Goal: Information Seeking & Learning: Learn about a topic

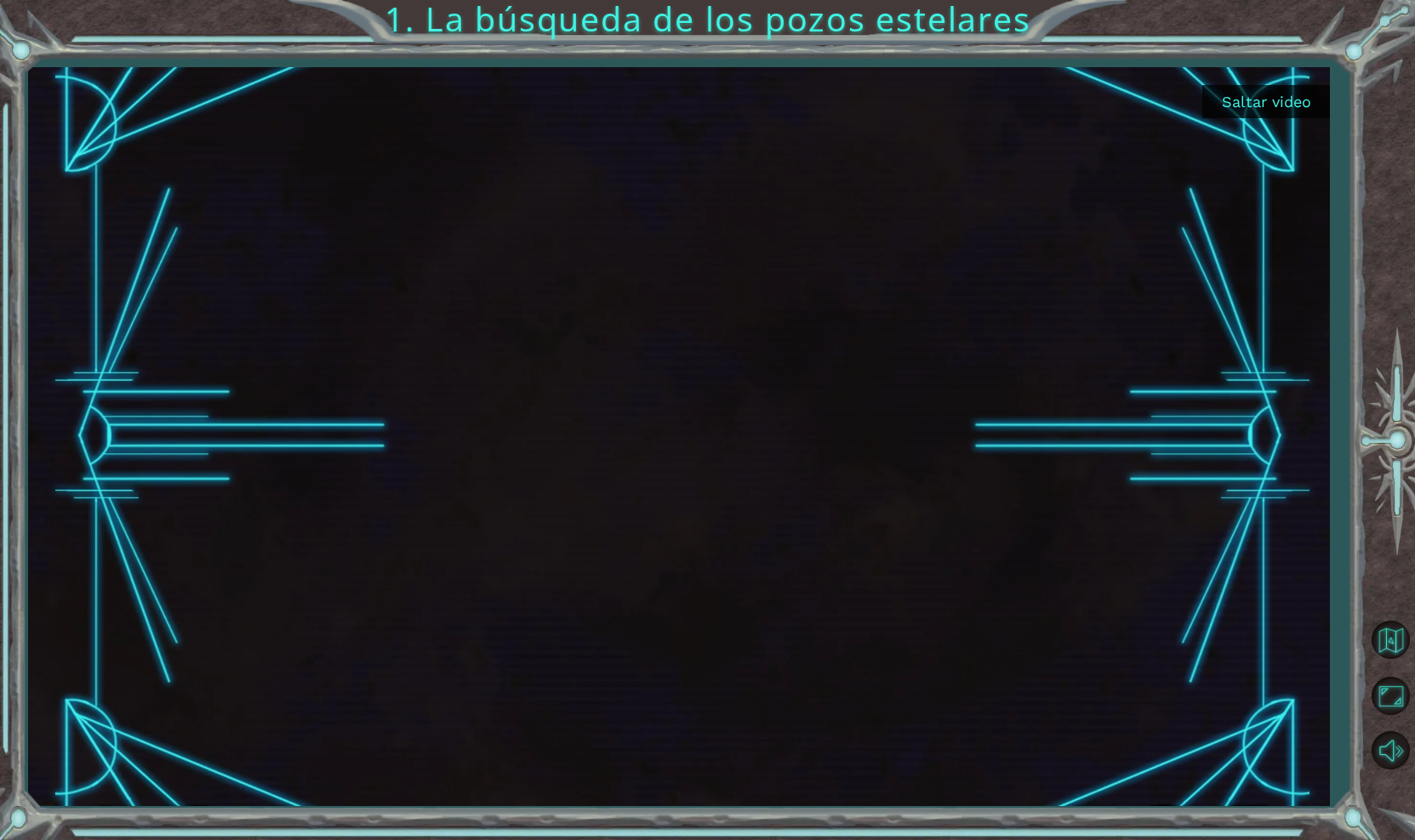
click at [1279, 94] on button "Saltar video" at bounding box center [1266, 102] width 127 height 33
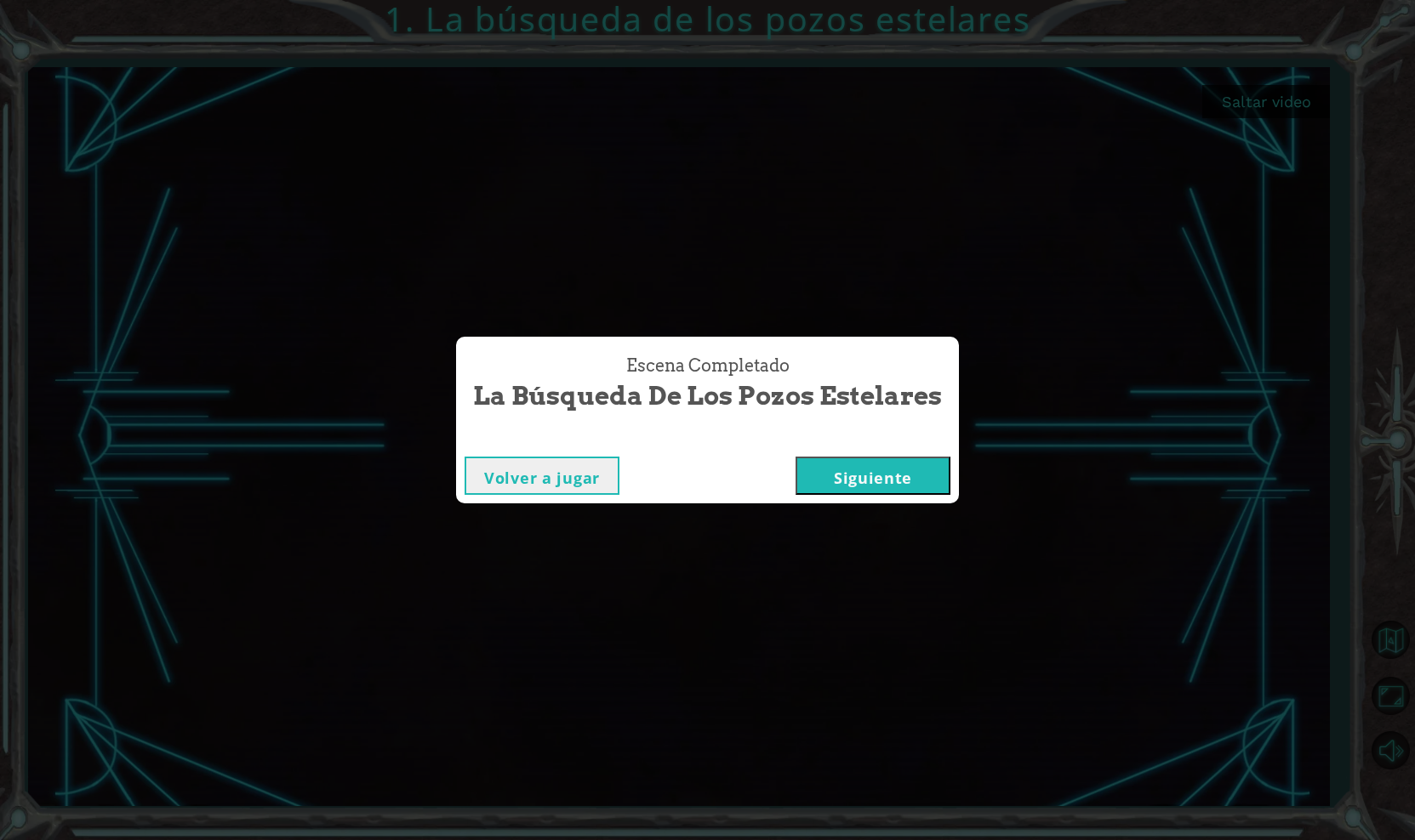
click at [892, 472] on button "Siguiente" at bounding box center [873, 475] width 155 height 38
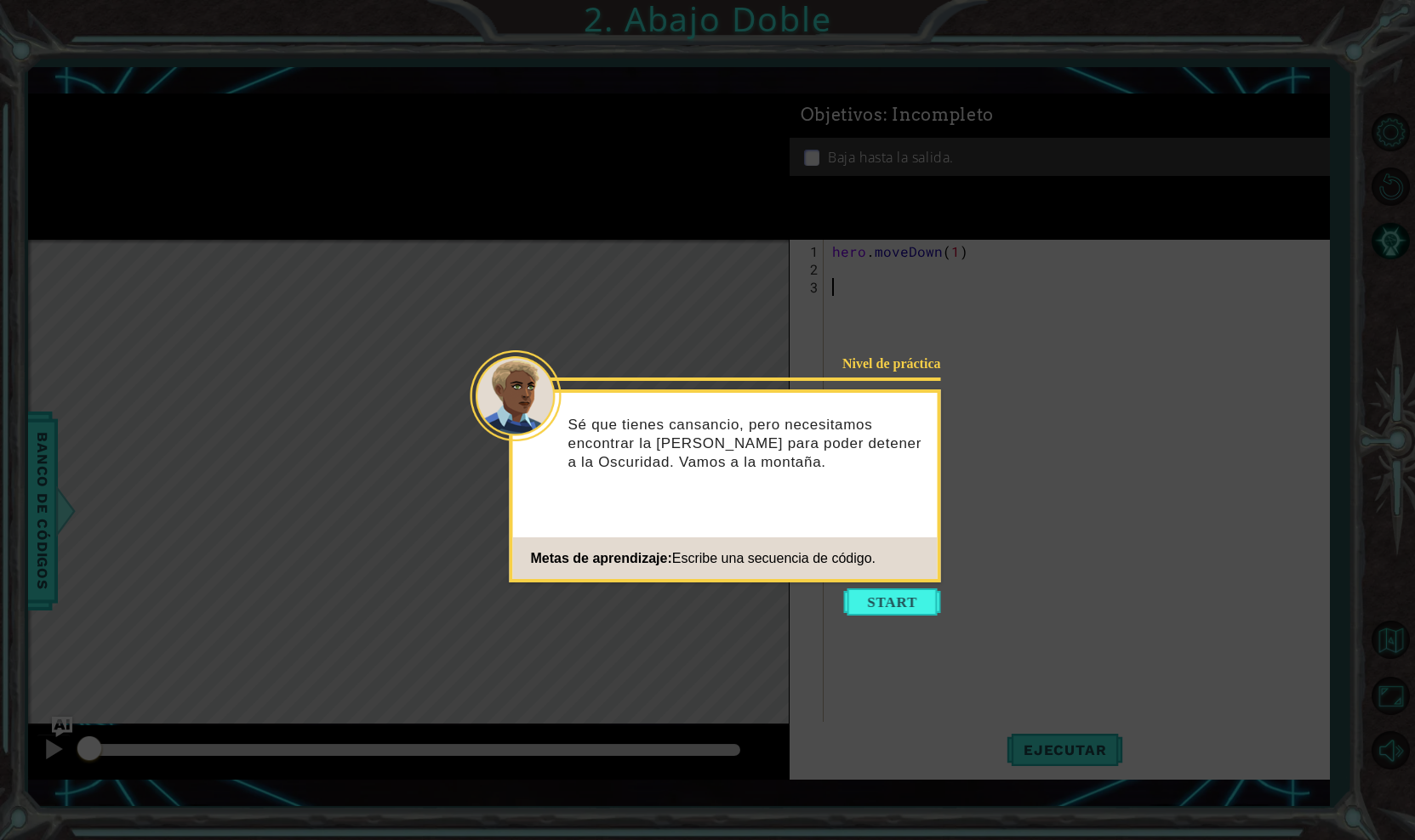
click at [868, 586] on icon at bounding box center [708, 420] width 1415 height 840
click at [871, 607] on button "Start" at bounding box center [893, 602] width 97 height 27
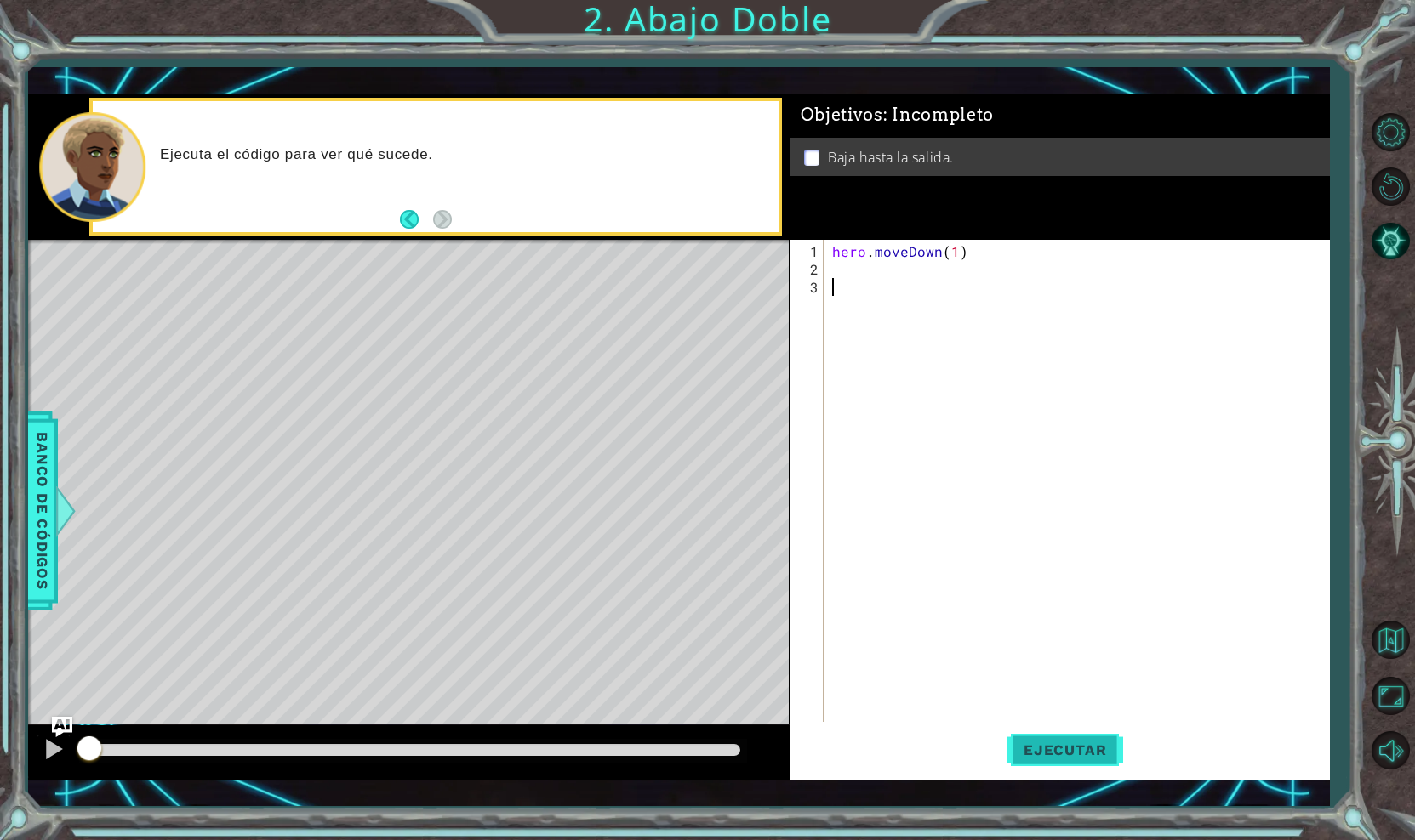
click at [1044, 766] on button "Ejecutar" at bounding box center [1065, 750] width 116 height 54
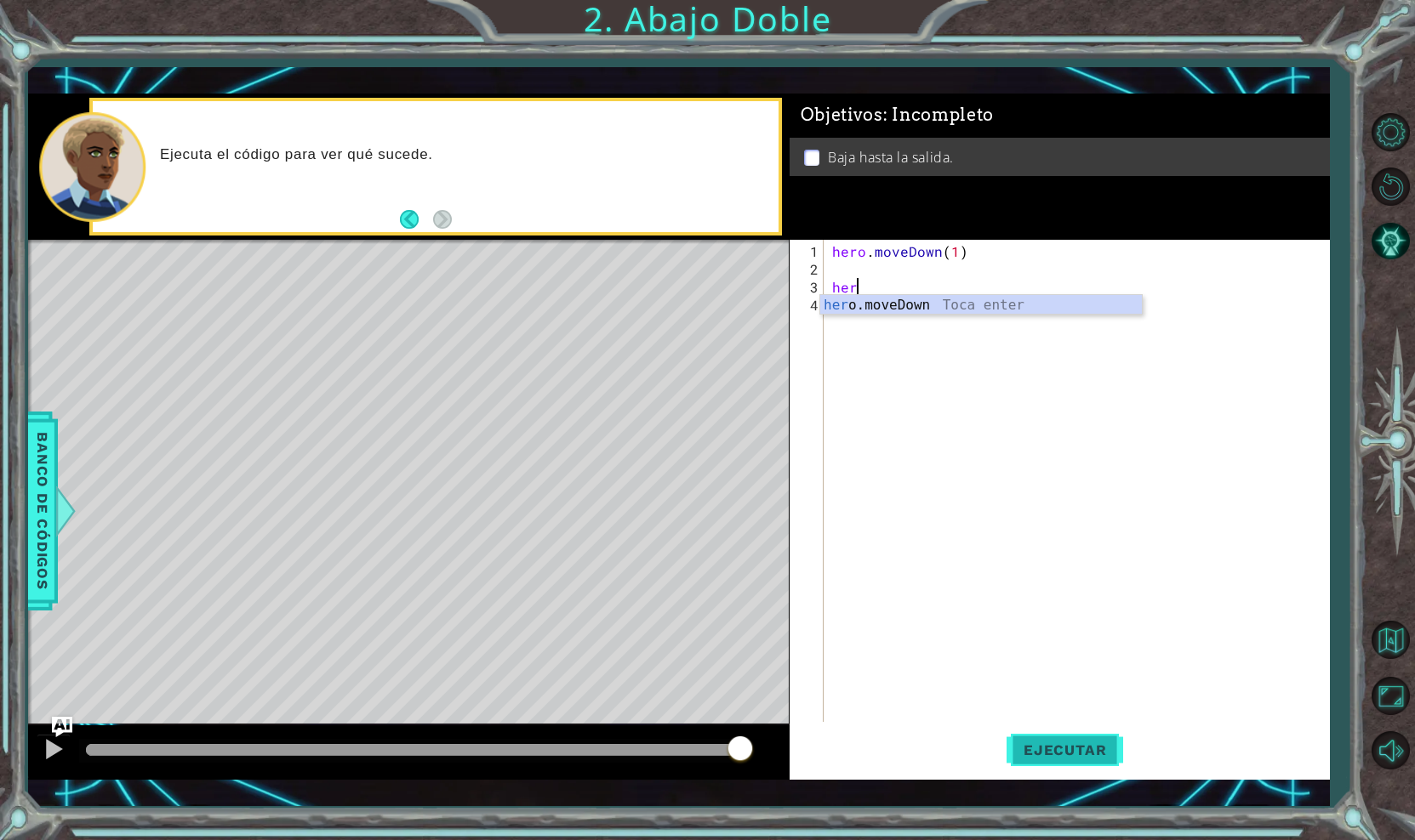
scroll to position [0, 1]
click at [899, 307] on div "hero .moveDown Toca enter" at bounding box center [980, 325] width 321 height 61
type textarea "hero.moveDown(1)"
click at [1037, 752] on span "Ejecutar" at bounding box center [1065, 750] width 116 height 17
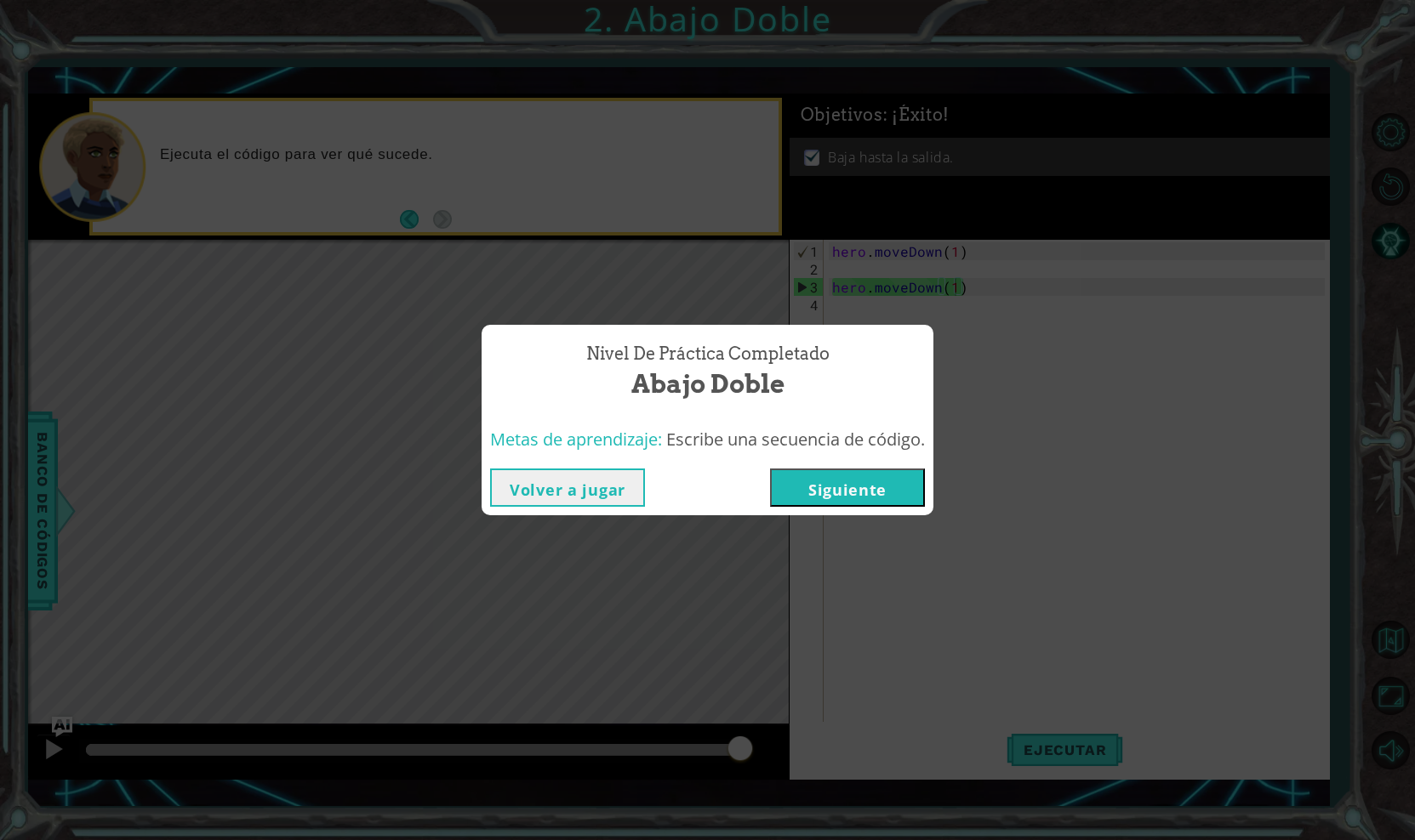
click at [886, 496] on button "Siguiente" at bounding box center [847, 487] width 155 height 38
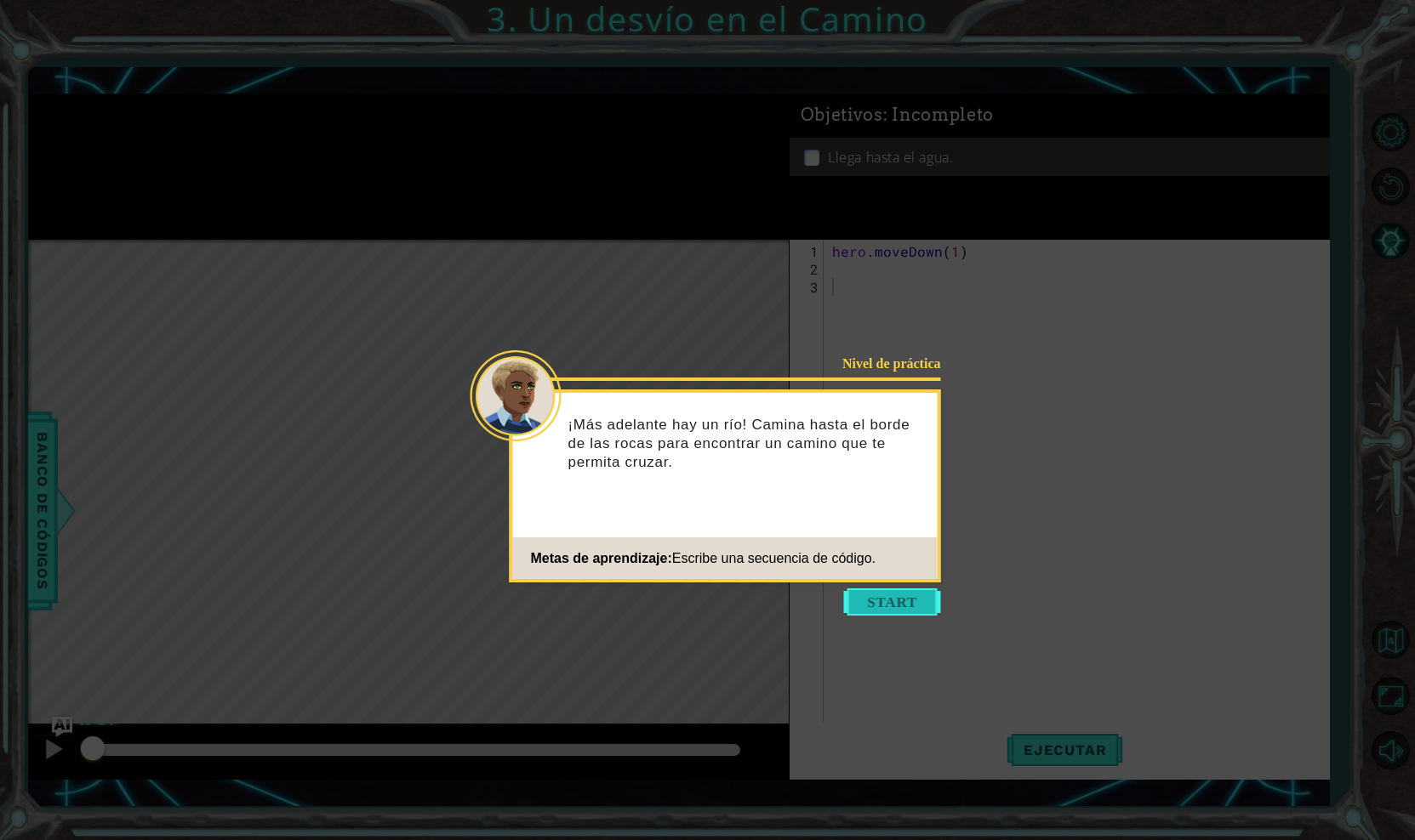
click at [868, 600] on button "Start" at bounding box center [893, 602] width 97 height 27
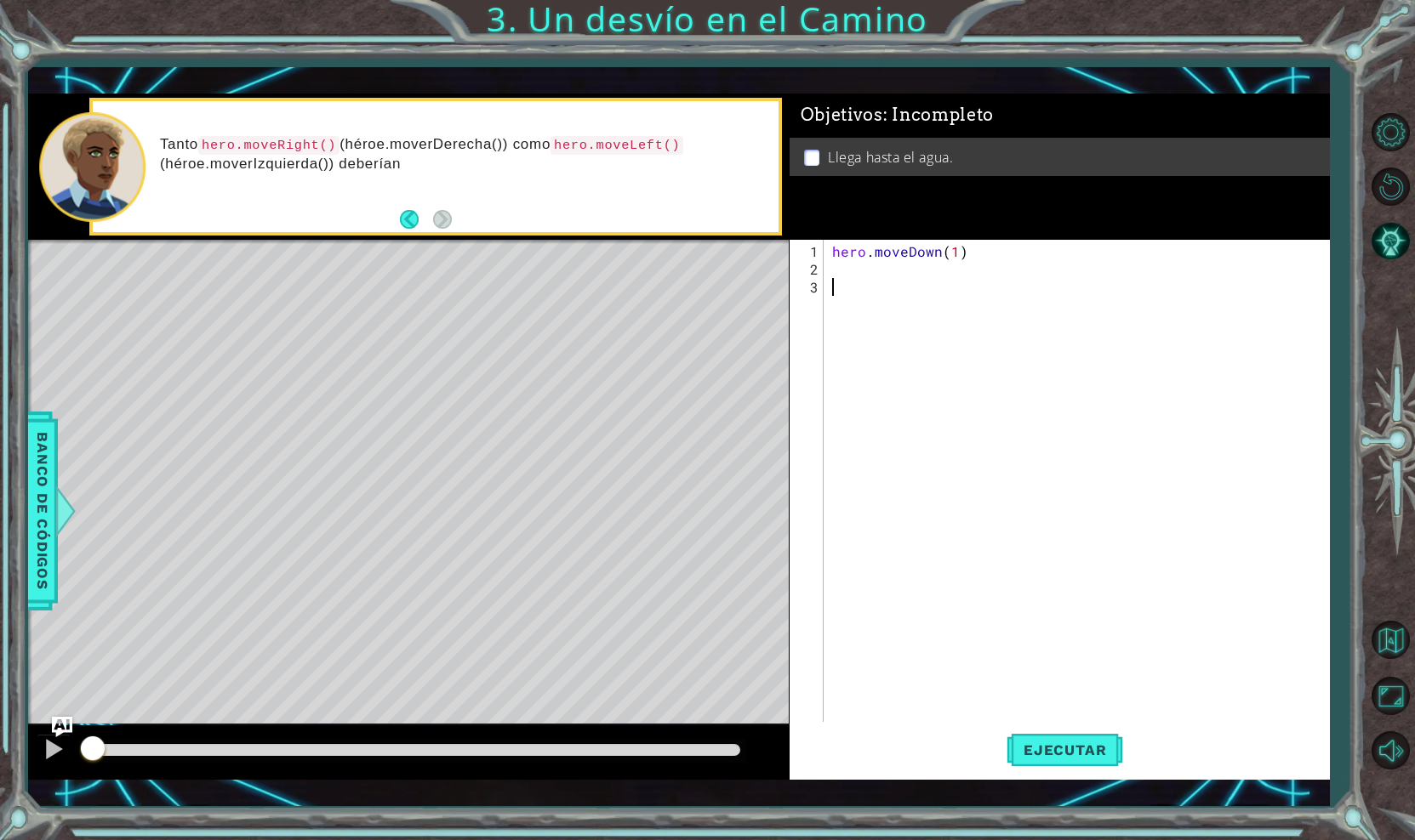
click at [955, 255] on div "hero . moveDown ( 1 )" at bounding box center [1081, 501] width 505 height 518
type textarea "hero.moveDown(2)"
click at [829, 268] on div "hero . moveDown ( 2 )" at bounding box center [1076, 480] width 496 height 482
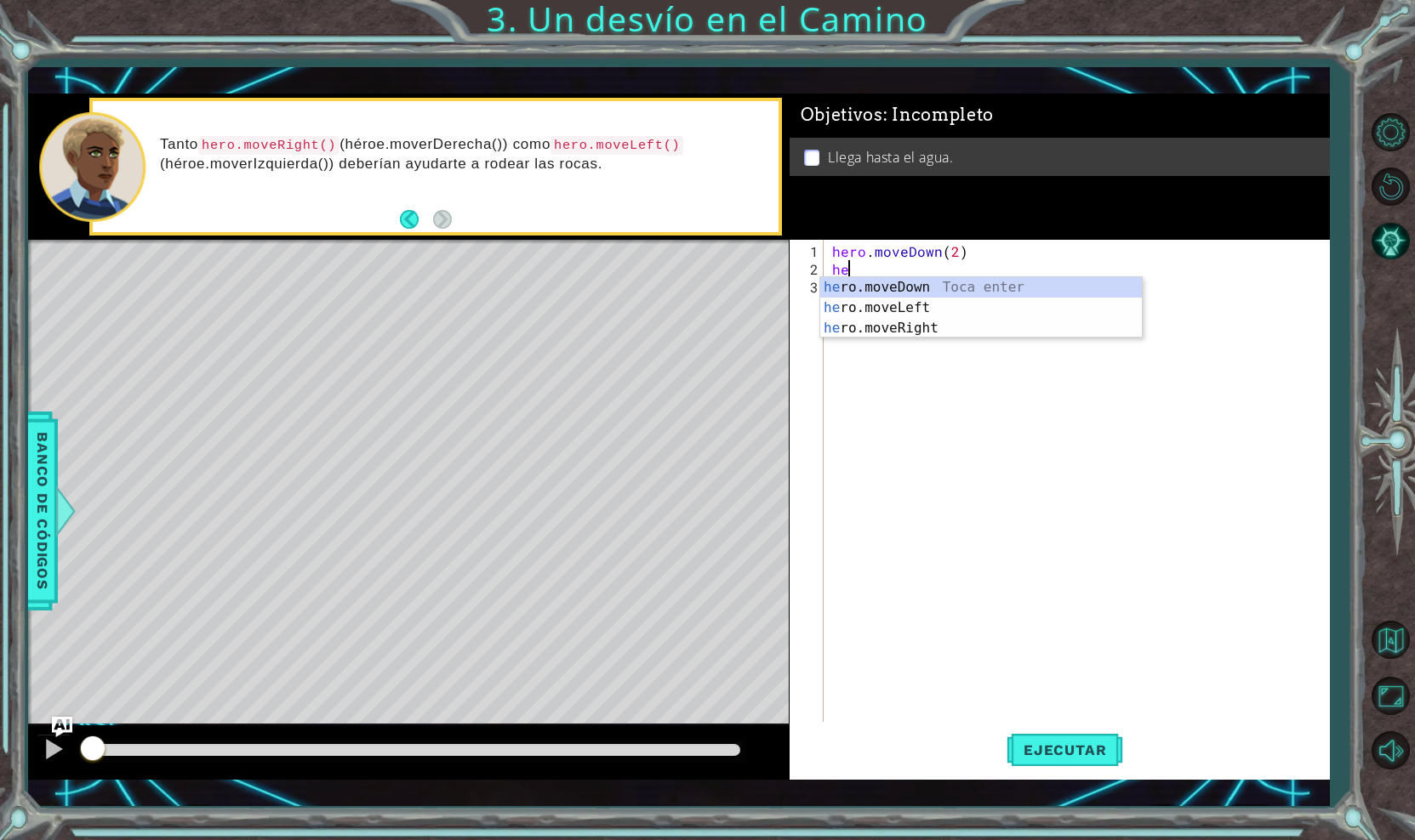
scroll to position [0, 1]
click at [869, 327] on div "hero .moveDown Toca enter hero .moveLeft Toca enter hero .moveRight Toca enter" at bounding box center [980, 328] width 321 height 102
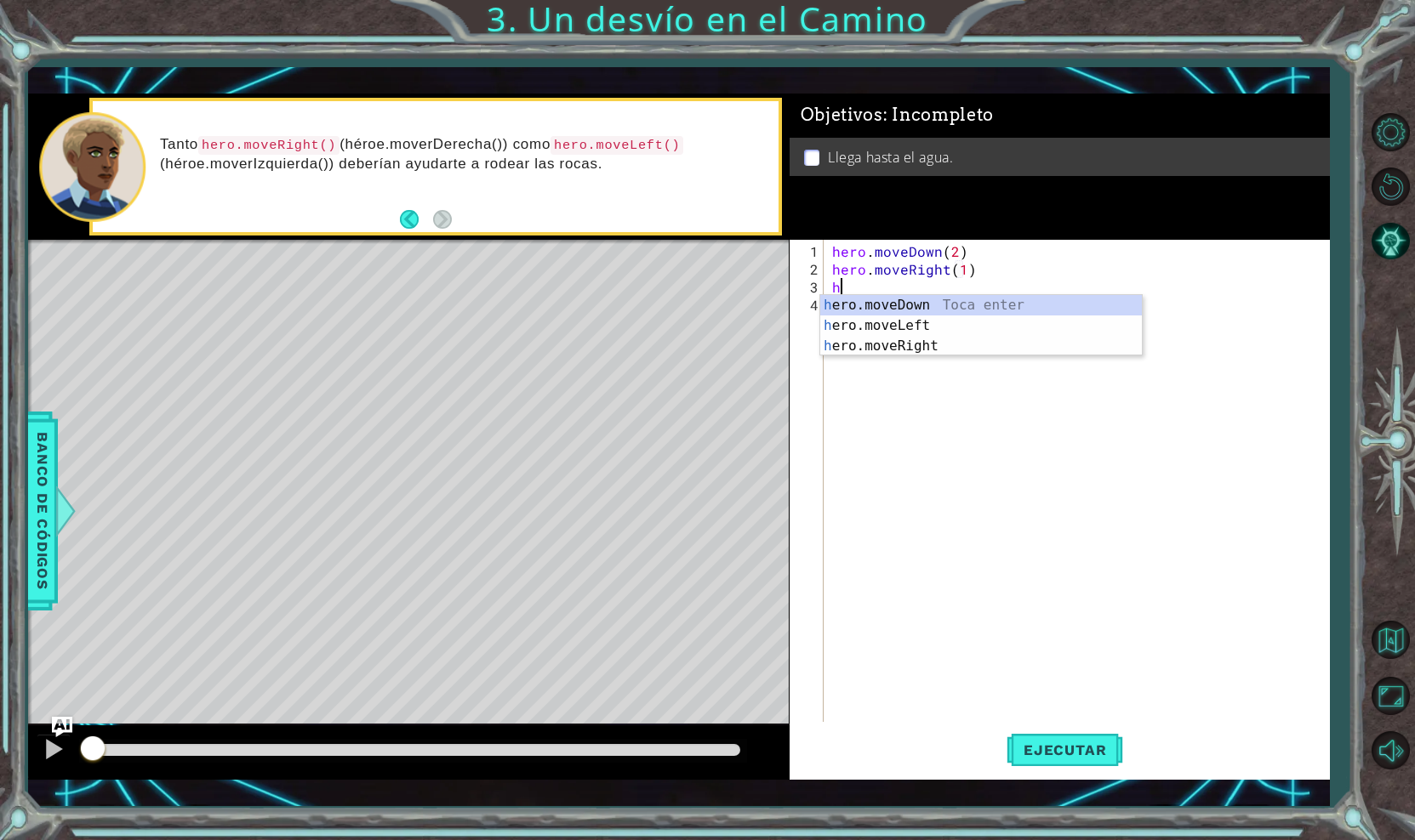
scroll to position [0, 10]
click at [945, 307] on div "hero .moveDown Toca enter hero .moveLeft Toca enter hero .moveRight Toca enter" at bounding box center [980, 345] width 321 height 102
type textarea "hero.moveDown(1)"
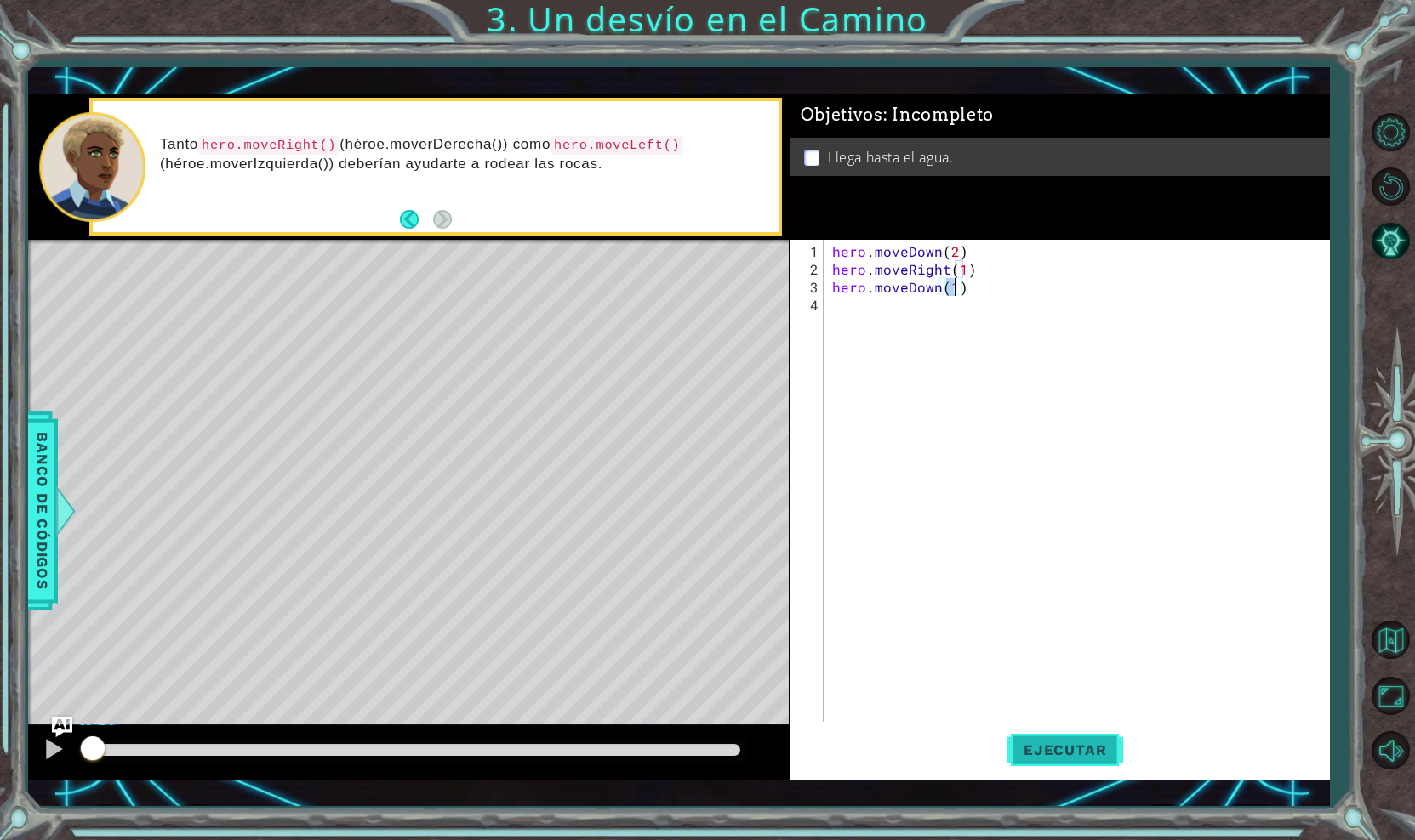
click at [1059, 752] on span "Ejecutar" at bounding box center [1065, 750] width 116 height 17
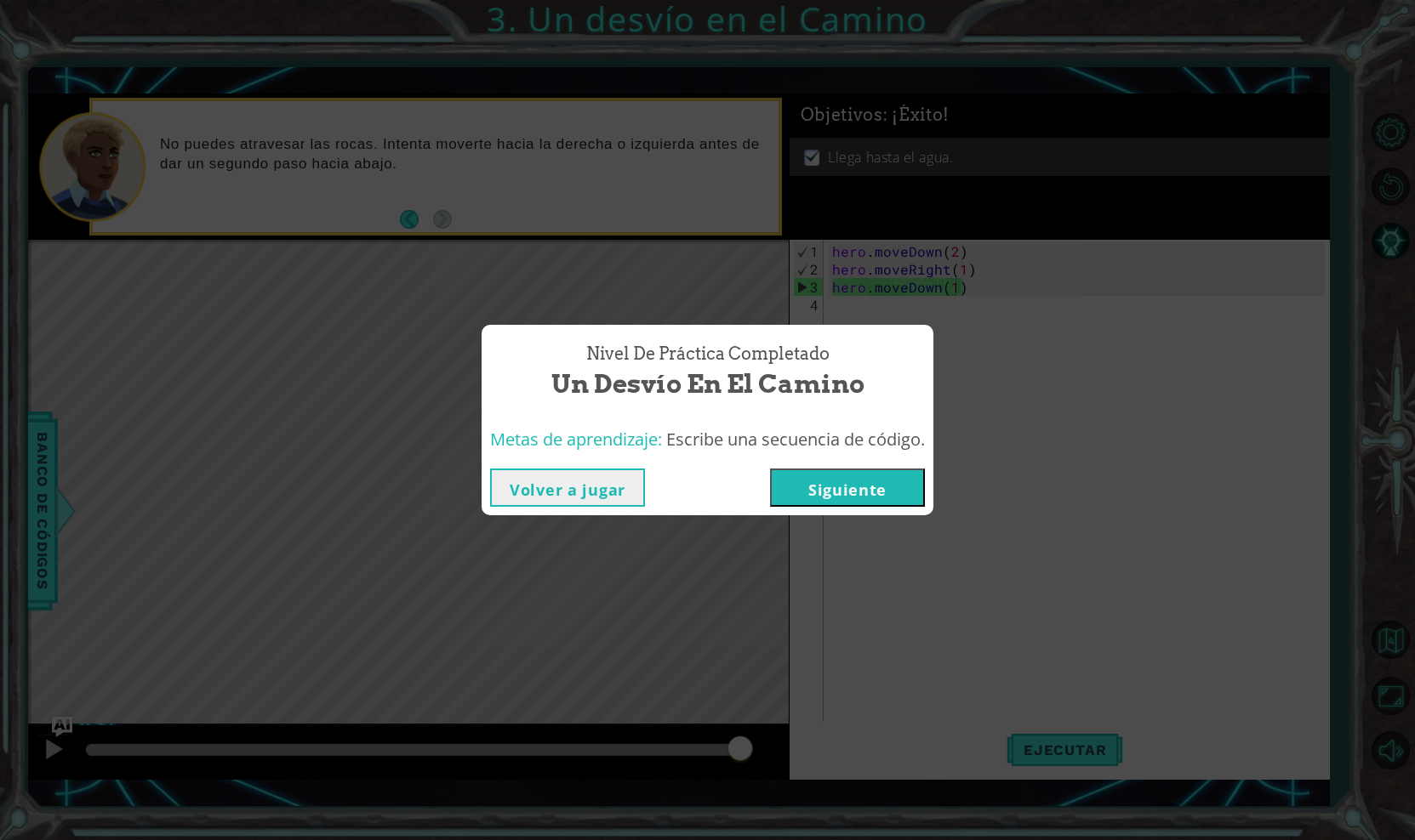
click at [864, 486] on button "Siguiente" at bounding box center [847, 487] width 155 height 38
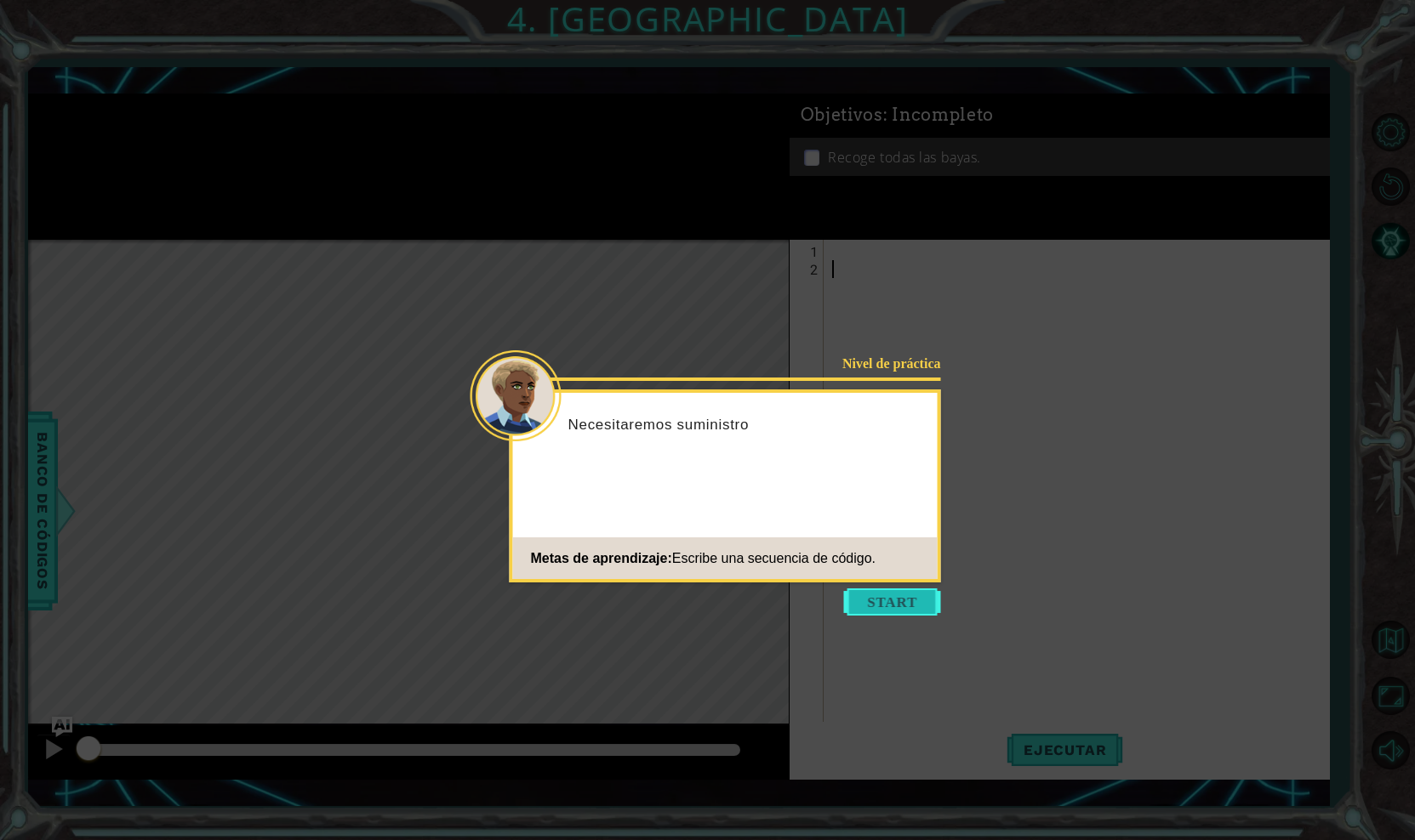
click at [882, 605] on button "Start" at bounding box center [893, 602] width 97 height 27
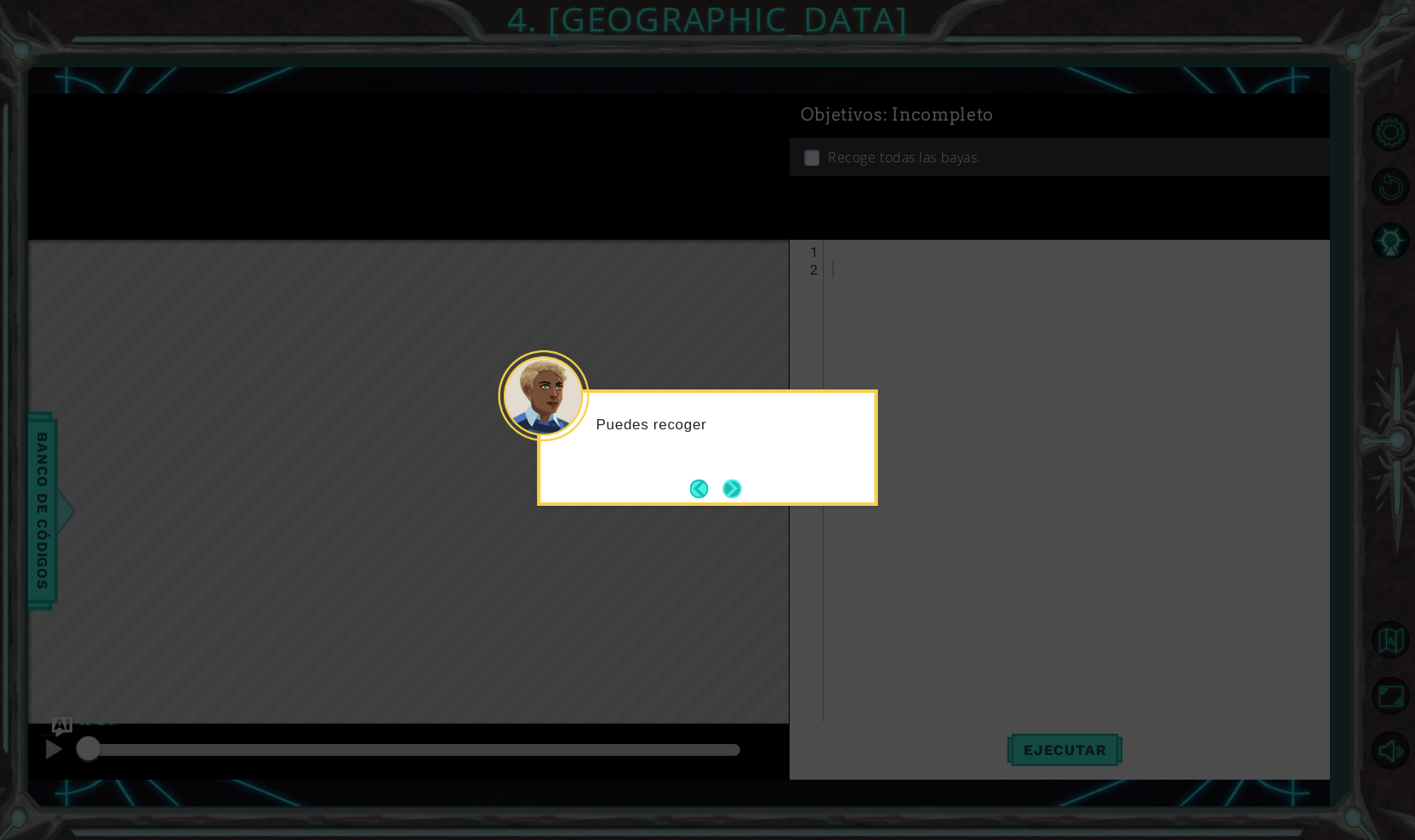
click at [741, 482] on button "Next" at bounding box center [732, 489] width 19 height 19
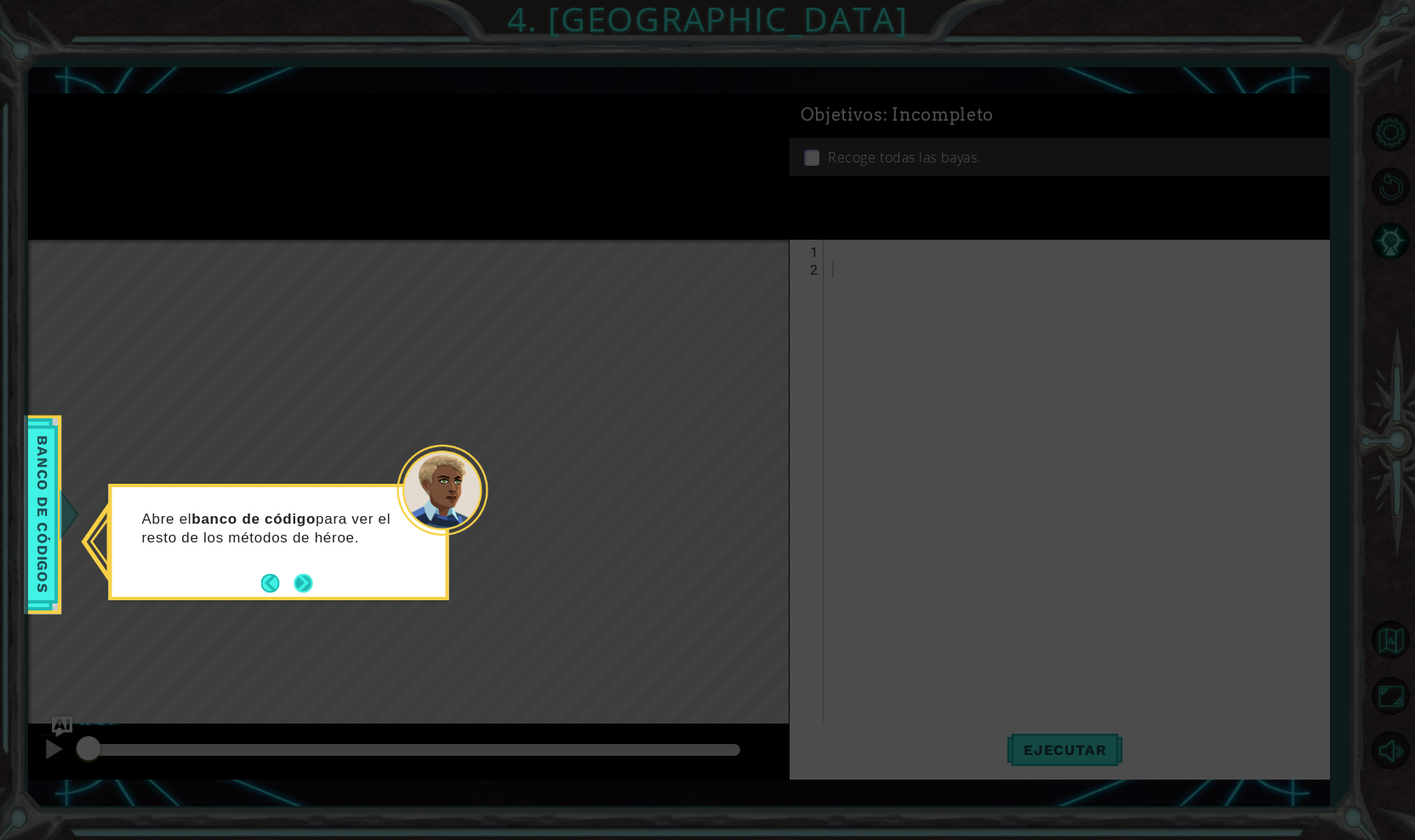
click at [305, 589] on button "Next" at bounding box center [304, 583] width 21 height 21
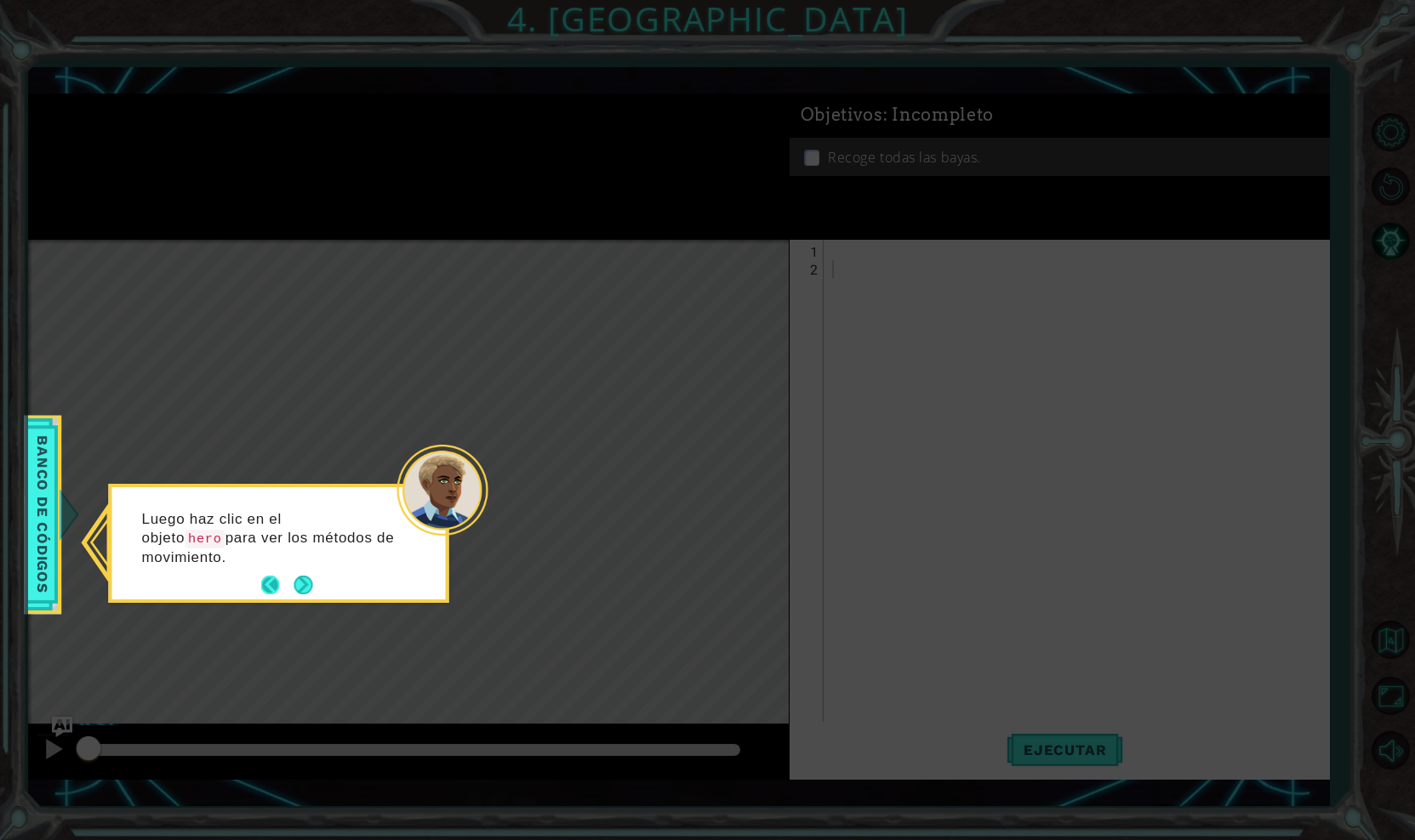
click at [290, 584] on footer at bounding box center [286, 585] width 51 height 25
click at [1054, 738] on icon at bounding box center [708, 420] width 1415 height 840
click at [302, 580] on button "Next" at bounding box center [304, 586] width 23 height 23
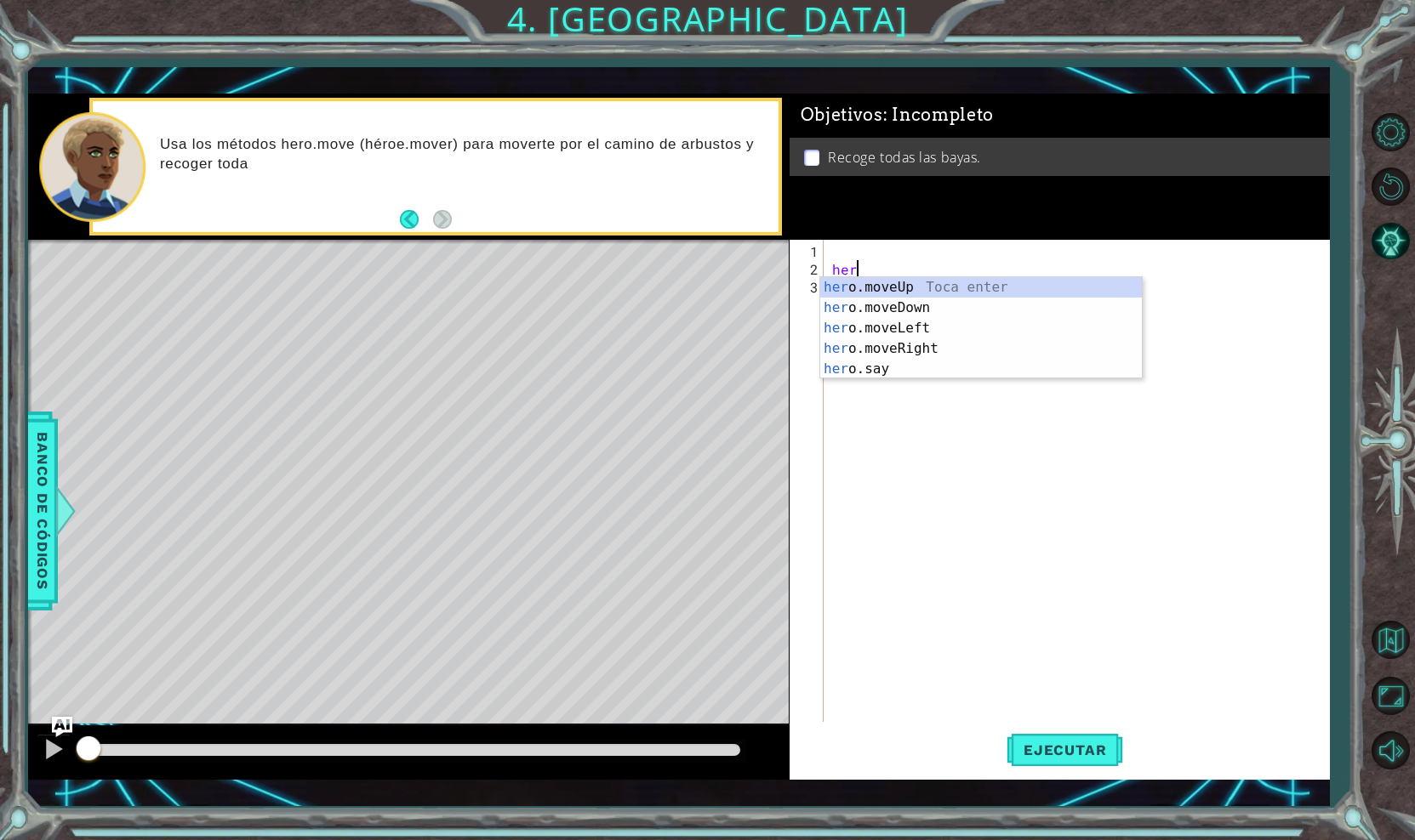
scroll to position [0, 1]
click at [870, 304] on div "hero .moveUp Toca enter hero .moveDown Toca enter hero .moveLeft Toca enter her…" at bounding box center [980, 348] width 321 height 143
type textarea "hero.moveDown(1)"
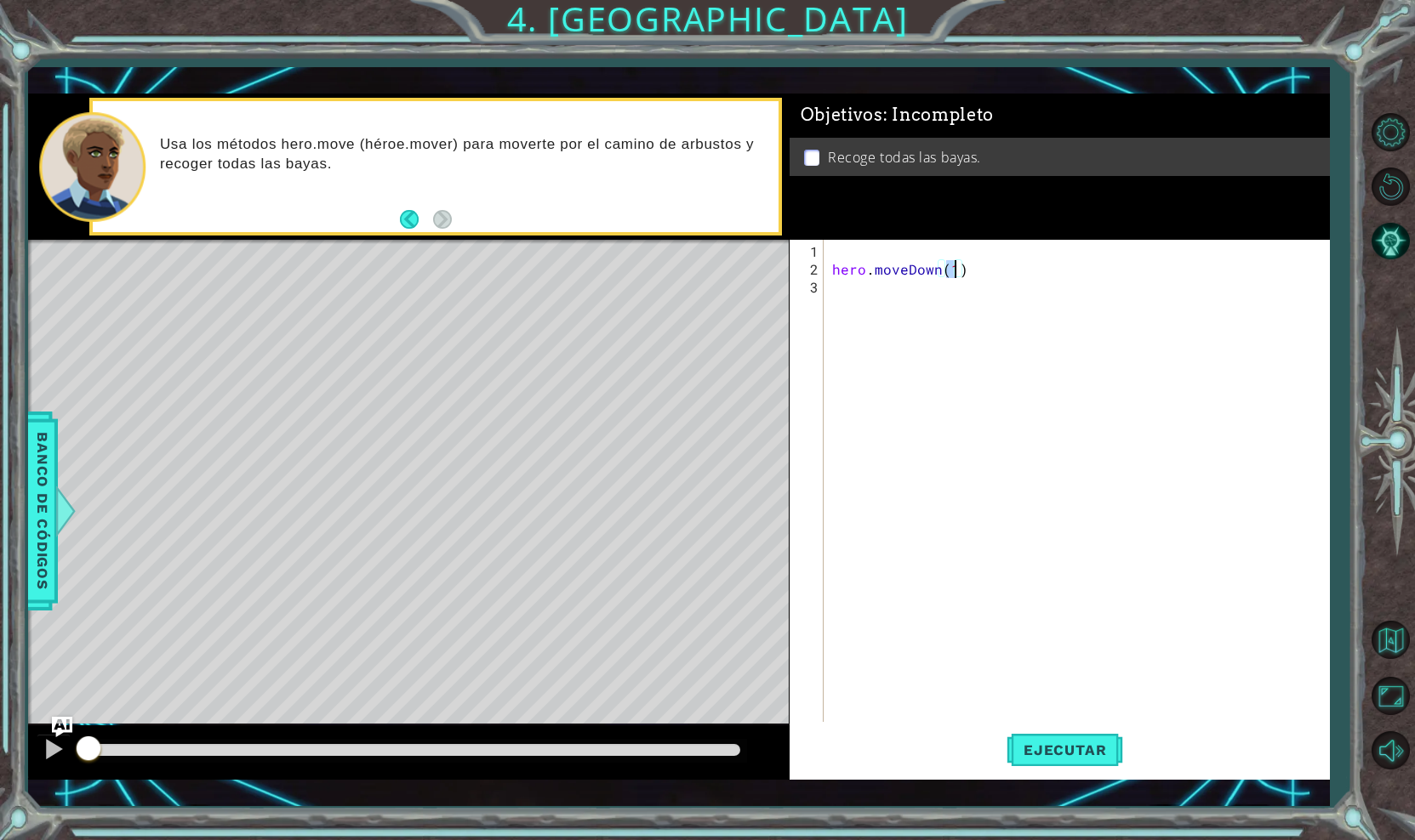
click at [893, 286] on div "hero . moveDown ( 1 )" at bounding box center [1081, 501] width 505 height 518
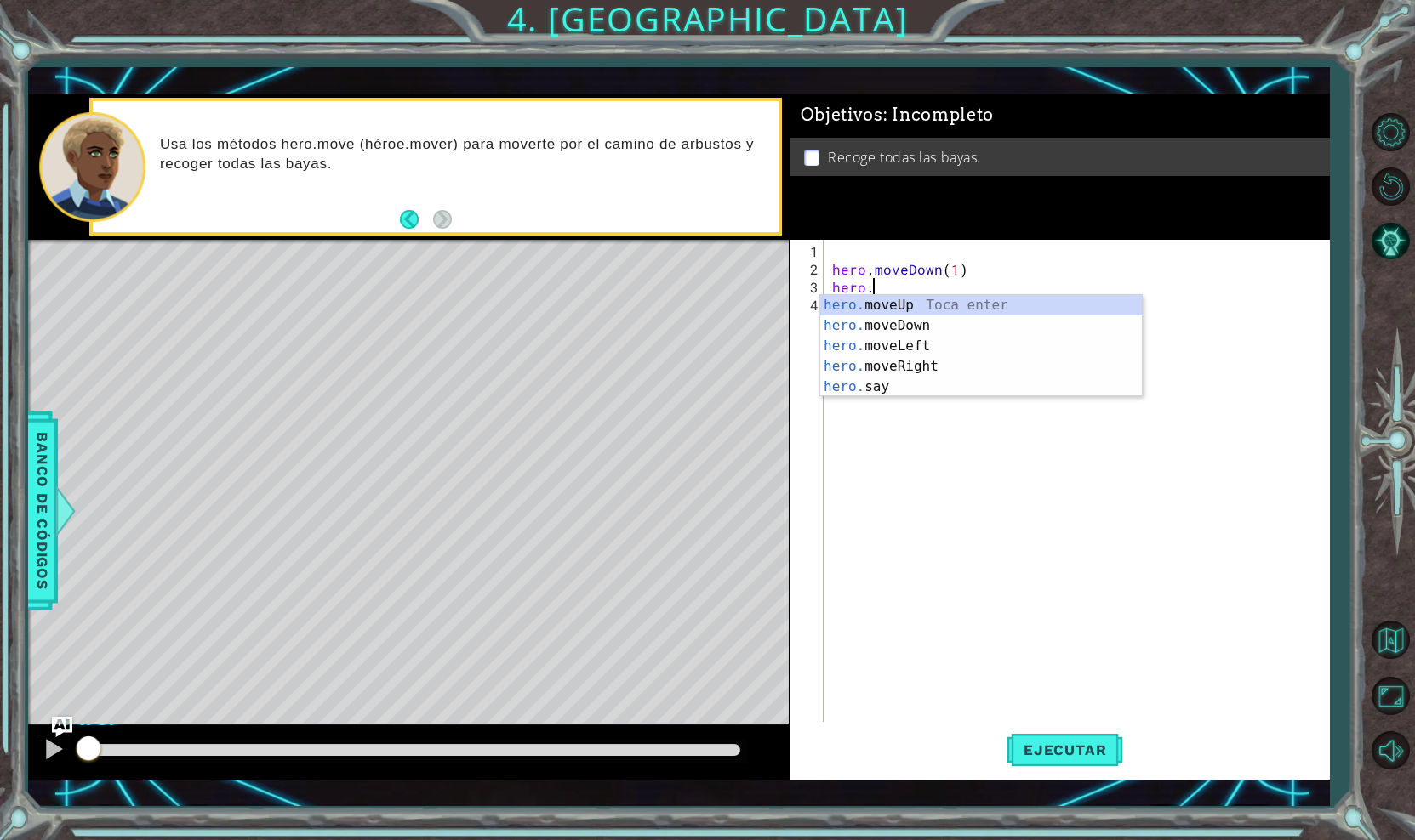
scroll to position [0, 2]
click at [44, 502] on span "Banco de códigos" at bounding box center [43, 511] width 27 height 176
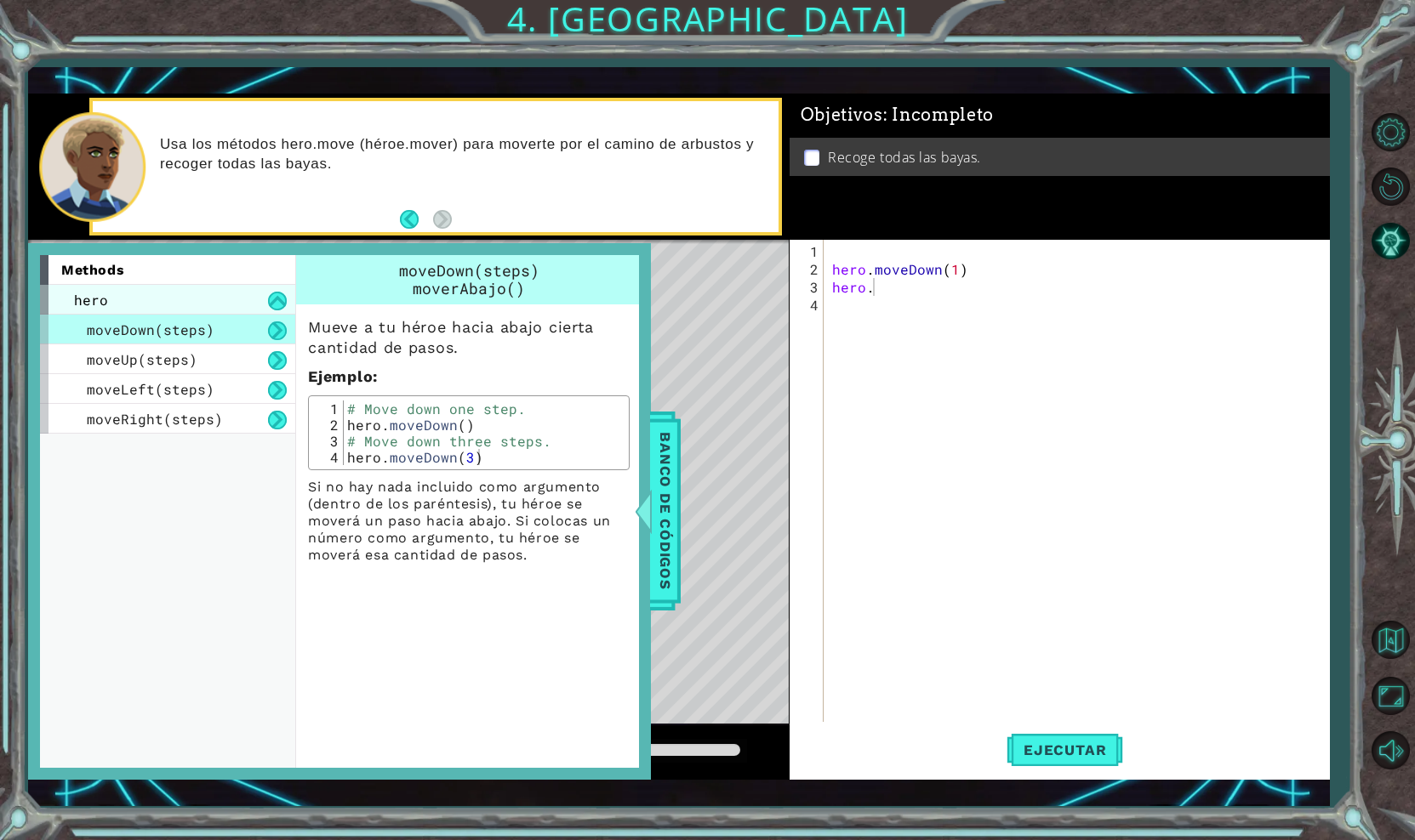
click at [159, 310] on div "hero" at bounding box center [167, 300] width 255 height 30
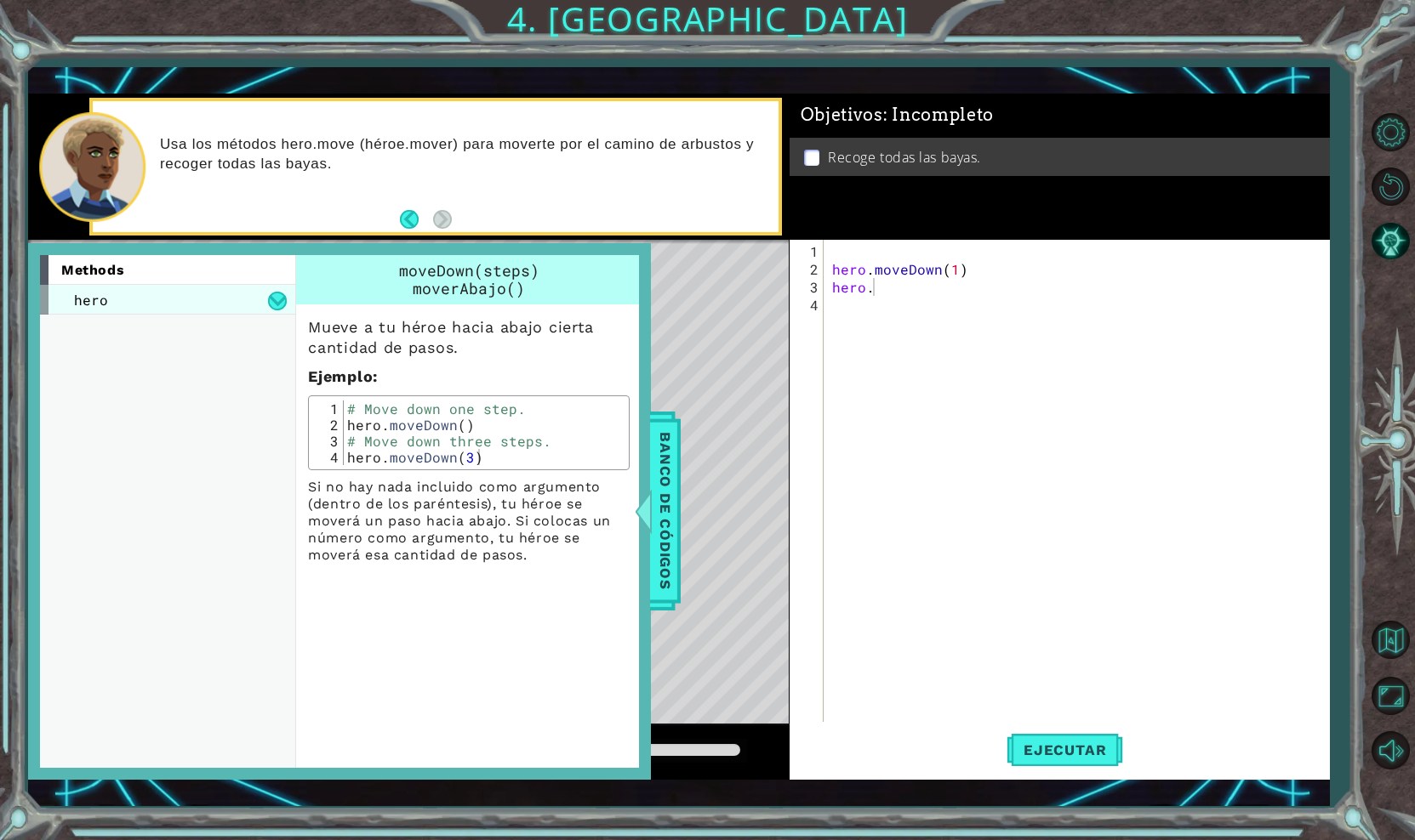
click at [224, 304] on div "hero" at bounding box center [167, 300] width 255 height 30
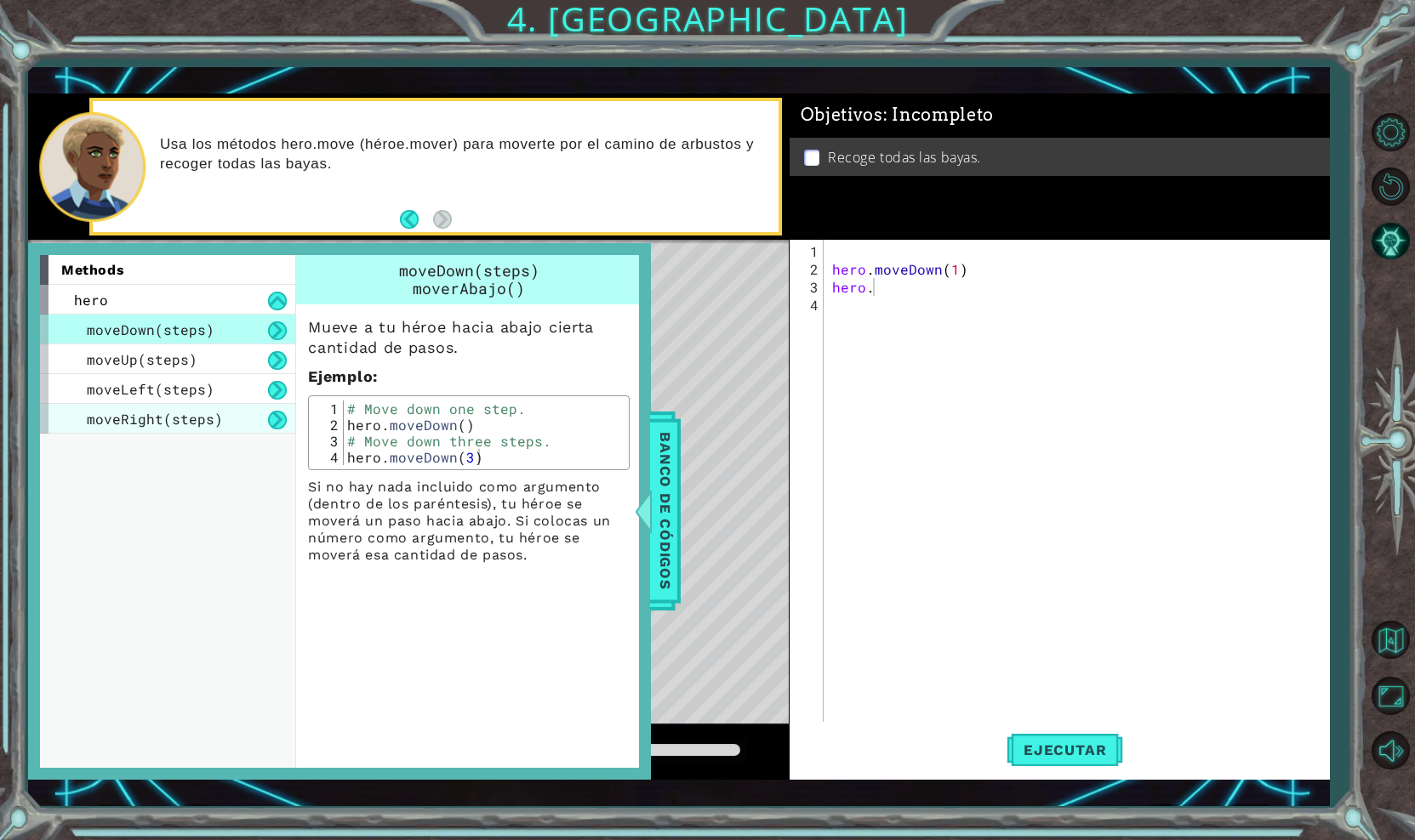
click at [209, 425] on span "moveRight(steps)" at bounding box center [154, 419] width 136 height 17
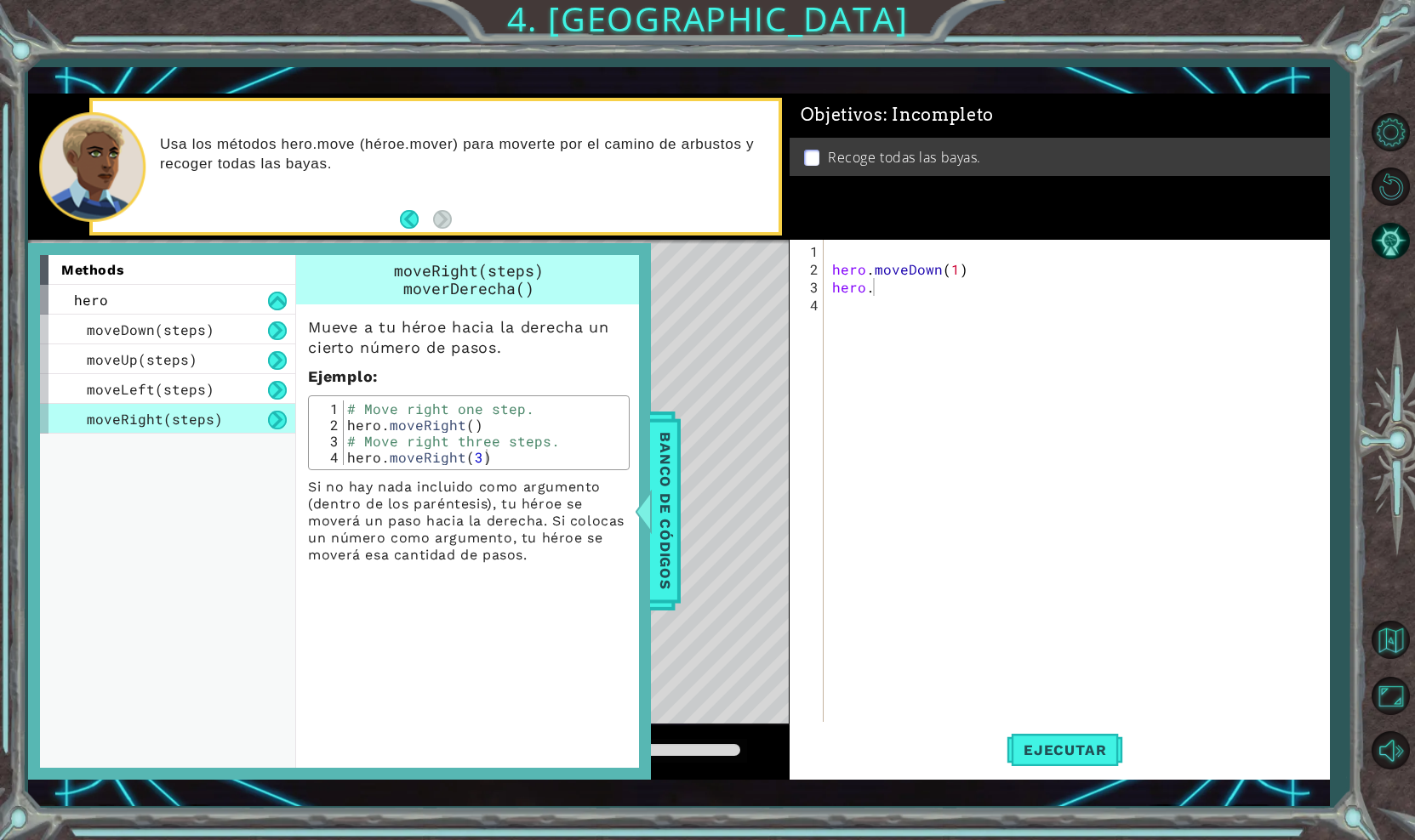
click at [279, 419] on button at bounding box center [277, 419] width 18 height 18
click at [280, 401] on div "moveLeft(steps)" at bounding box center [167, 389] width 255 height 30
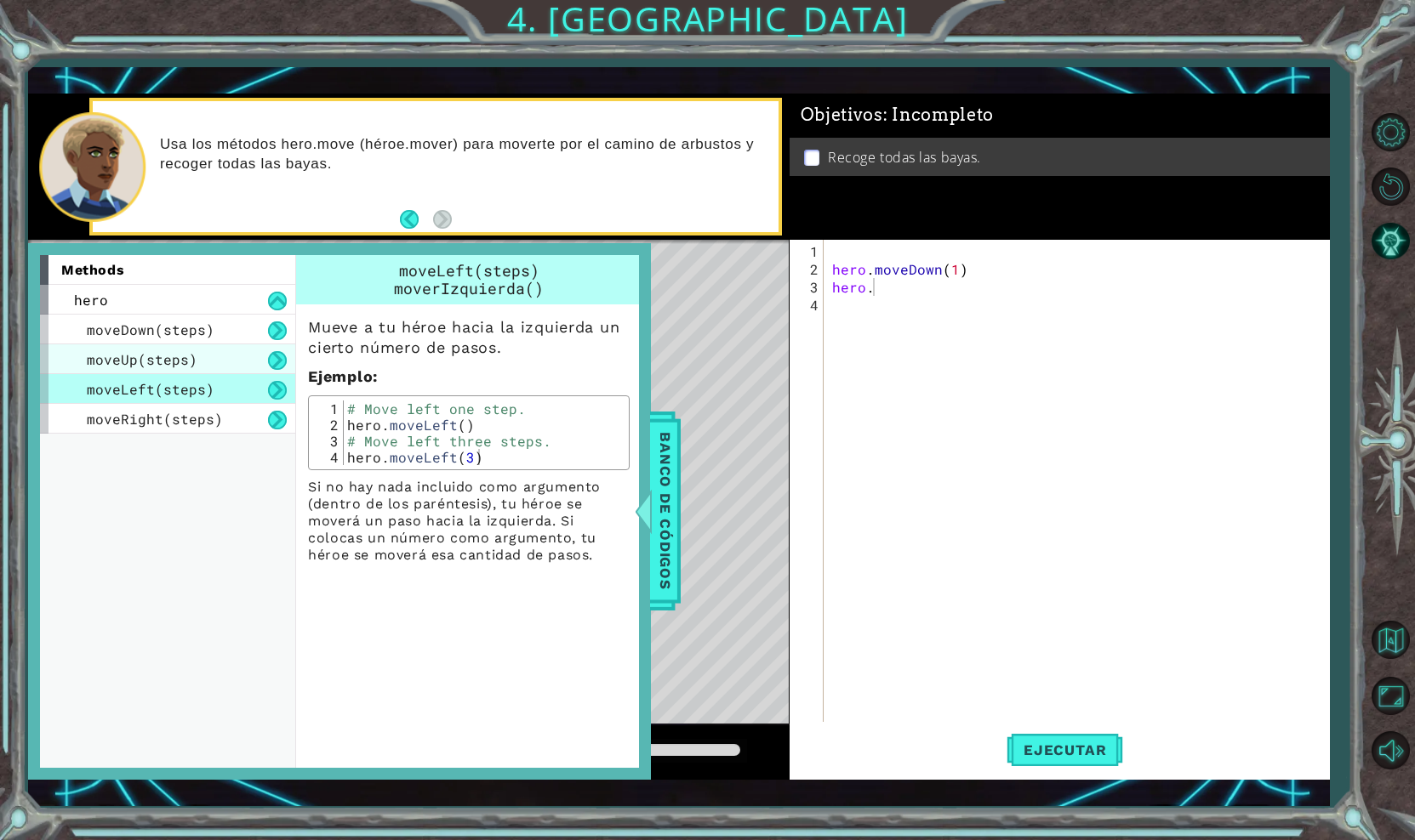
click at [250, 364] on div "moveUp(steps)" at bounding box center [167, 359] width 255 height 30
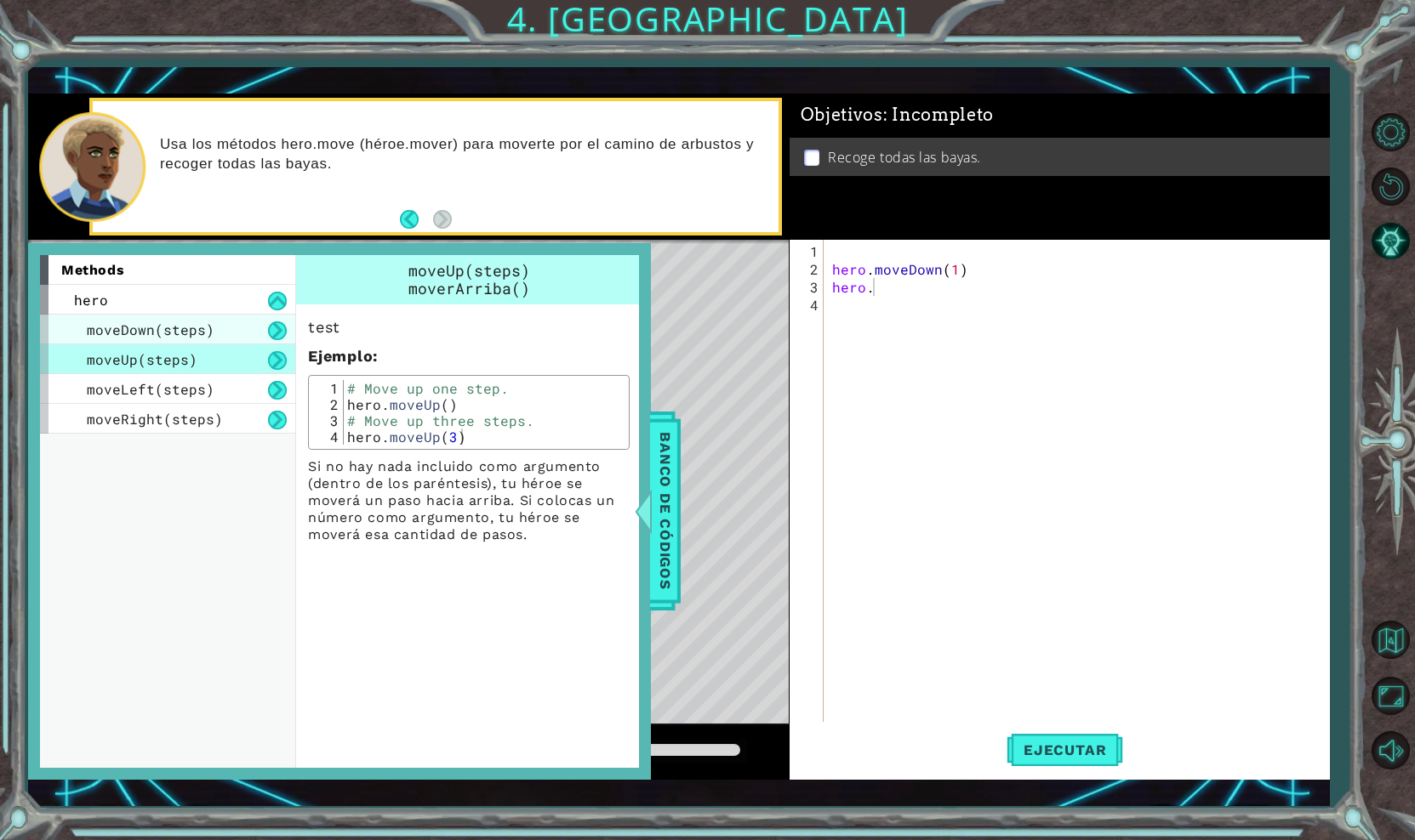
click at [247, 335] on div "moveDown(steps)" at bounding box center [167, 329] width 255 height 30
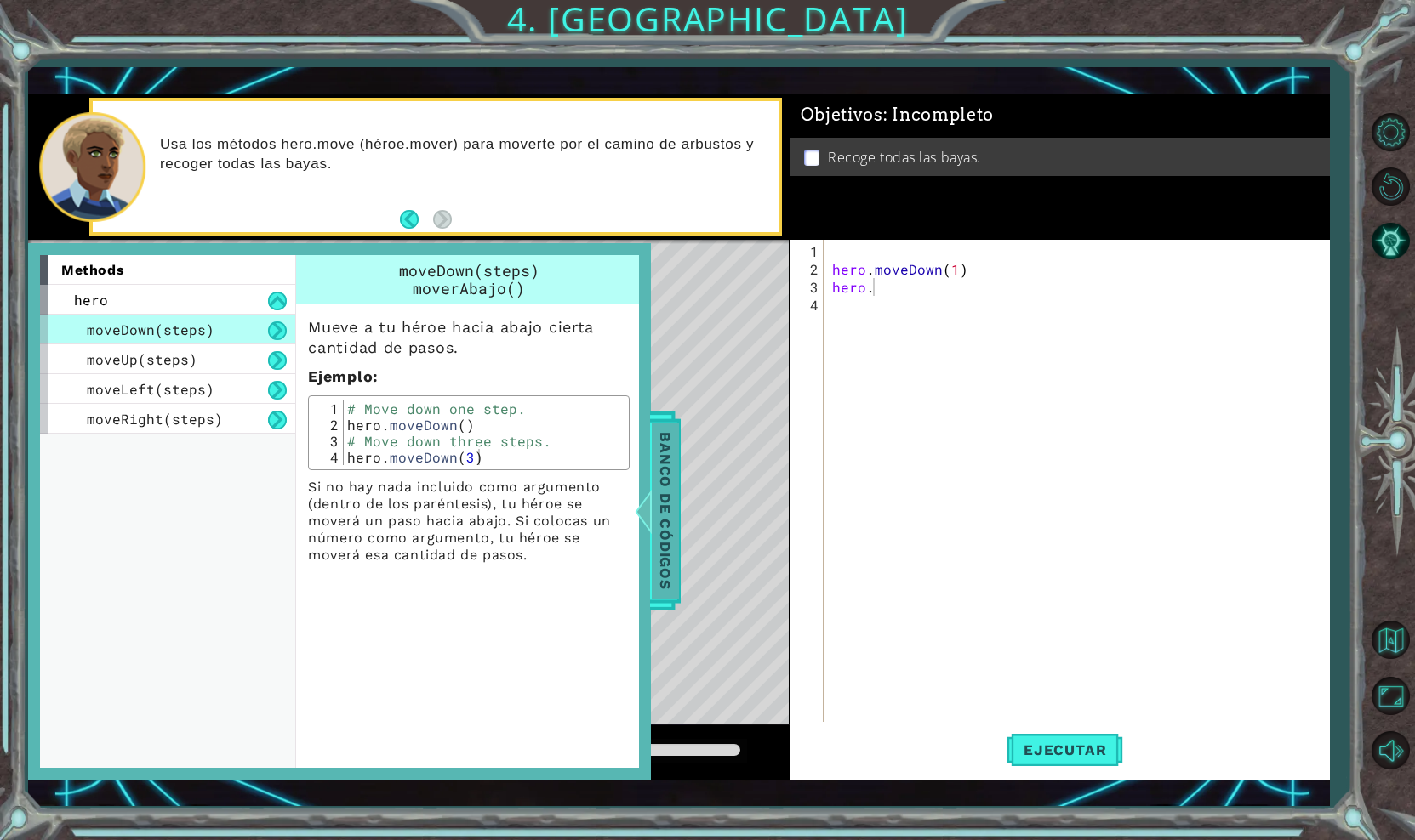
click at [667, 423] on div "Banco de códigos" at bounding box center [666, 510] width 31 height 199
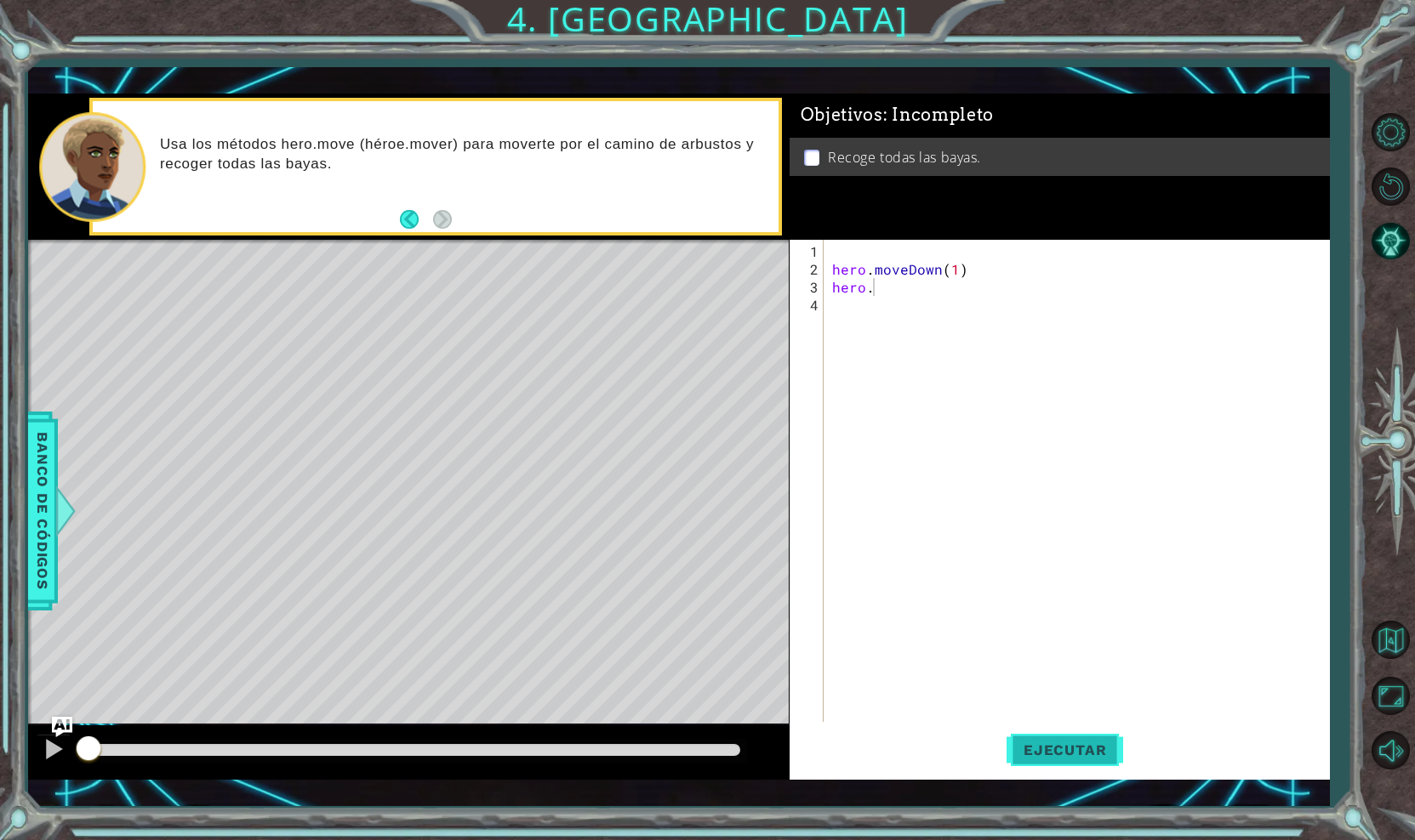
click at [1038, 759] on button "Ejecutar" at bounding box center [1065, 750] width 116 height 54
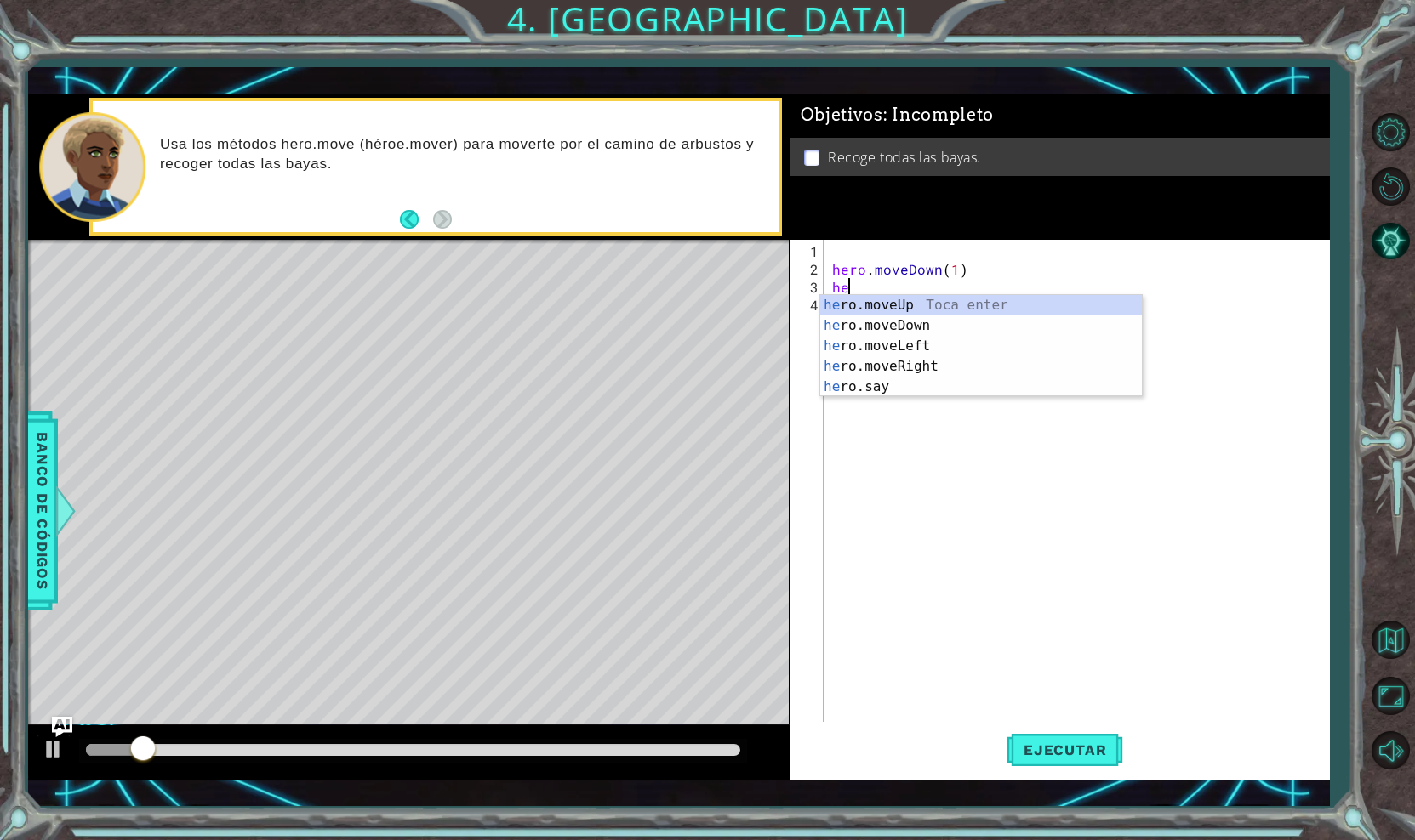
scroll to position [0, 0]
type textarea "h"
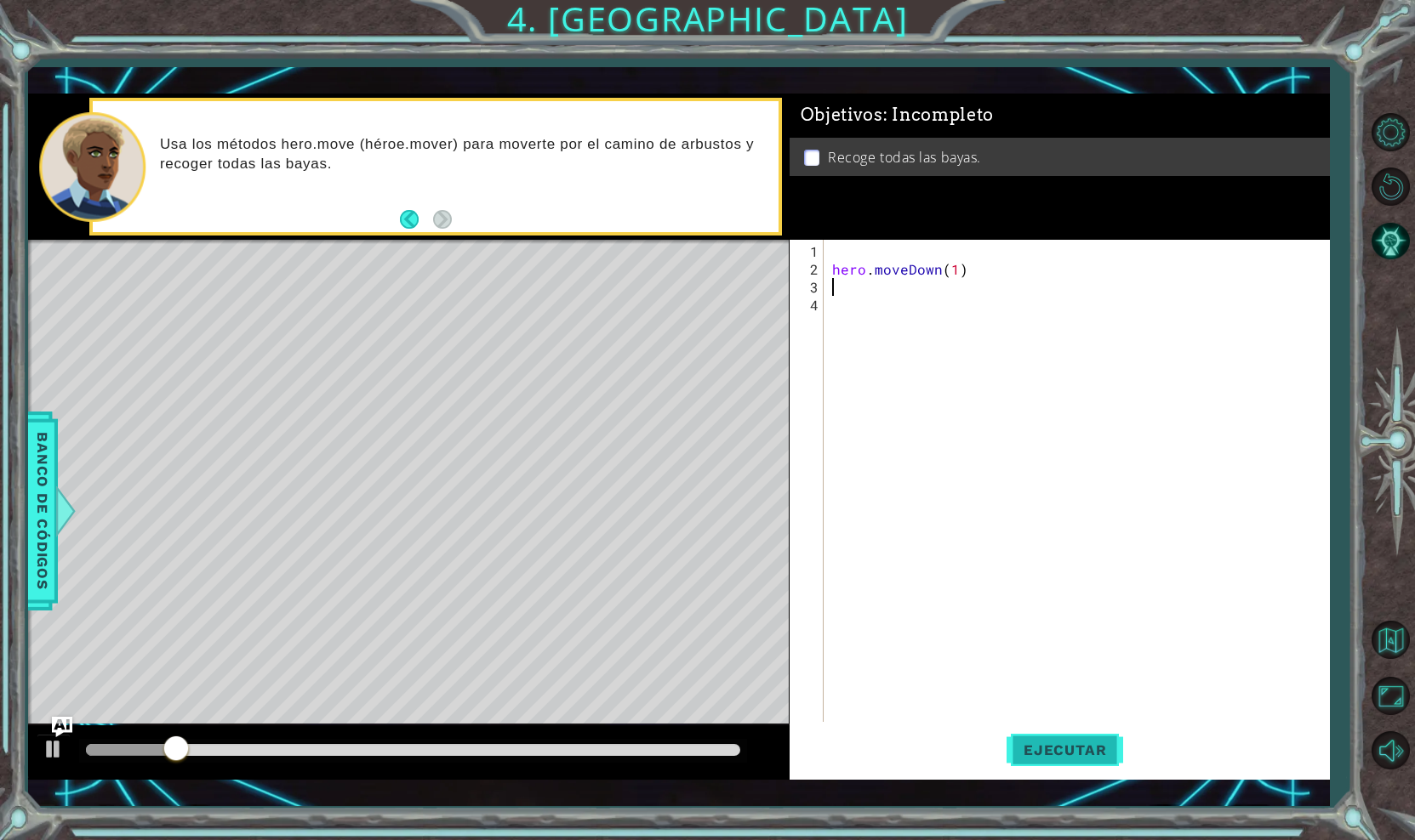
click at [1037, 744] on span "Ejecutar" at bounding box center [1065, 750] width 116 height 17
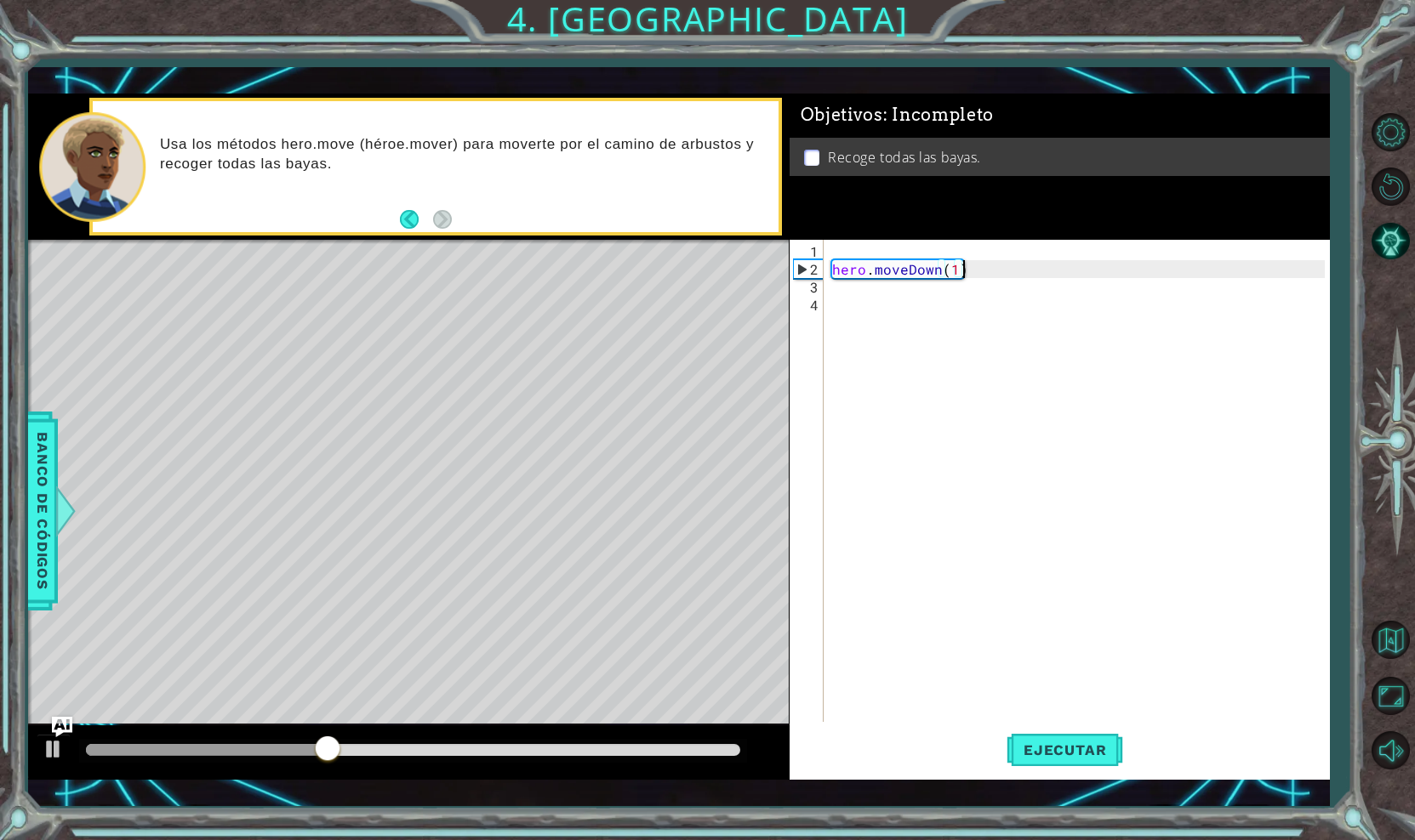
click at [968, 263] on div "hero . moveDown ( 1 )" at bounding box center [1081, 501] width 505 height 518
click at [957, 267] on div "hero . moveDown ( 1 )" at bounding box center [1081, 501] width 505 height 518
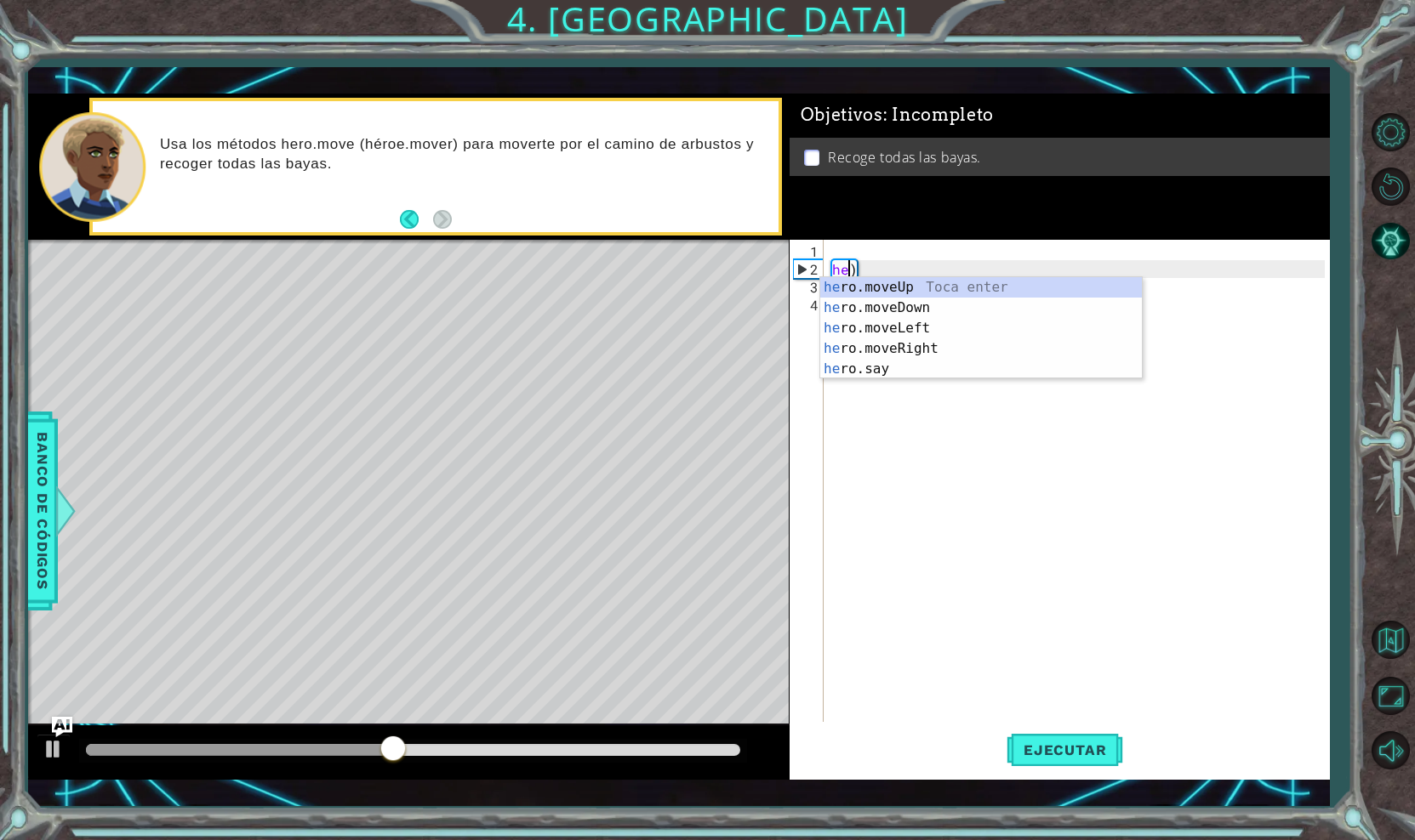
type textarea ")"
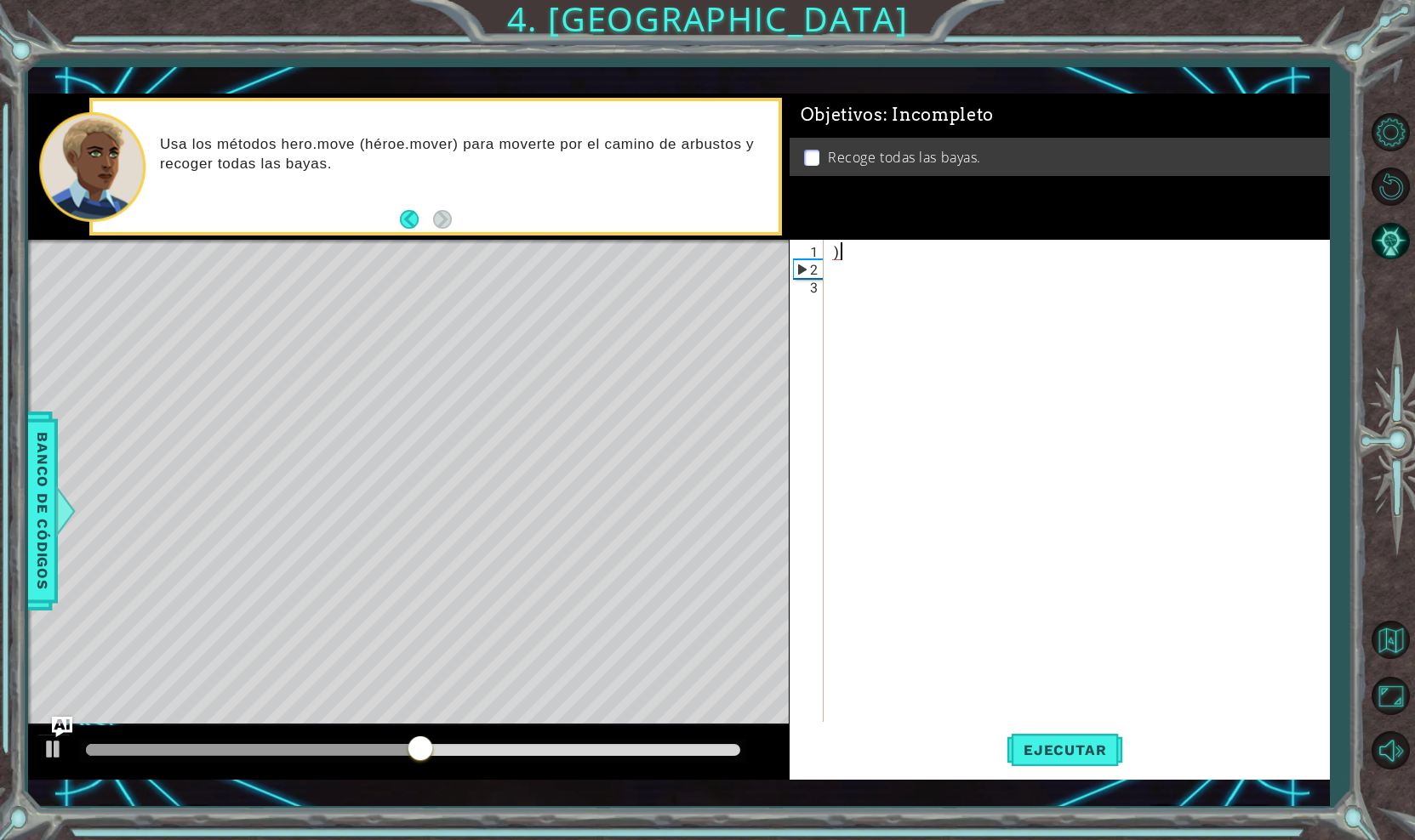
click at [854, 255] on div ")" at bounding box center [1081, 501] width 505 height 518
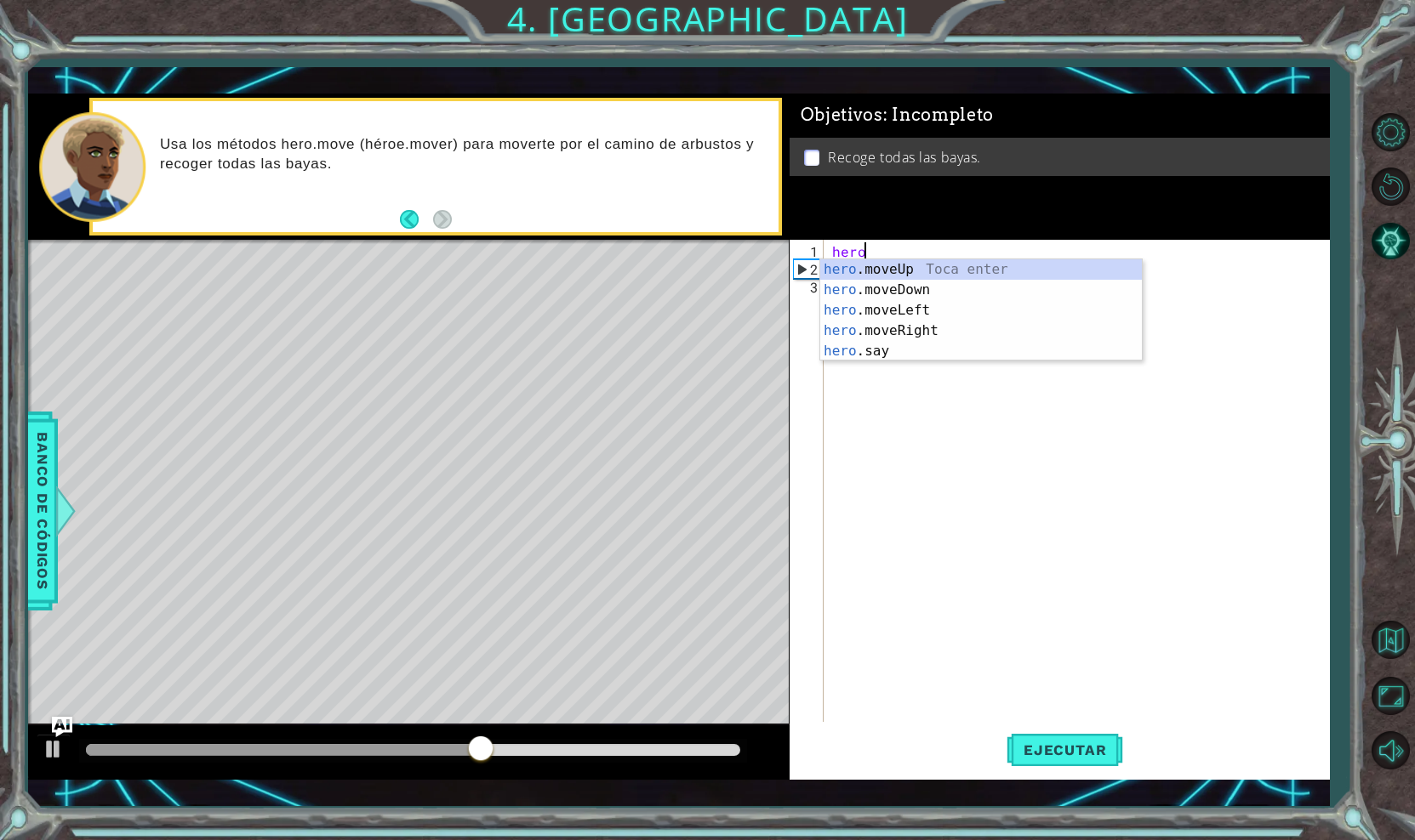
scroll to position [0, 1]
click at [902, 296] on div "hero .moveUp Toca enter hero .moveDown Toca enter hero .moveLeft Toca enter her…" at bounding box center [980, 330] width 321 height 143
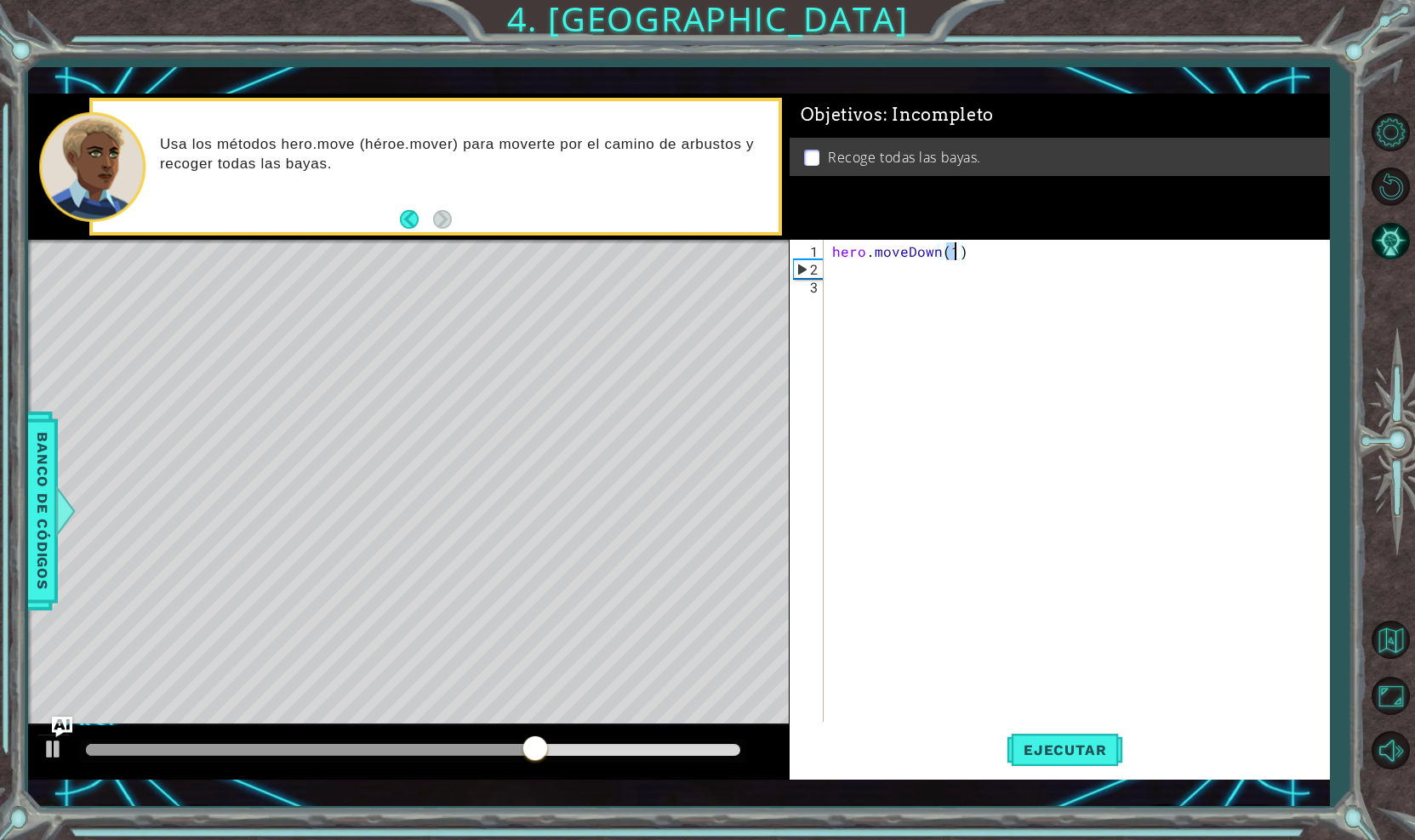
type textarea "hero.moveDown(2)"
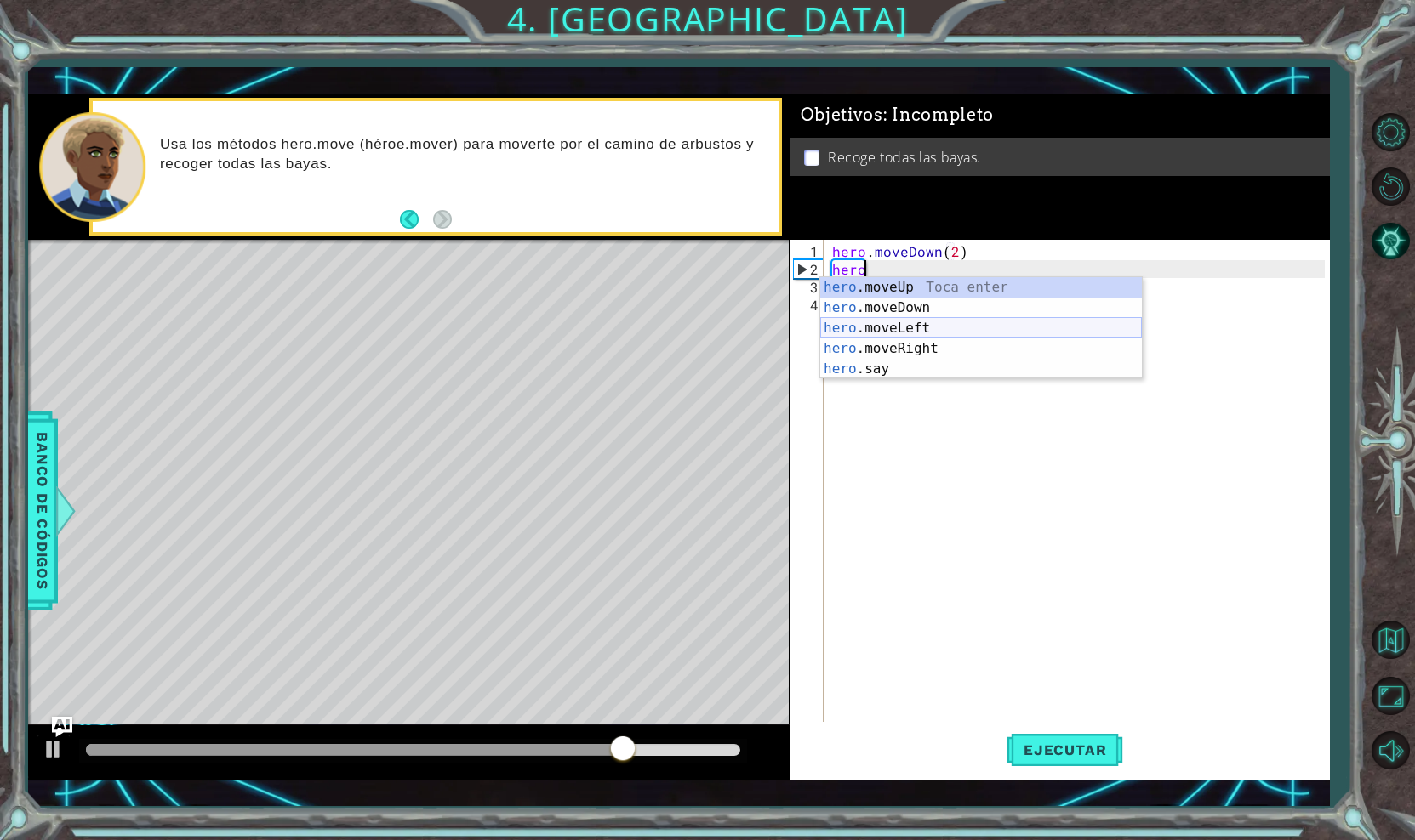
click at [907, 333] on div "hero .moveUp Toca enter hero .moveDown Toca enter hero .moveLeft Toca enter her…" at bounding box center [980, 348] width 321 height 143
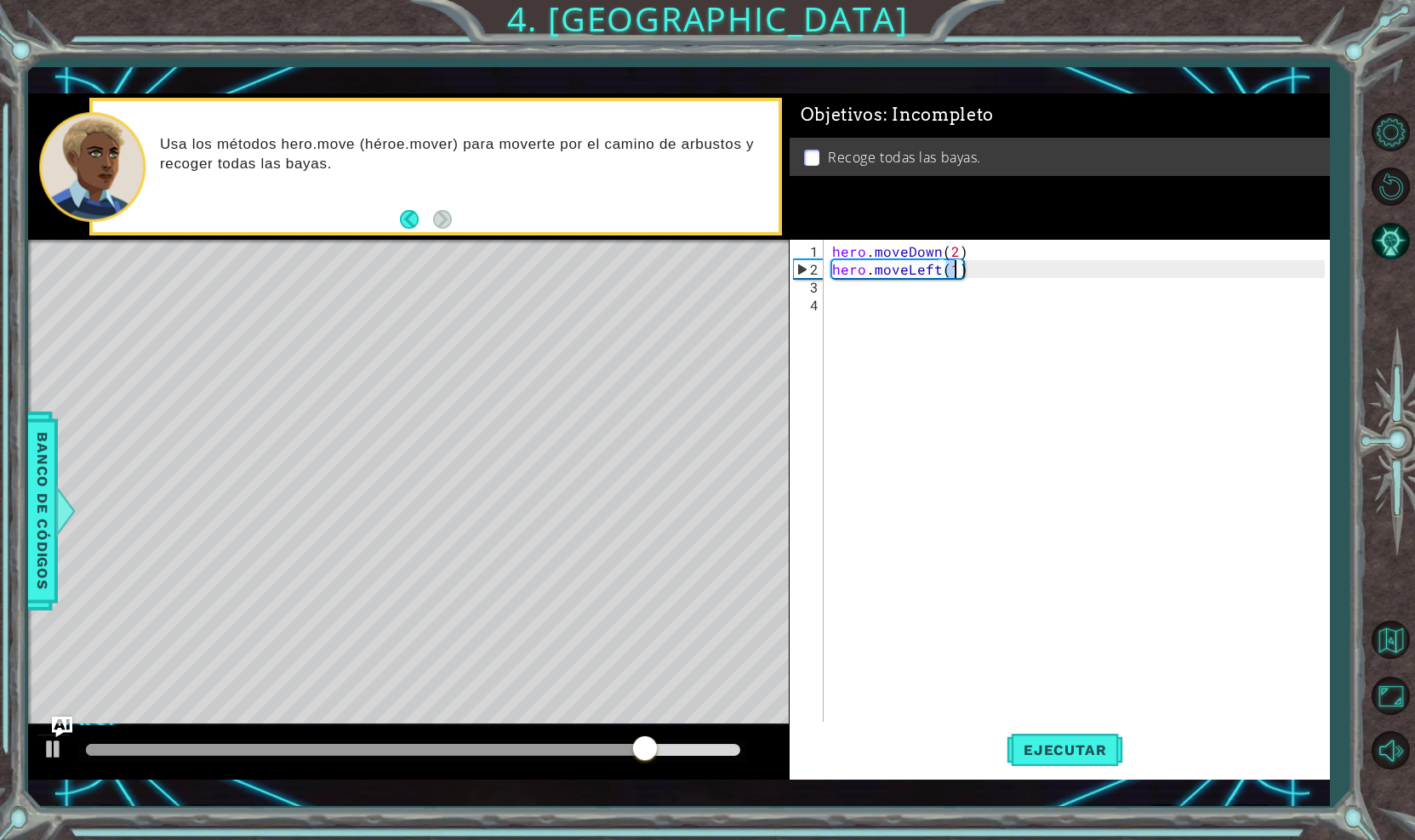
type textarea "hero.moveLeft(2)"
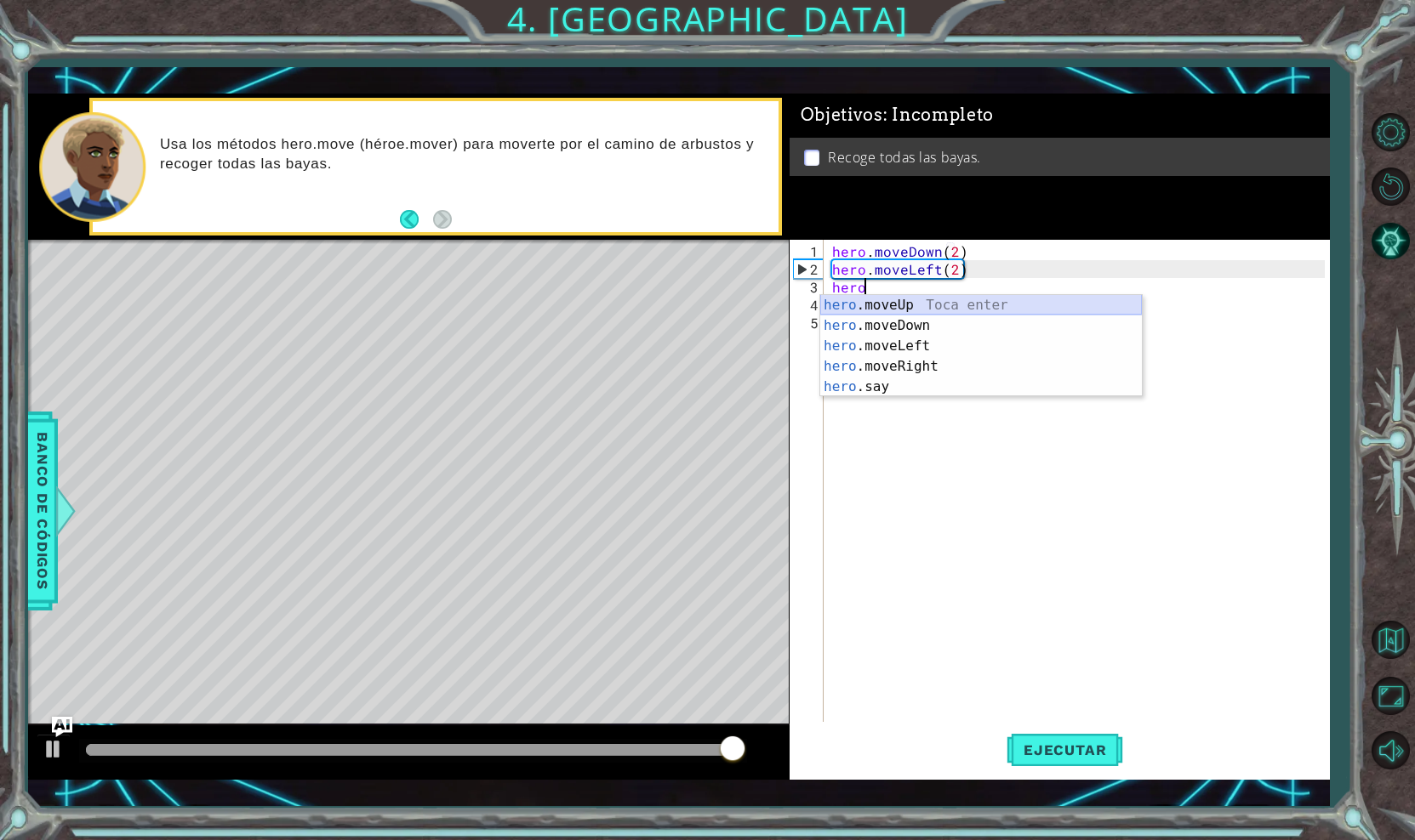
click at [893, 308] on div "hero .moveUp Toca enter hero .moveDown Toca enter hero .moveLeft Toca enter her…" at bounding box center [980, 366] width 321 height 143
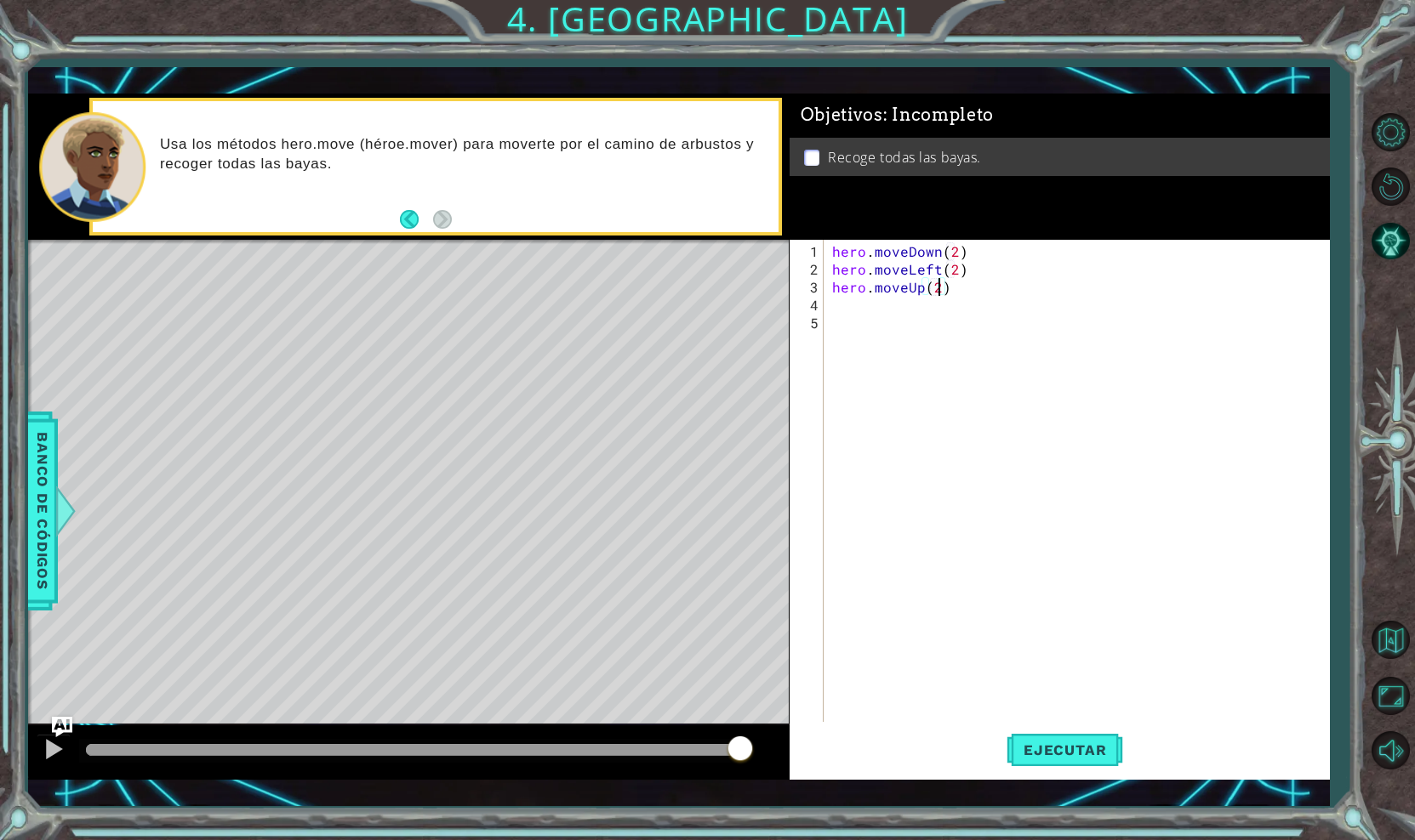
scroll to position [0, 6]
type textarea "hero.moveUp(2)"
click at [1044, 748] on span "Ejecutar" at bounding box center [1065, 750] width 116 height 17
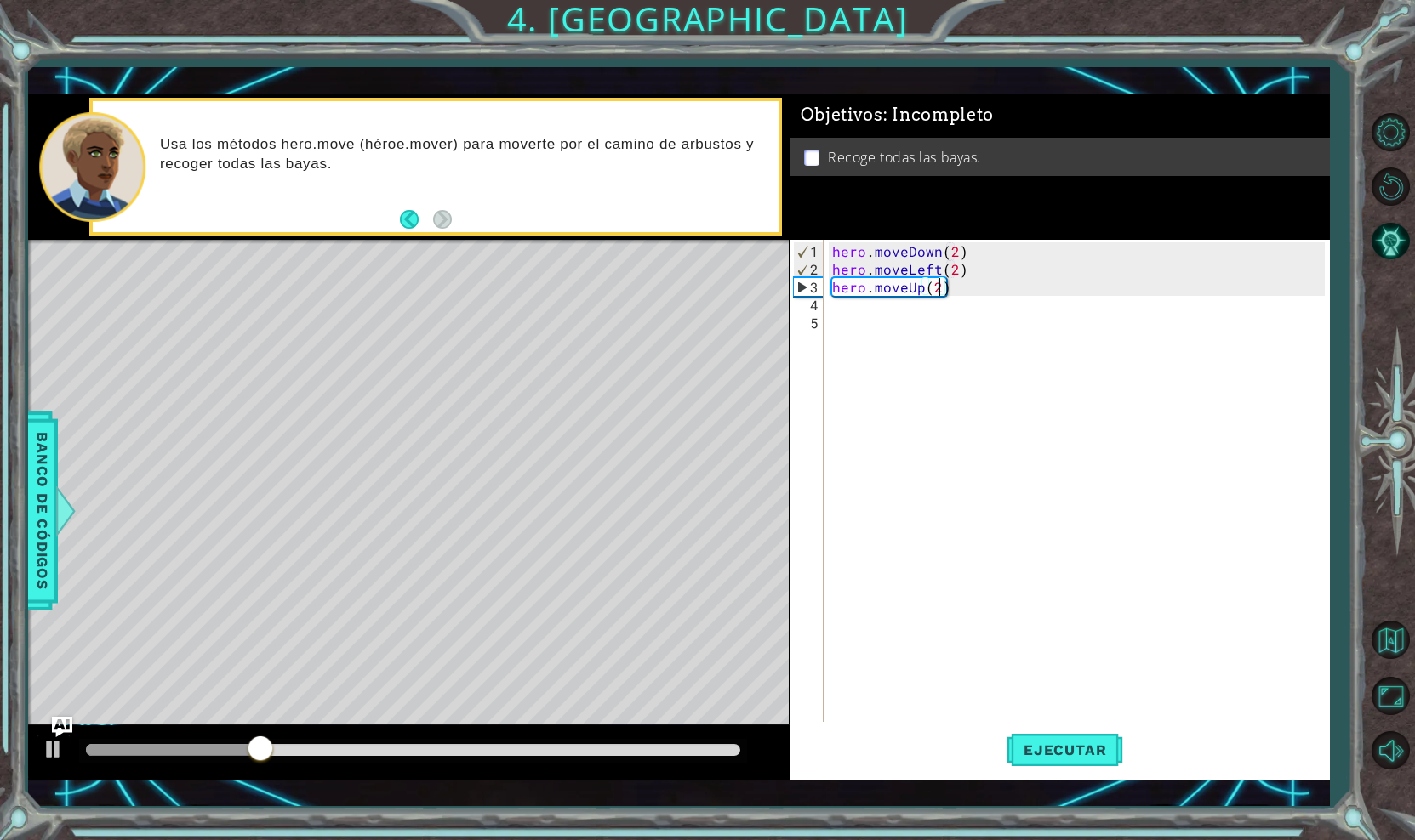
click at [860, 308] on div "hero . moveDown ( 2 ) hero . moveLeft ( 2 ) hero . moveUp ( 2 )" at bounding box center [1081, 501] width 505 height 518
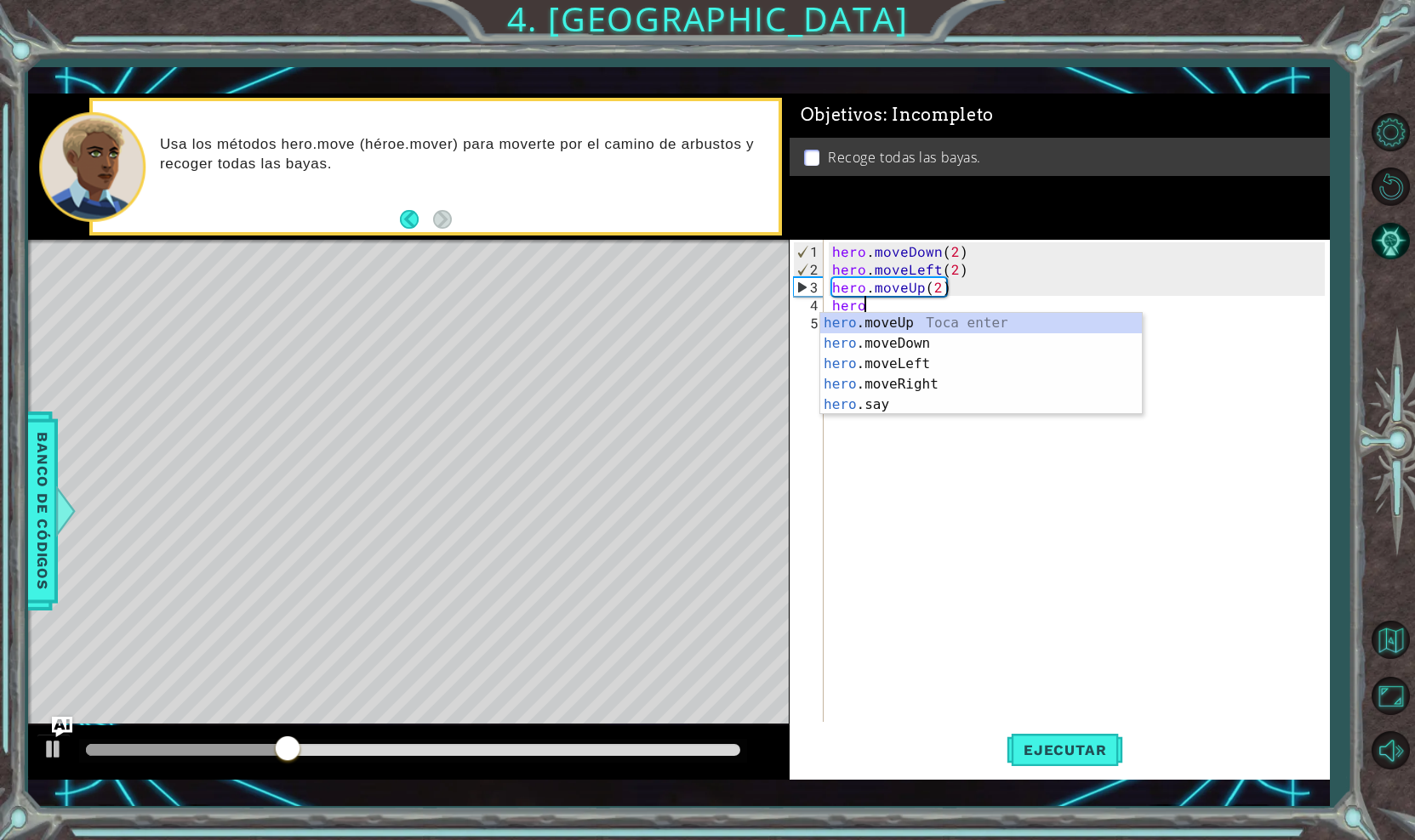
scroll to position [0, 1]
click at [882, 385] on div "hero .moveUp Toca enter hero .moveDown Toca enter hero .moveLeft Toca enter her…" at bounding box center [980, 384] width 321 height 143
type textarea "hero.moveRight(1)"
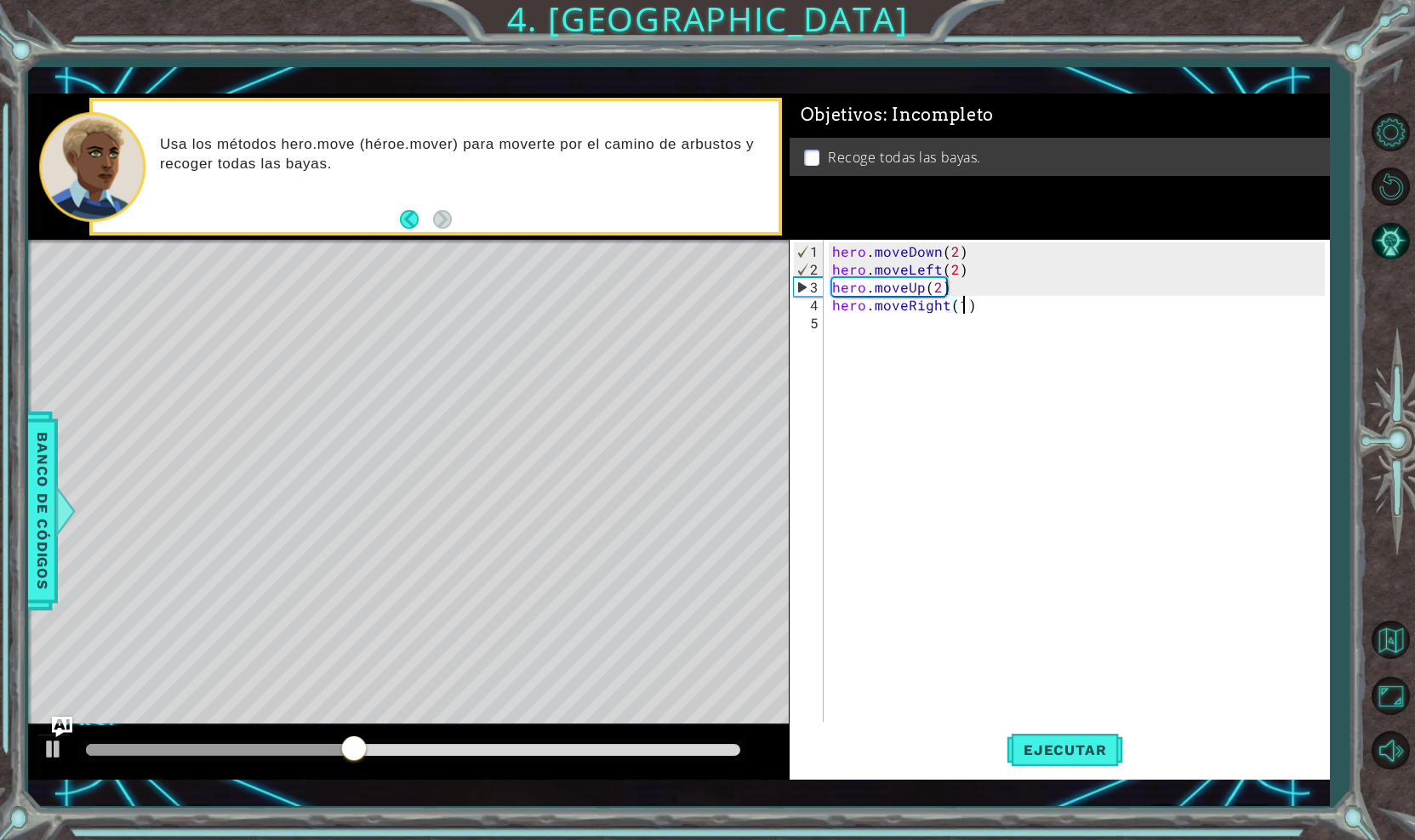
scroll to position [0, 8]
click at [1061, 743] on span "Ejecutar" at bounding box center [1065, 750] width 116 height 17
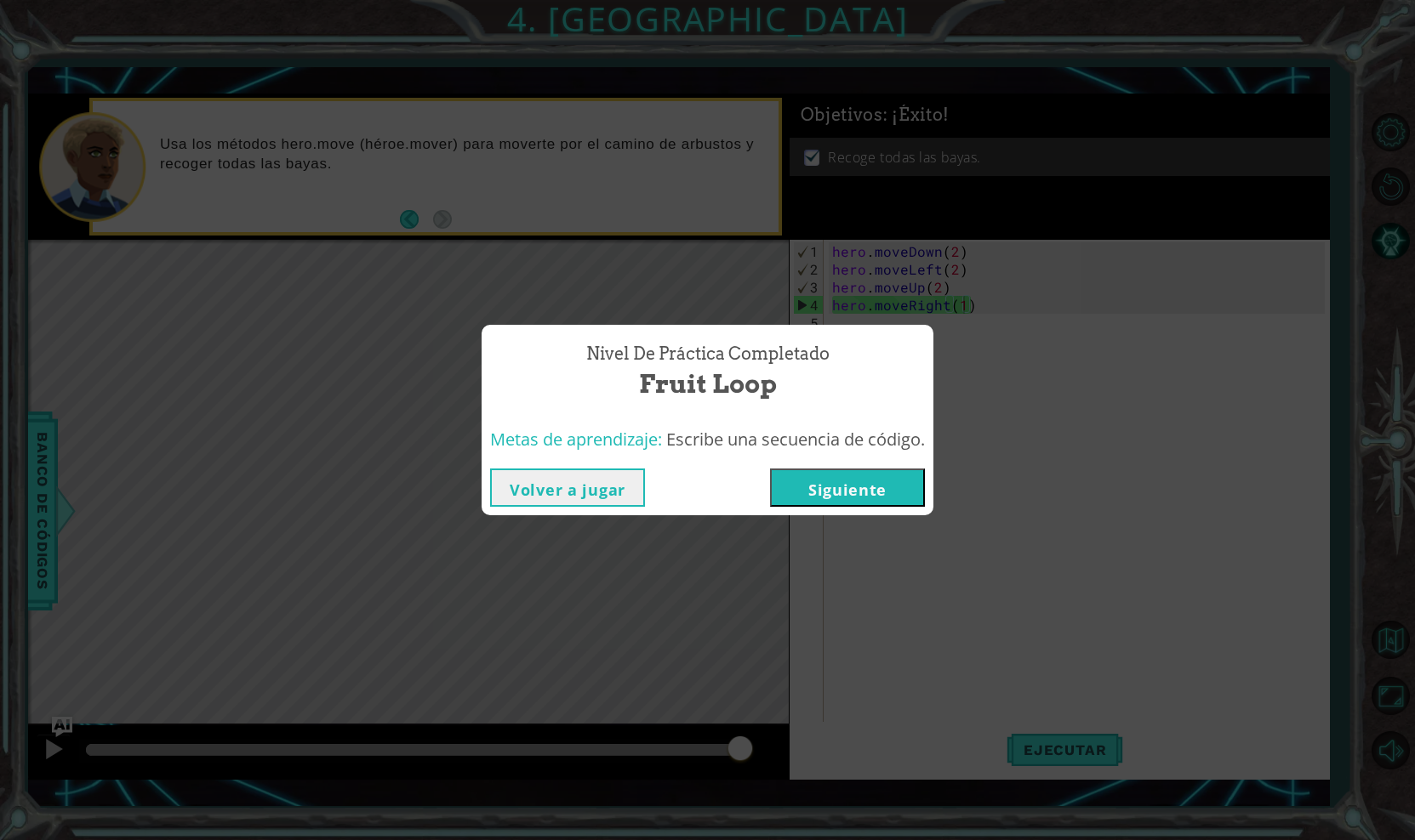
click at [882, 487] on button "Siguiente" at bounding box center [847, 487] width 155 height 38
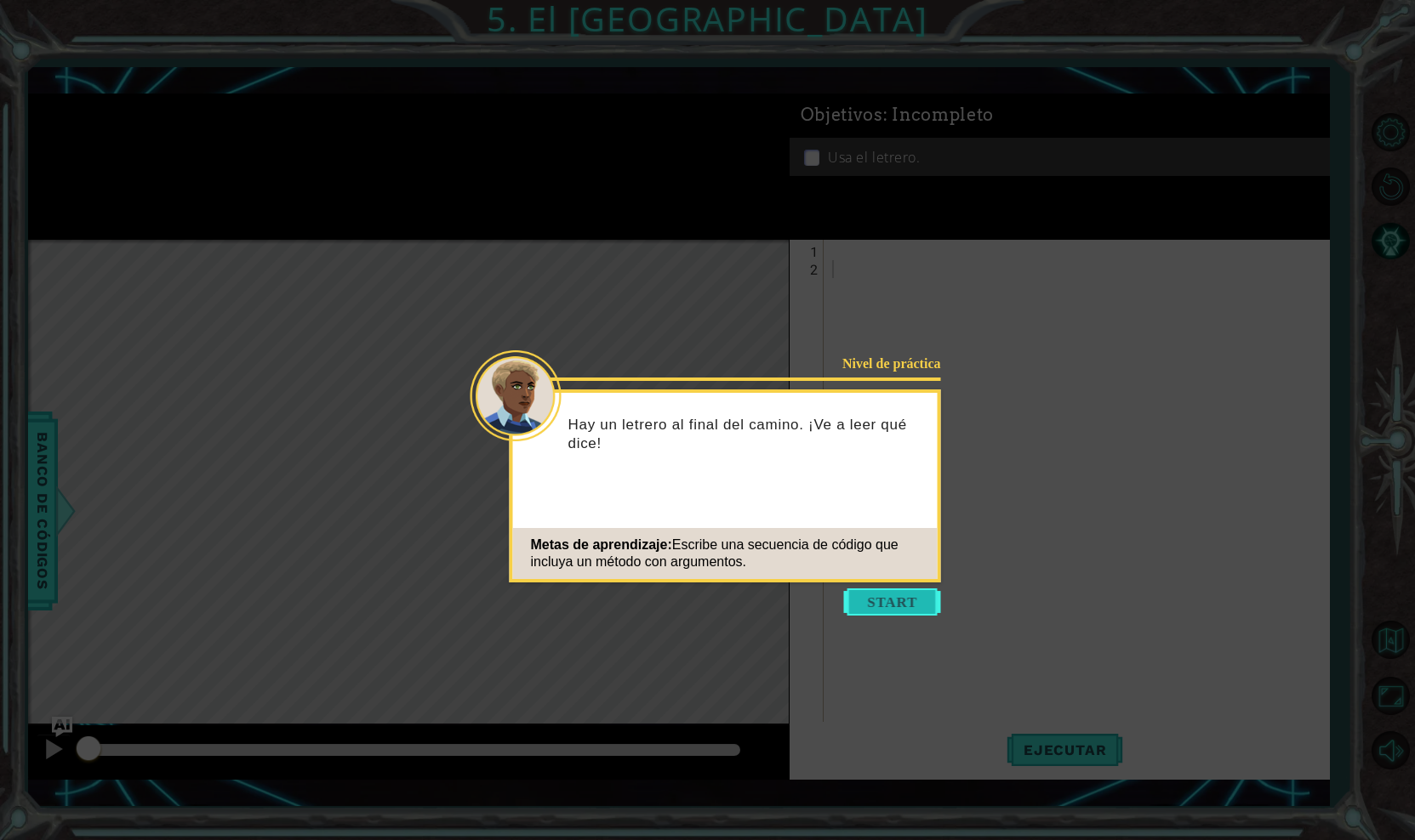
click at [910, 601] on button "Start" at bounding box center [893, 602] width 97 height 27
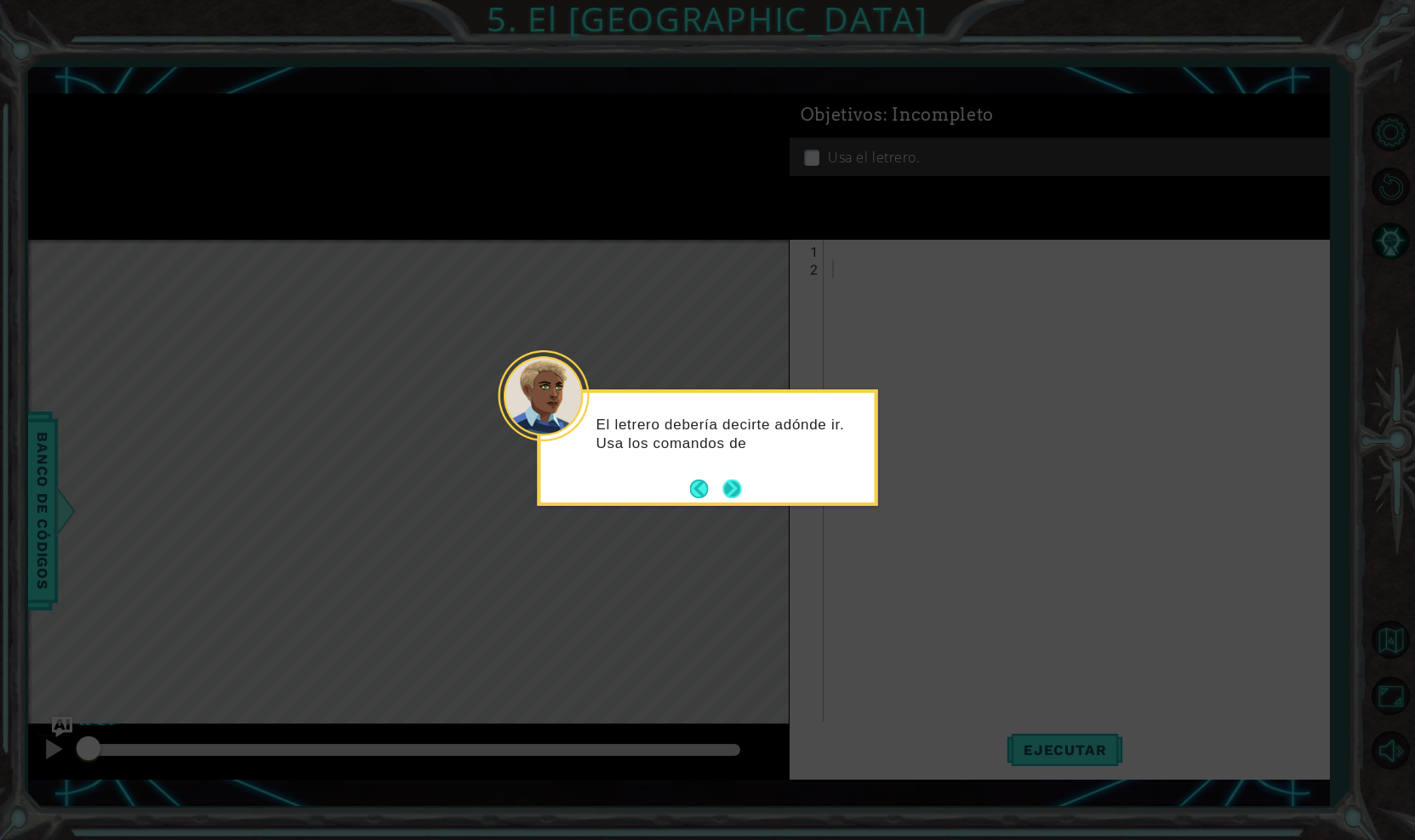
click at [738, 493] on button "Next" at bounding box center [732, 489] width 19 height 19
click at [735, 493] on button "Next" at bounding box center [732, 491] width 21 height 21
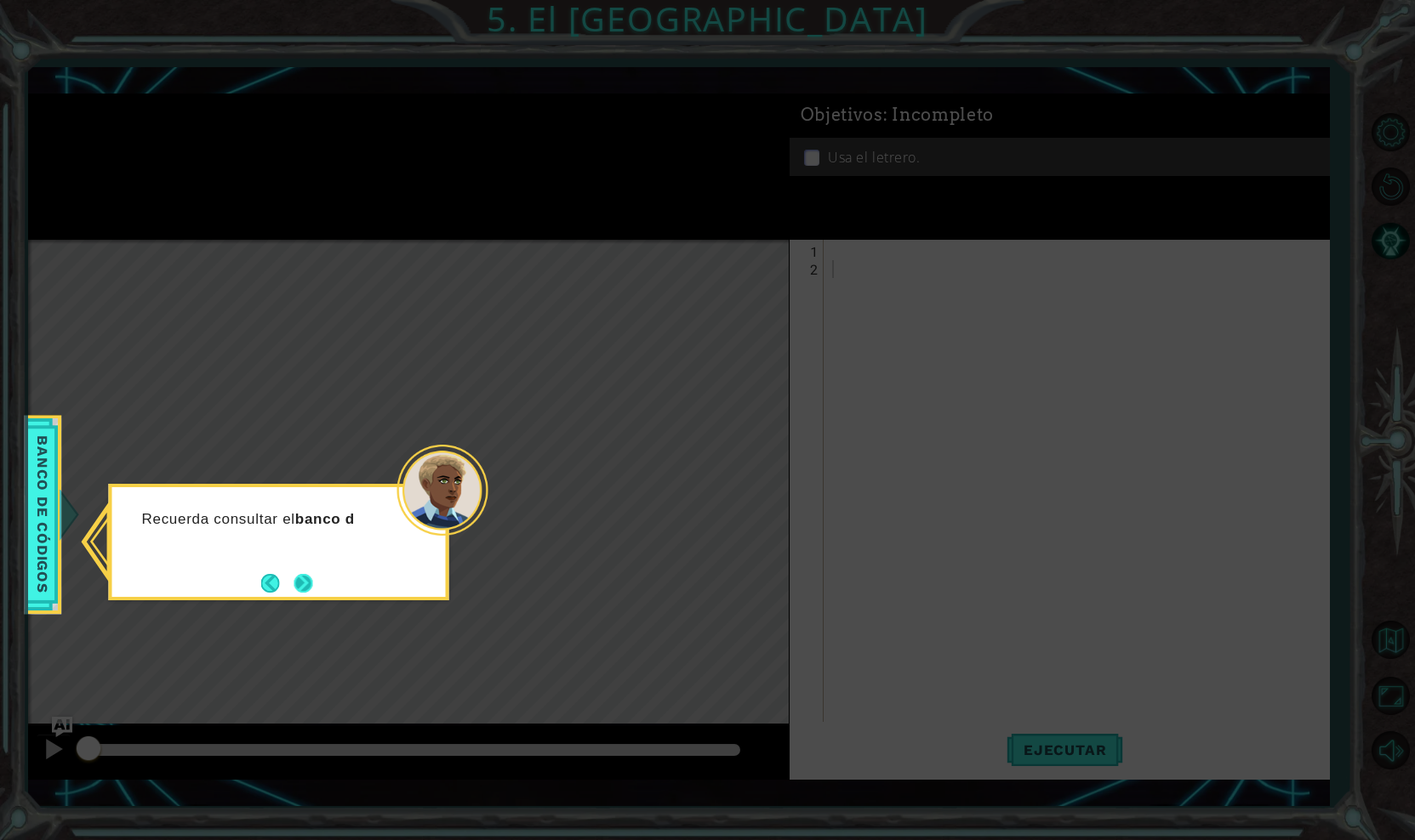
click at [300, 571] on button "Next" at bounding box center [304, 583] width 23 height 23
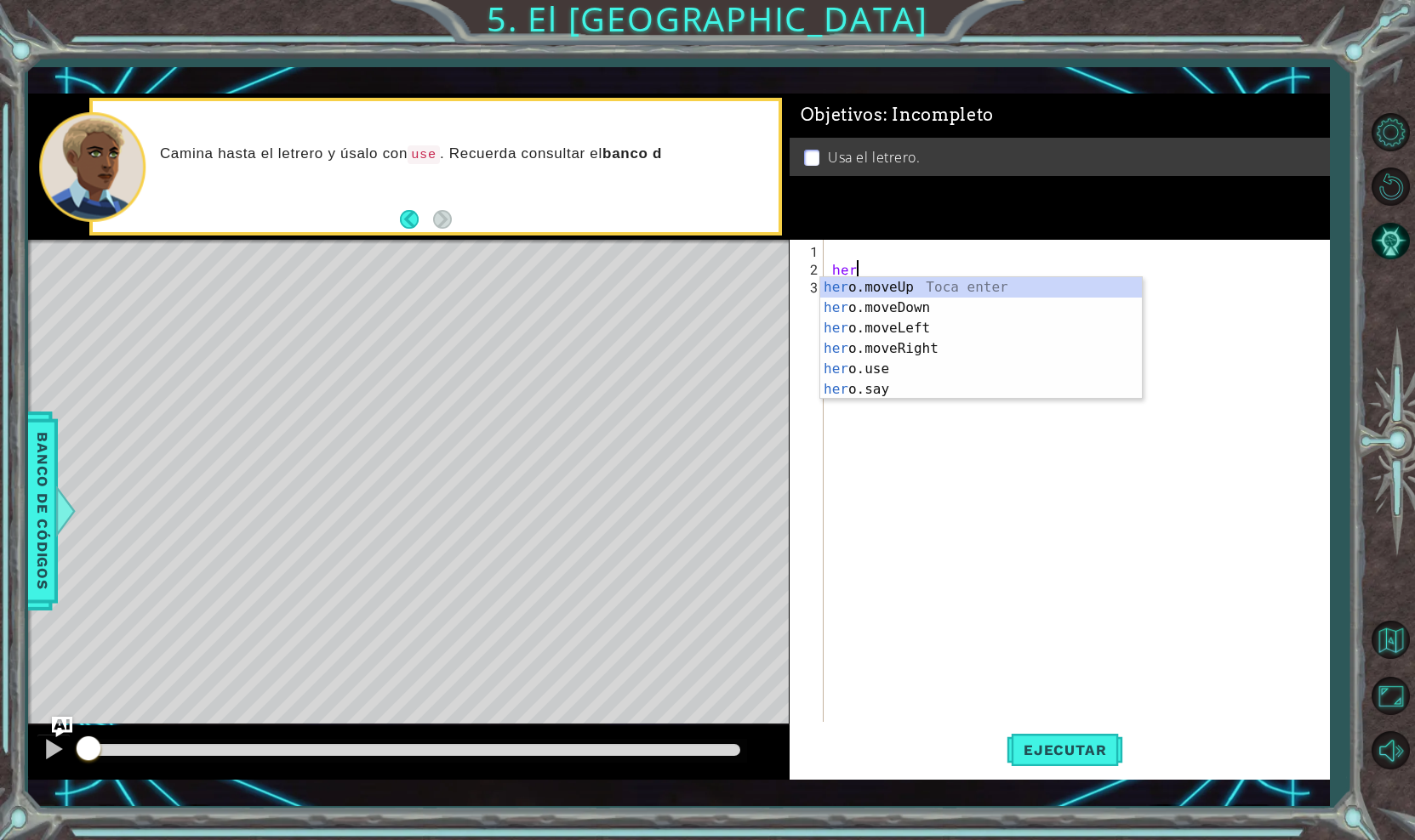
scroll to position [0, 1]
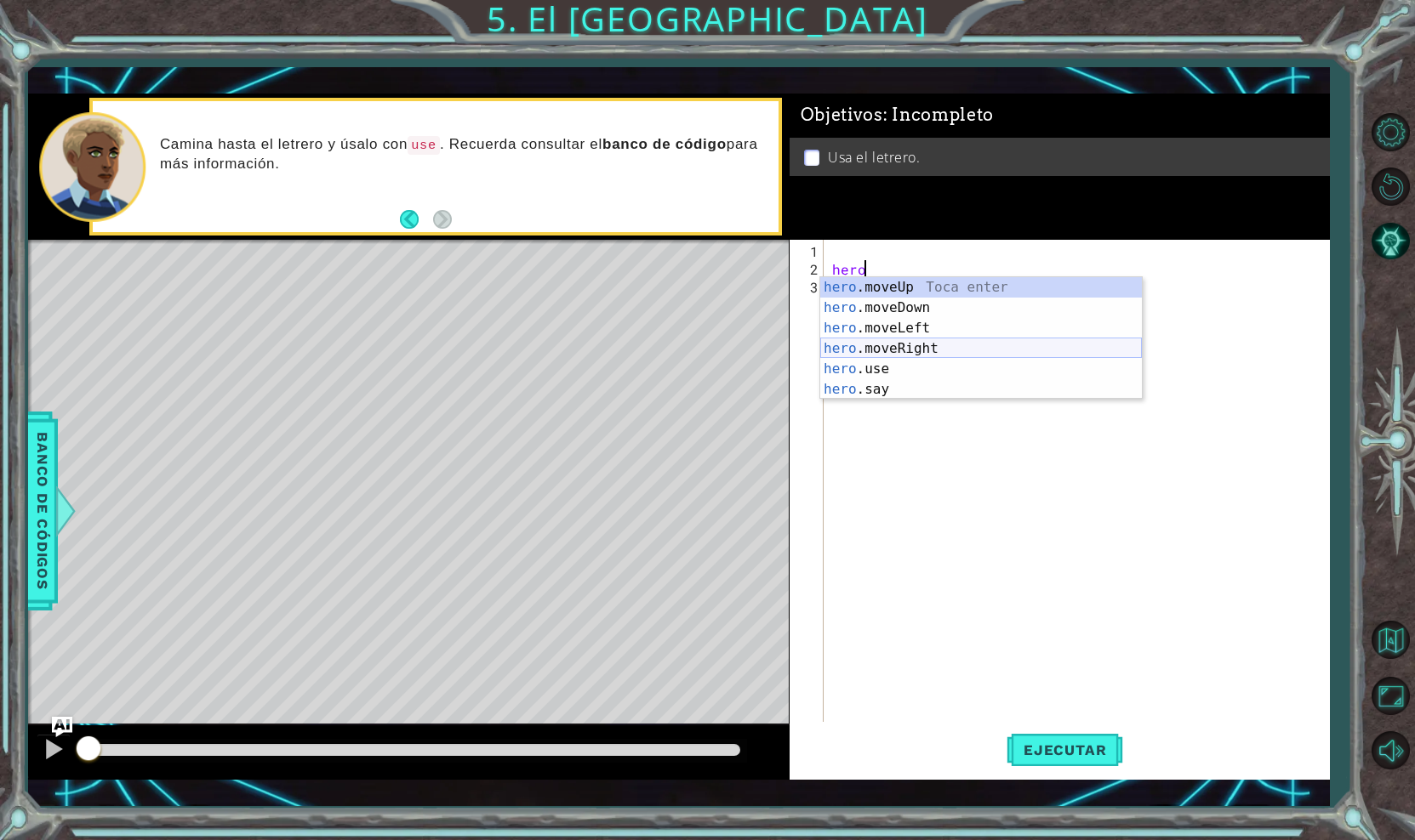
click at [900, 346] on div "hero .moveUp Toca enter hero .moveDown Toca enter hero .moveLeft Toca enter her…" at bounding box center [980, 359] width 321 height 163
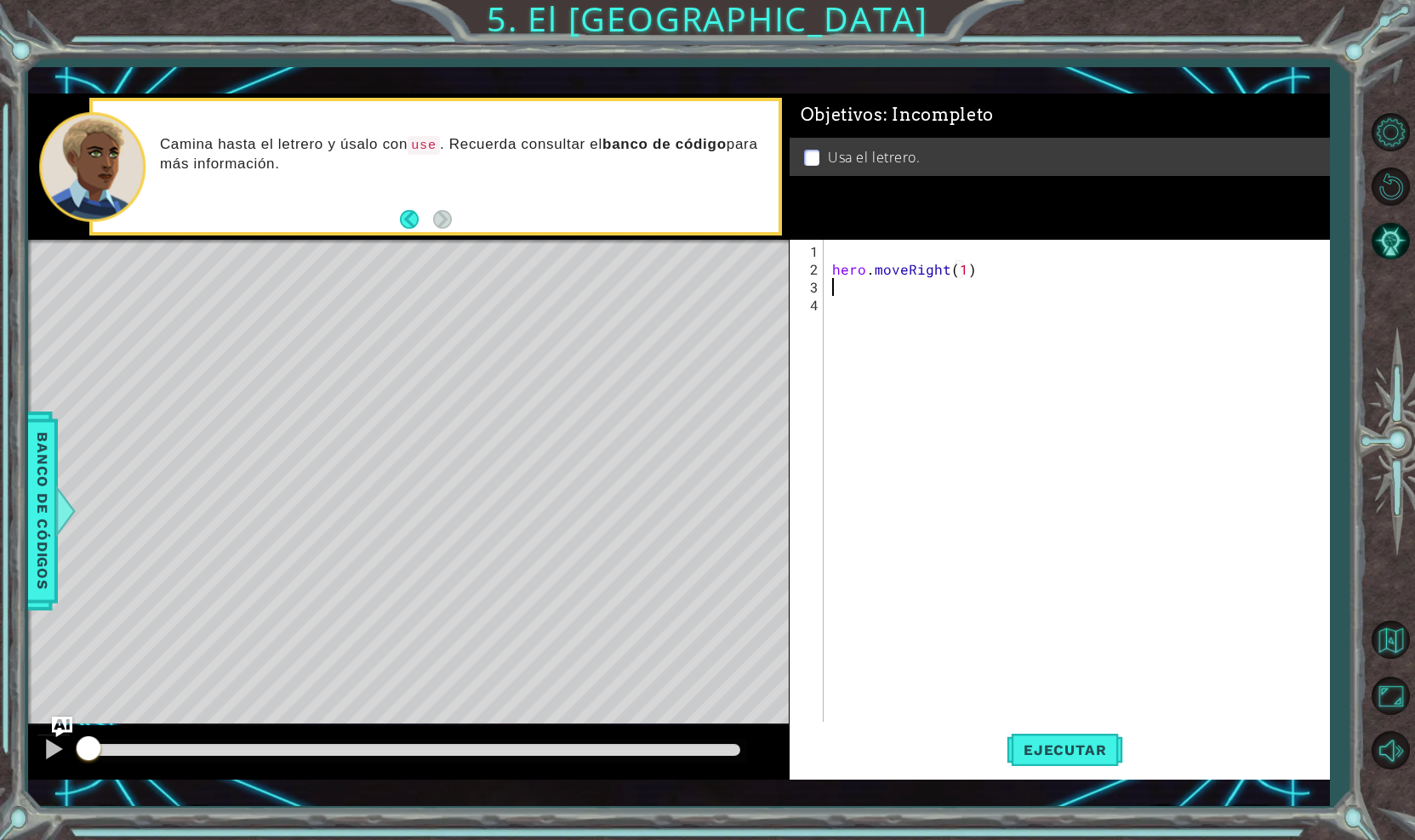
type textarea "hero.moveRight(1)e"
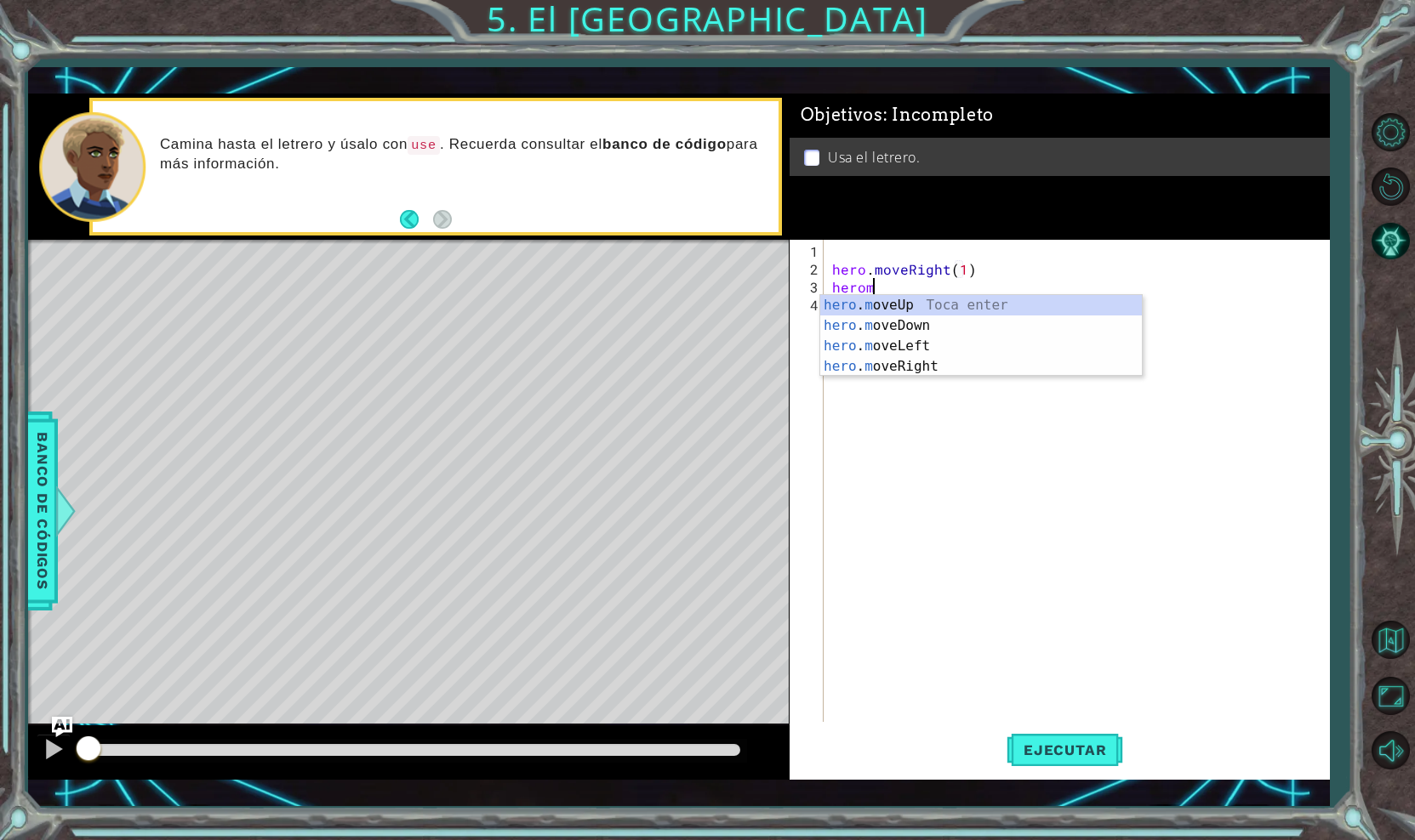
scroll to position [0, 2]
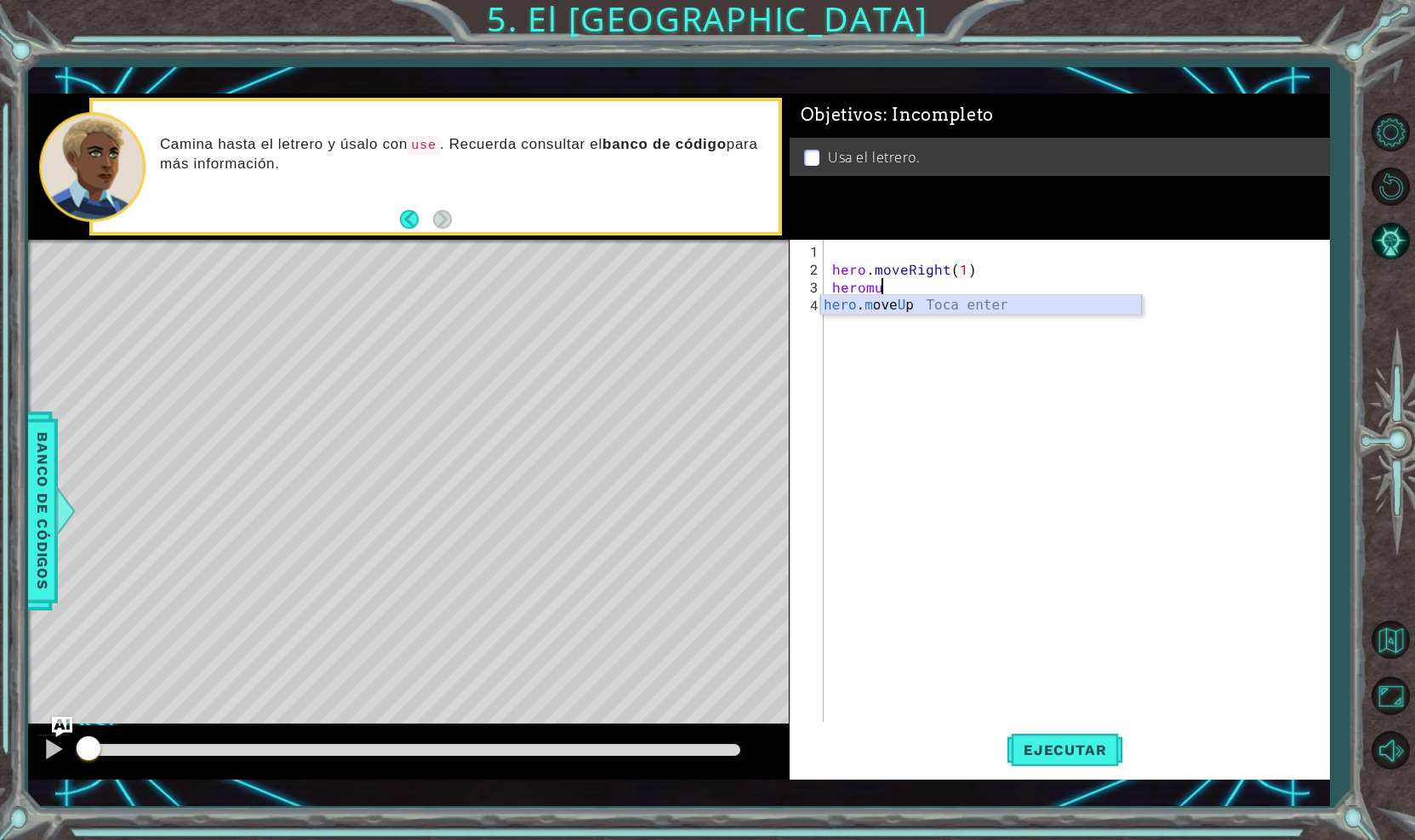
click at [888, 308] on div "hero . m ove U p Toca enter" at bounding box center [980, 325] width 321 height 61
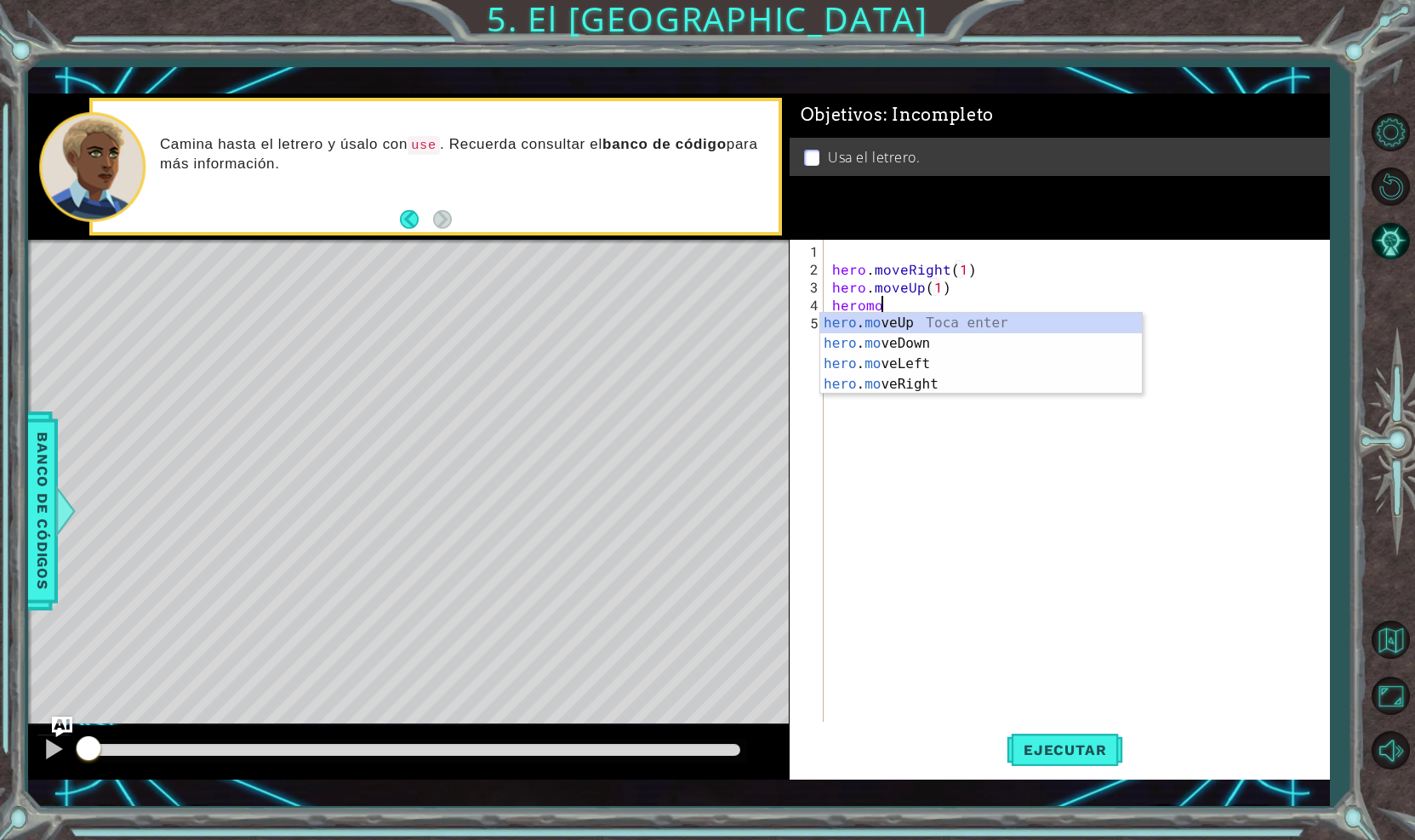
scroll to position [0, 10]
click at [894, 356] on div "hero . mov eUp Toca enter hero . mov eDown Toca enter hero . mov eLeft Toca ent…" at bounding box center [980, 374] width 321 height 122
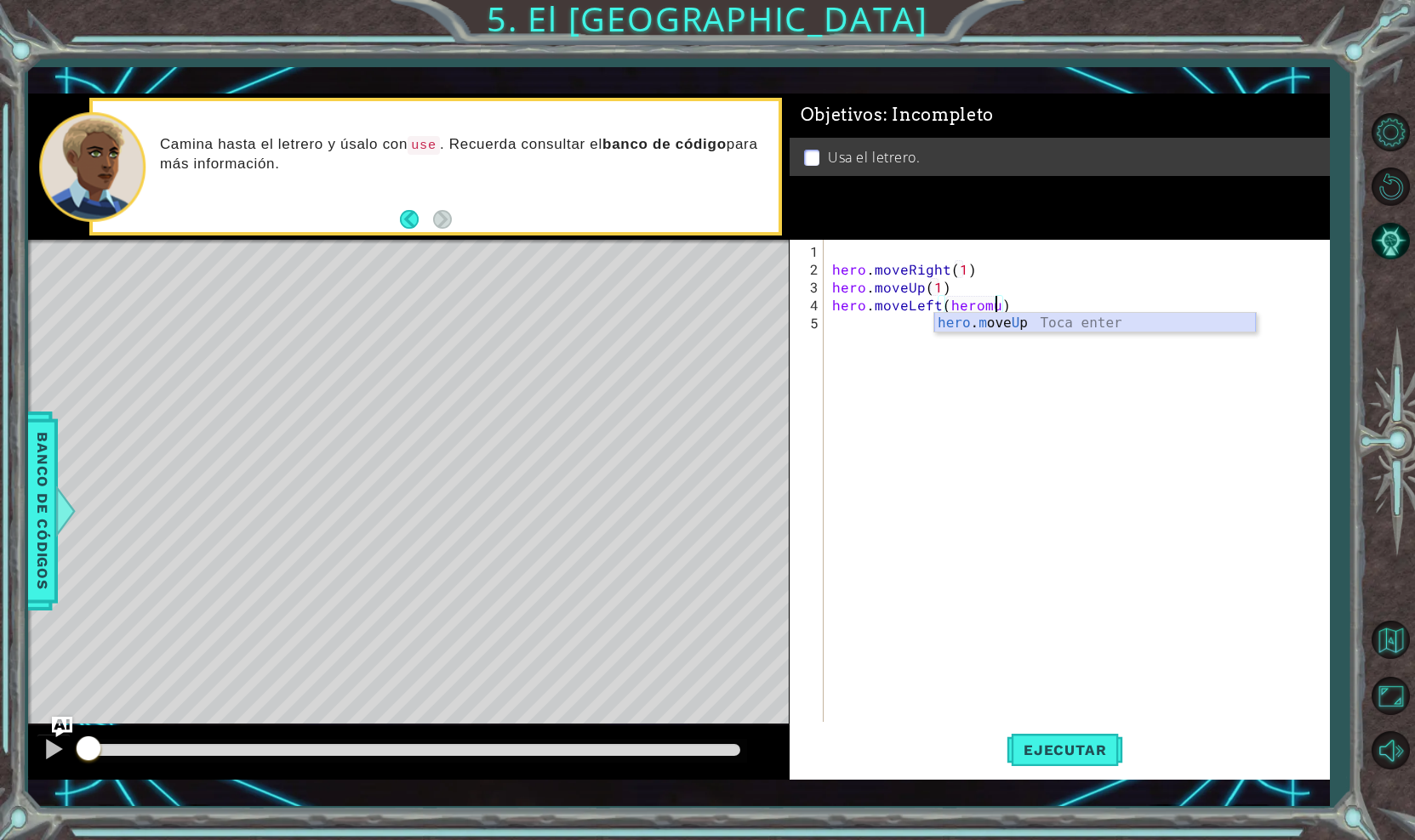
click at [989, 330] on div "hero . m ove U p Toca enter" at bounding box center [1095, 343] width 321 height 61
type textarea "hero.moveLeft(hero.moveUp))"
click at [1041, 313] on div "hero . moveRight ( 1 ) hero . moveUp ( 1 ) hero . moveLeft ( hero . moveUp ))" at bounding box center [1081, 501] width 505 height 518
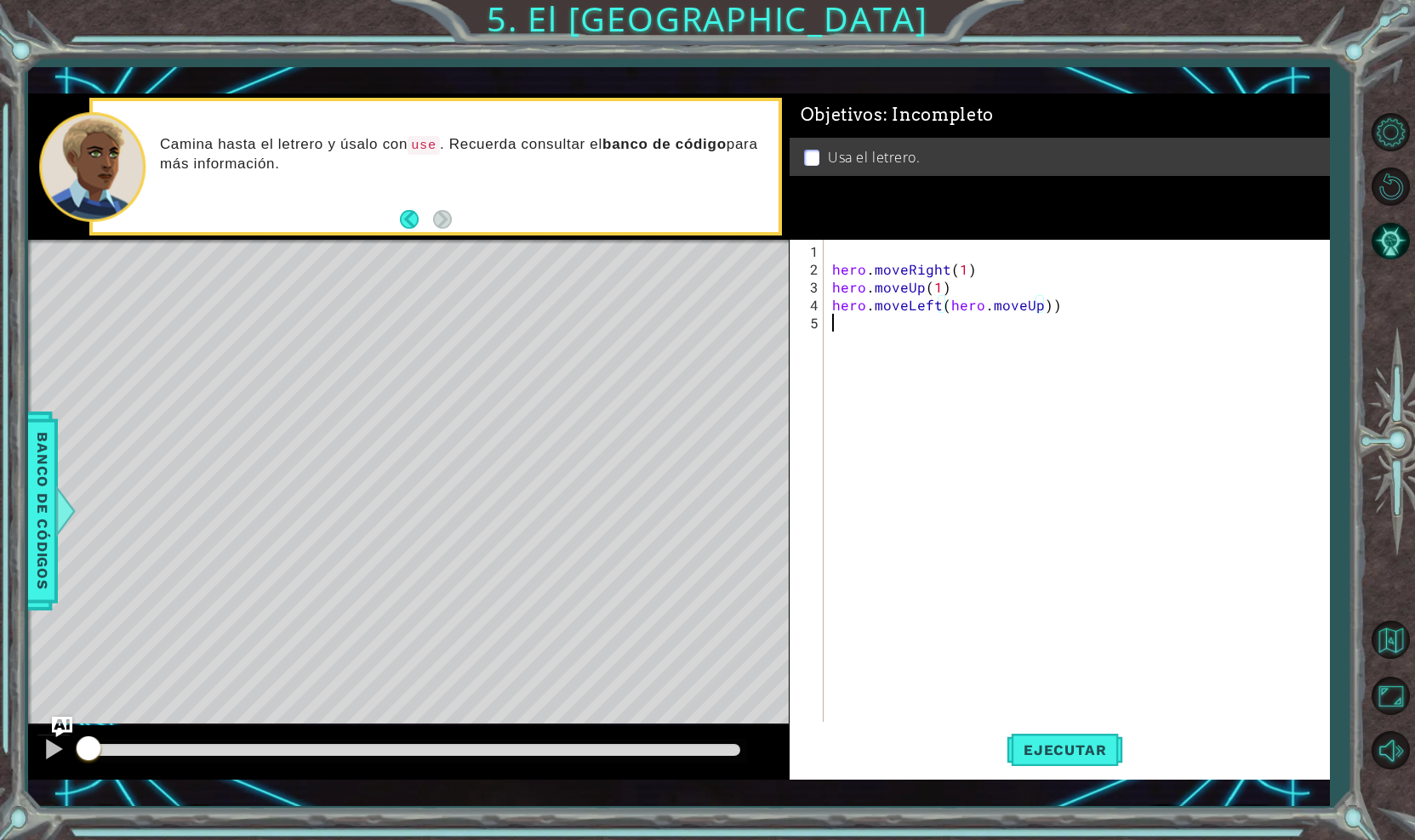
scroll to position [0, 0]
click at [1045, 307] on div "hero . moveRight ( 1 ) hero . moveUp ( 1 ) hero . moveLeft ( hero . moveUp ))" at bounding box center [1081, 501] width 505 height 518
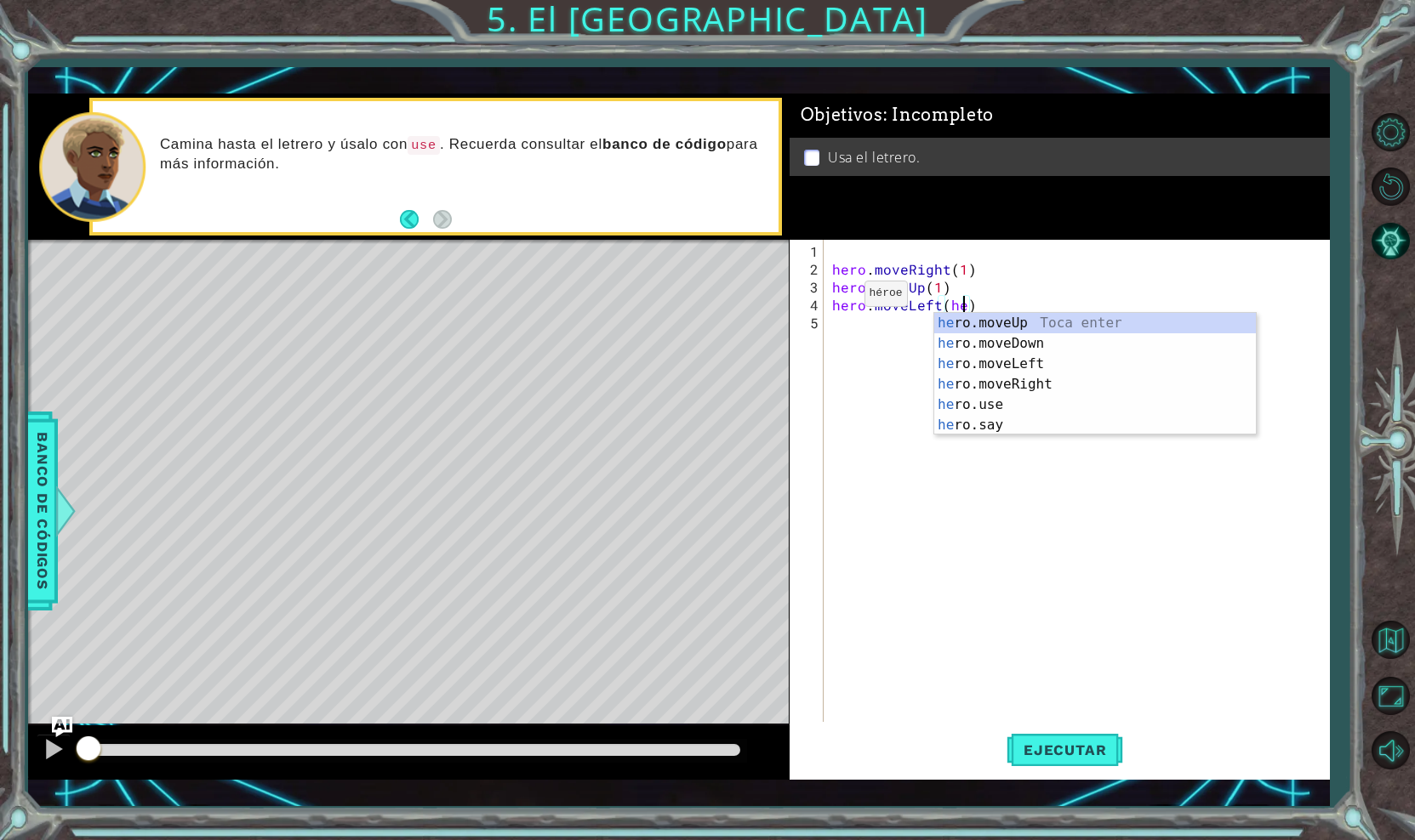
type textarea "hero.moveLeft()"
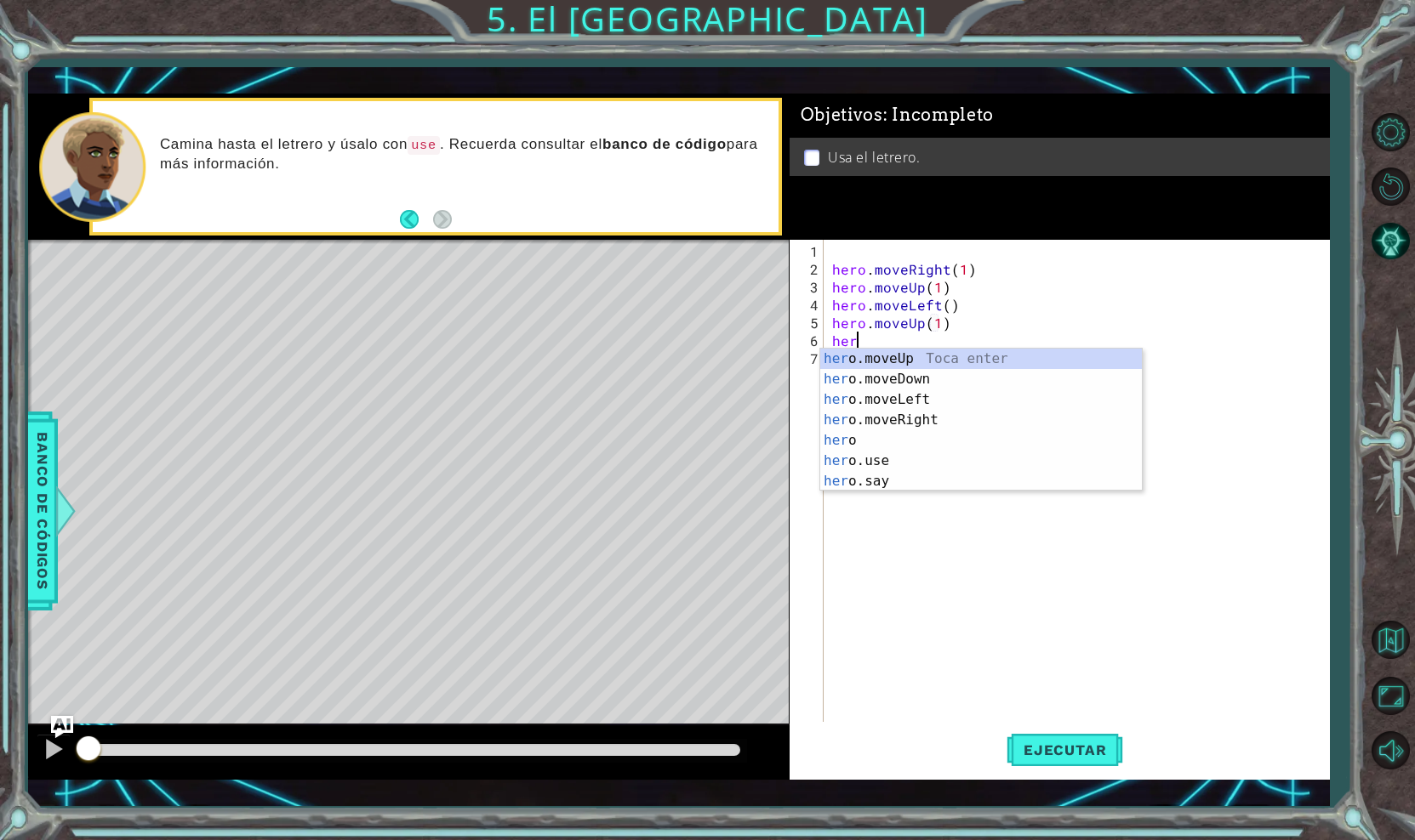
scroll to position [0, 1]
click at [849, 444] on div "hero Toca enter hero .moveUp Toca enter hero .moveDown Toca enter hero .moveLef…" at bounding box center [980, 439] width 321 height 183
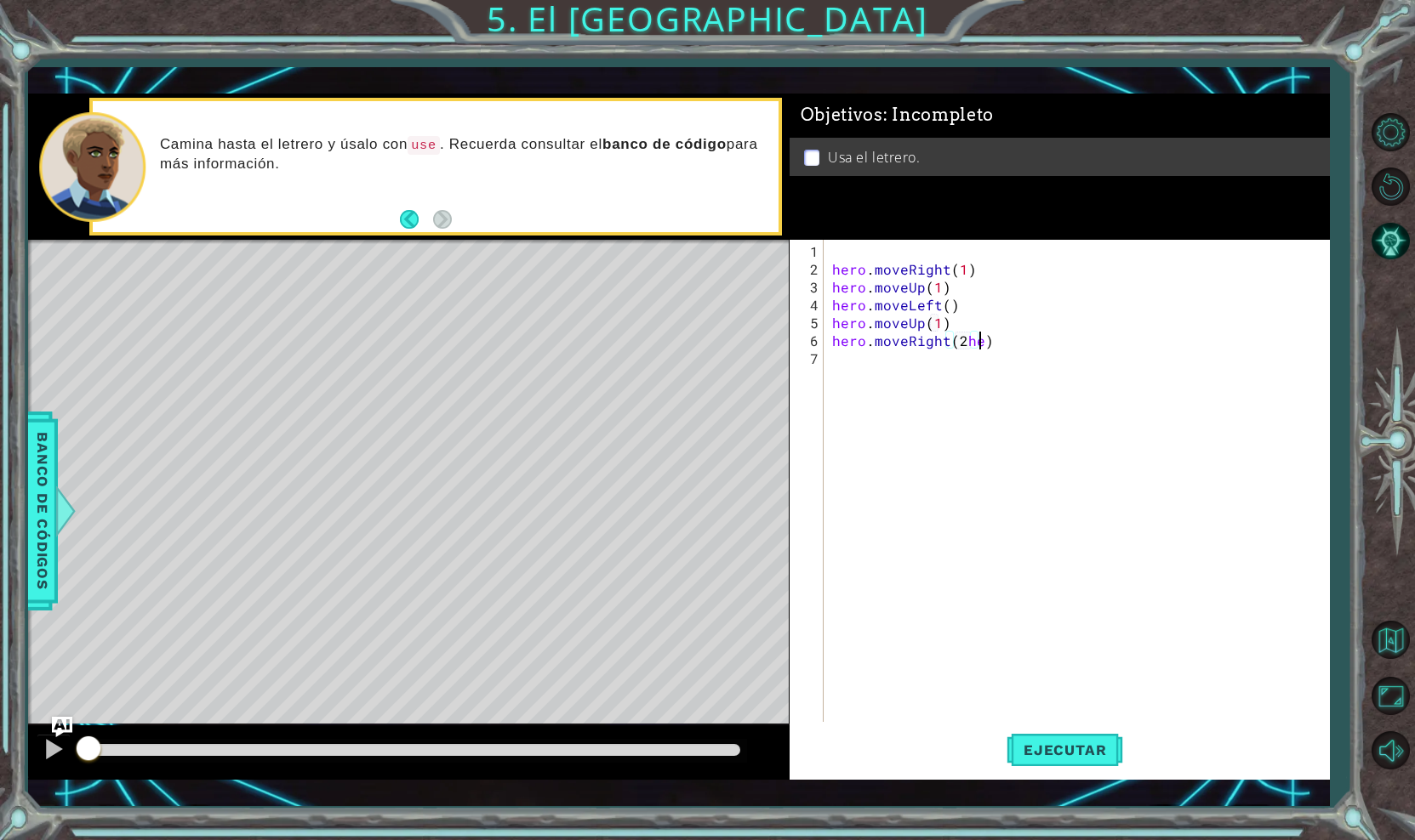
scroll to position [0, 10]
type textarea "hero.moveRight(2)"
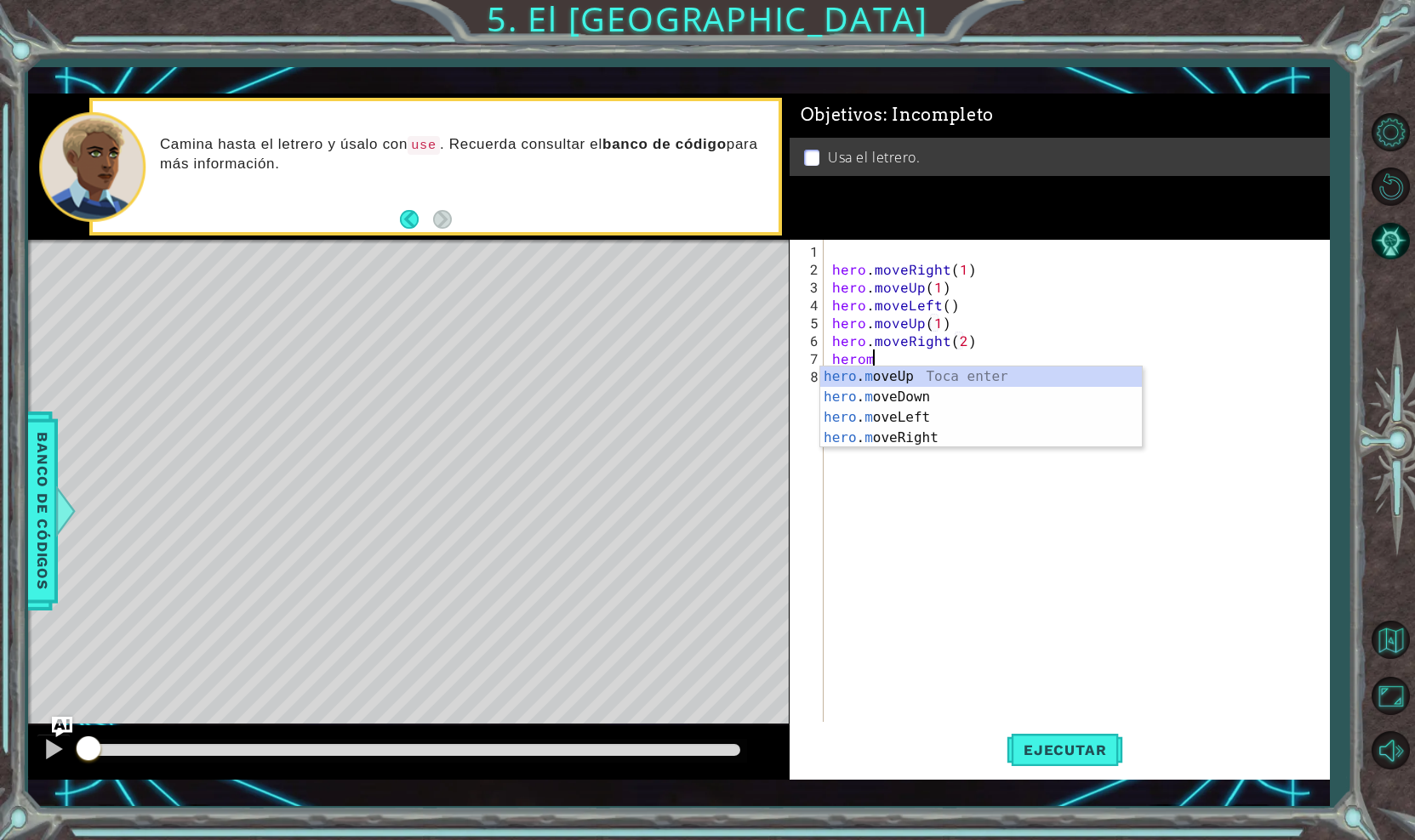
scroll to position [0, 2]
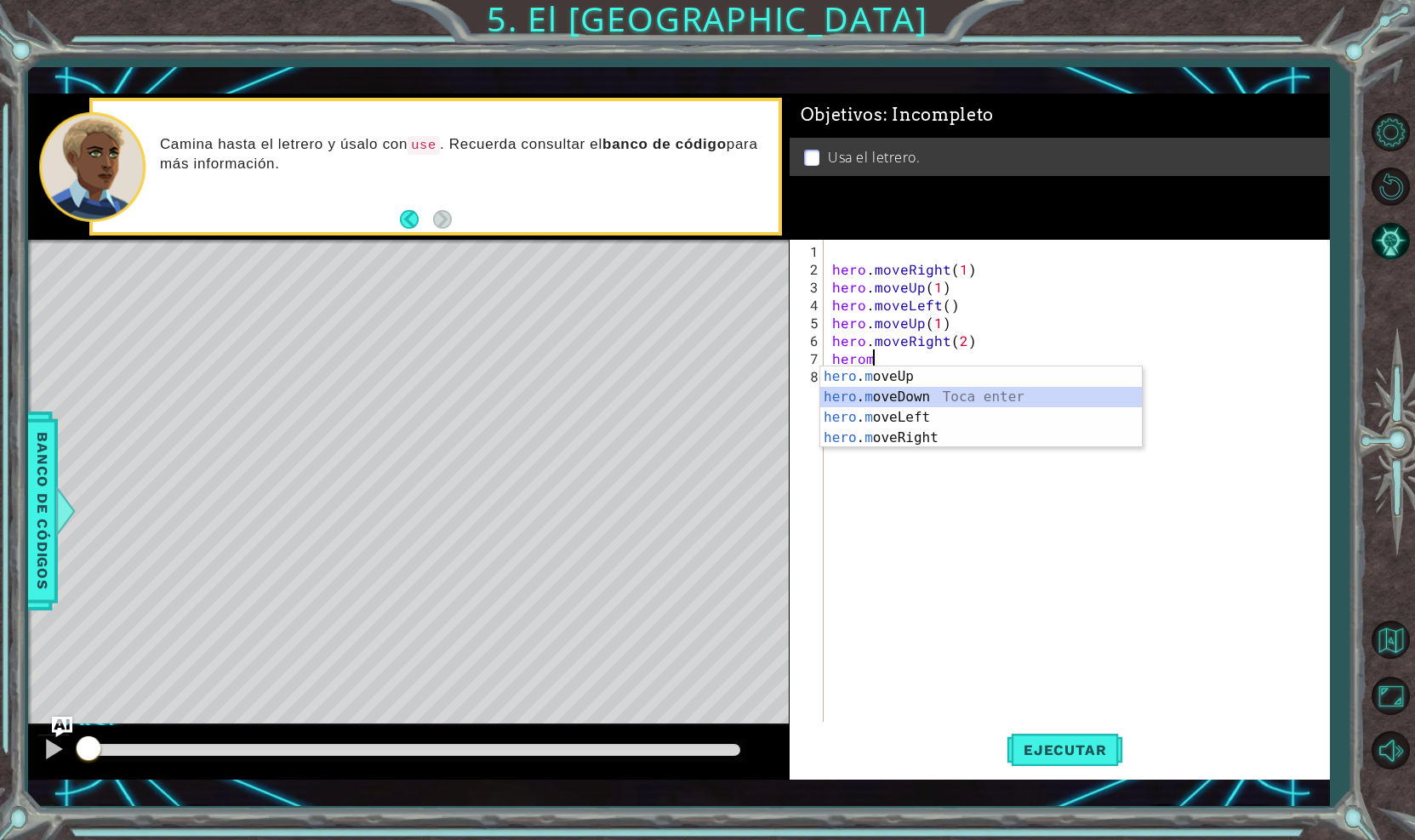
click at [904, 400] on div "hero . m oveUp Toca enter hero . m oveDown Toca enter hero . m oveLeft Toca ent…" at bounding box center [980, 428] width 321 height 122
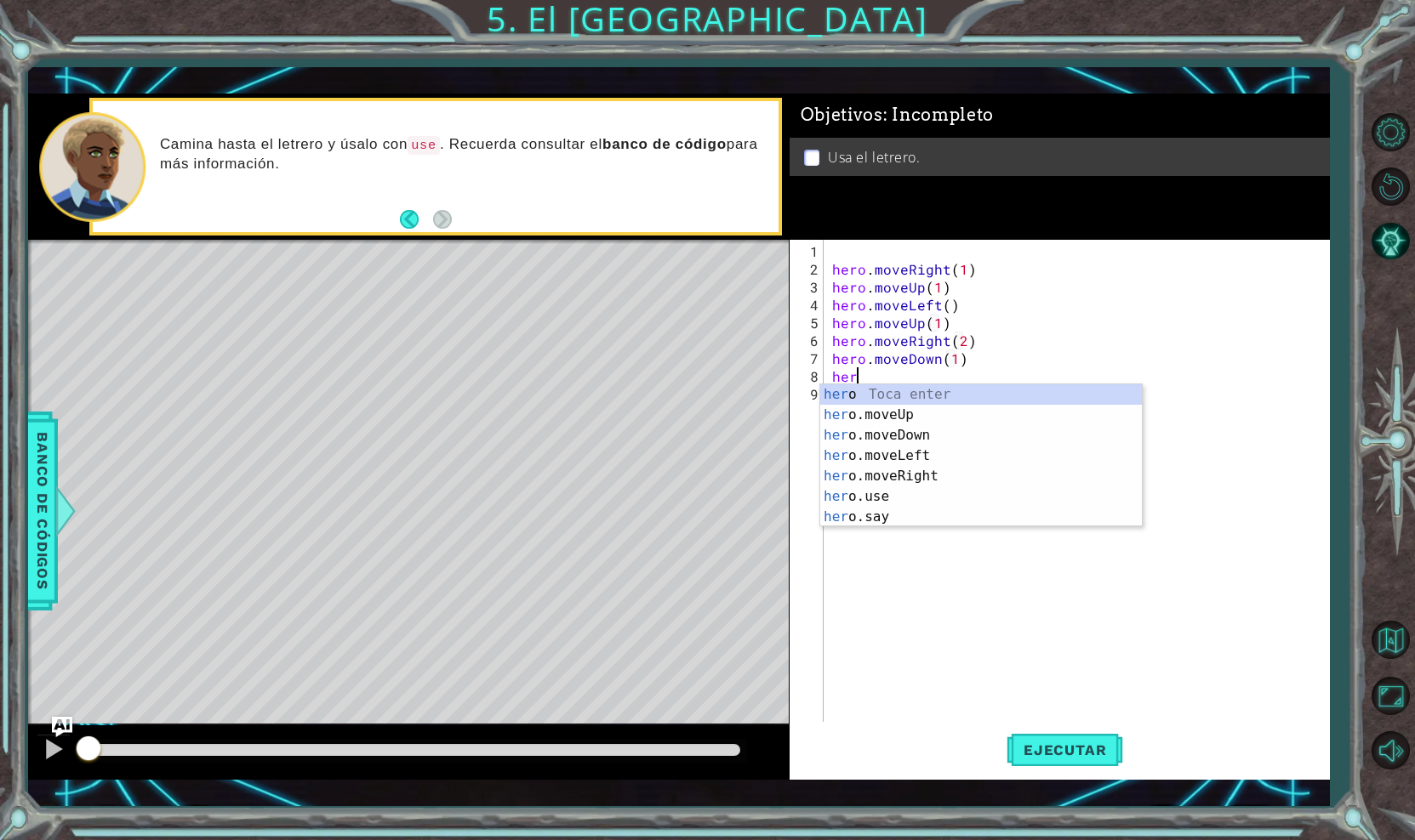
scroll to position [0, 10]
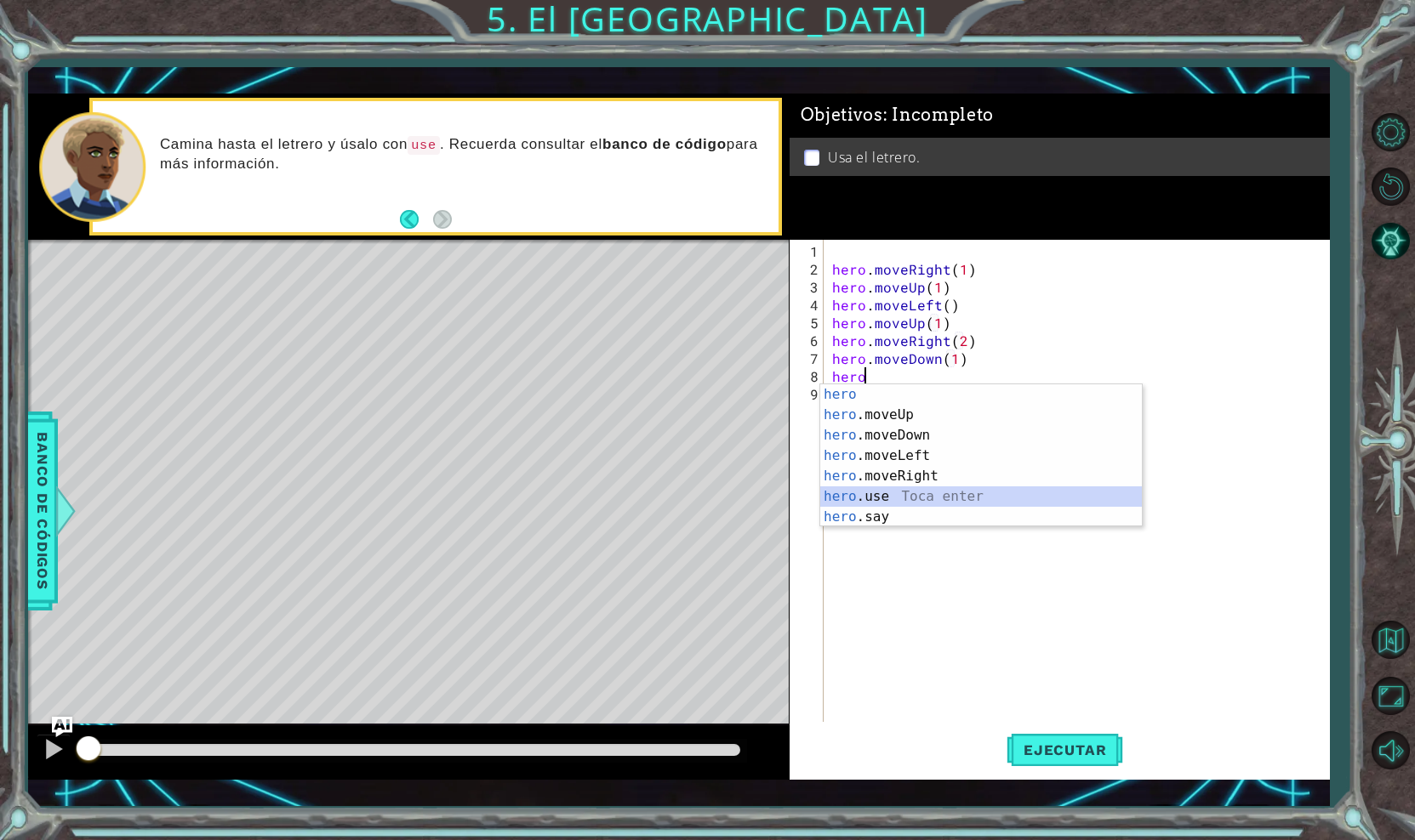
click at [900, 499] on div "hero Toca enter hero .moveUp Toca enter hero .moveDown Toca enter hero .moveLef…" at bounding box center [980, 475] width 321 height 183
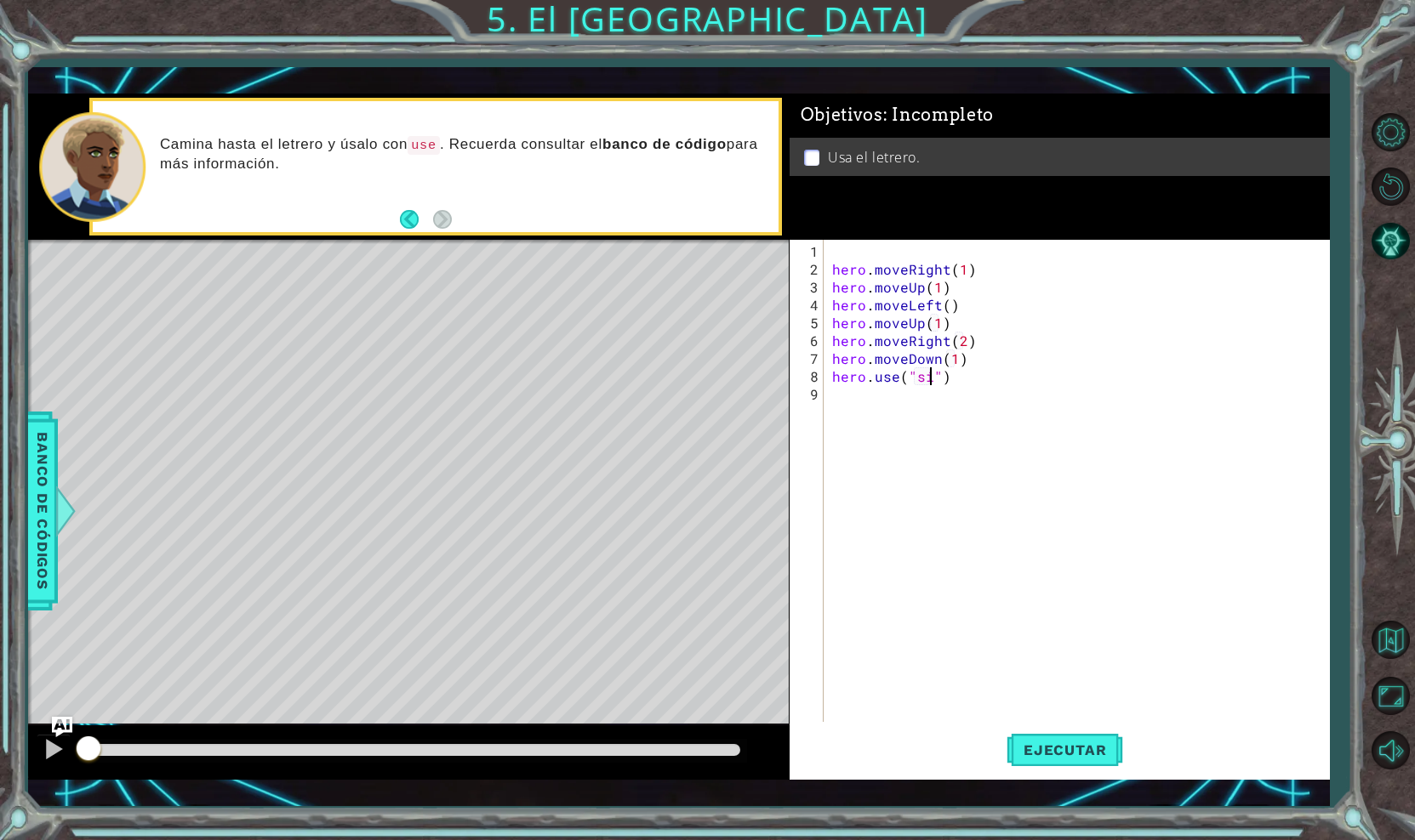
type textarea "hero.use("sign")"
click at [852, 396] on div "hero . moveRight ( 1 ) hero . moveUp ( 1 ) hero . moveLeft ( ) hero . moveUp ( …" at bounding box center [1081, 501] width 505 height 518
click at [979, 410] on div "hero.move Right Toca enter" at bounding box center [1061, 433] width 321 height 61
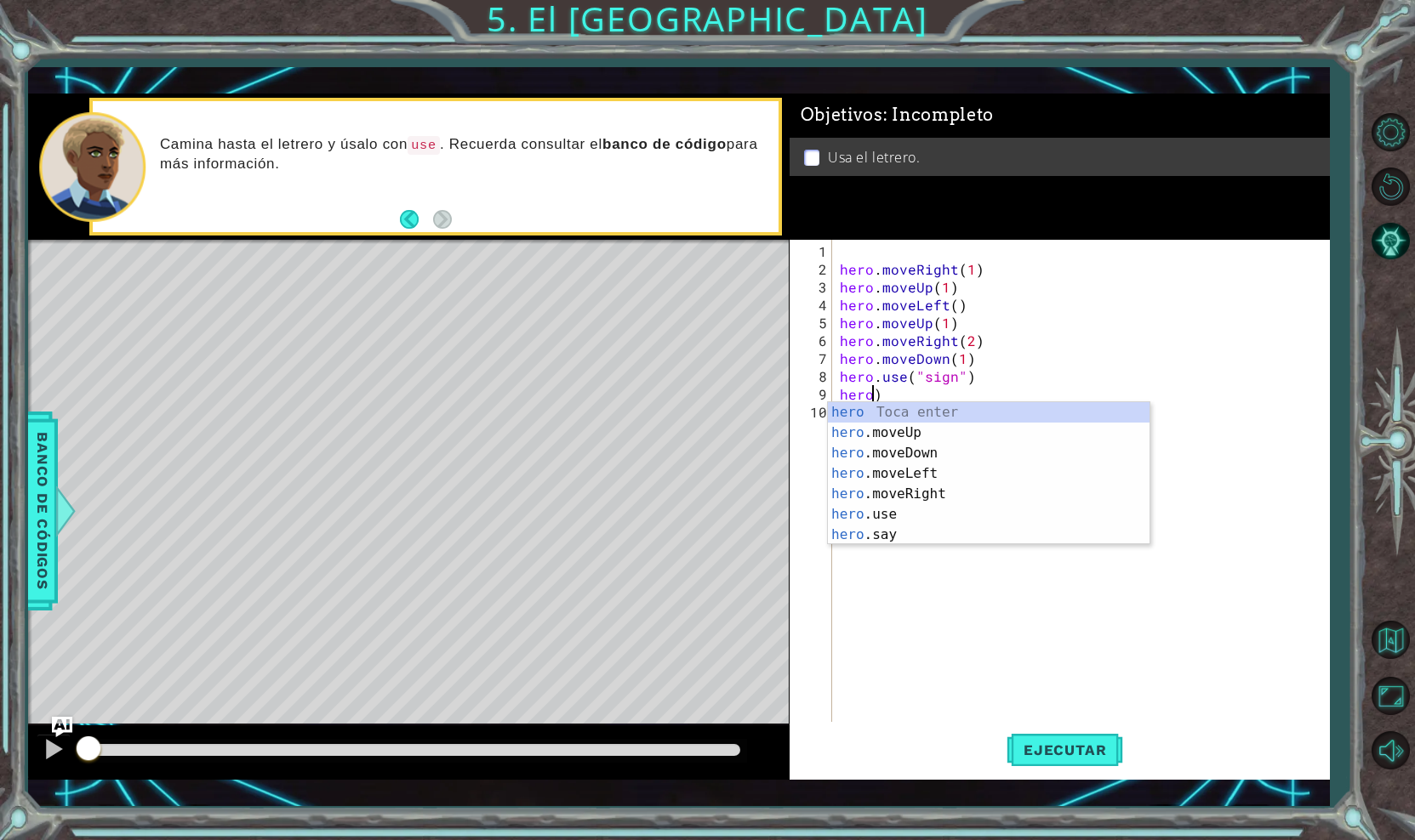
scroll to position [0, 2]
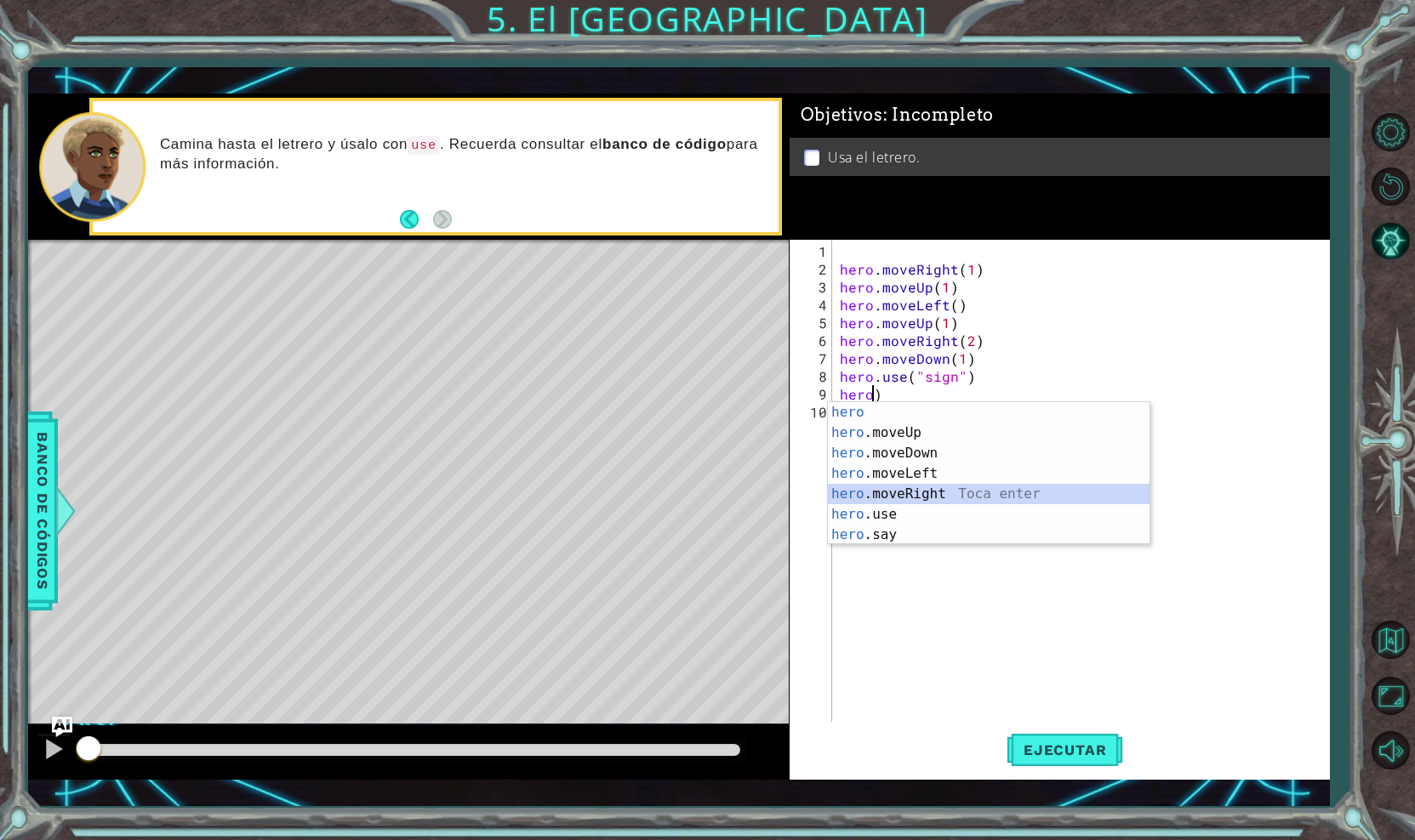
click at [966, 496] on div "hero Toca enter hero .moveUp Toca enter hero .moveDown Toca enter hero .moveLef…" at bounding box center [988, 494] width 321 height 183
type textarea "hero.moveRight(1)"
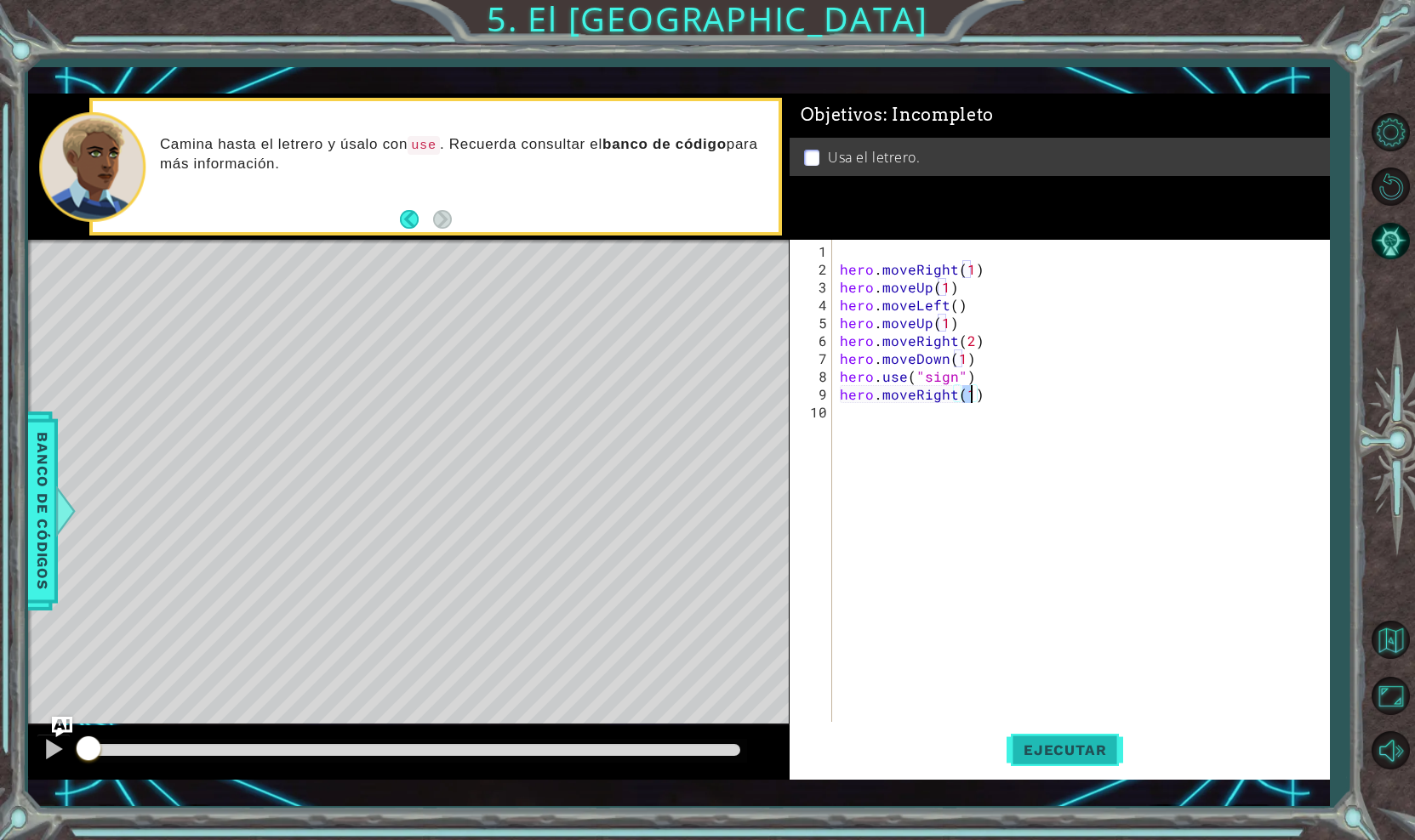
click at [1043, 748] on span "Ejecutar" at bounding box center [1065, 750] width 116 height 17
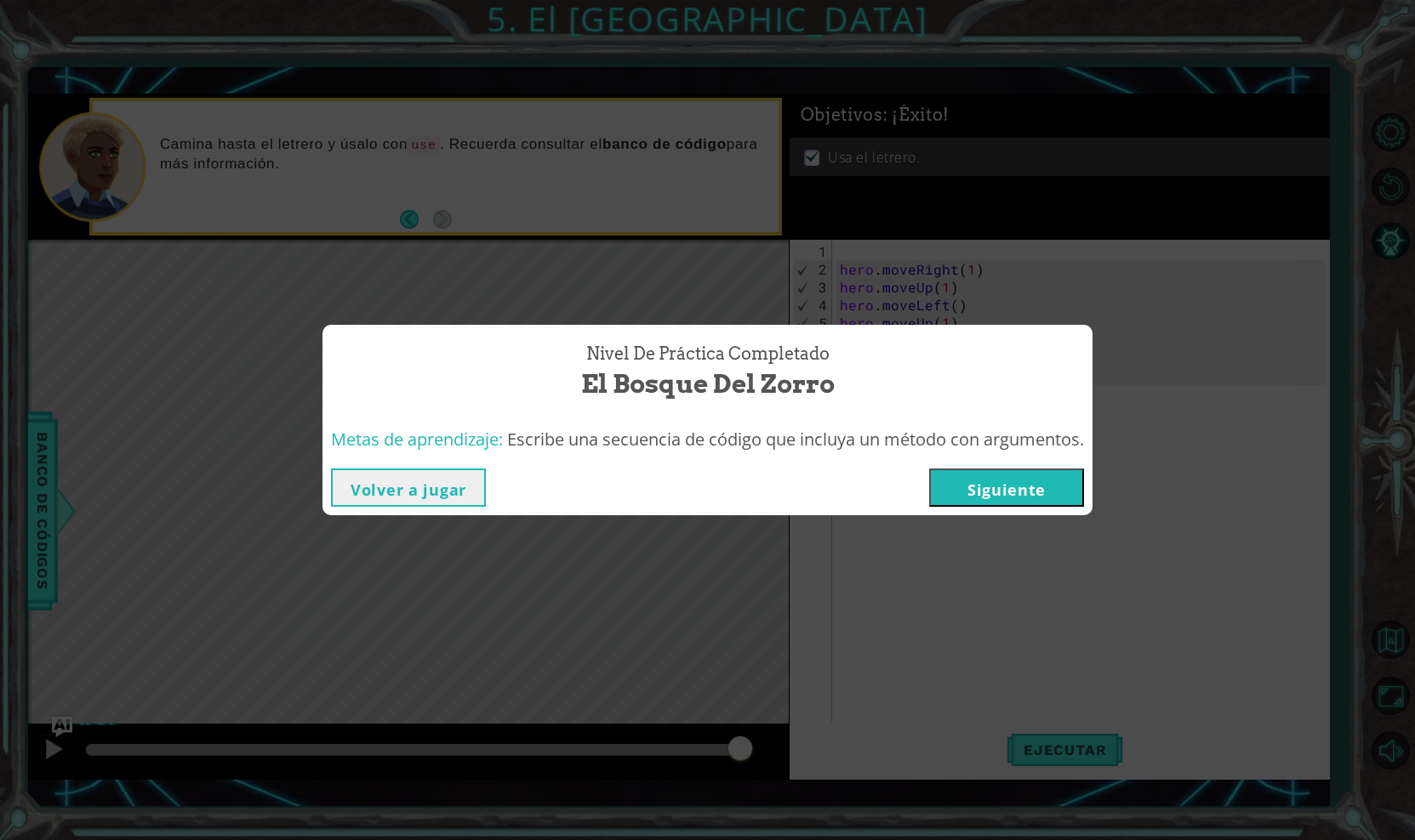
click at [1017, 504] on button "Siguiente" at bounding box center [1006, 487] width 155 height 38
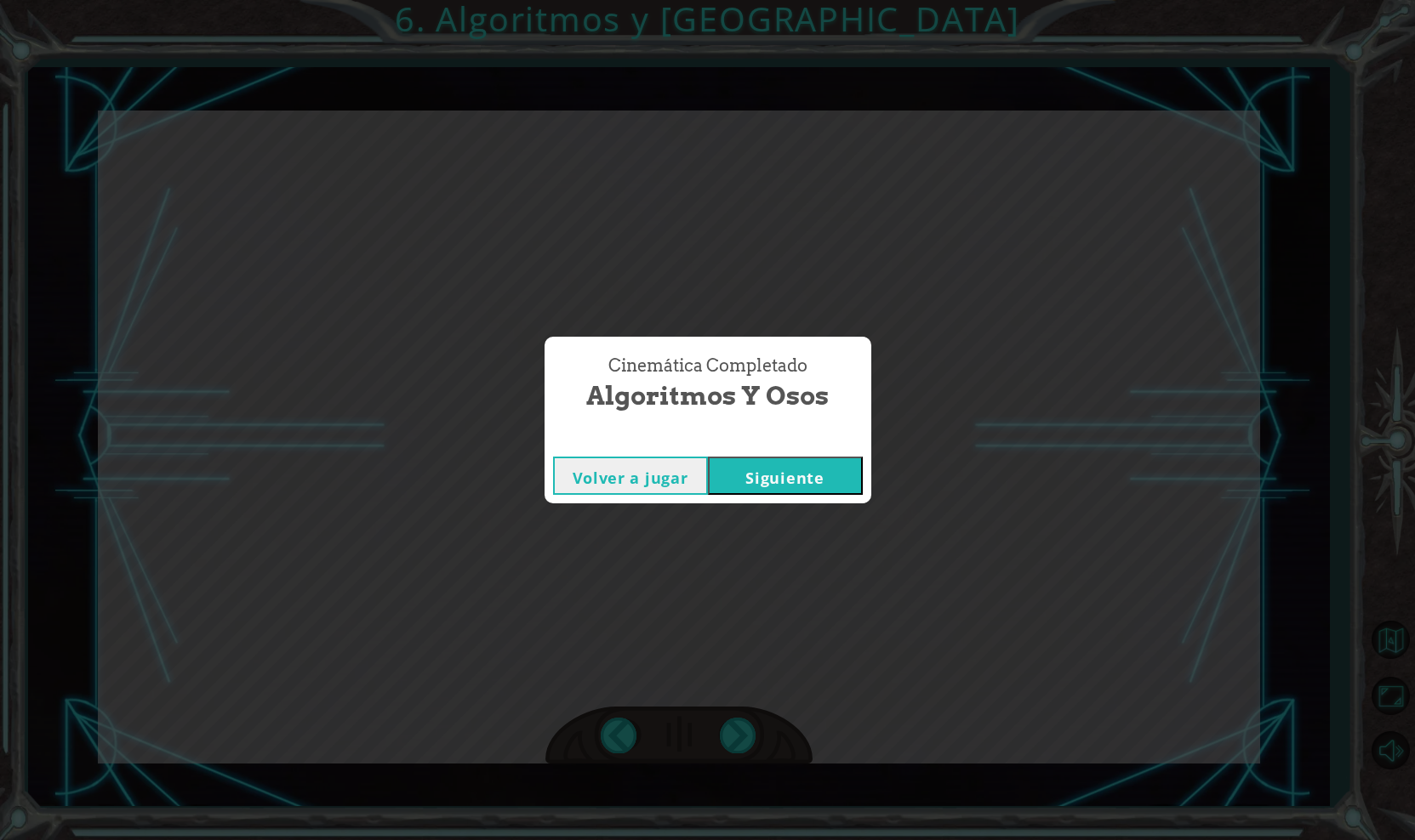
click at [803, 466] on button "Siguiente" at bounding box center [785, 475] width 155 height 38
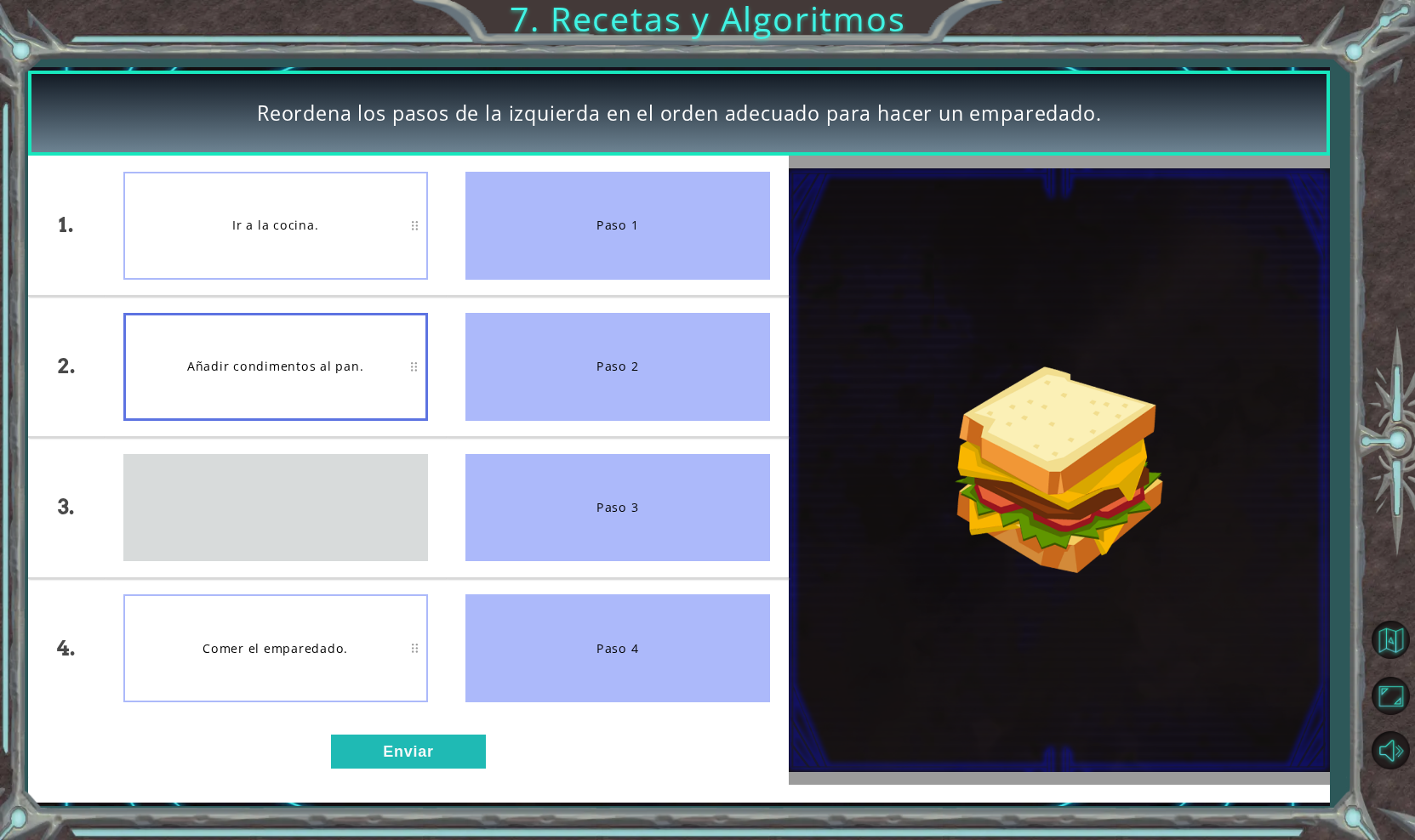
drag, startPoint x: 272, startPoint y: 494, endPoint x: 272, endPoint y: 485, distance: 9.0
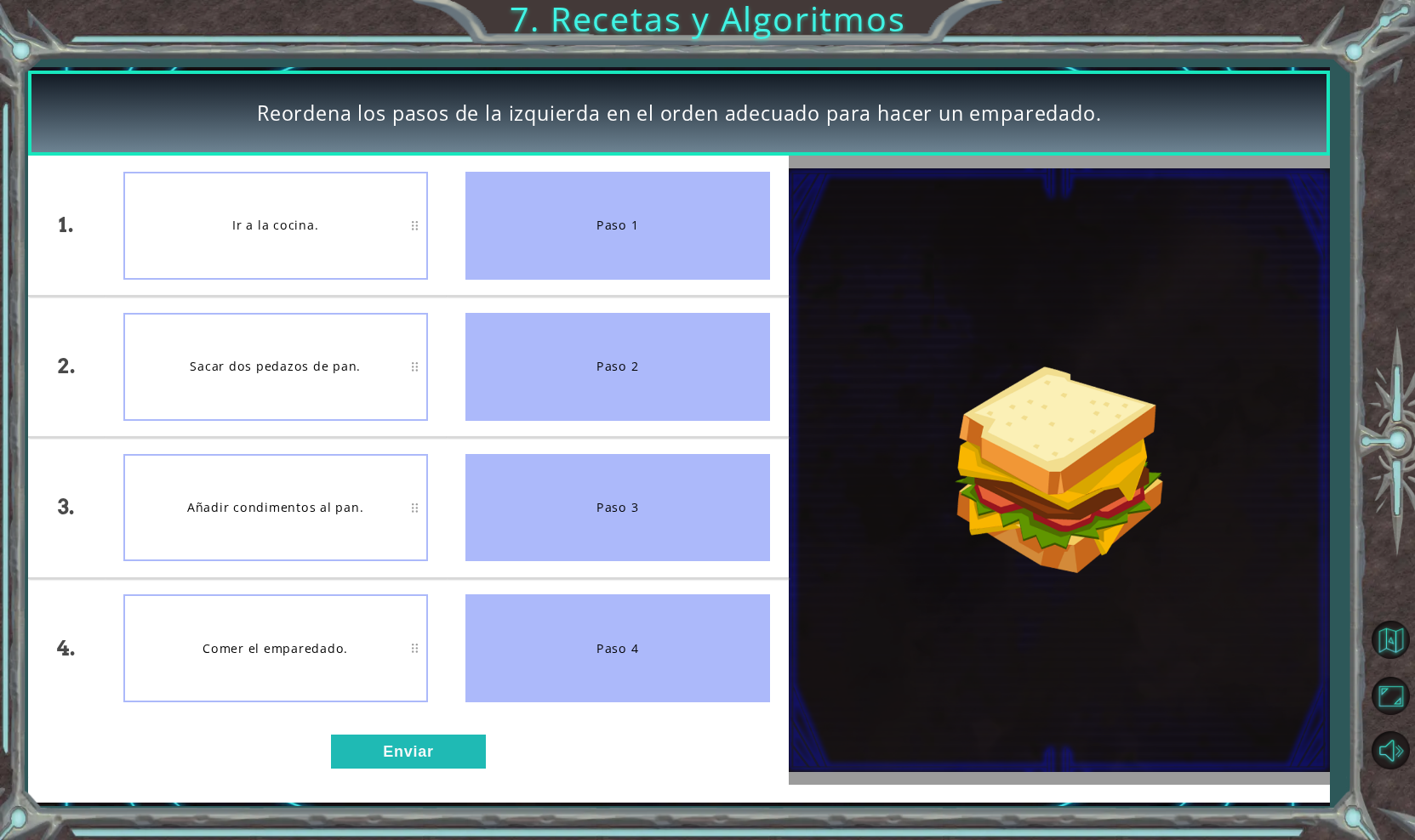
click at [265, 468] on div "Añadir condimentos al pan." at bounding box center [276, 507] width 305 height 108
click at [359, 756] on button "Enviar" at bounding box center [409, 751] width 155 height 34
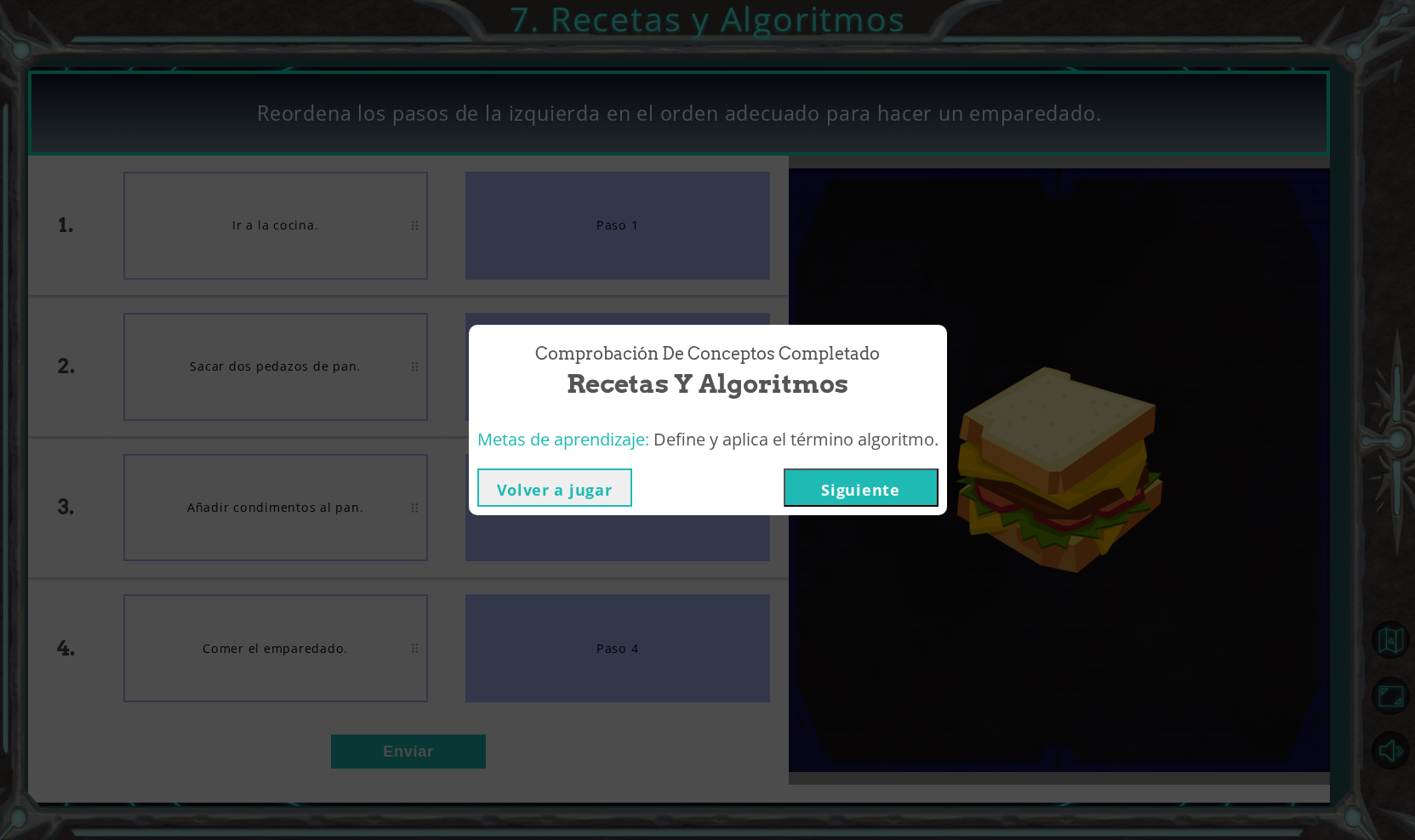
click at [816, 482] on button "Siguiente" at bounding box center [861, 487] width 155 height 38
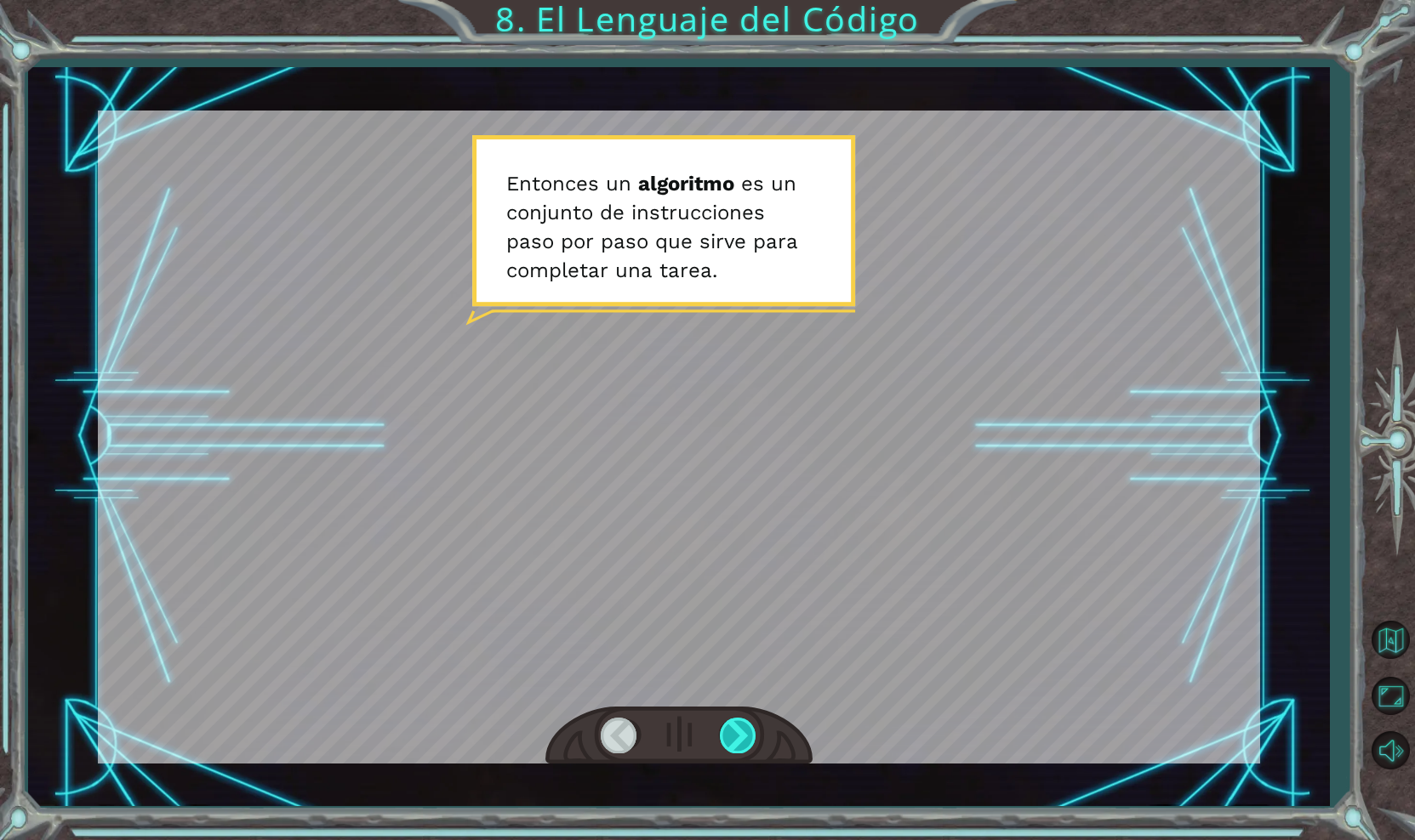
click at [727, 738] on div at bounding box center [739, 735] width 38 height 35
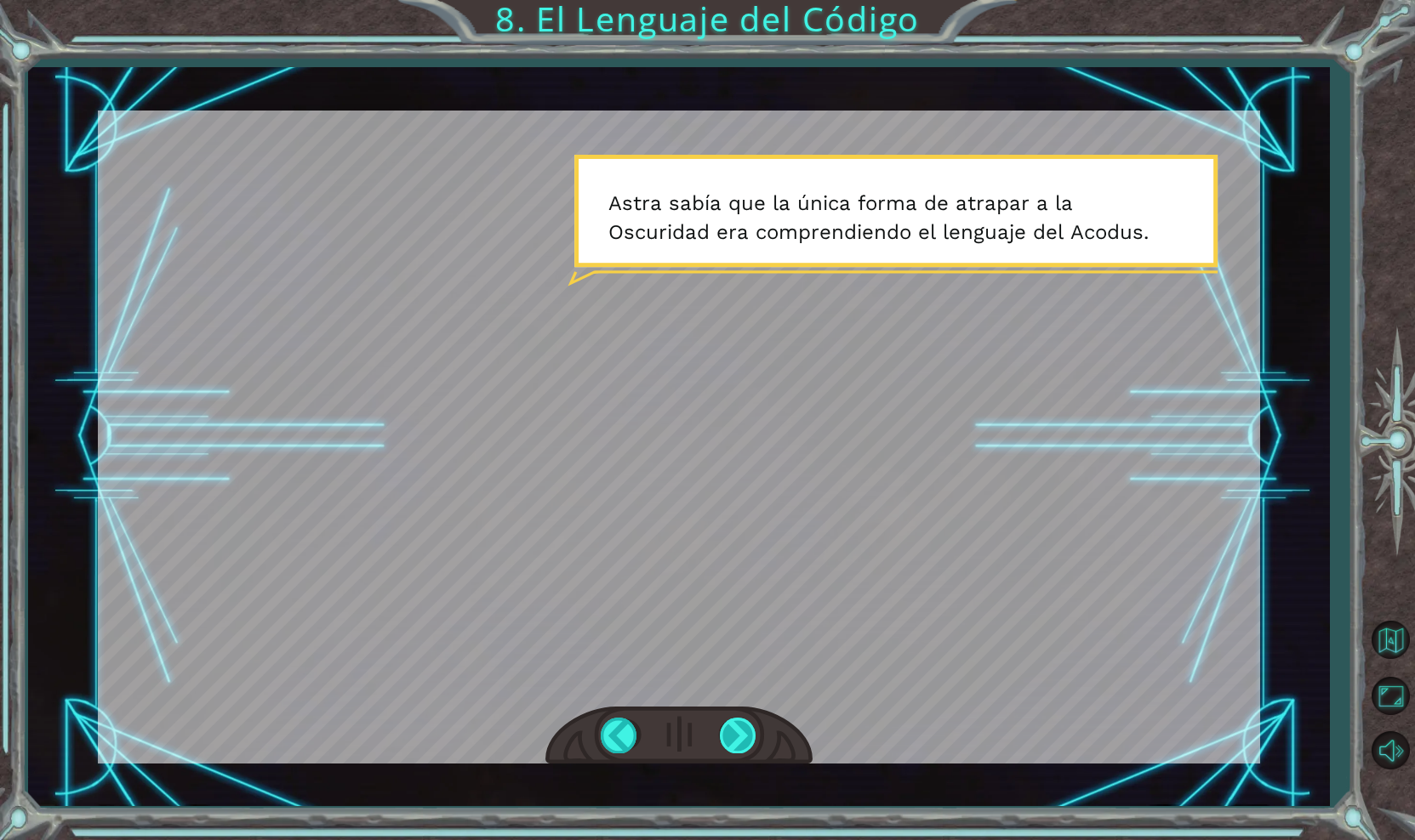
click at [734, 732] on div at bounding box center [739, 735] width 38 height 35
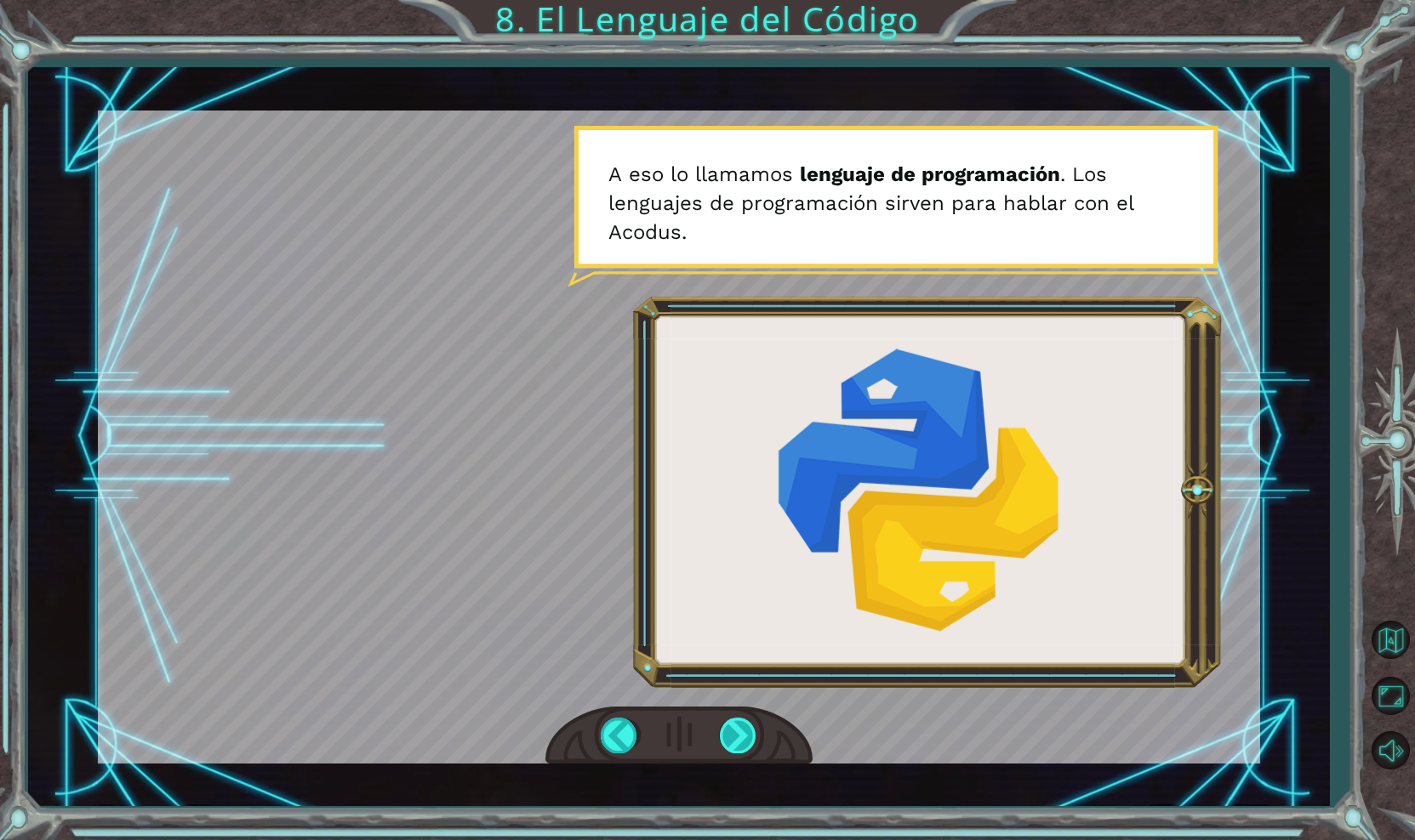
click at [735, 735] on div at bounding box center [739, 735] width 38 height 35
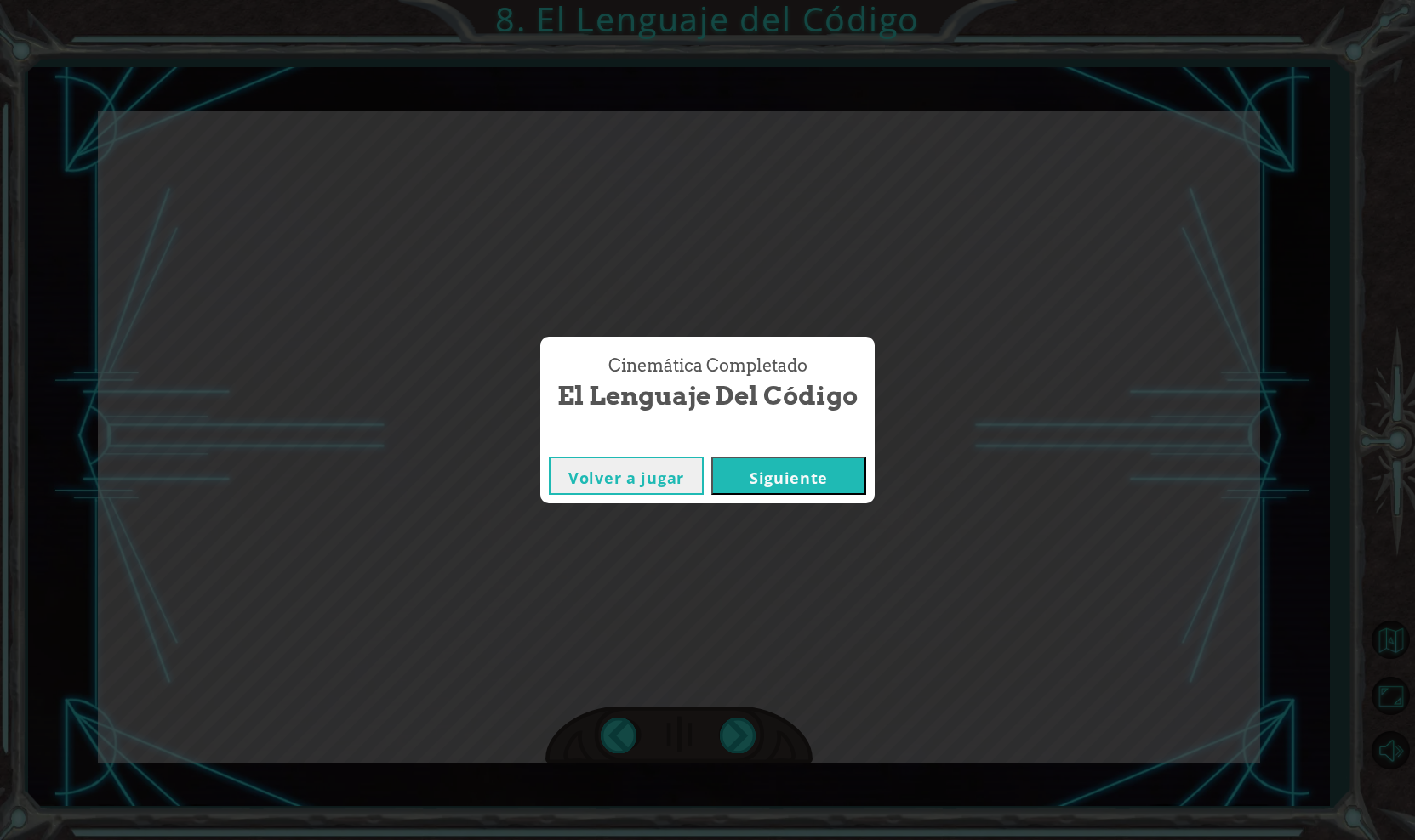
click at [780, 491] on button "Siguiente" at bounding box center [789, 475] width 155 height 38
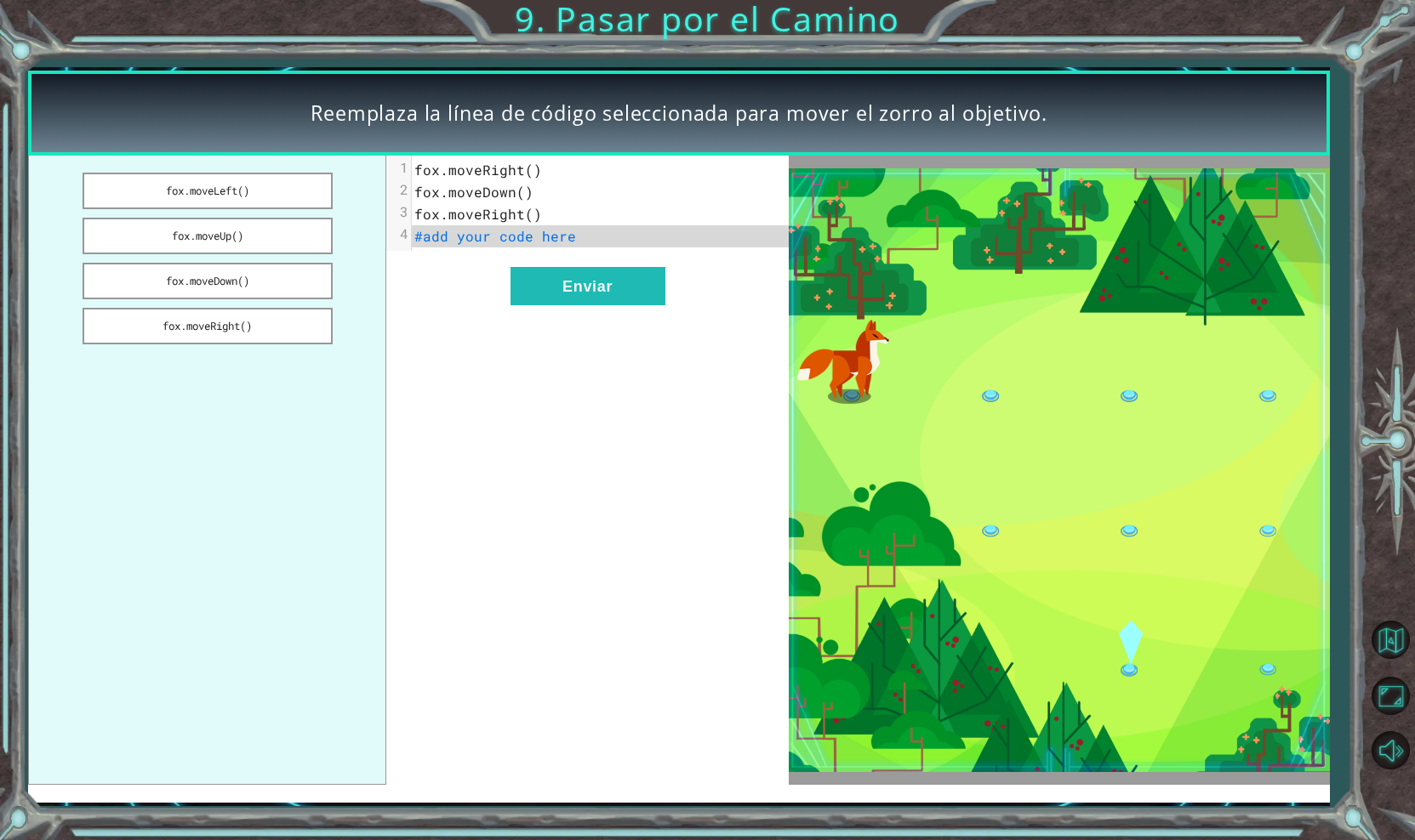
click at [523, 207] on span "fox.moveRight()" at bounding box center [477, 213] width 127 height 17
click at [533, 214] on span "fox.moveRight()" at bounding box center [477, 213] width 127 height 17
click at [288, 318] on button "fox.moveRight()" at bounding box center [207, 326] width 249 height 37
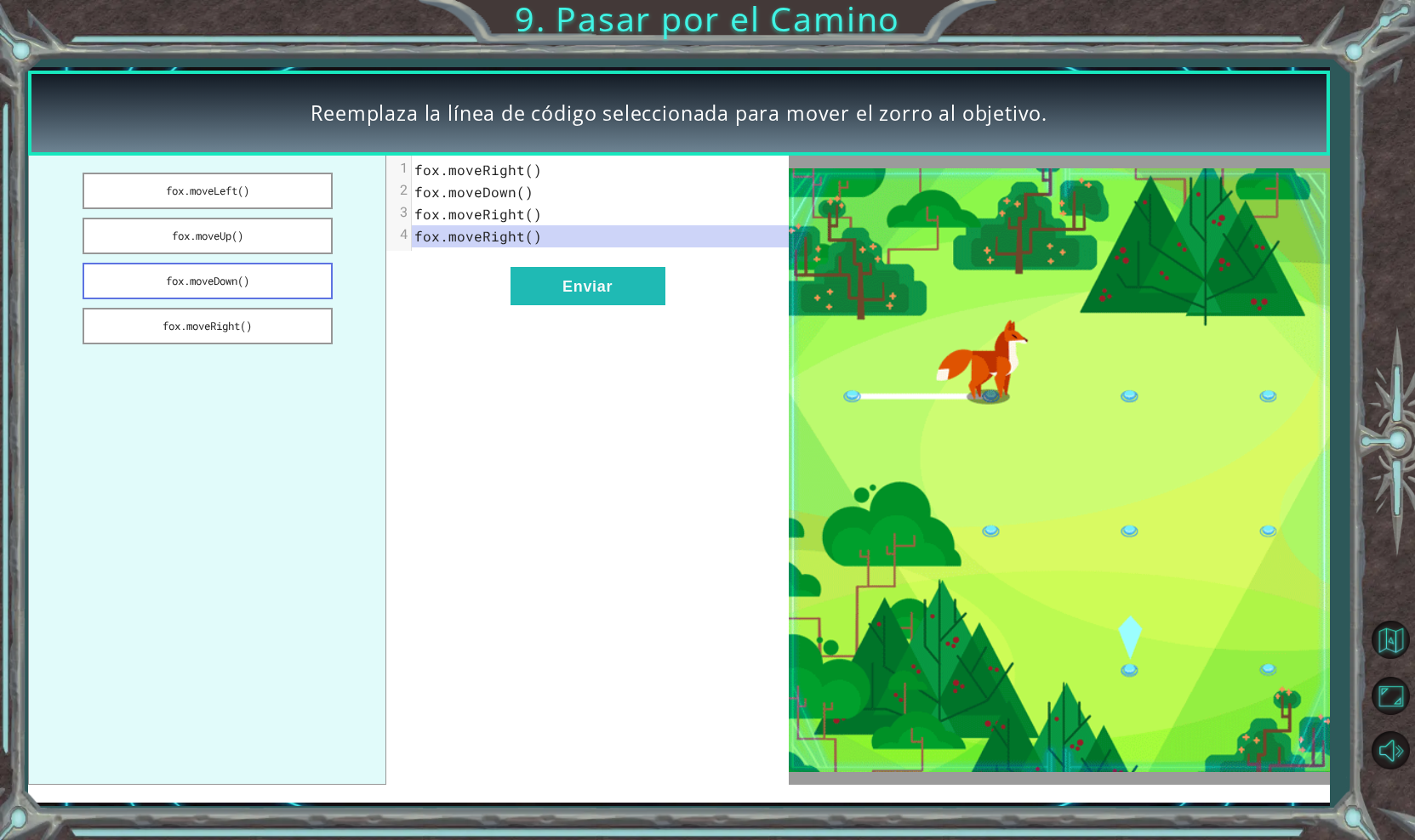
click at [246, 275] on button "fox.moveDown()" at bounding box center [207, 281] width 249 height 37
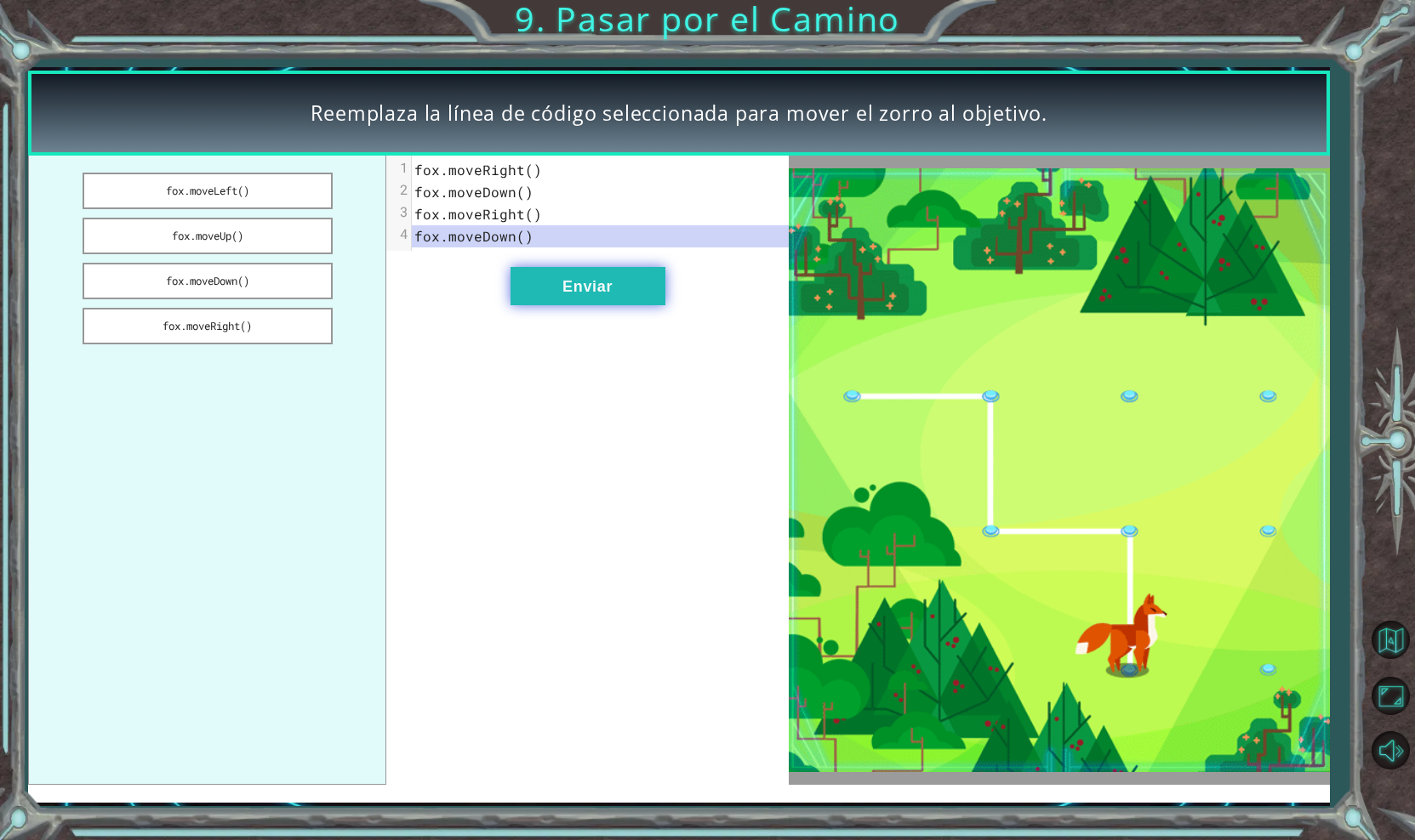
click at [642, 297] on button "Enviar" at bounding box center [588, 285] width 155 height 38
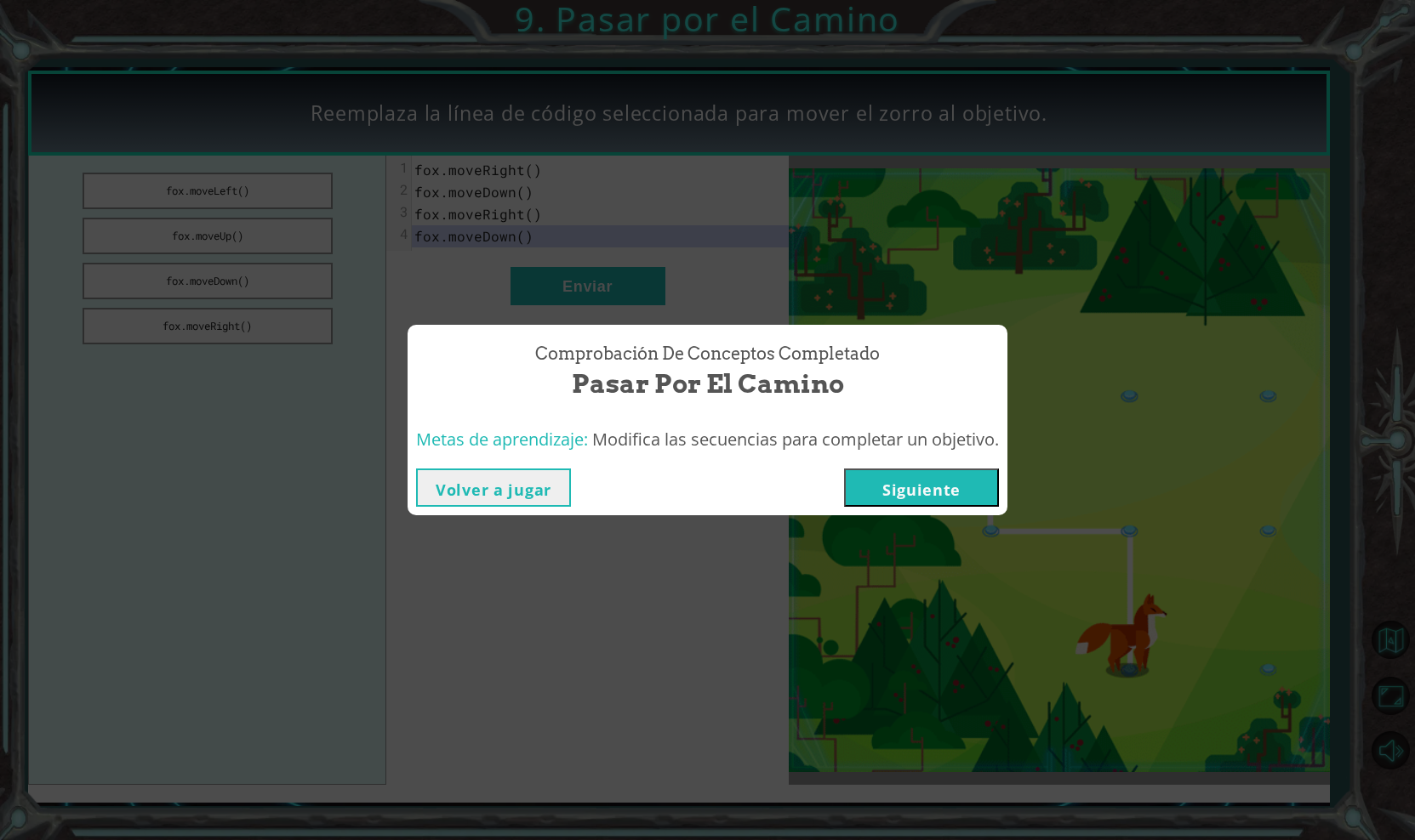
click at [913, 496] on button "Siguiente" at bounding box center [922, 487] width 155 height 38
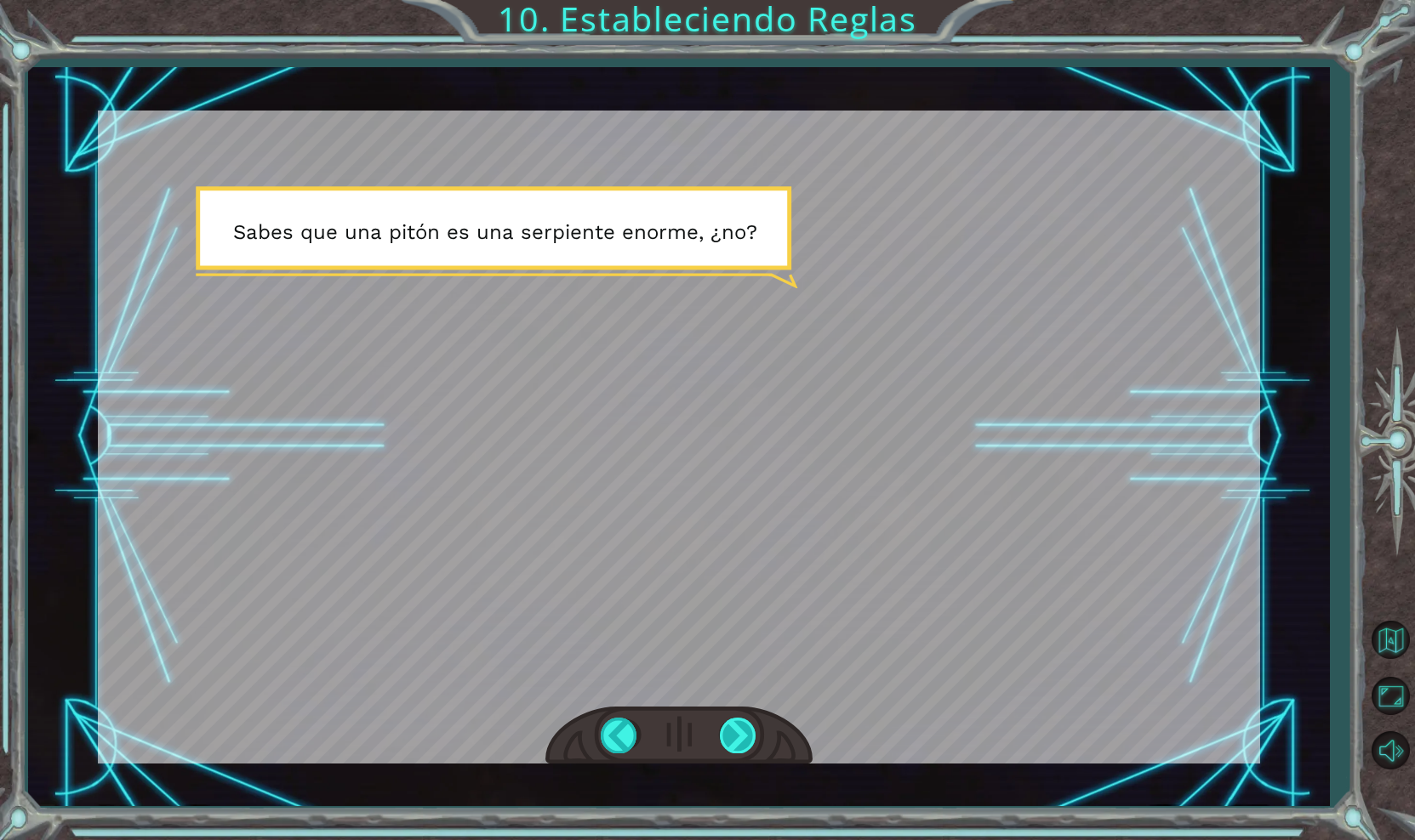
click at [734, 727] on div at bounding box center [739, 735] width 38 height 35
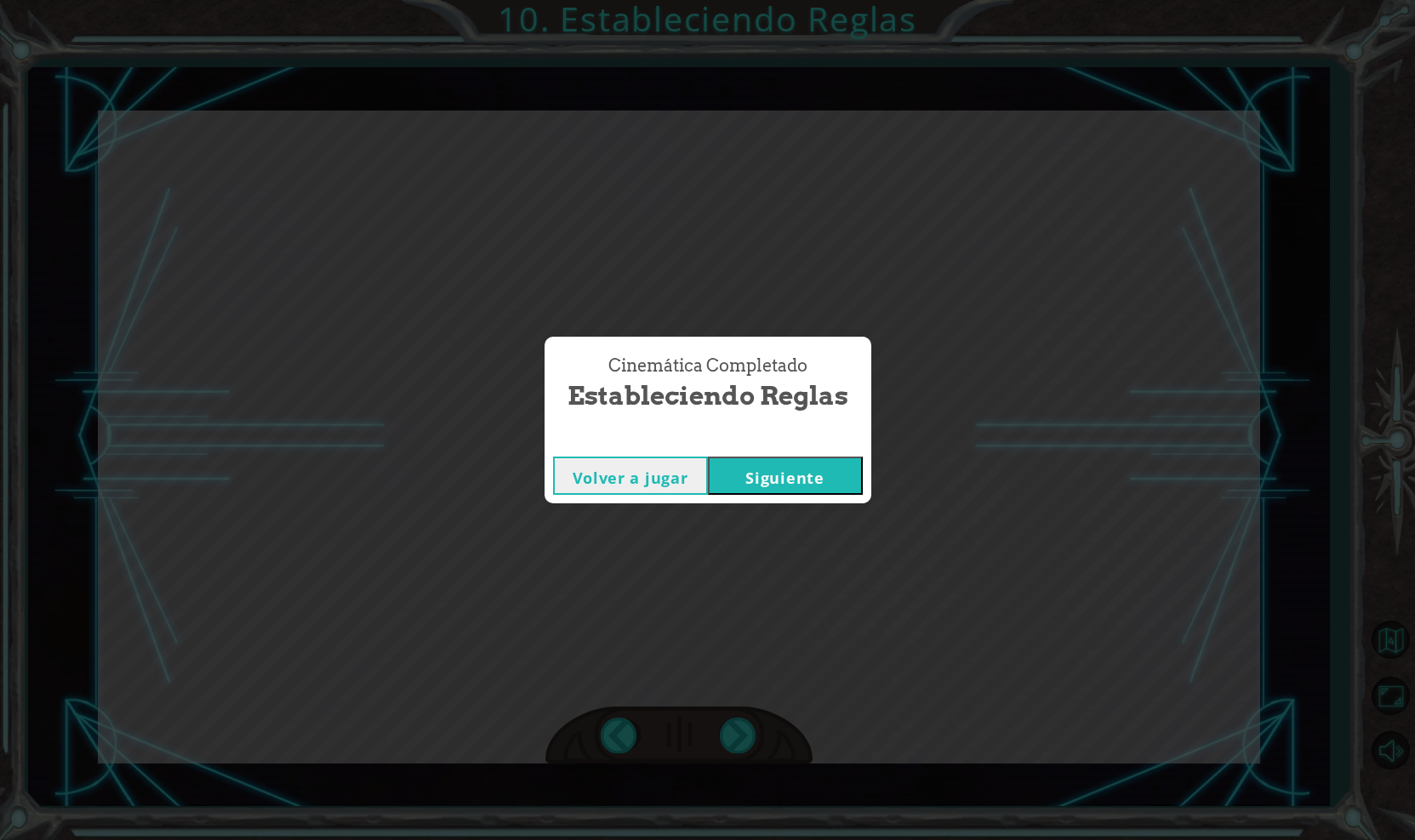
click at [818, 468] on button "Siguiente" at bounding box center [785, 475] width 155 height 38
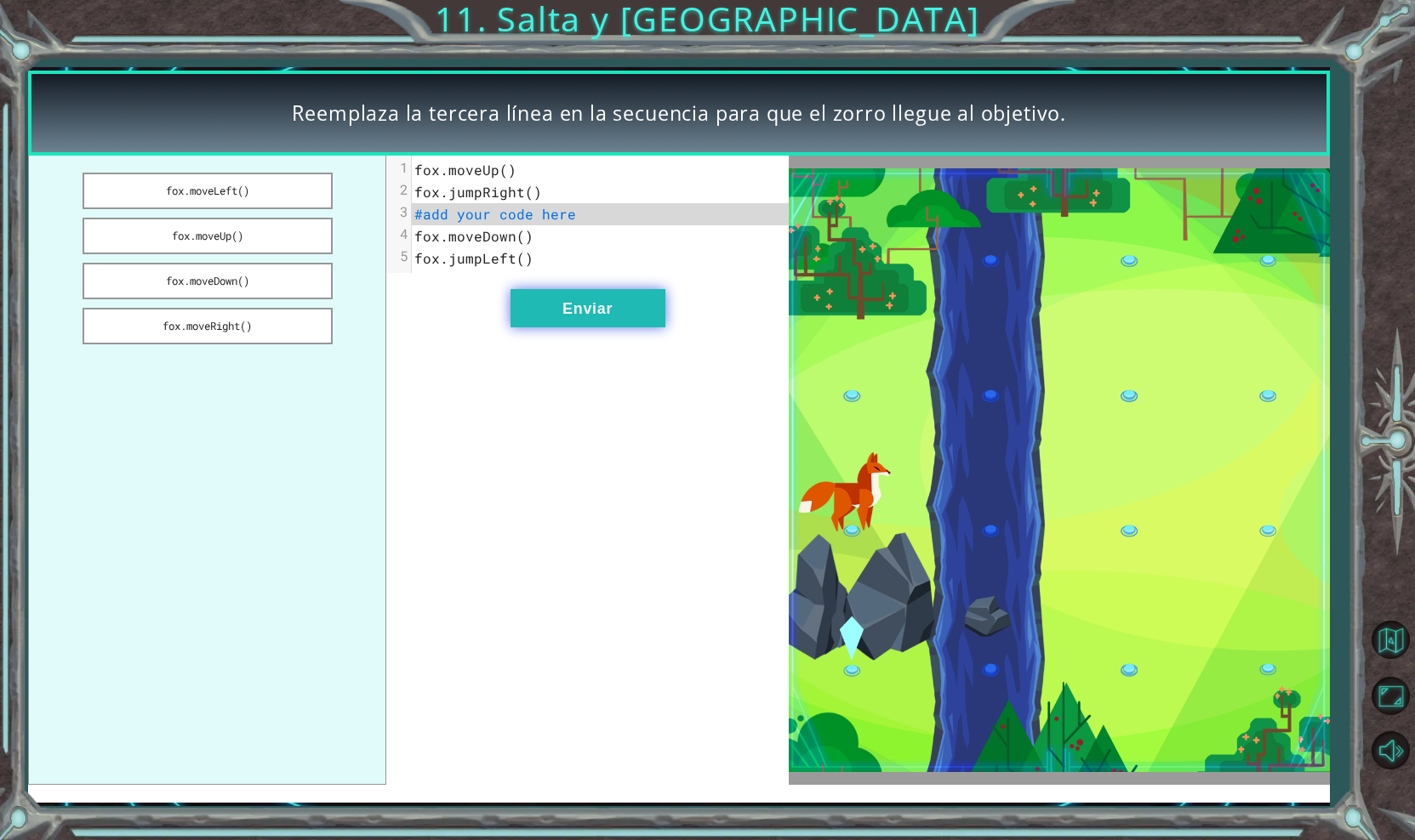
click at [585, 301] on button "Enviar" at bounding box center [588, 307] width 155 height 38
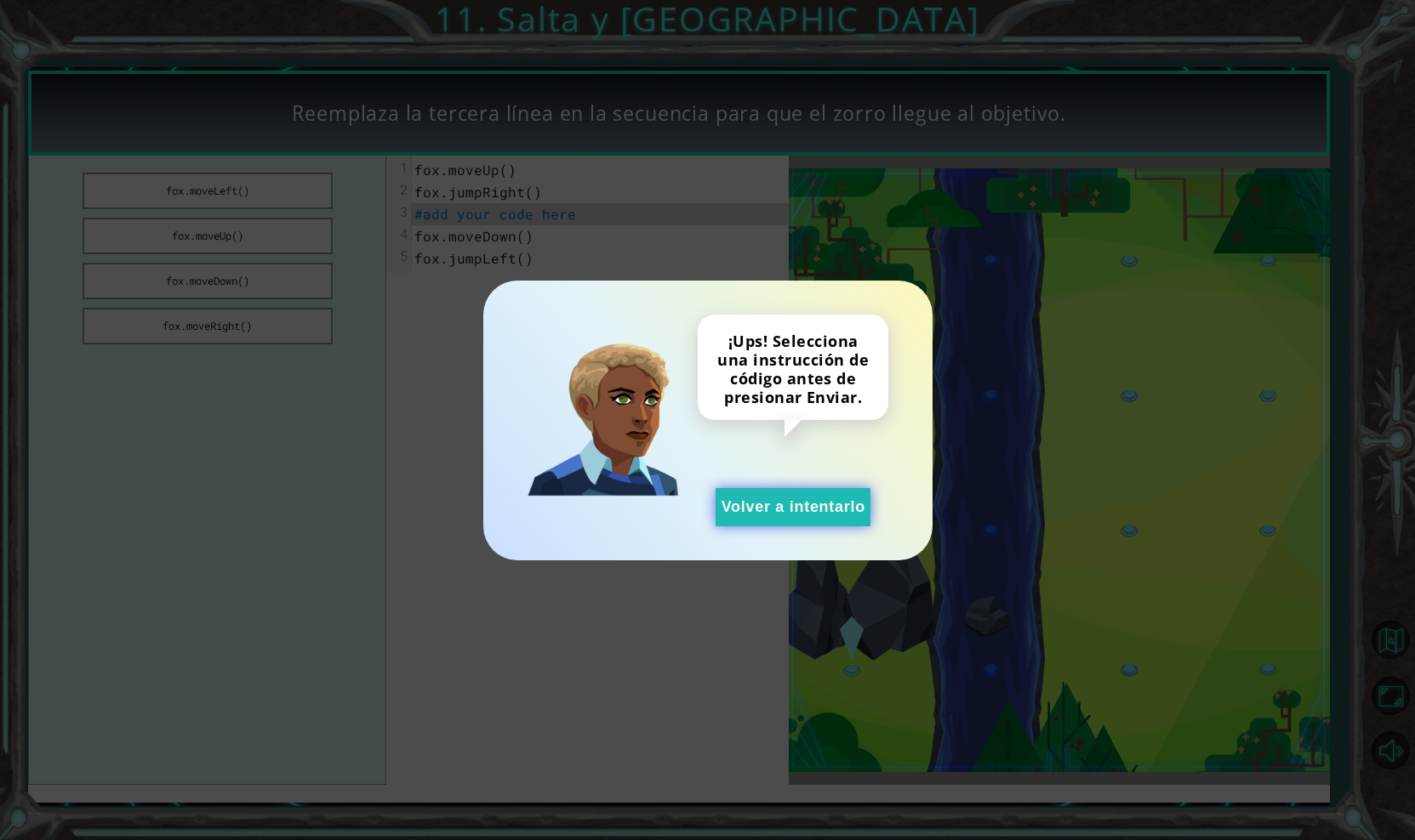
click at [732, 494] on button "Volver a intentarlo" at bounding box center [793, 506] width 155 height 38
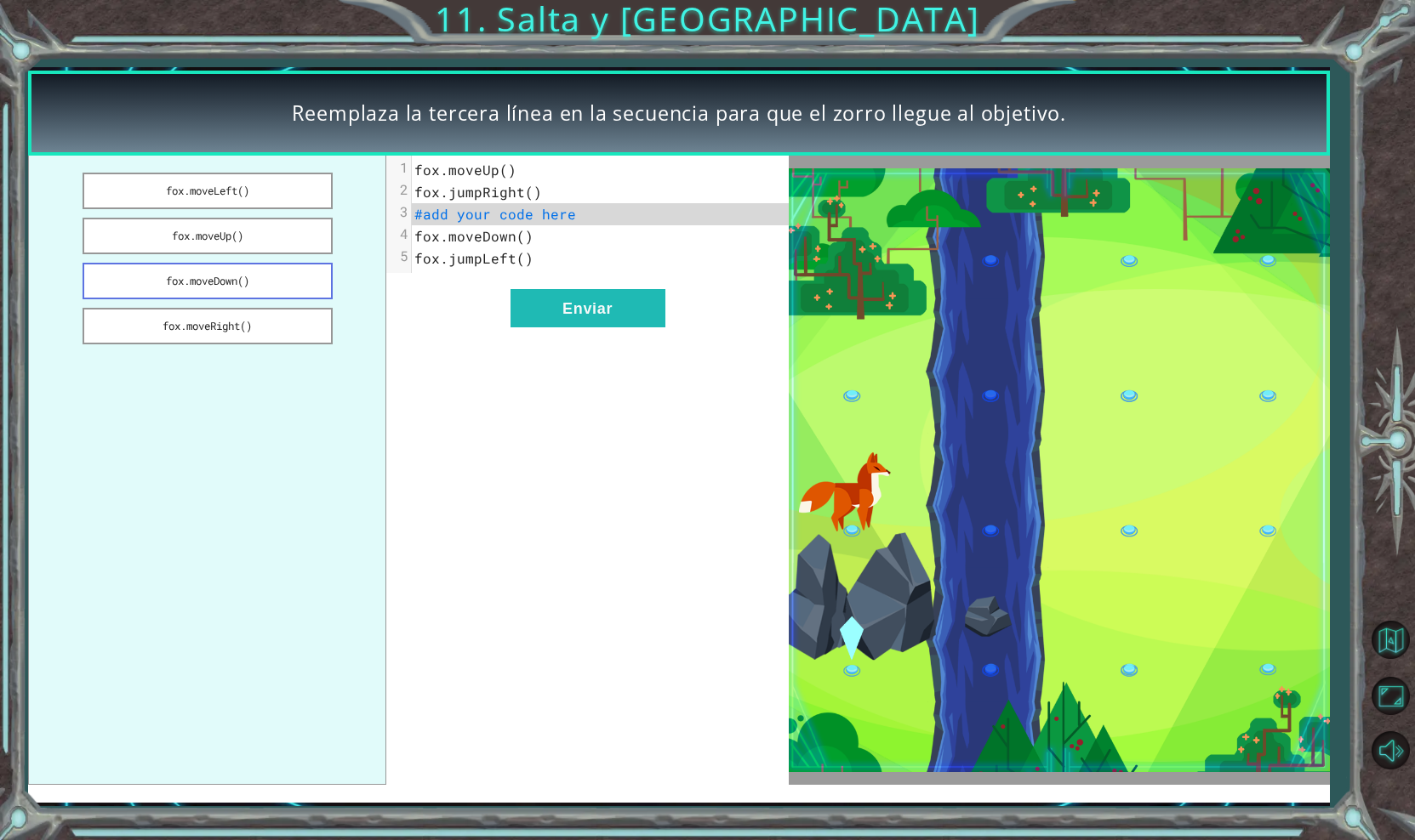
click at [239, 291] on button "fox.moveDown()" at bounding box center [207, 281] width 249 height 37
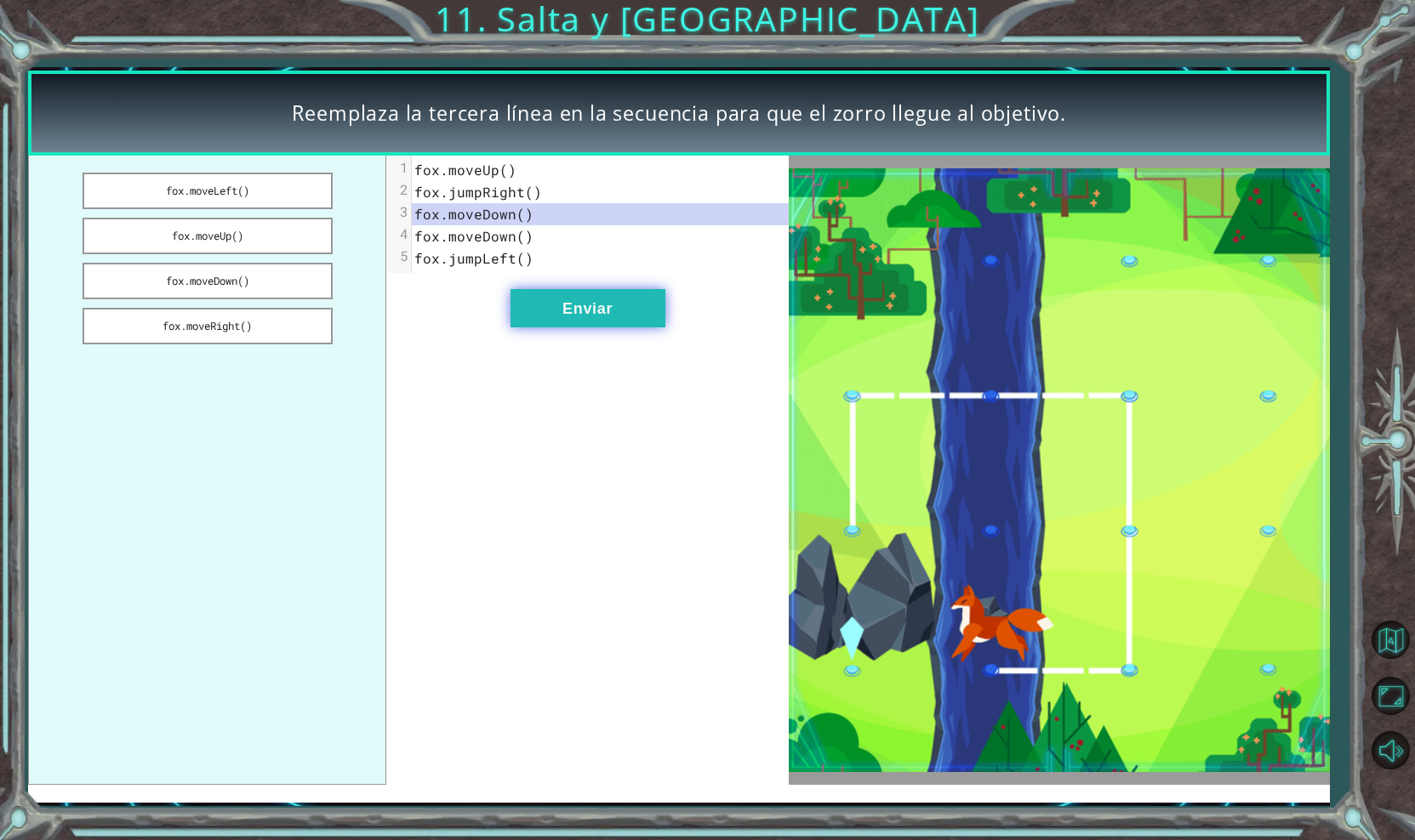
click at [527, 307] on button "Enviar" at bounding box center [588, 307] width 155 height 38
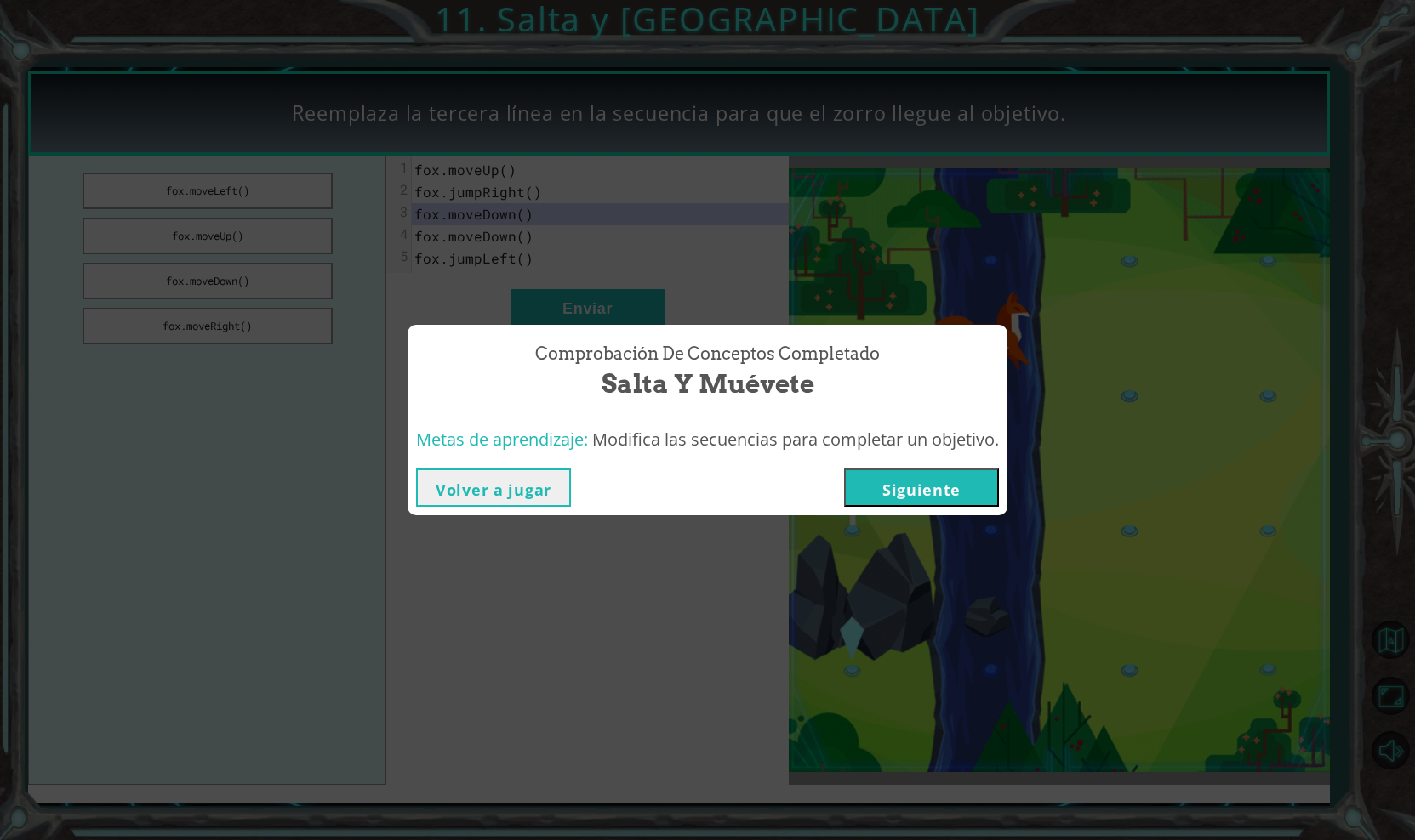
click at [874, 477] on button "Siguiente" at bounding box center [922, 487] width 155 height 38
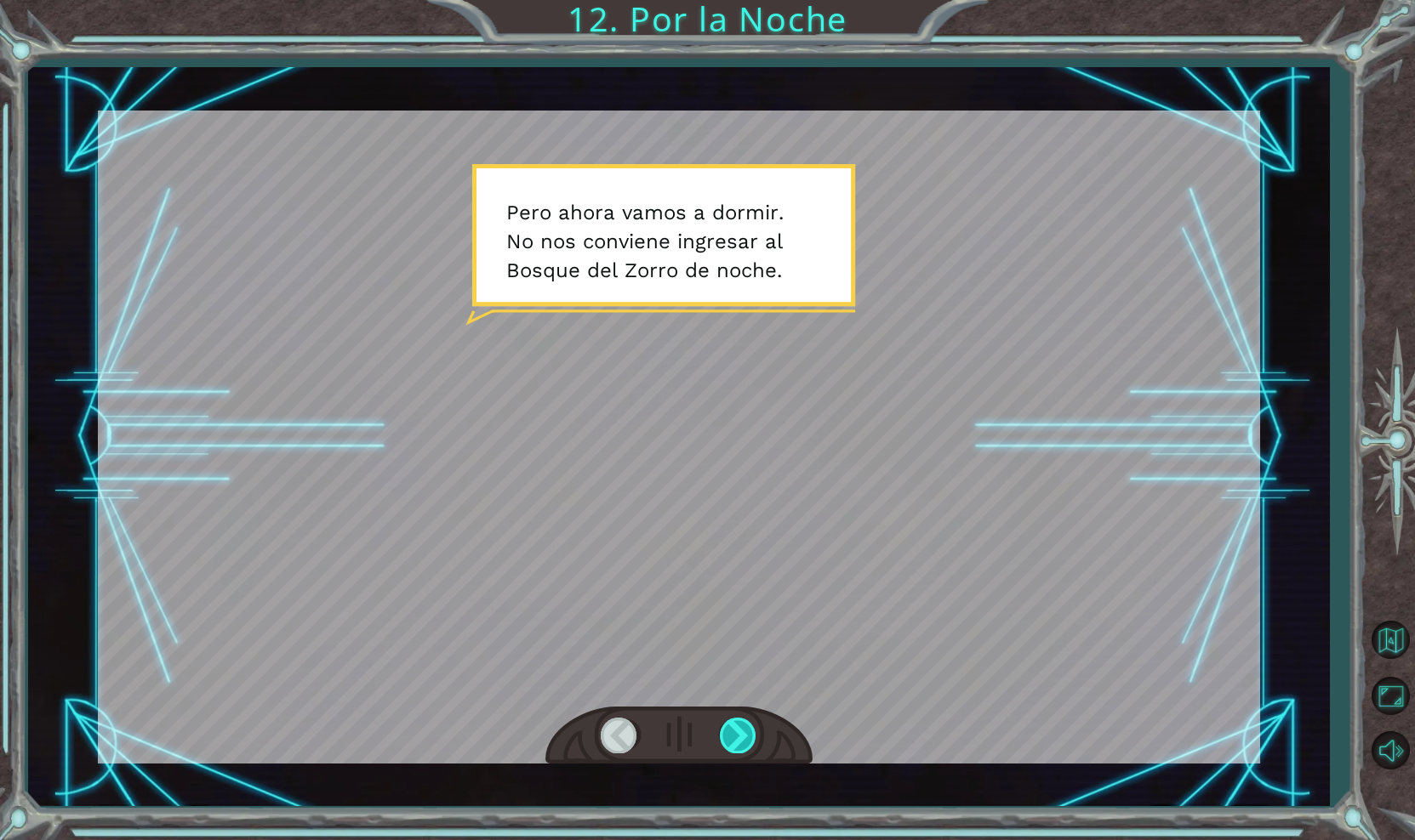
click at [740, 731] on div at bounding box center [739, 735] width 38 height 35
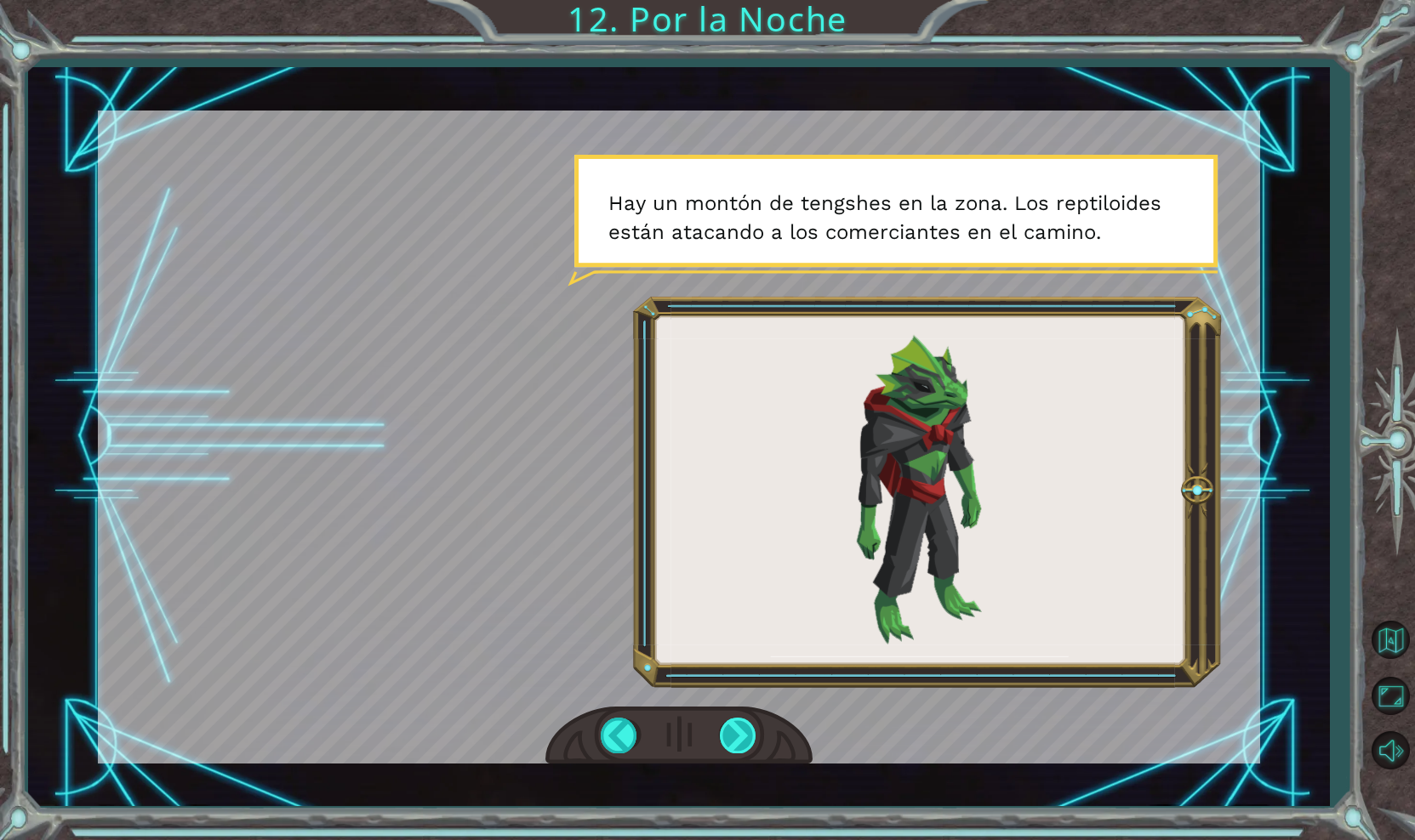
click at [737, 734] on div at bounding box center [739, 735] width 38 height 35
click at [735, 746] on div at bounding box center [739, 735] width 38 height 35
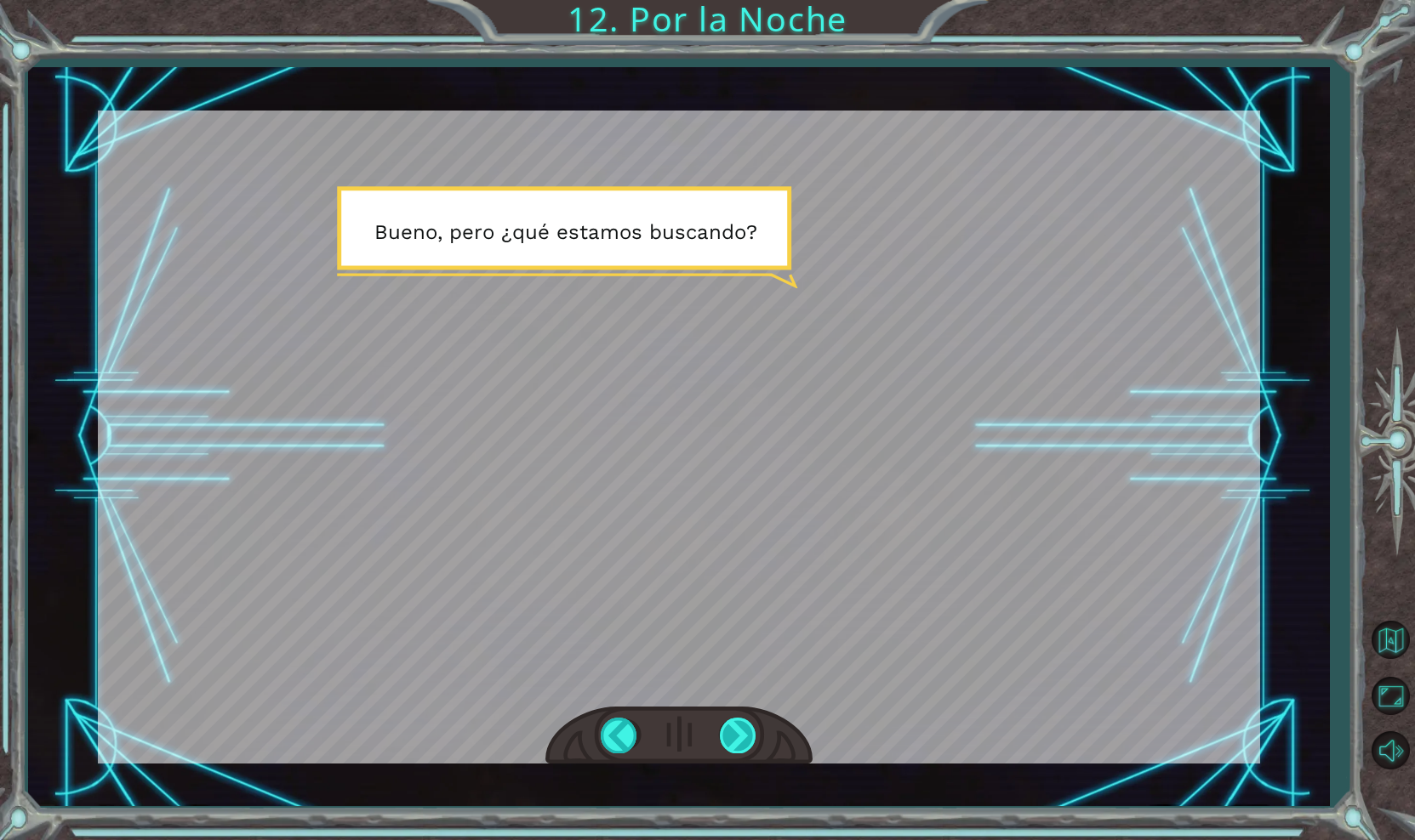
click at [731, 748] on div at bounding box center [739, 735] width 38 height 35
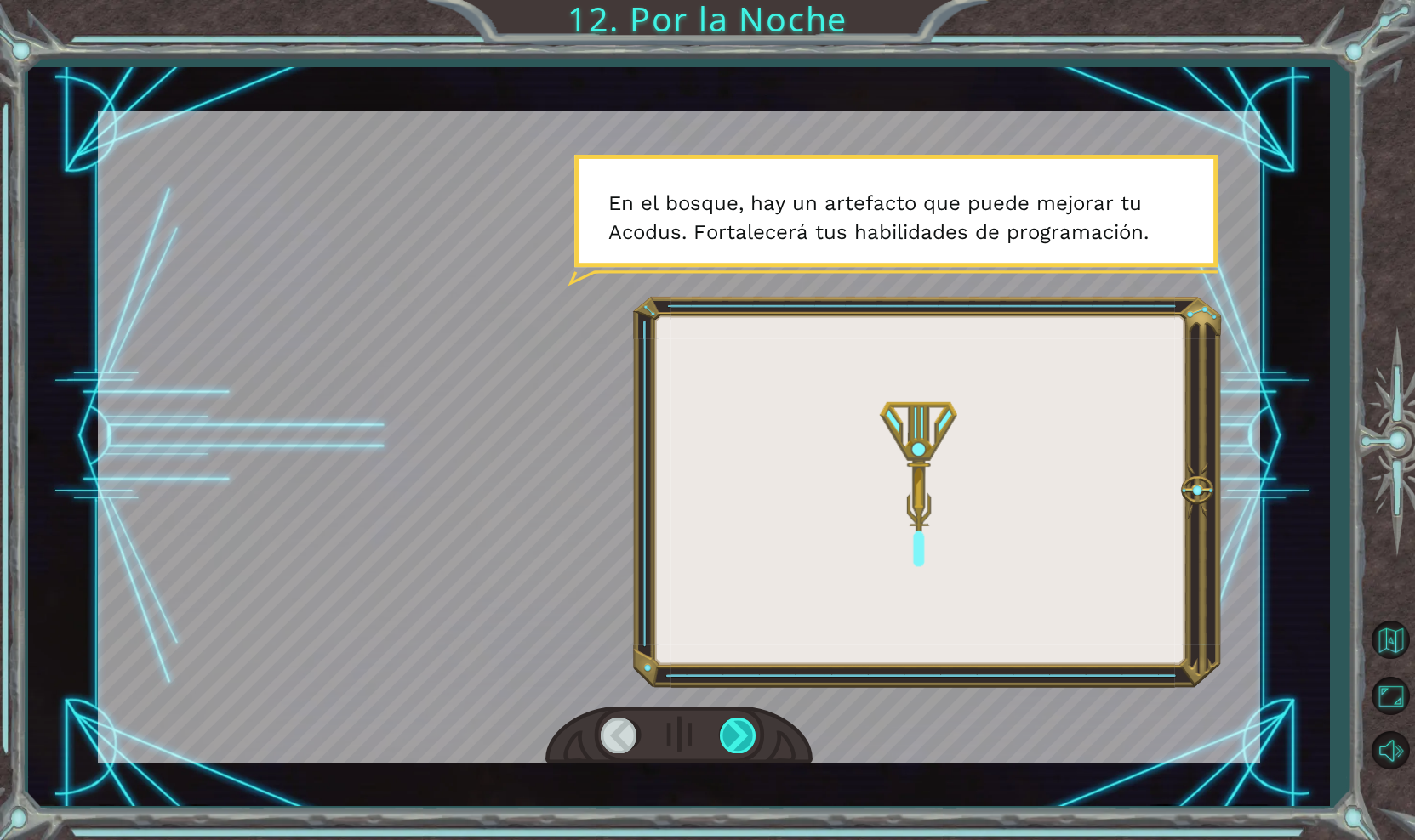
click at [739, 748] on div at bounding box center [739, 735] width 38 height 35
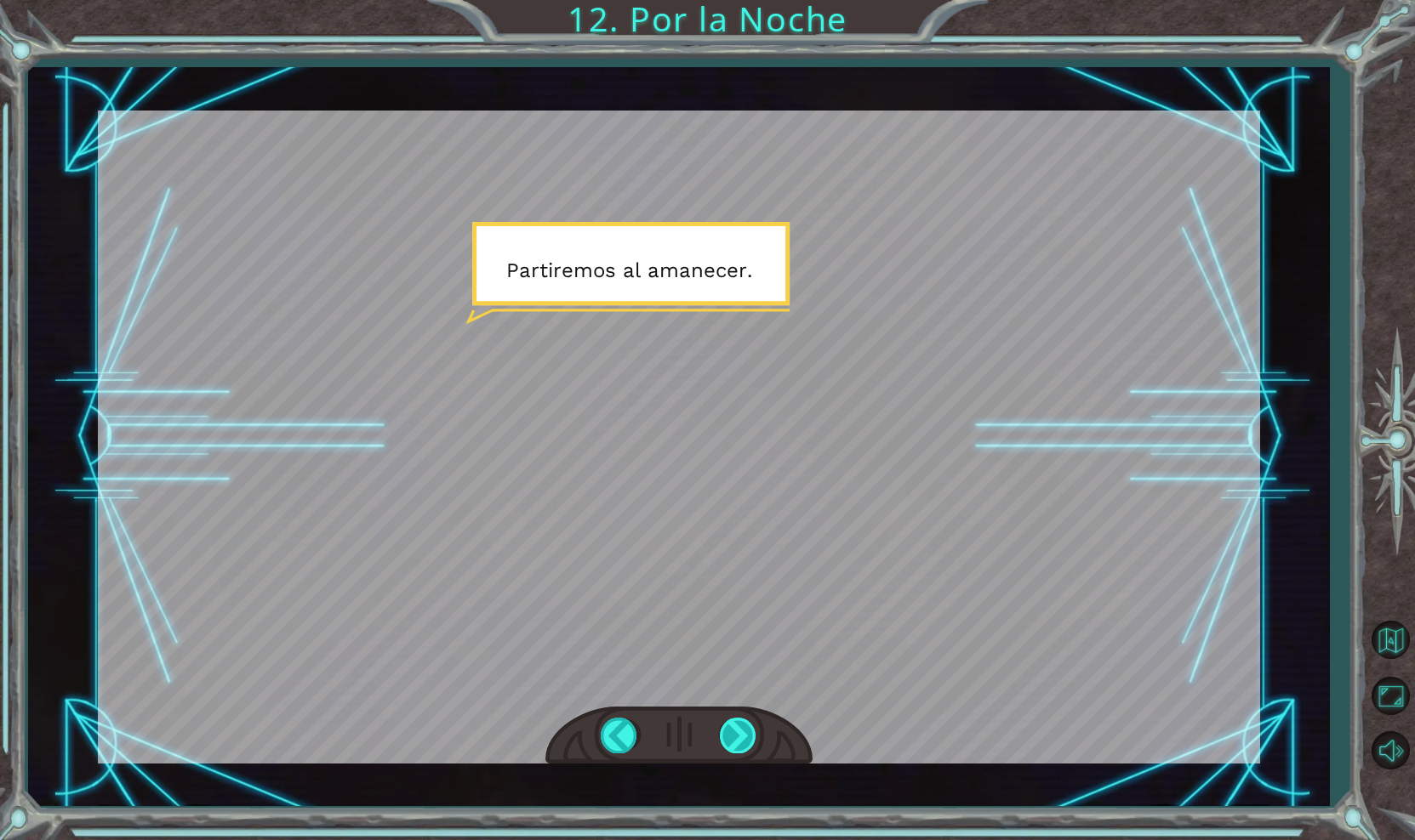
click at [739, 747] on div at bounding box center [739, 735] width 38 height 35
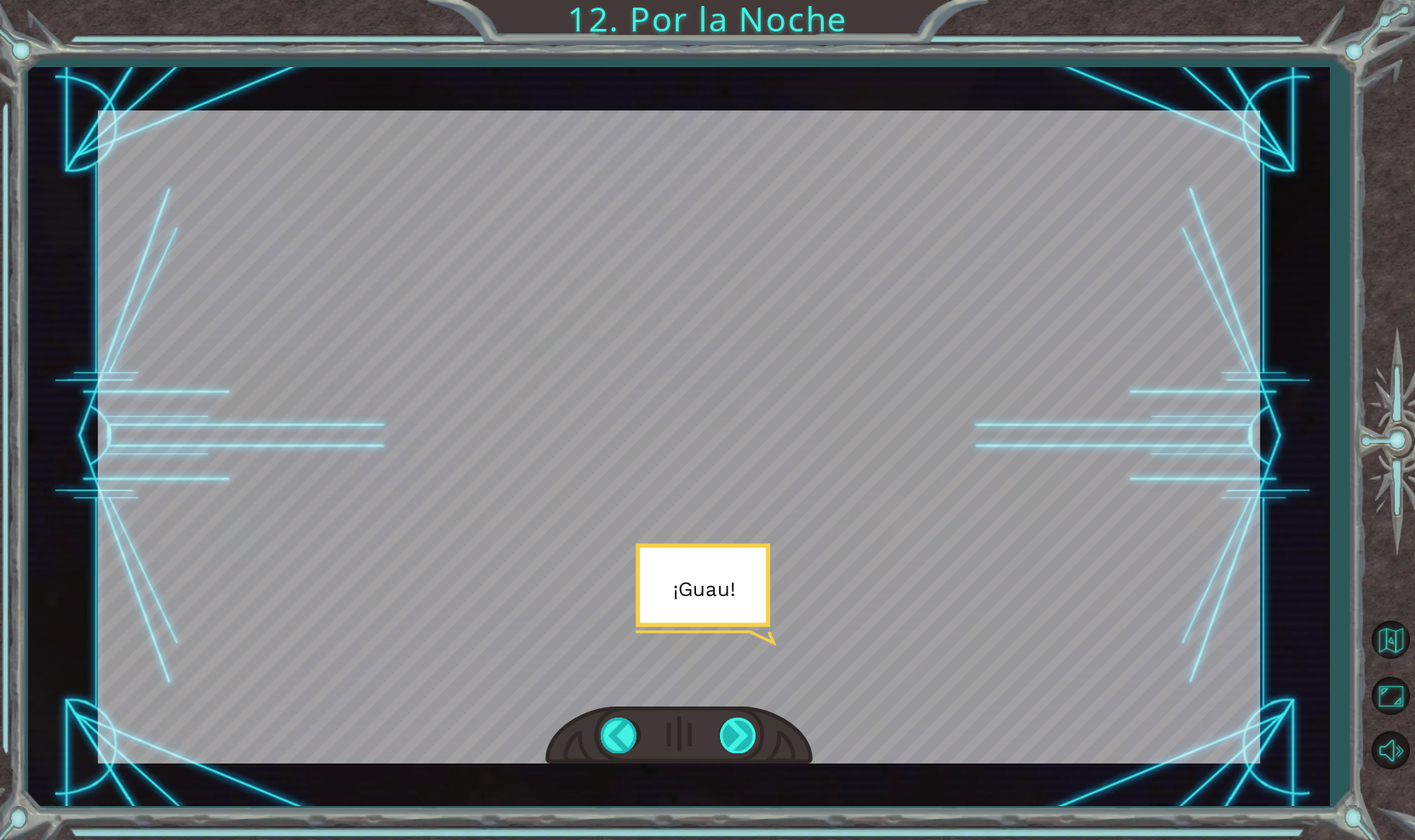
click at [739, 747] on div at bounding box center [739, 735] width 38 height 35
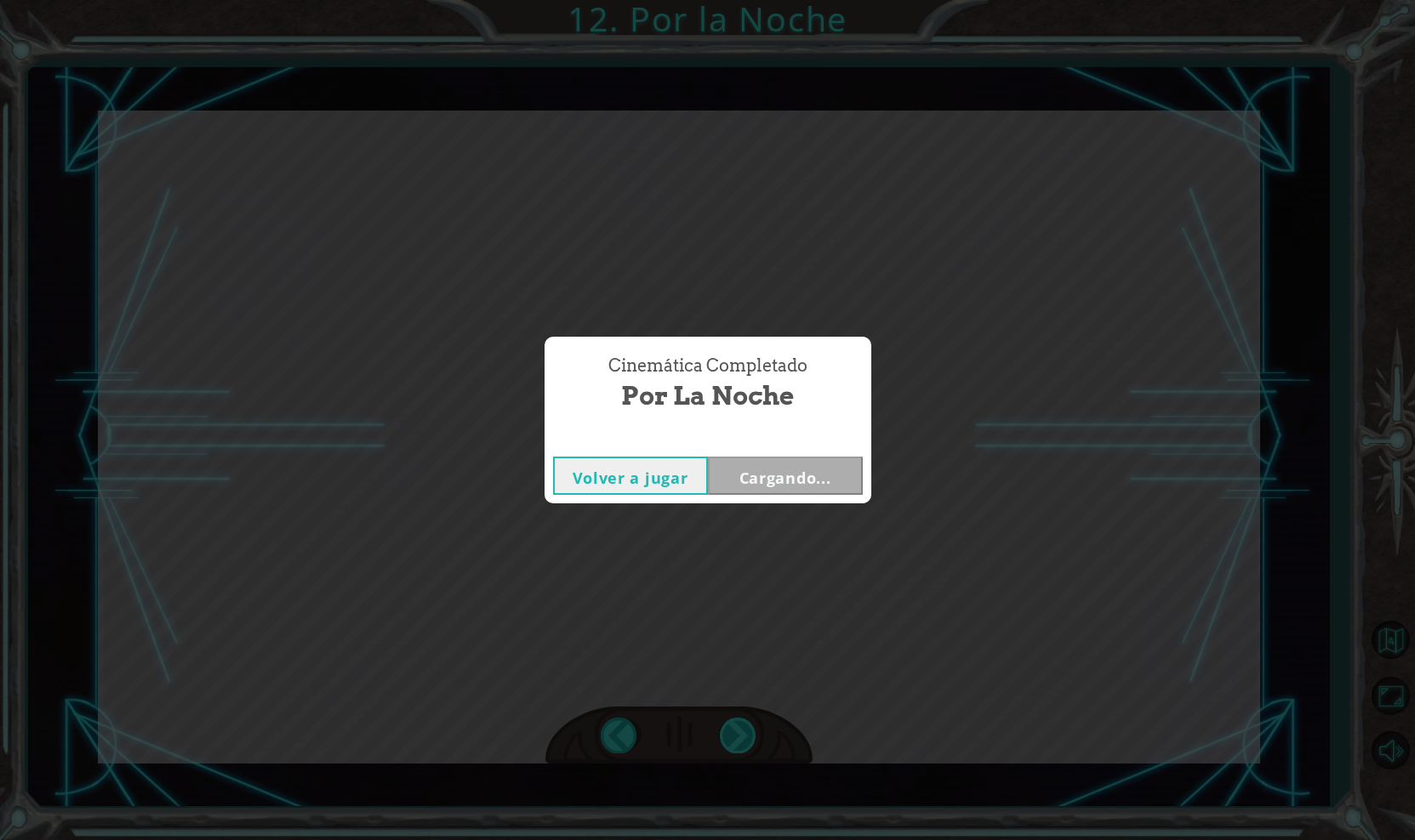
click at [739, 747] on div "Cinemática Completado Por la Noche Volver a jugar Cargando..." at bounding box center [708, 420] width 1415 height 840
click at [765, 486] on button "Siguiente" at bounding box center [785, 475] width 155 height 38
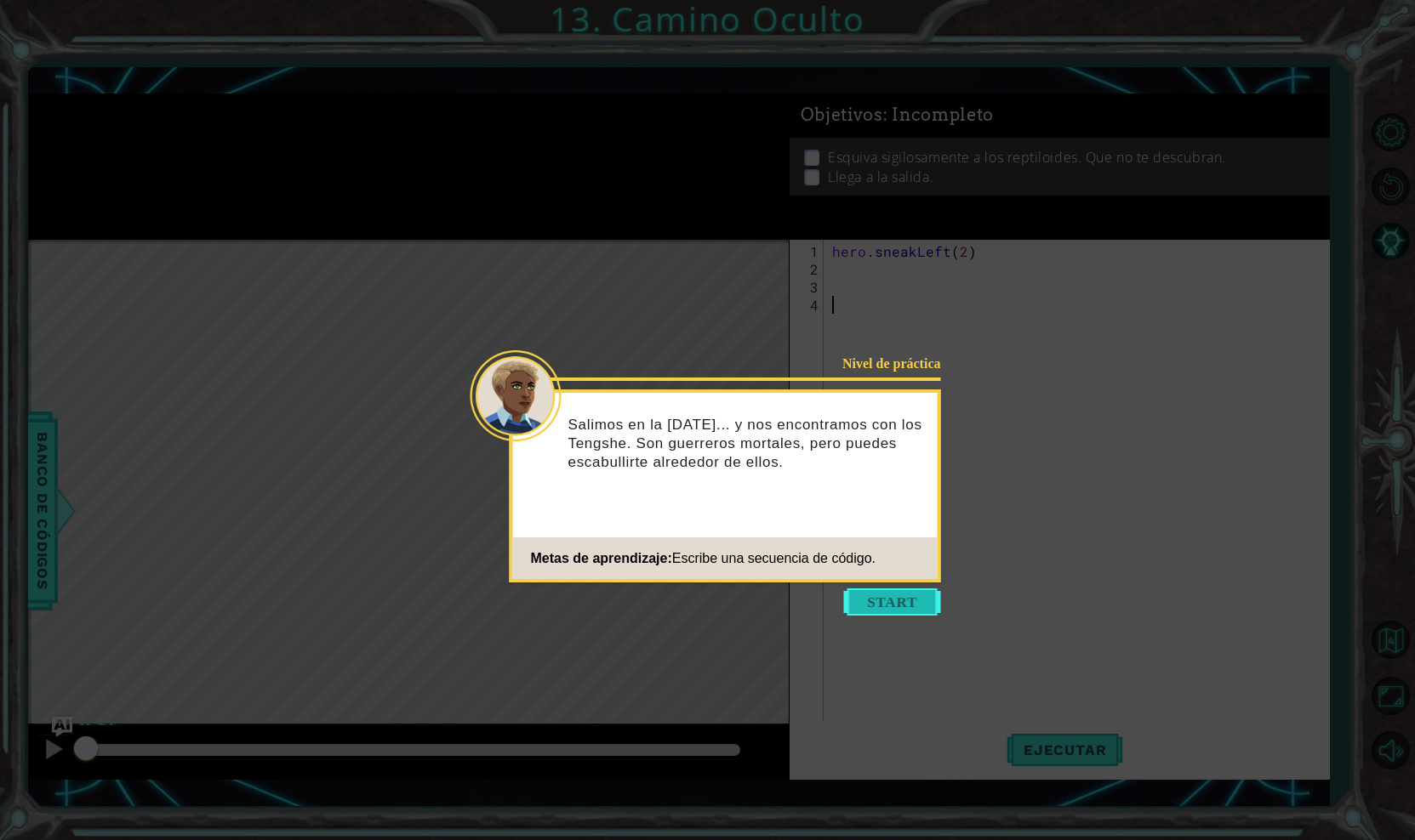
click at [892, 606] on button "Start" at bounding box center [893, 602] width 97 height 27
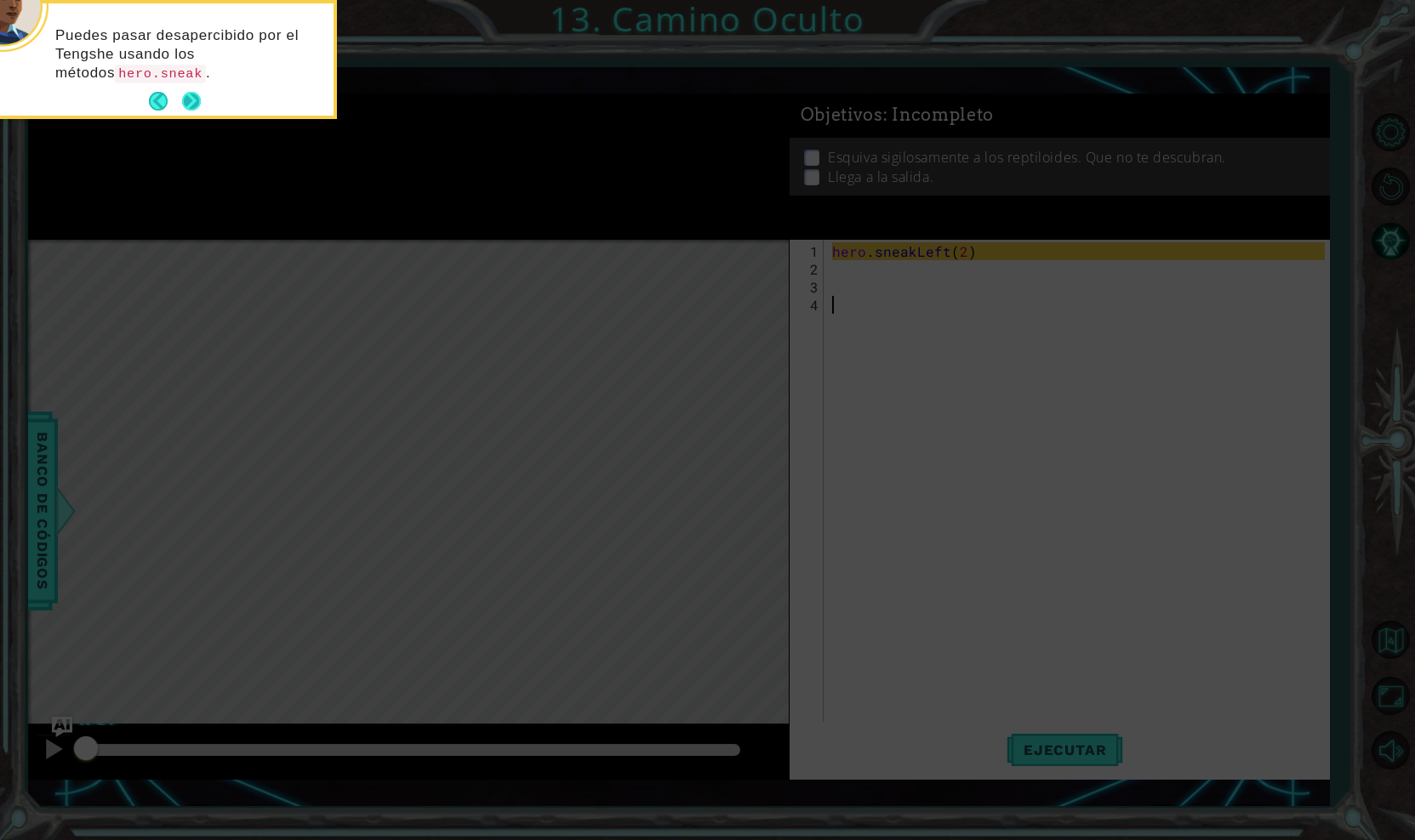
click at [198, 108] on button "Next" at bounding box center [191, 102] width 31 height 31
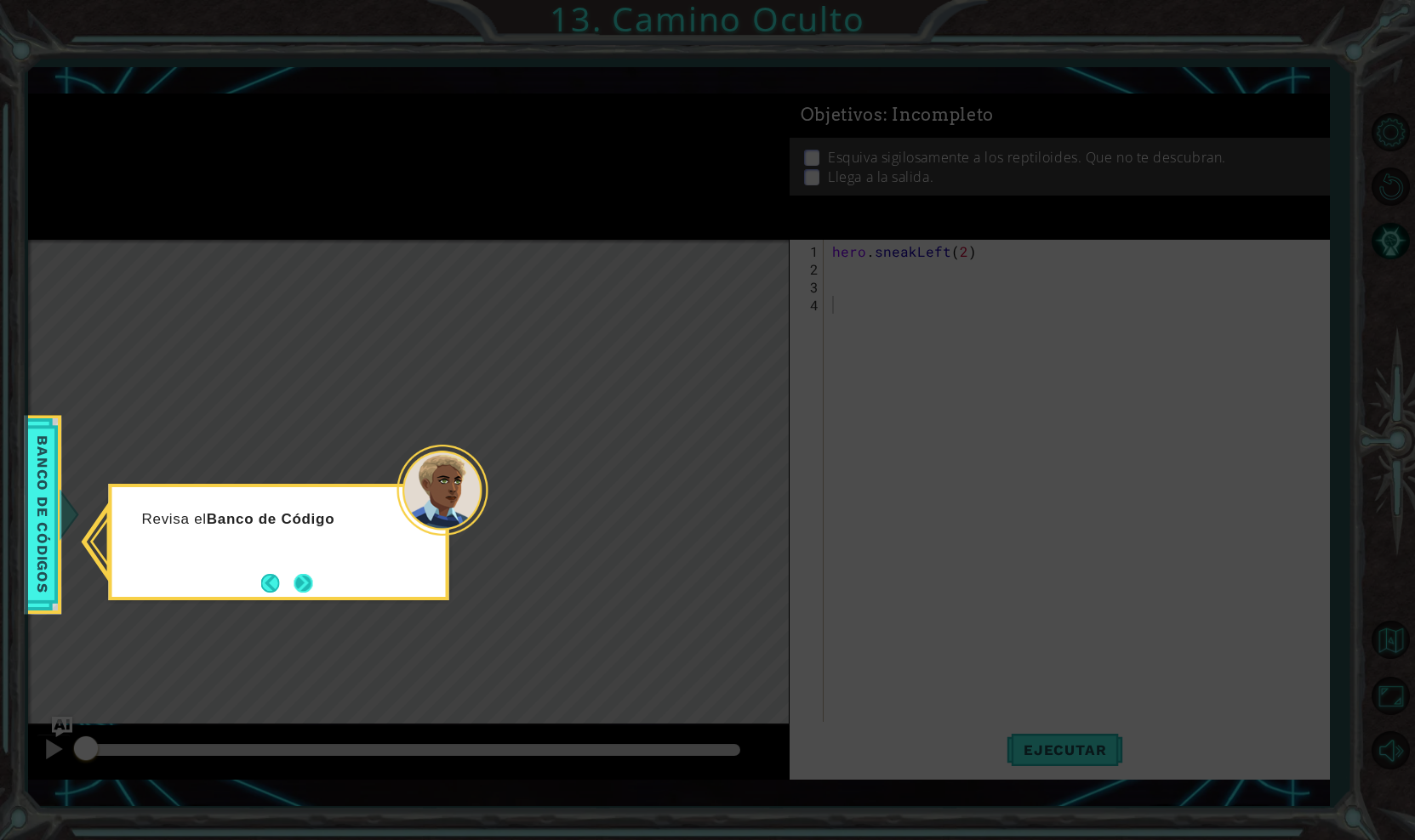
click at [302, 579] on button "Next" at bounding box center [302, 583] width 18 height 18
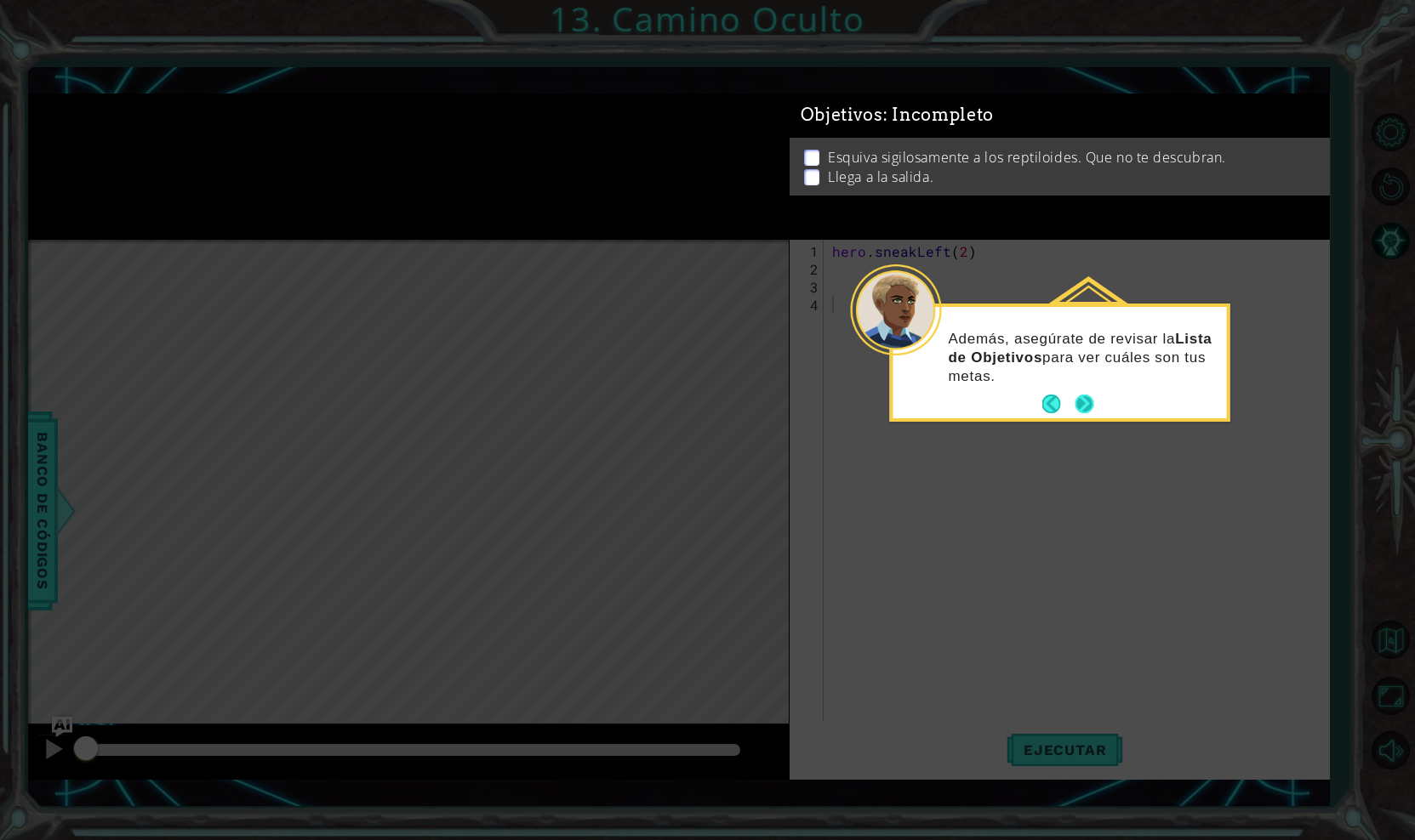
click at [1078, 408] on button "Next" at bounding box center [1084, 404] width 28 height 28
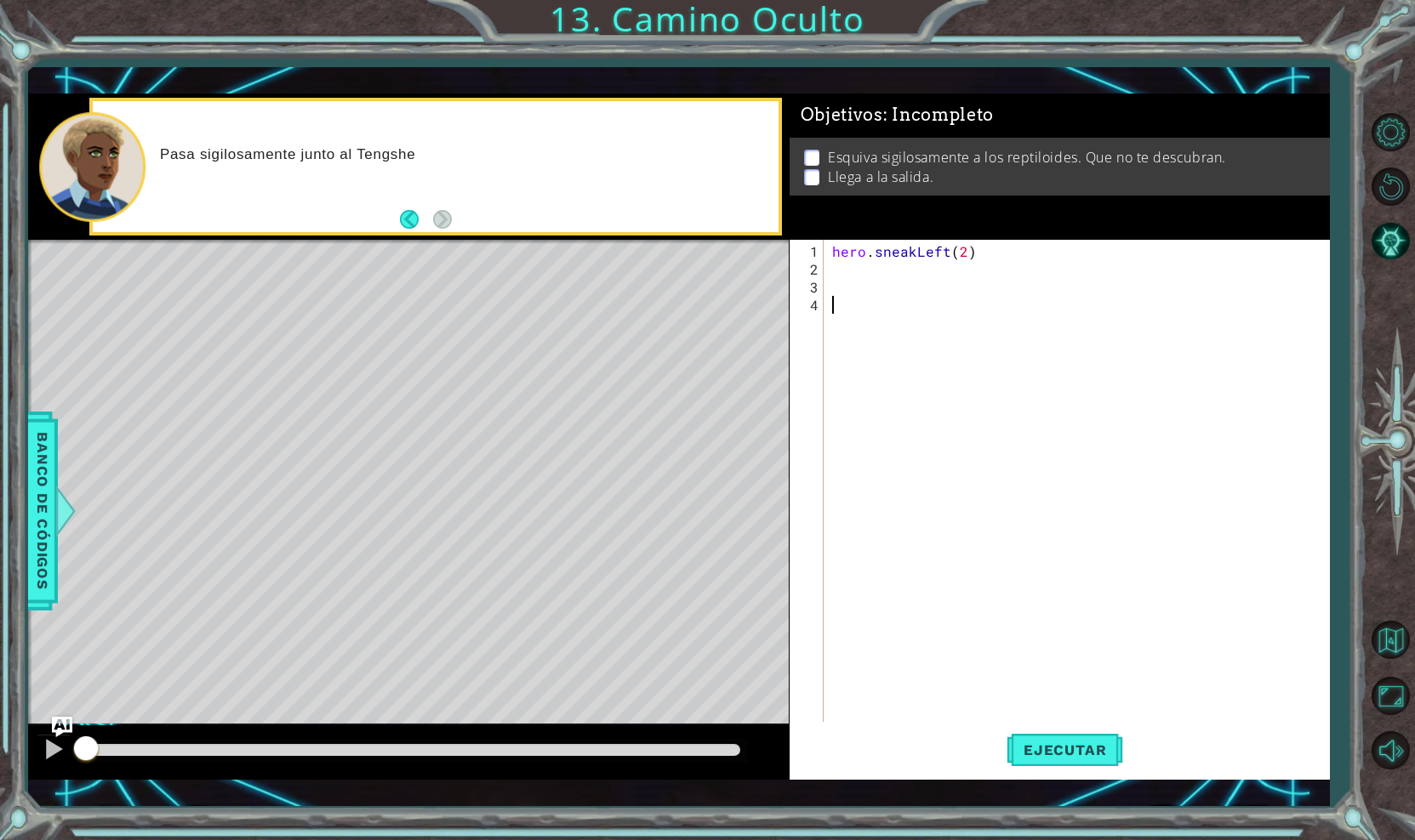
click at [862, 266] on div "hero . sneakLeft ( 2 )" at bounding box center [1081, 501] width 505 height 518
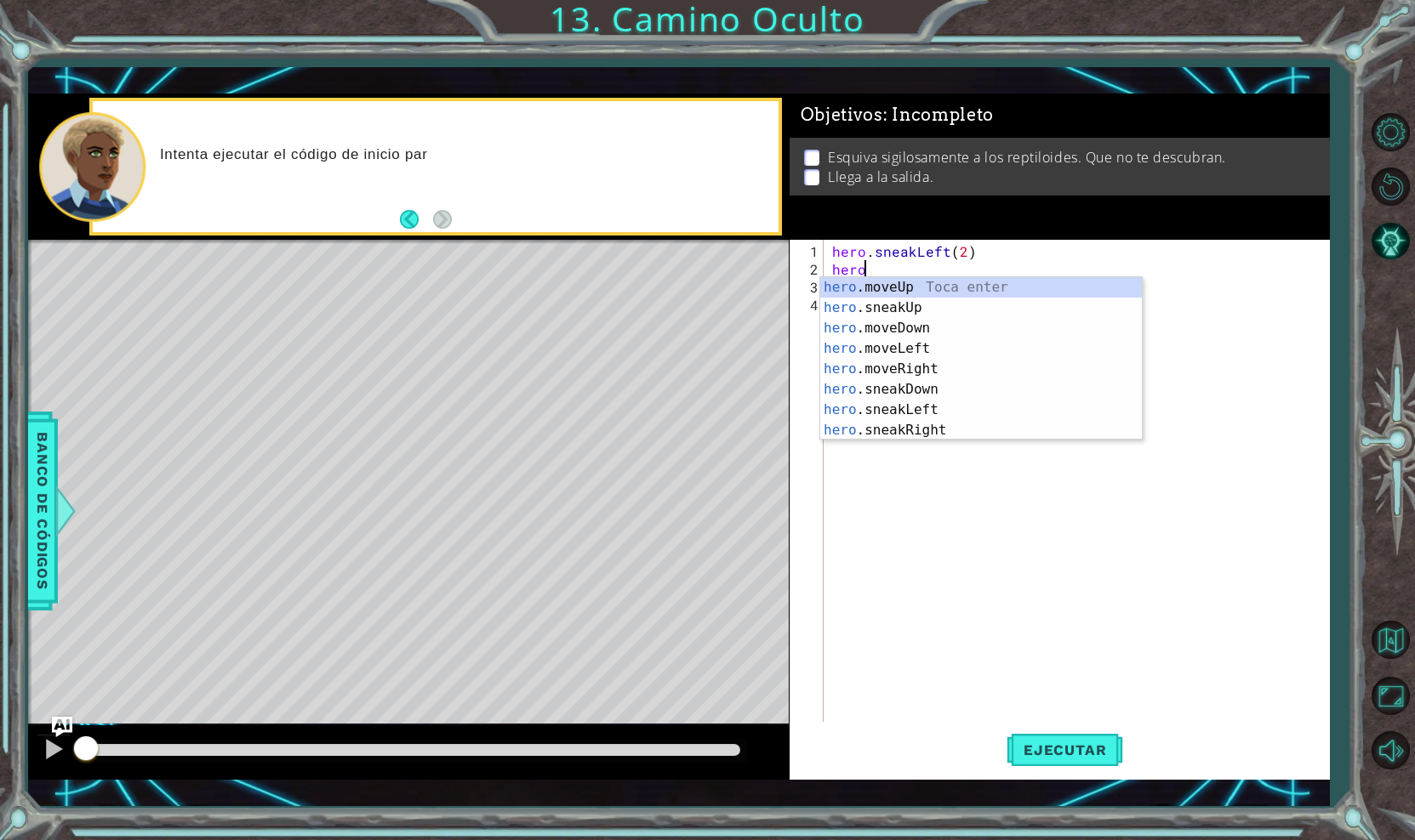
scroll to position [0, 1]
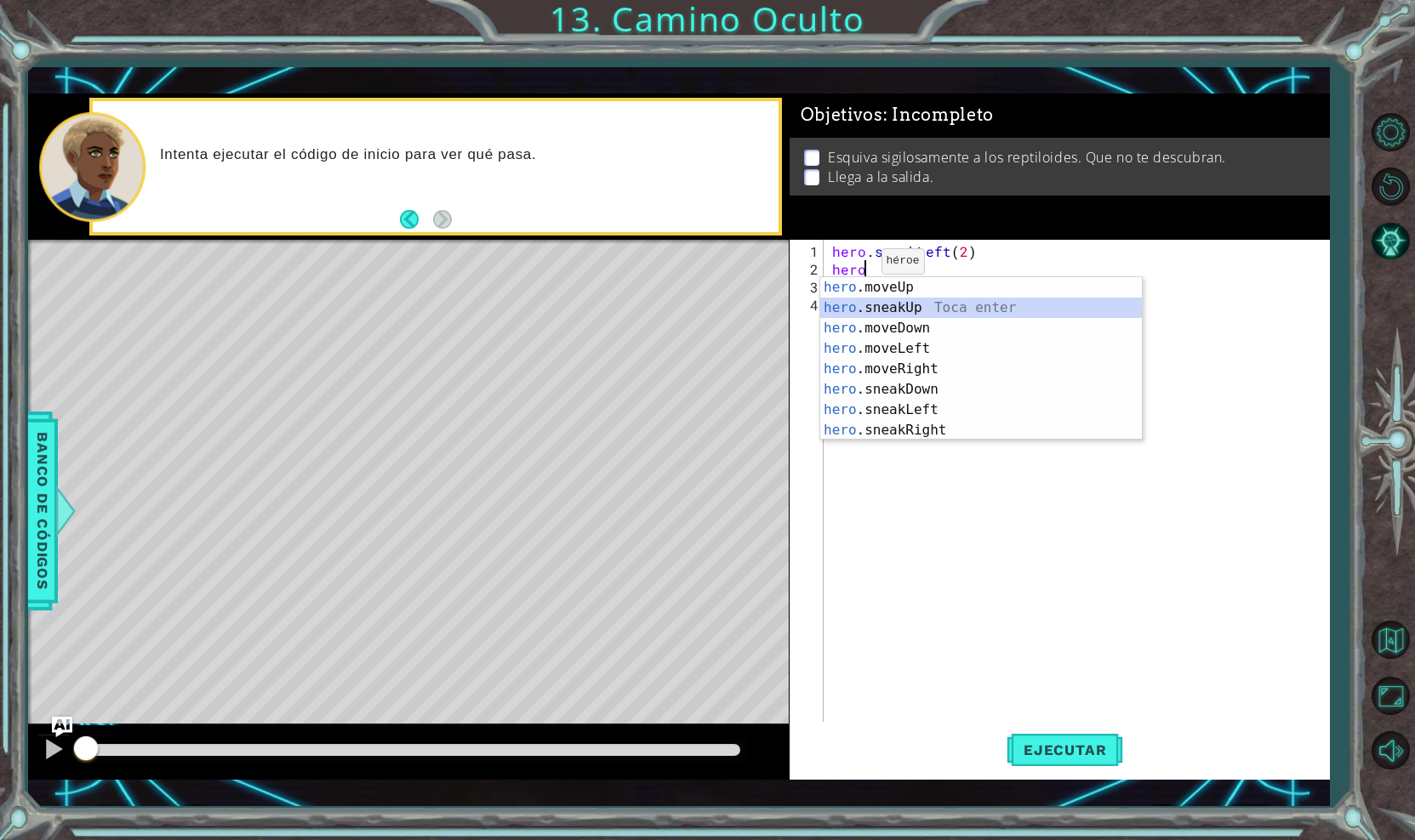
click at [859, 302] on div "hero .moveUp Toca enter hero .sneakUp Toca enter hero .moveDown Toca enter hero…" at bounding box center [980, 379] width 321 height 204
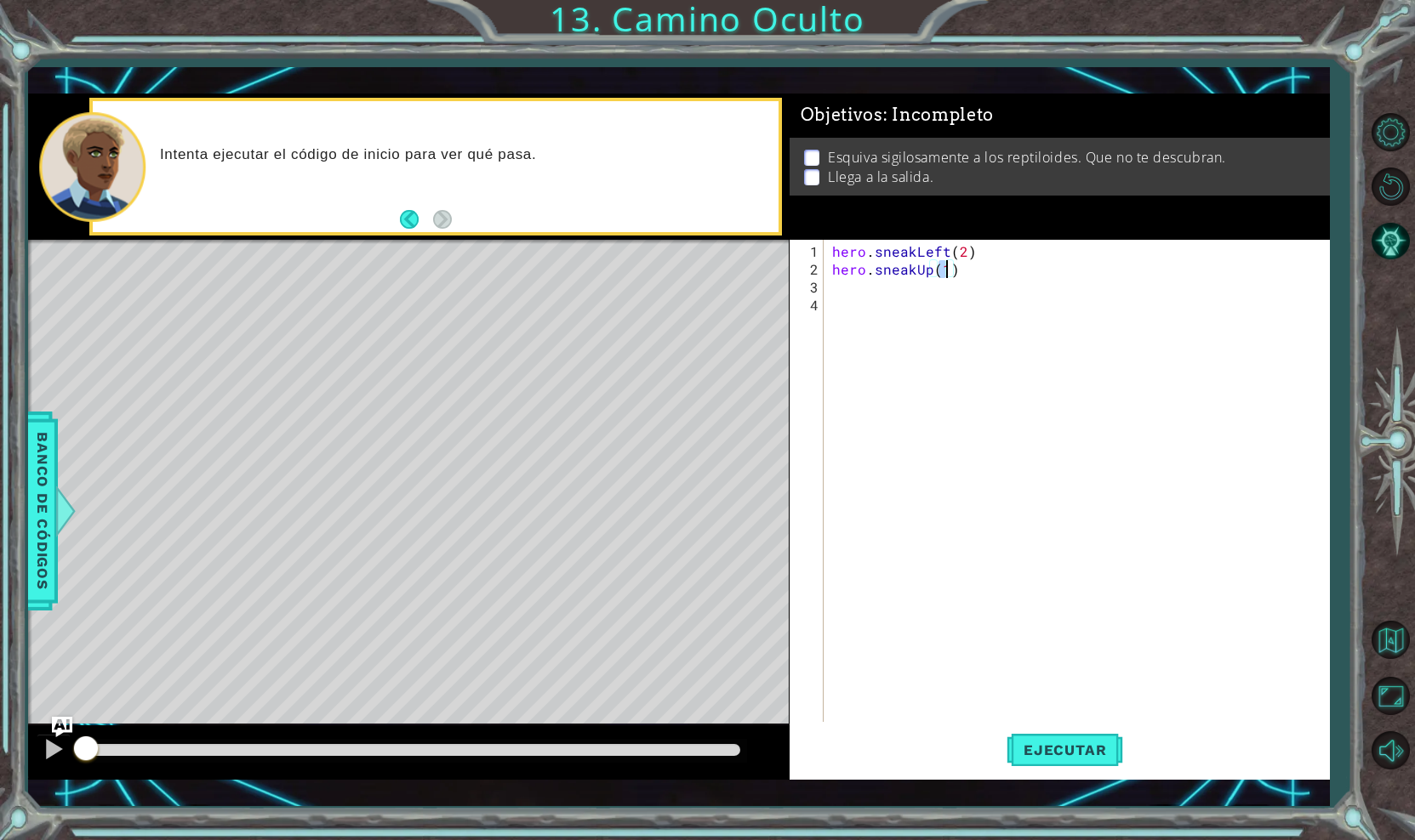
scroll to position [0, 7]
type textarea "hero.sneakUp(2)"
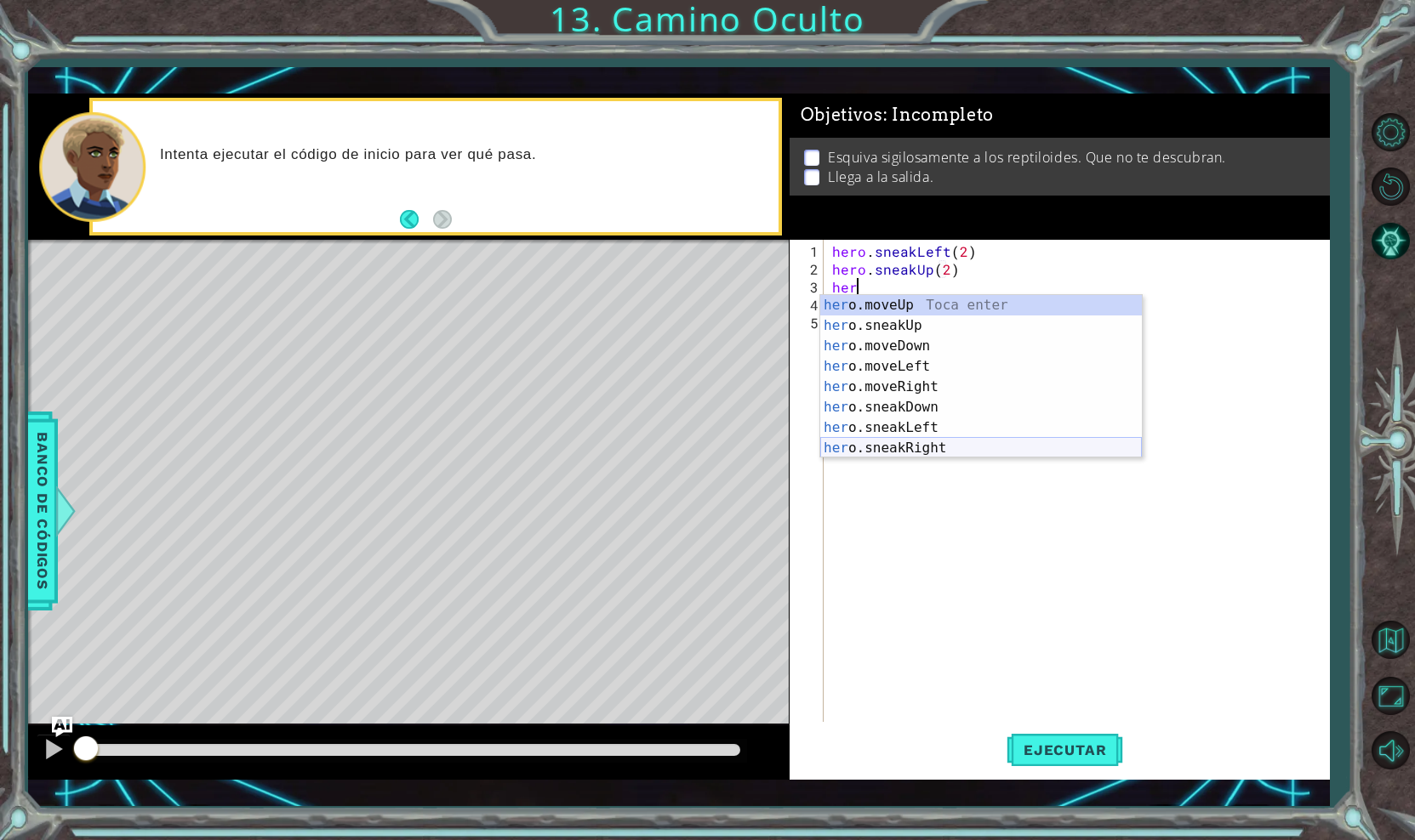
click at [884, 444] on div "her o.moveUp Toca enter her o.sneakUp Toca enter her o.moveDown Toca enter her …" at bounding box center [980, 397] width 321 height 204
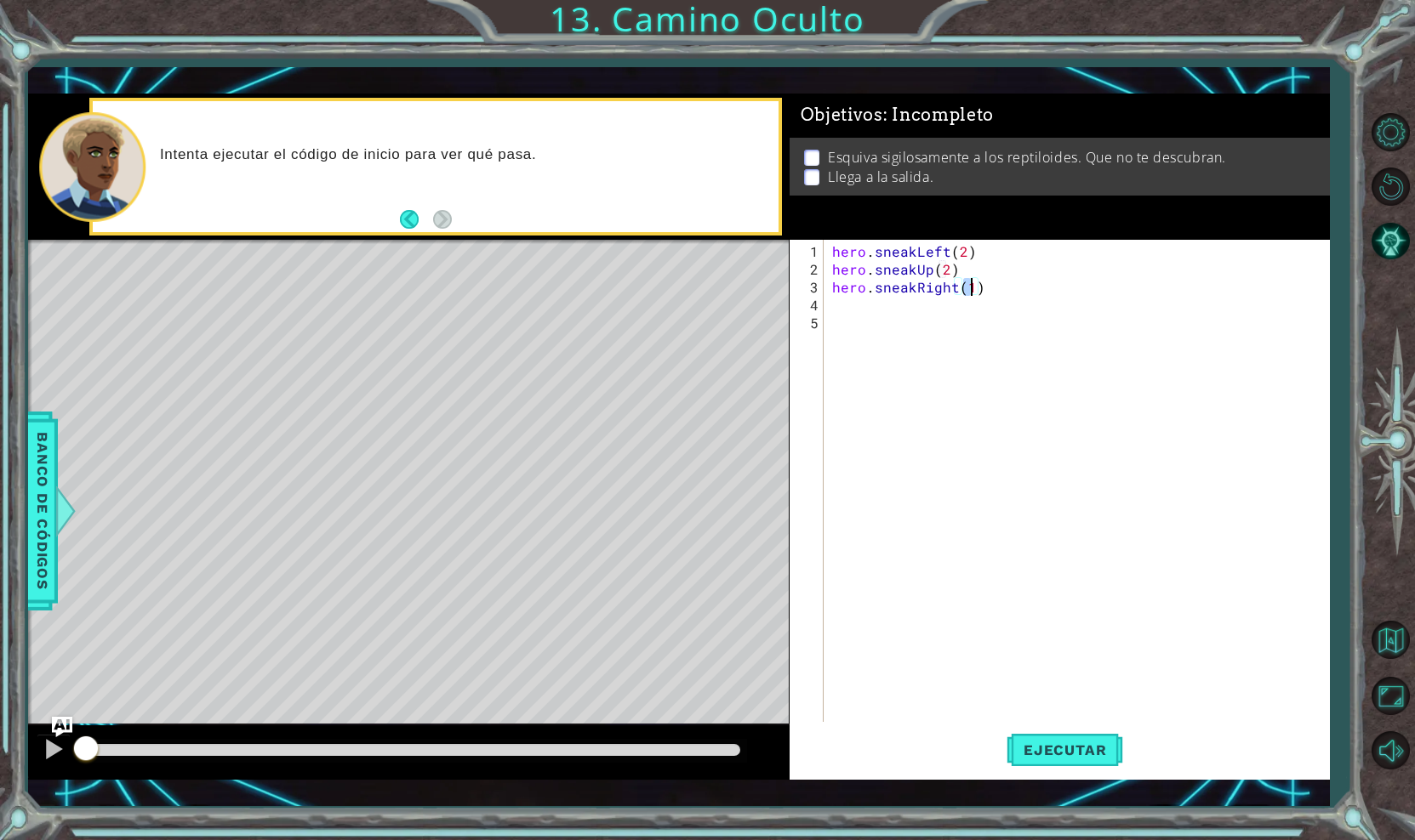
scroll to position [0, 9]
type textarea "hero.sneakRight(2)"
click at [1078, 747] on span "Ejecutar" at bounding box center [1065, 750] width 116 height 17
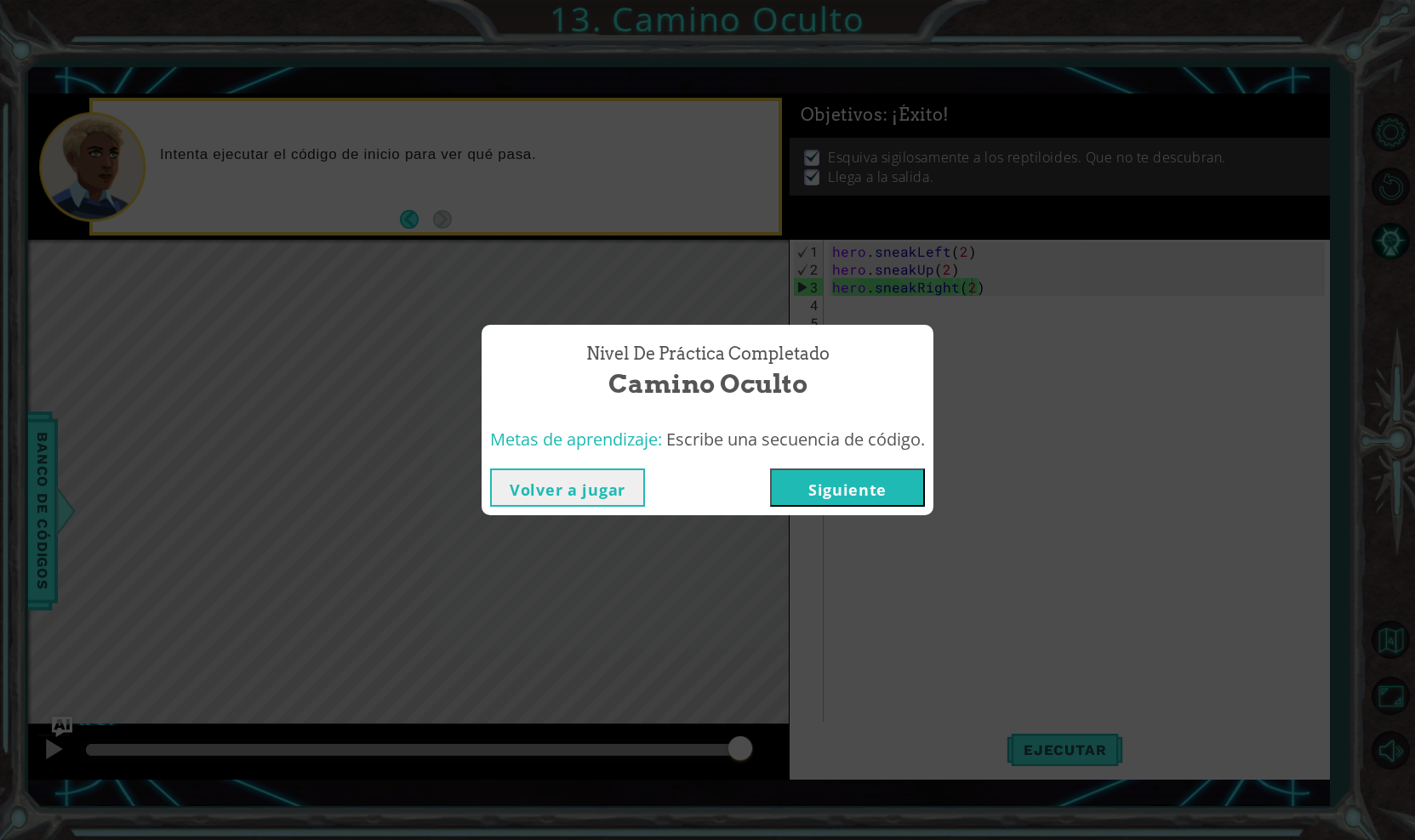
click at [859, 485] on button "Siguiente" at bounding box center [847, 487] width 155 height 38
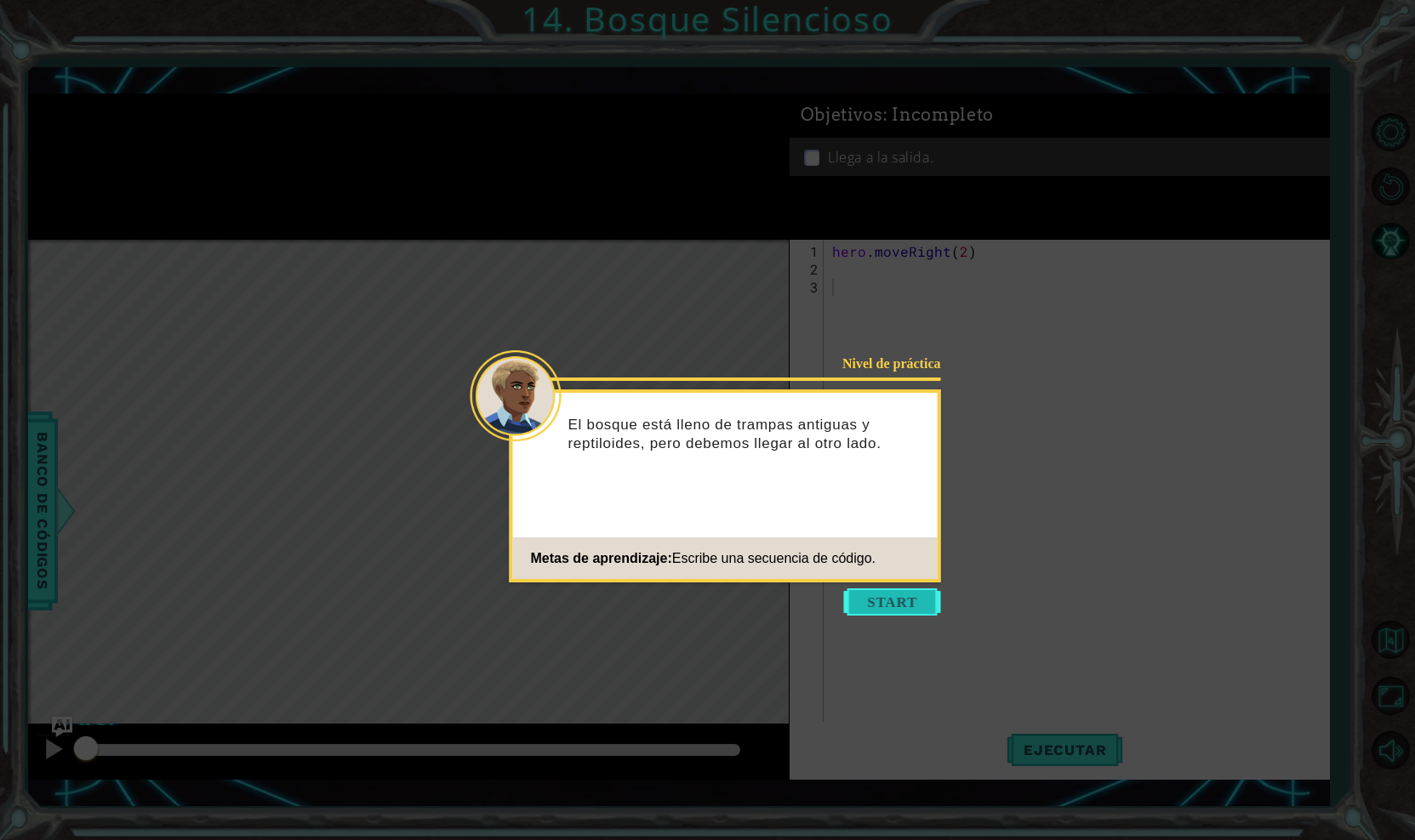
click at [896, 600] on button "Start" at bounding box center [893, 602] width 97 height 27
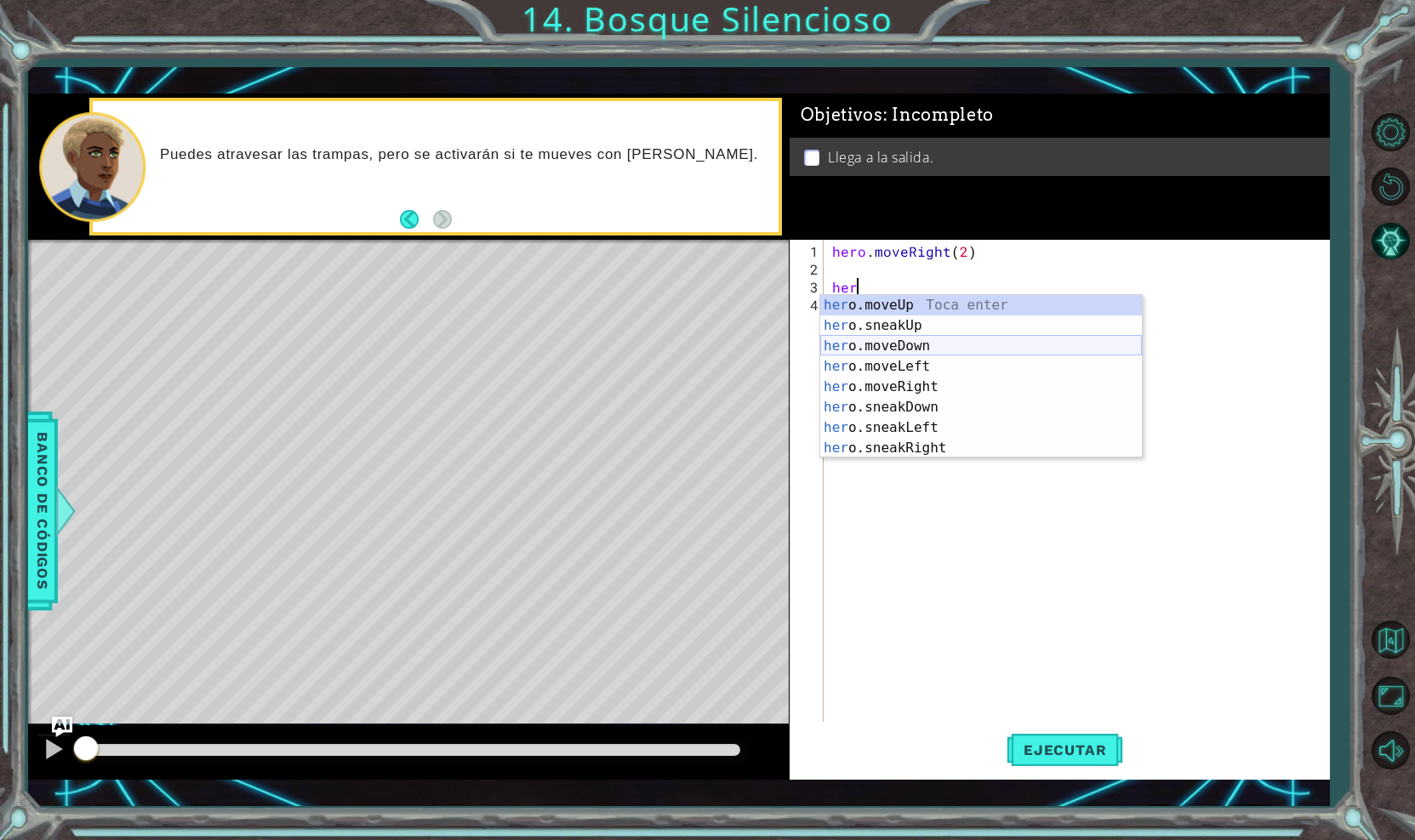
click at [911, 346] on div "her o.moveUp Toca enter her o.sneakUp Toca enter her o.moveDown Toca enter her …" at bounding box center [980, 397] width 321 height 204
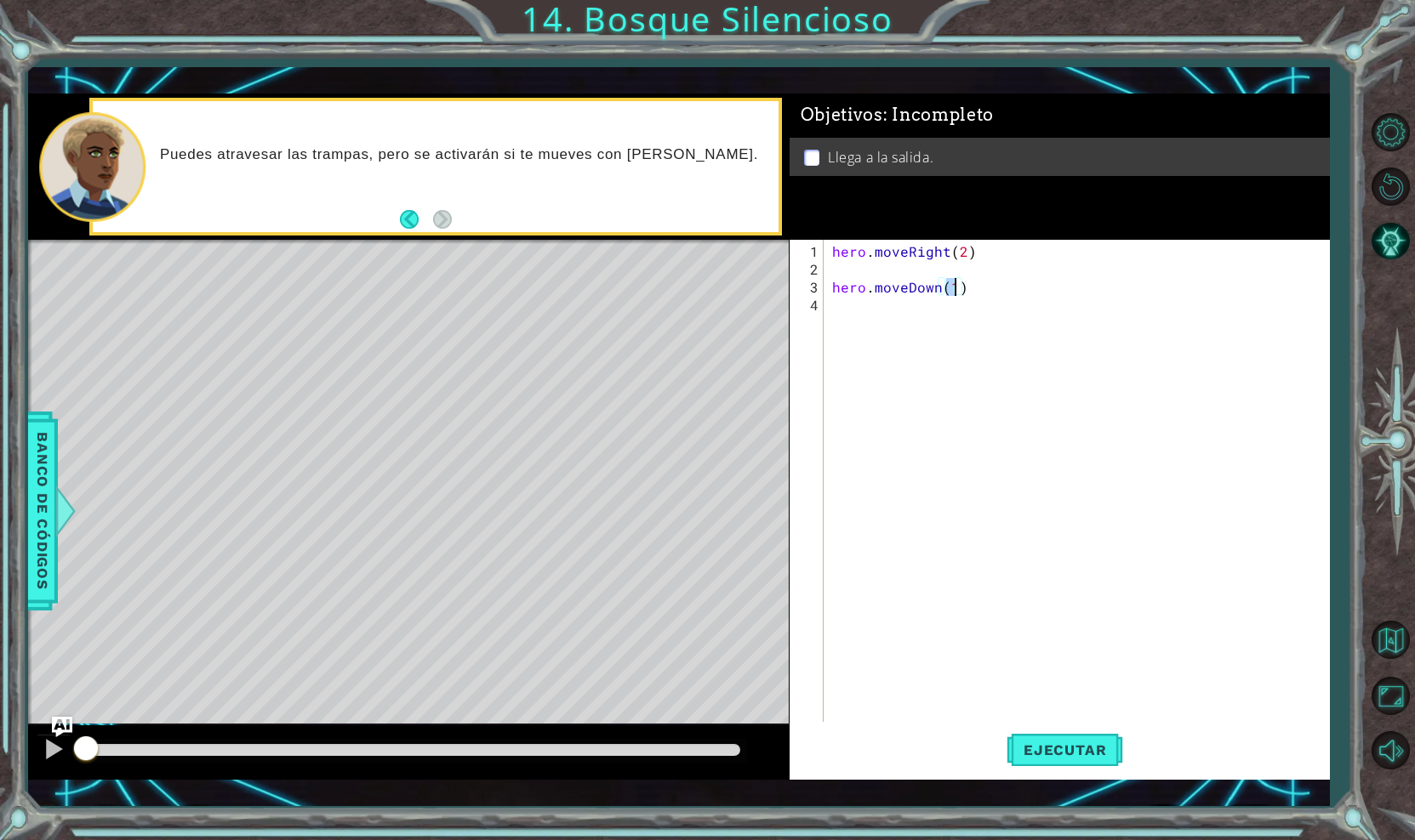
type textarea "hero.moveDown(2)"
click at [900, 317] on div "hero . moveRight ( 2 ) hero . moveDown ( 2 )" at bounding box center [1081, 501] width 505 height 518
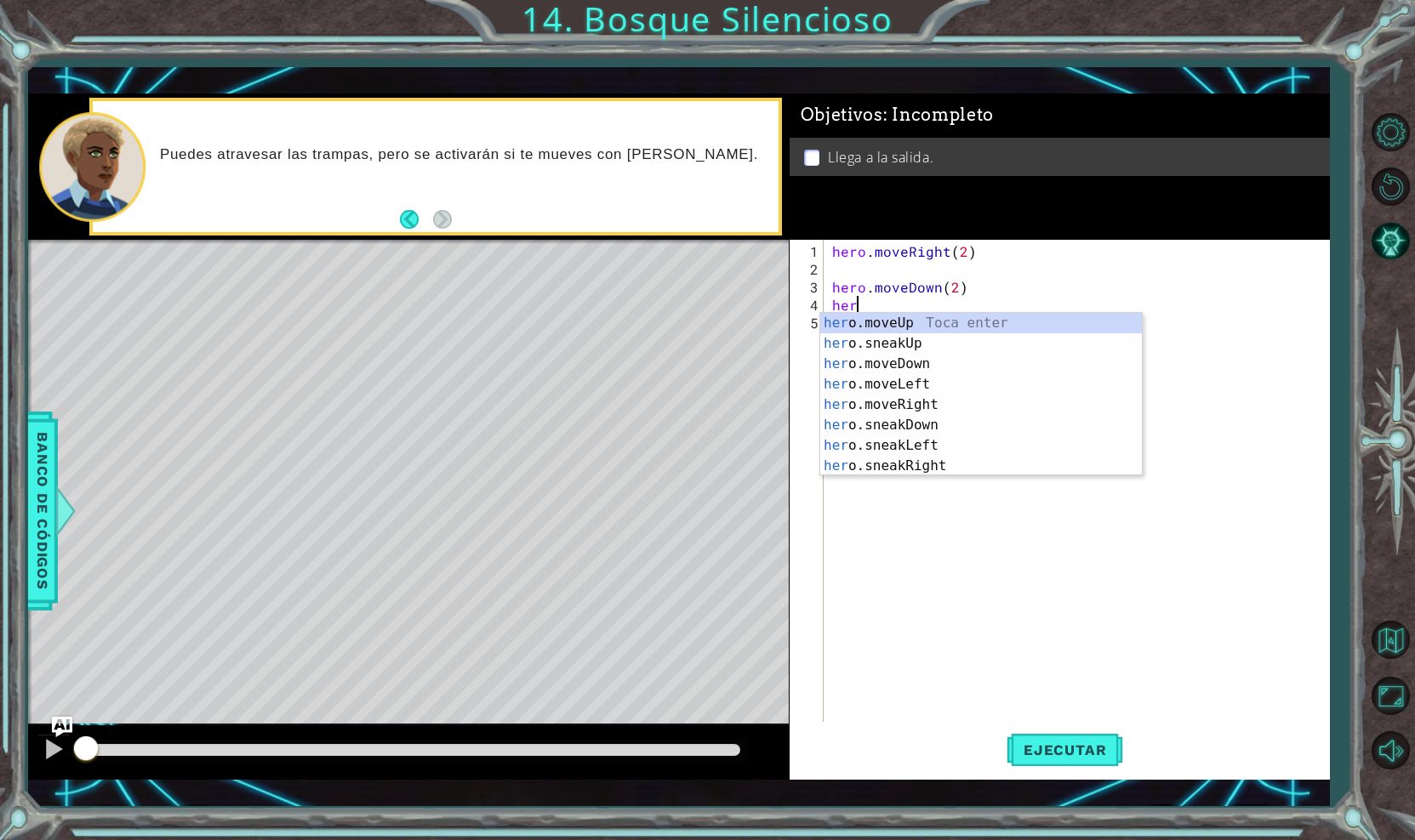
scroll to position [0, 1]
click at [888, 468] on div "hero .moveUp Toca enter hero .sneakUp Toca enter hero .moveDown Toca enter hero…" at bounding box center [980, 415] width 321 height 204
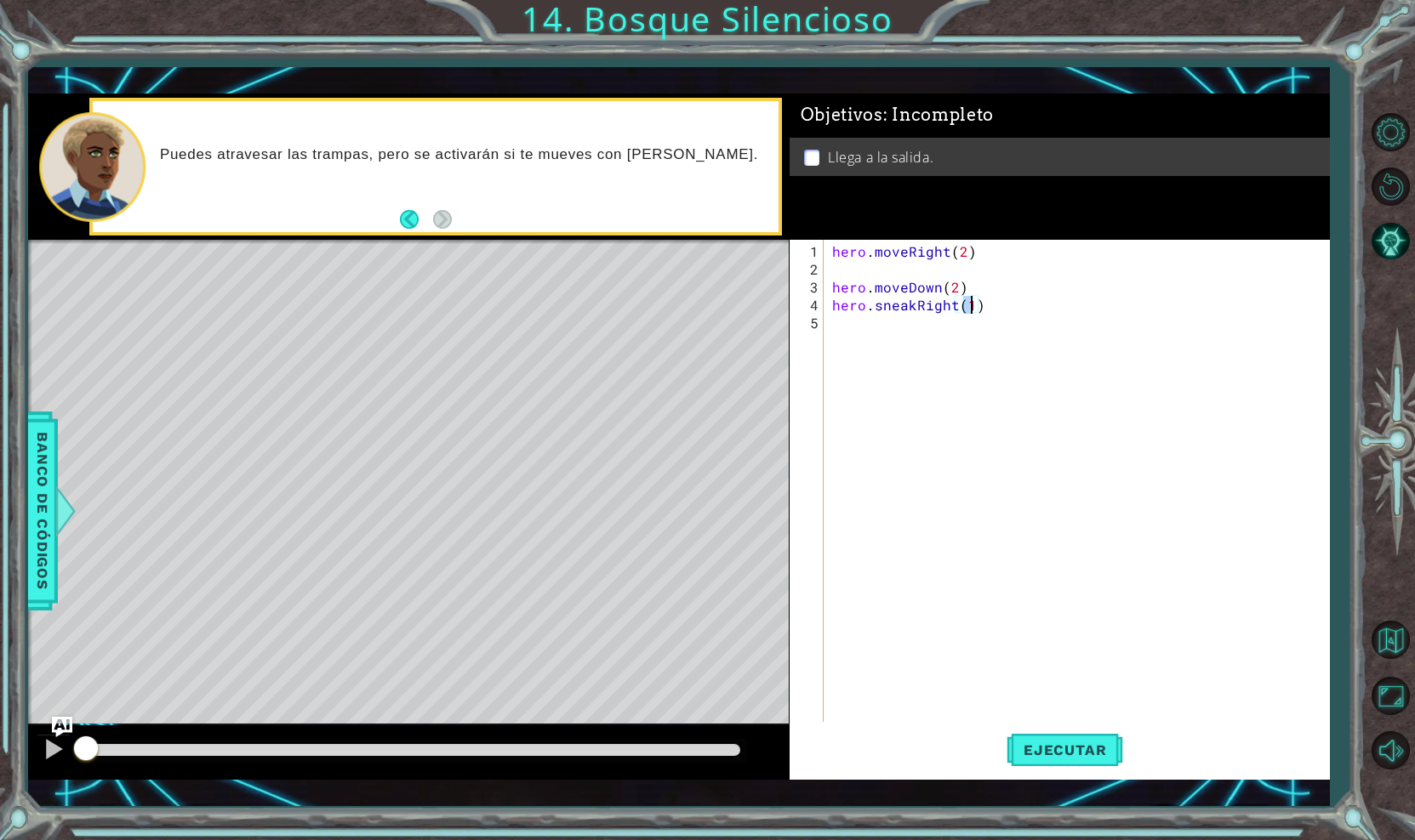
type textarea "hero.sneakRight(2)"
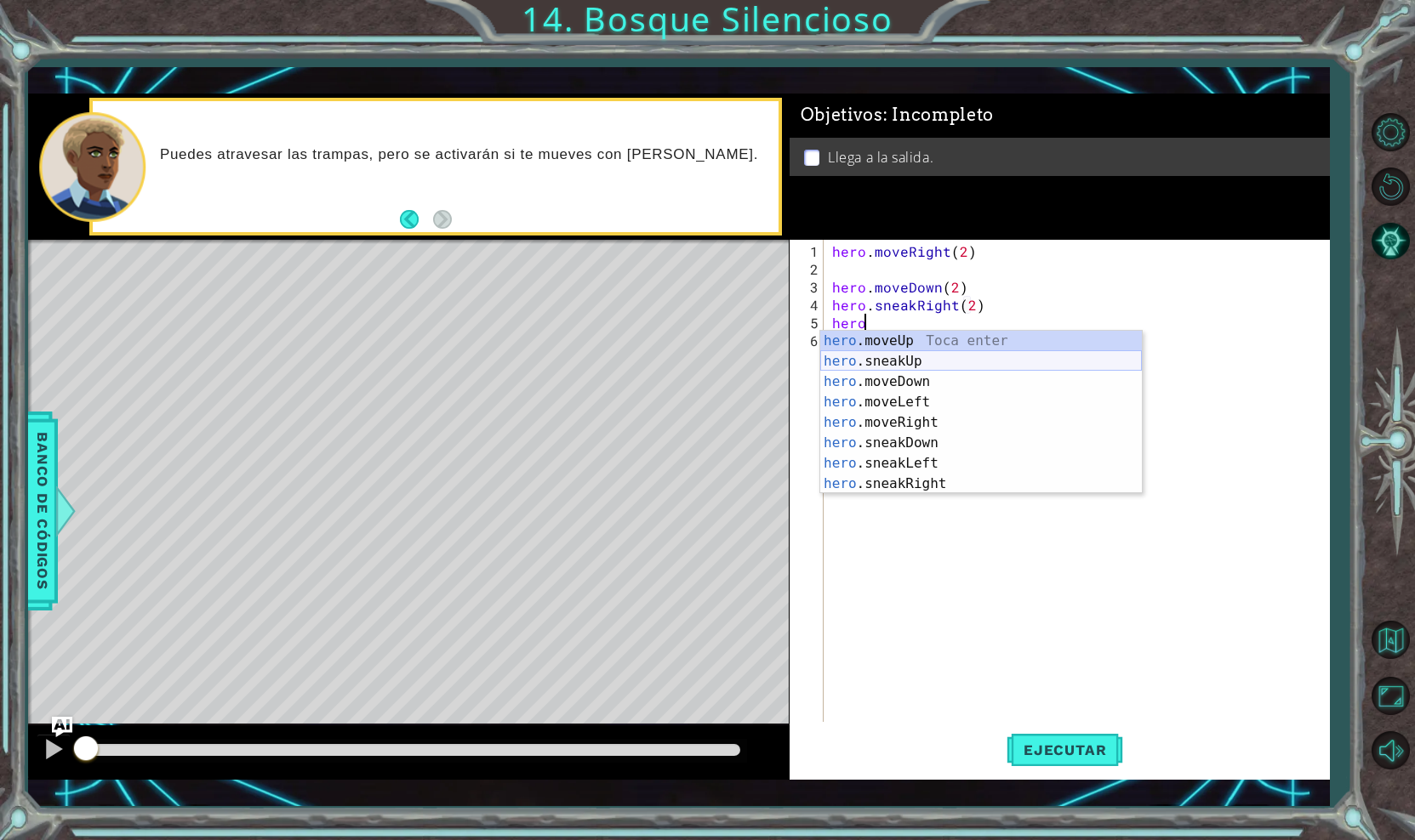
click at [917, 365] on div "hero .moveUp Toca enter hero .sneakUp Toca enter hero .moveDown Toca enter hero…" at bounding box center [980, 433] width 321 height 204
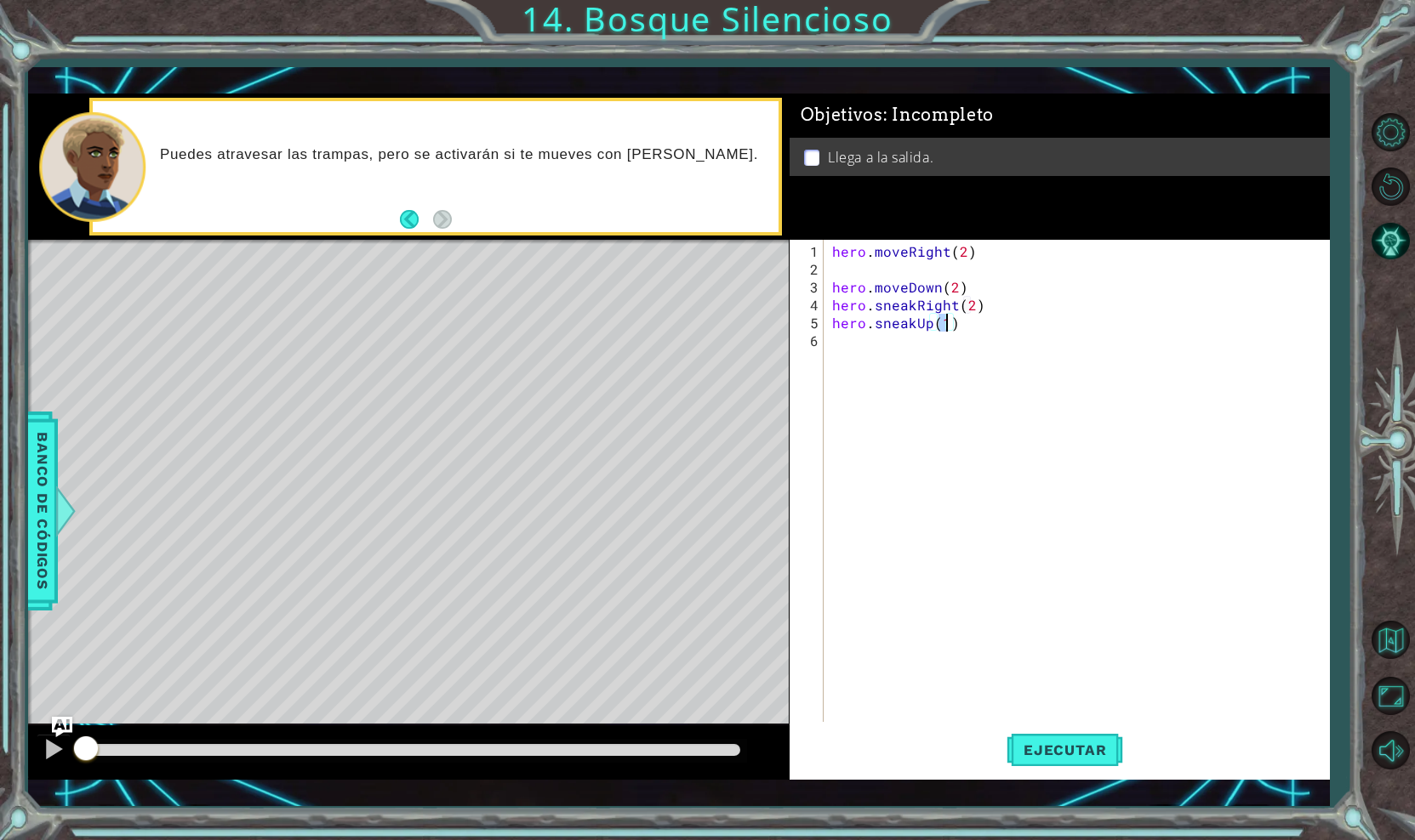
type textarea "hero.sneakUp(2)"
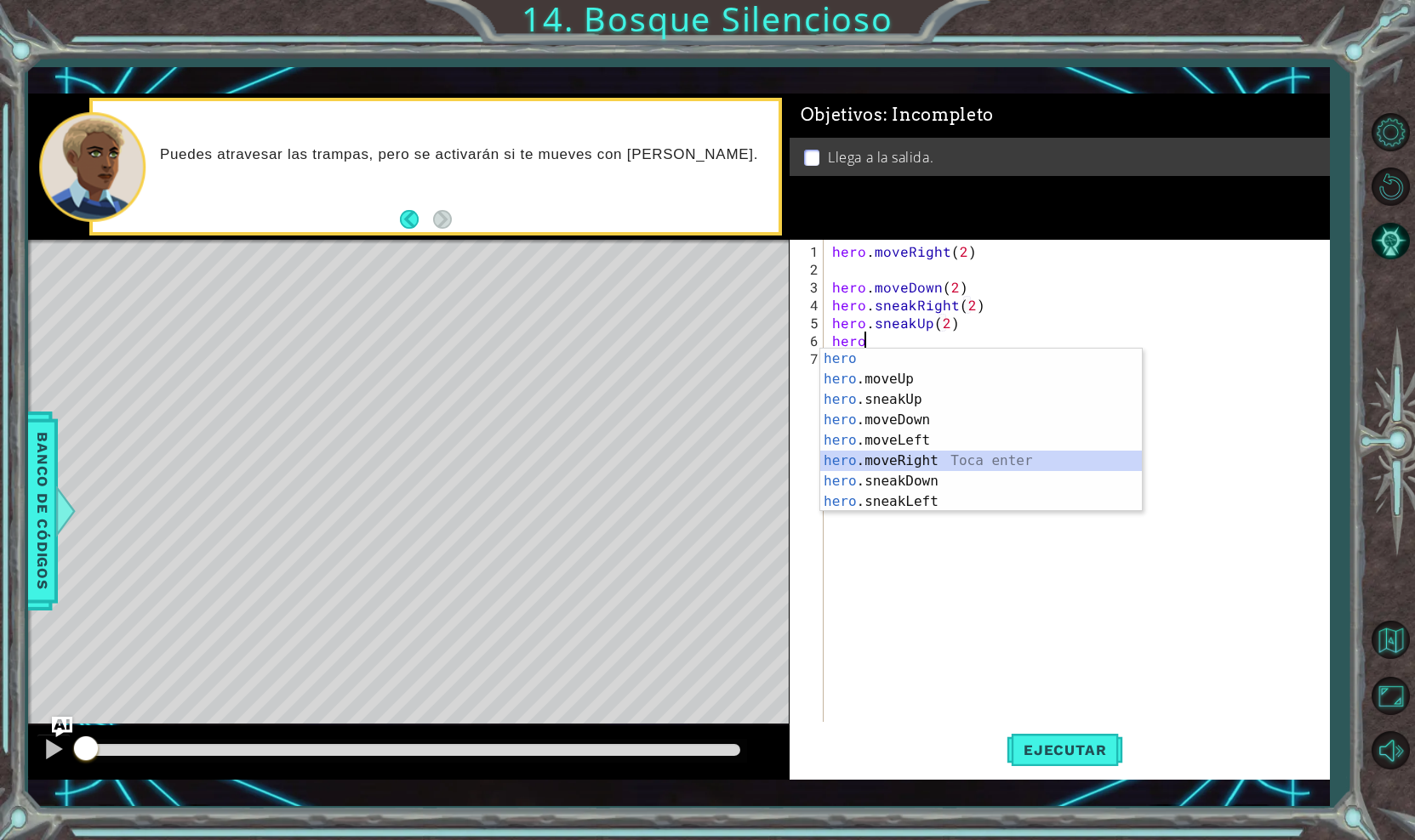
click at [921, 461] on div "hero Toca enter hero .moveUp Toca enter hero .sneakUp Toca enter hero .moveDown…" at bounding box center [980, 450] width 321 height 204
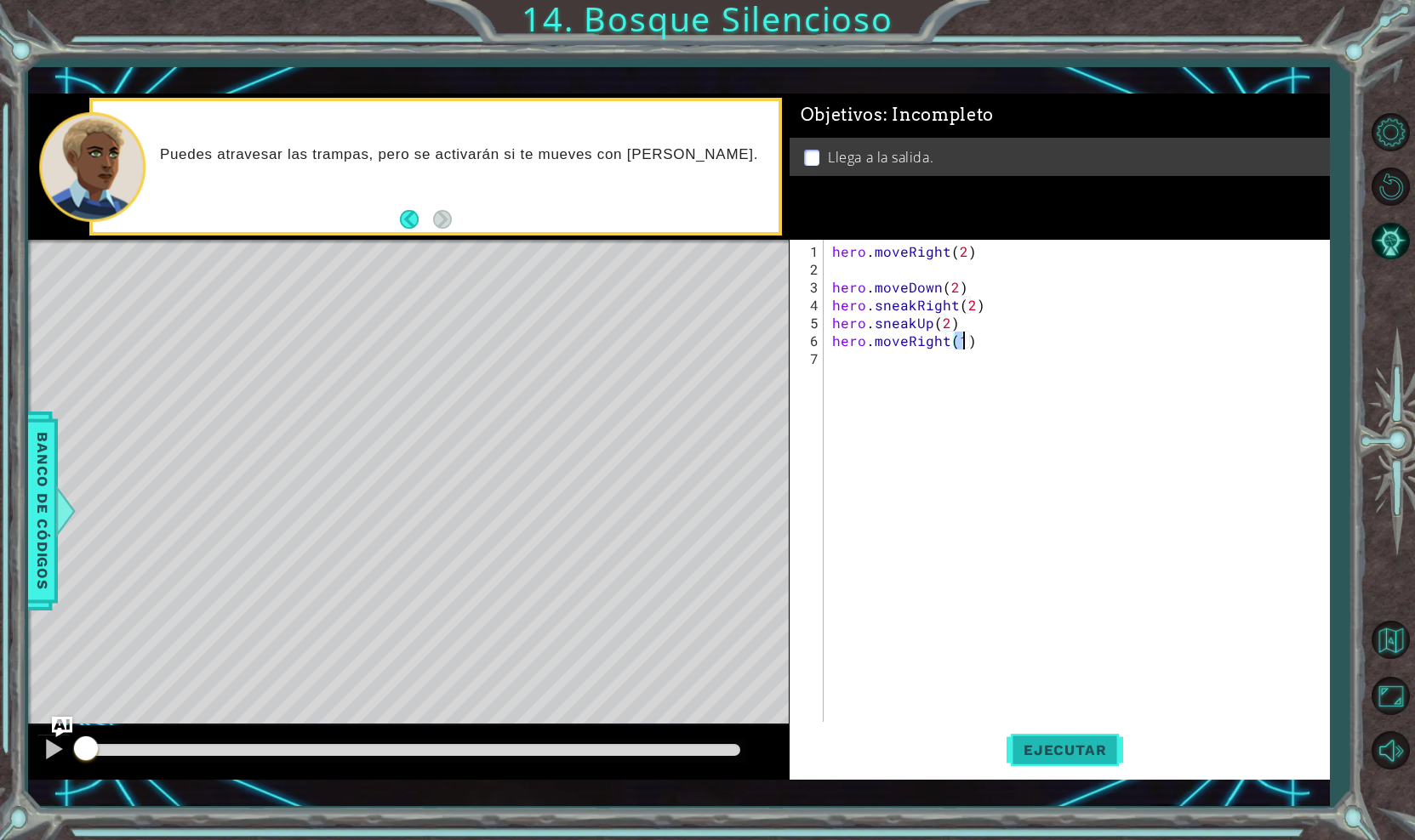
click at [1032, 741] on span "Ejecutar" at bounding box center [1065, 750] width 116 height 17
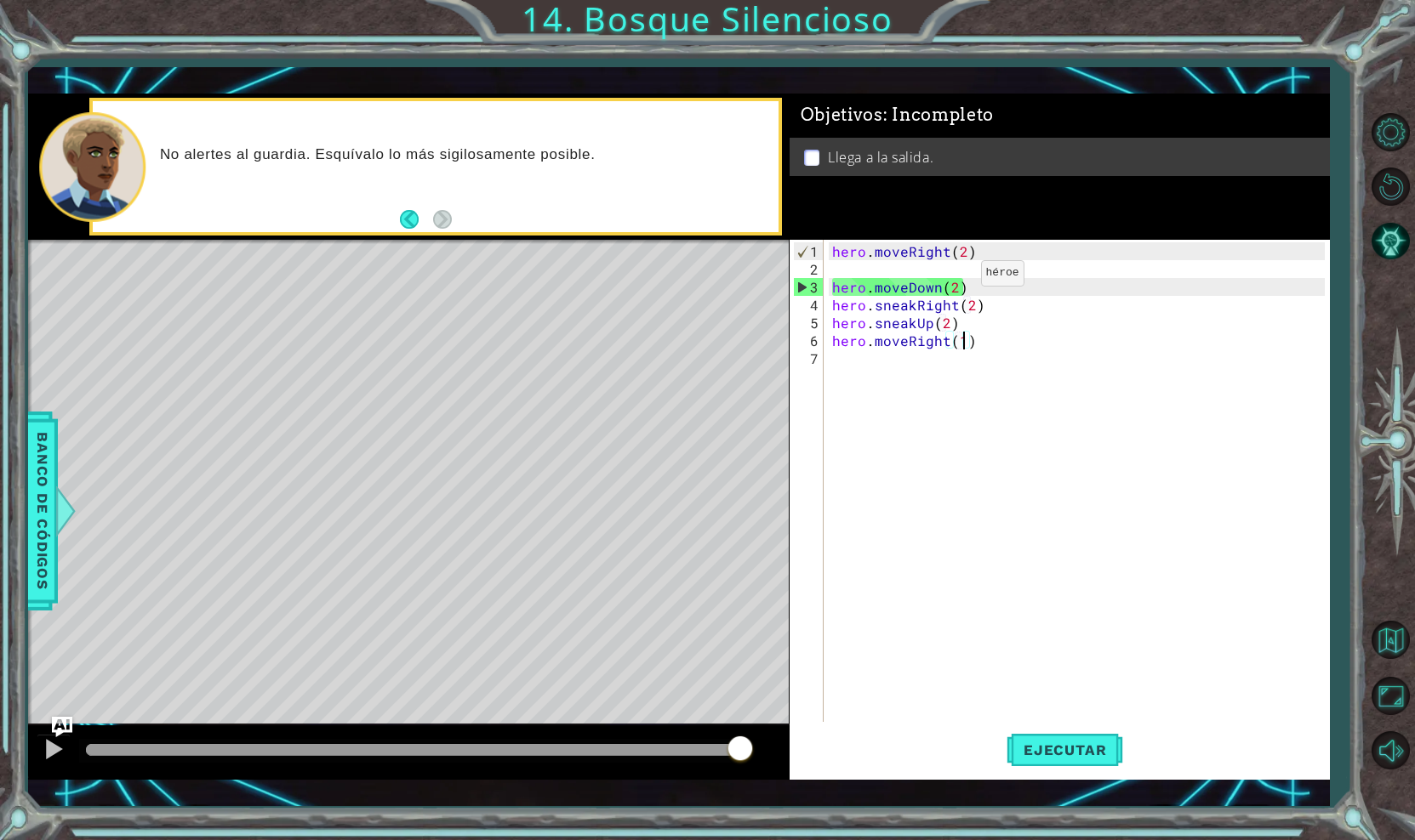
click at [952, 279] on div "hero . moveRight ( 2 ) hero . moveDown ( 2 ) hero . sneakRight ( 2 ) hero . sne…" at bounding box center [1081, 501] width 505 height 518
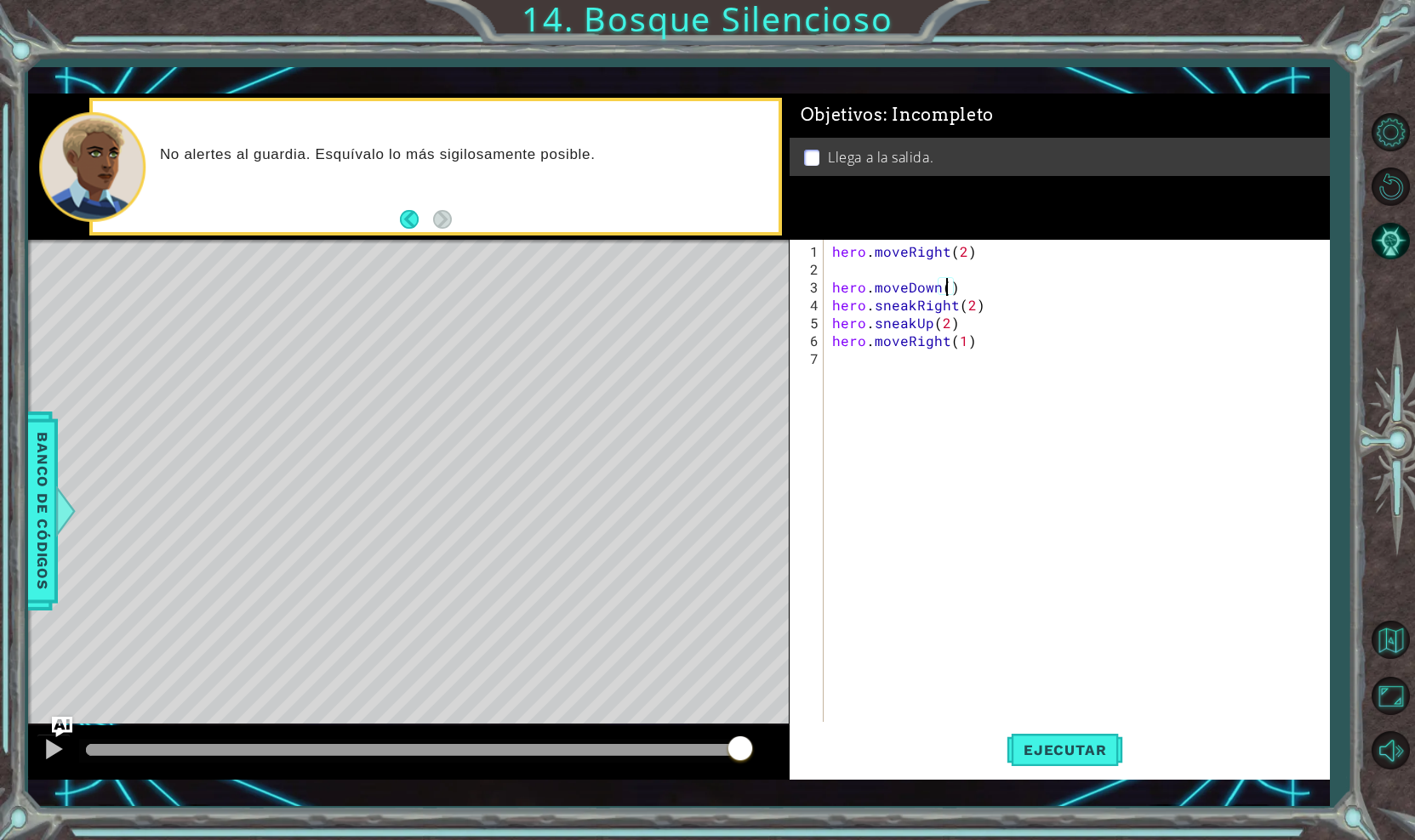
scroll to position [0, 8]
click at [1058, 741] on span "Ejecutar" at bounding box center [1065, 750] width 116 height 17
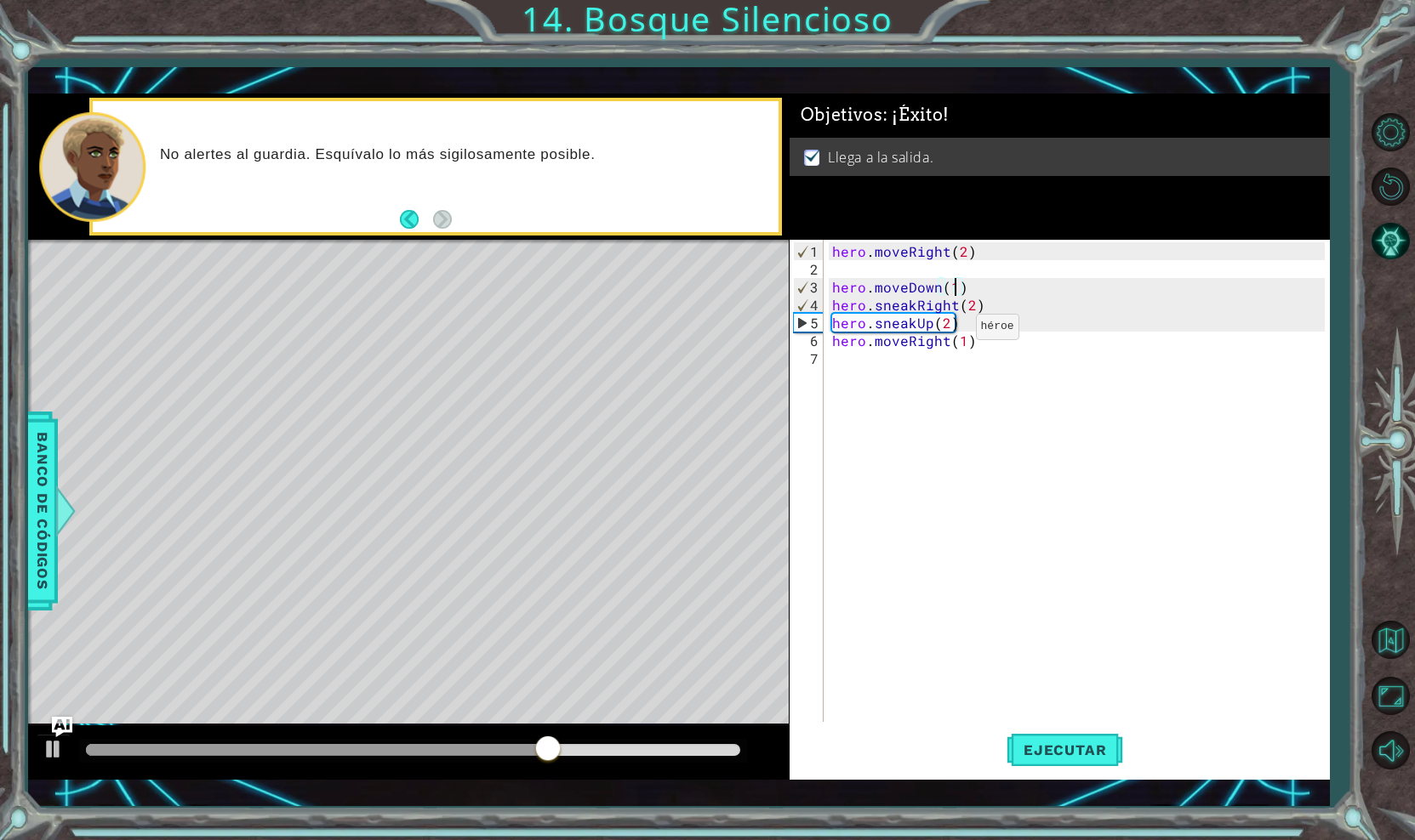
click at [947, 333] on div "hero . moveRight ( 2 ) hero . moveDown ( 1 ) hero . sneakRight ( 2 ) hero . sne…" at bounding box center [1081, 501] width 505 height 518
click at [944, 321] on div "hero . moveRight ( 2 ) hero . moveDown ( 1 ) hero . sneakRight ( 2 ) hero . sne…" at bounding box center [1081, 501] width 505 height 518
type textarea "hero.sneakUp(2)"
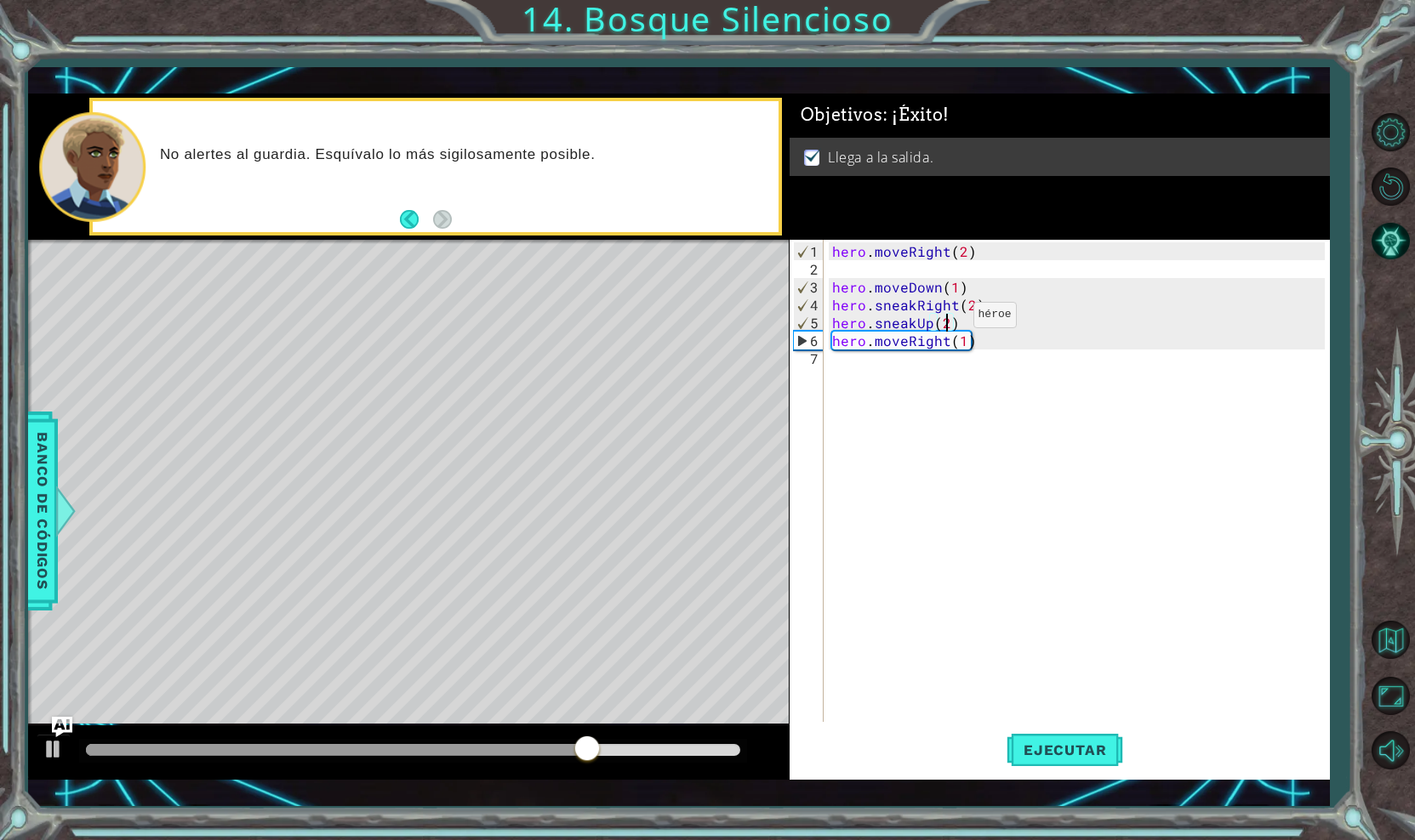
scroll to position [0, 7]
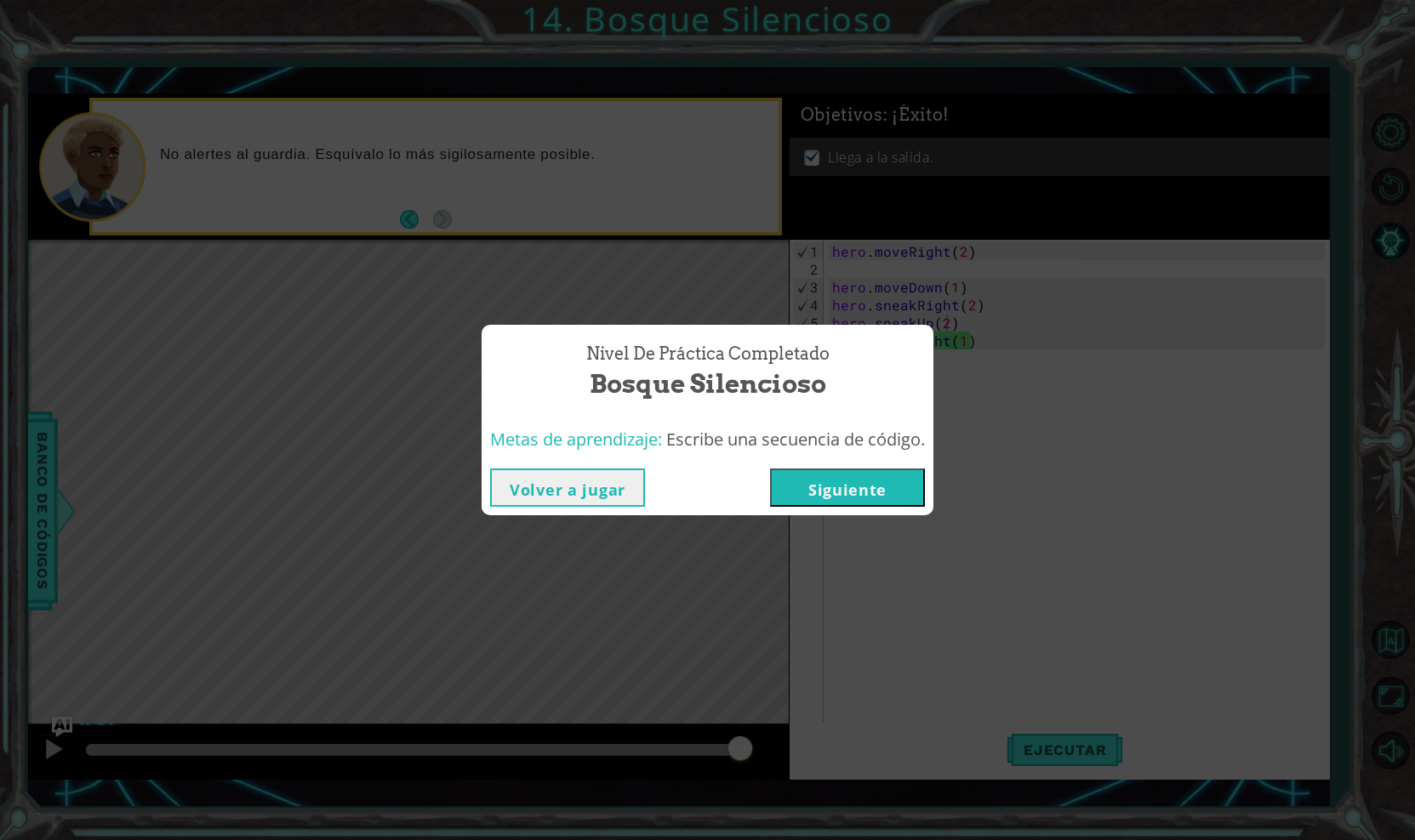
click at [860, 487] on button "Siguiente" at bounding box center [847, 487] width 155 height 38
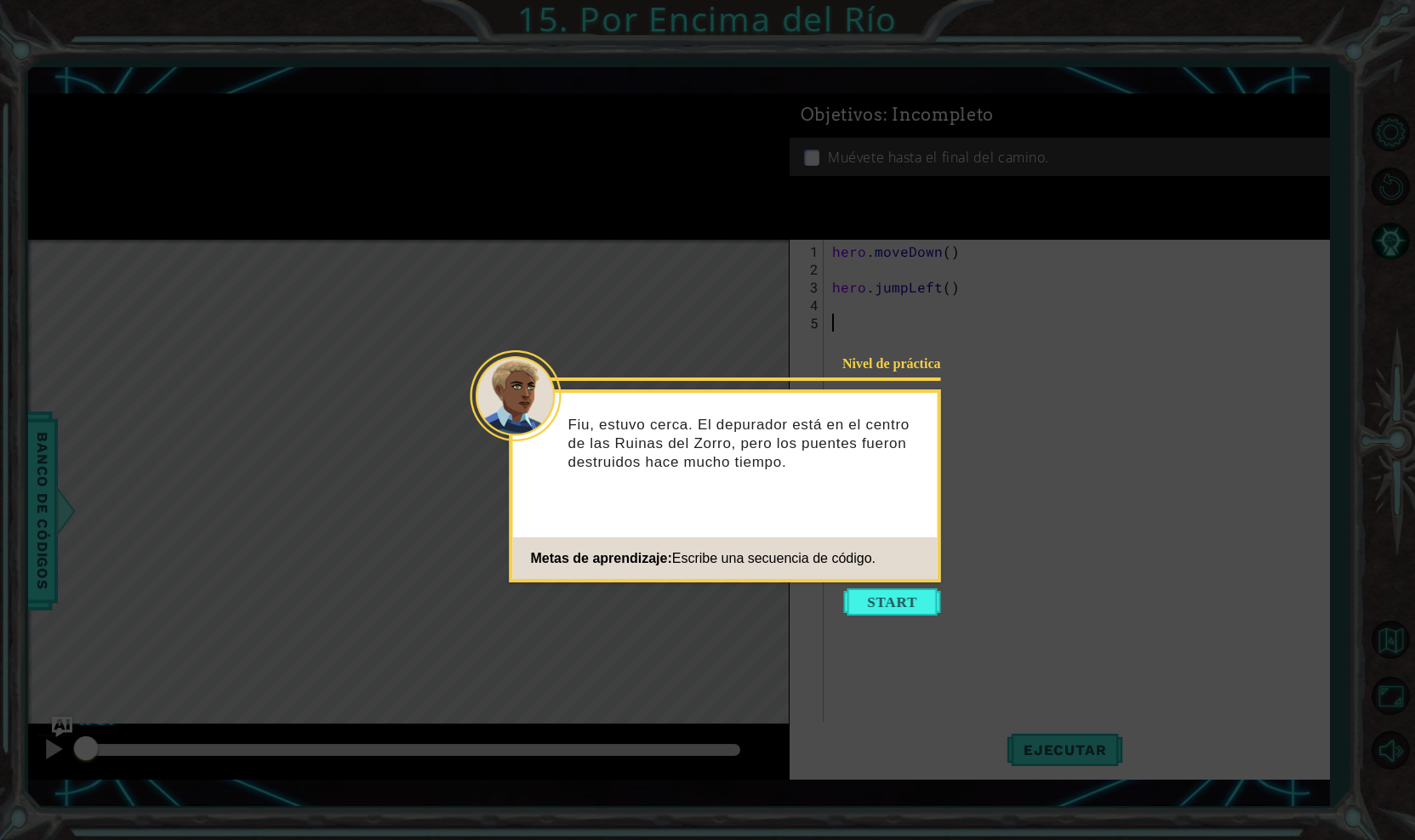
click at [867, 587] on icon at bounding box center [708, 420] width 1415 height 840
click at [867, 597] on button "Start" at bounding box center [893, 602] width 97 height 27
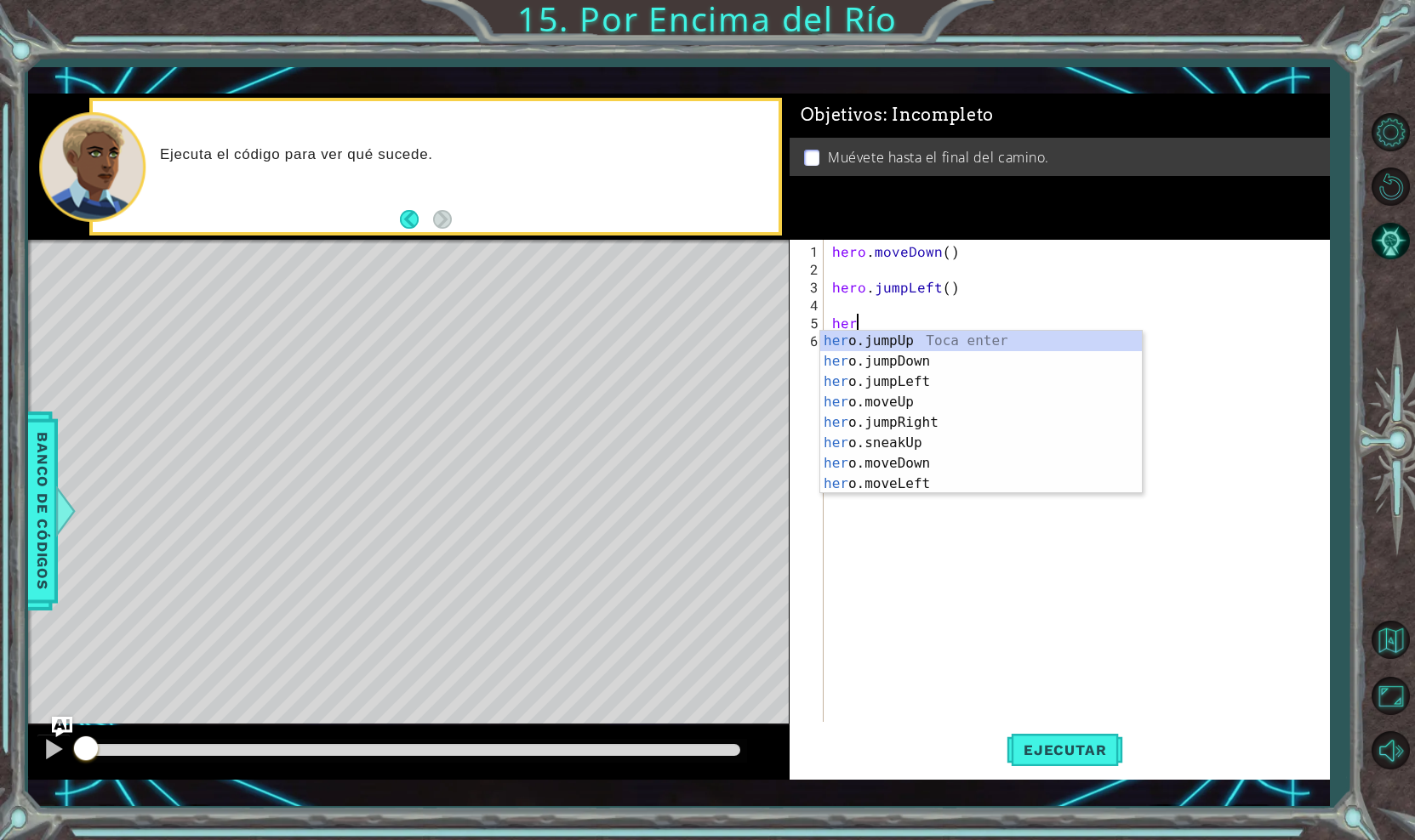
type textarea "hero"
click at [859, 387] on div "hero .jumpUp Toca enter hero .jumpDown Toca enter hero .jumpLeft Toca enter her…" at bounding box center [980, 433] width 321 height 204
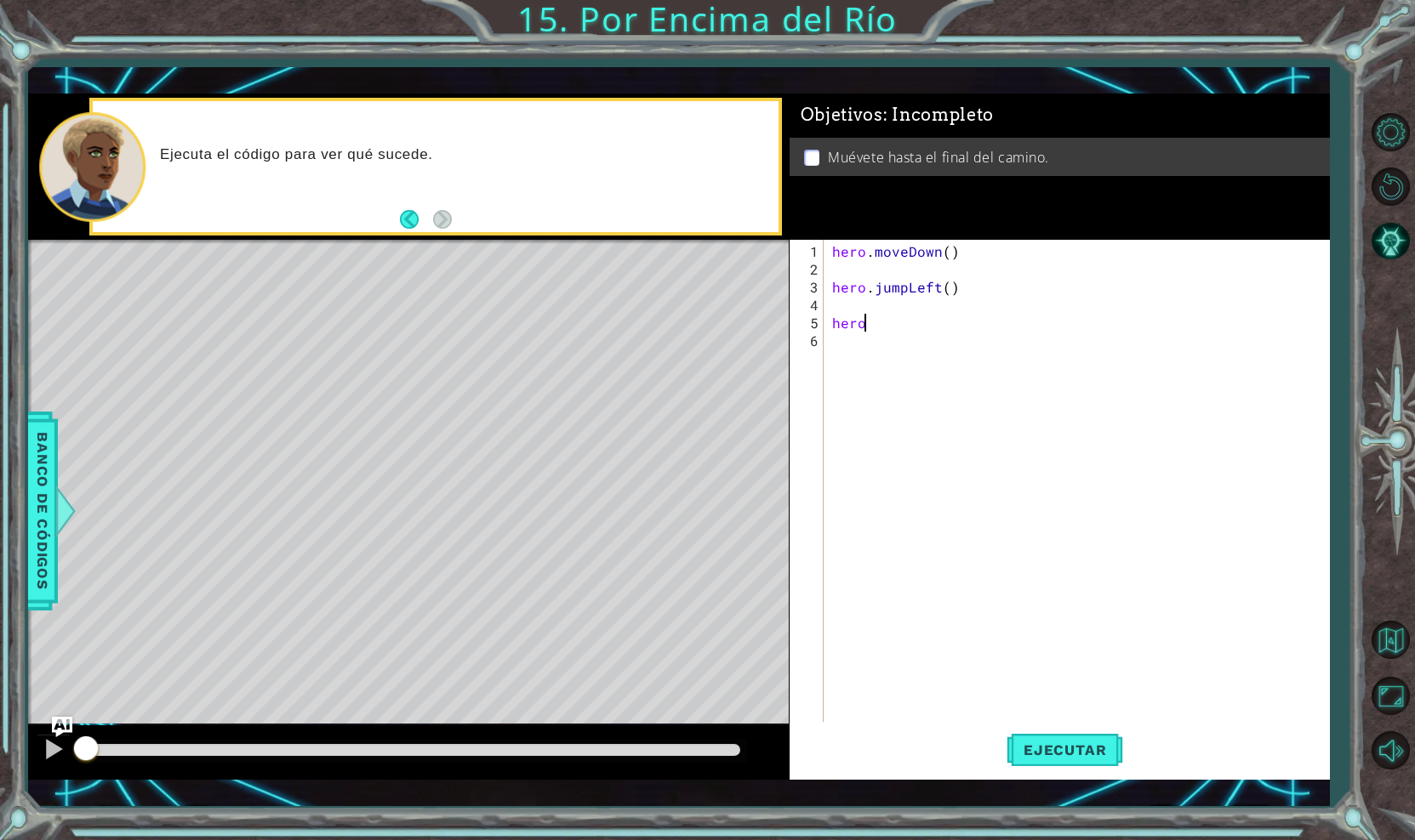
scroll to position [0, 0]
type textarea "2"
click at [951, 329] on div "hero . moveDown ( ) hero . jumpLeft ( ) hero . jumpLeft ( )" at bounding box center [1081, 501] width 505 height 518
click at [948, 323] on div "hero . moveDown ( ) hero . jumpLeft ( ) hero . jumpLeft ( )" at bounding box center [1081, 501] width 505 height 518
type textarea "hero.jumpLeft(2)"
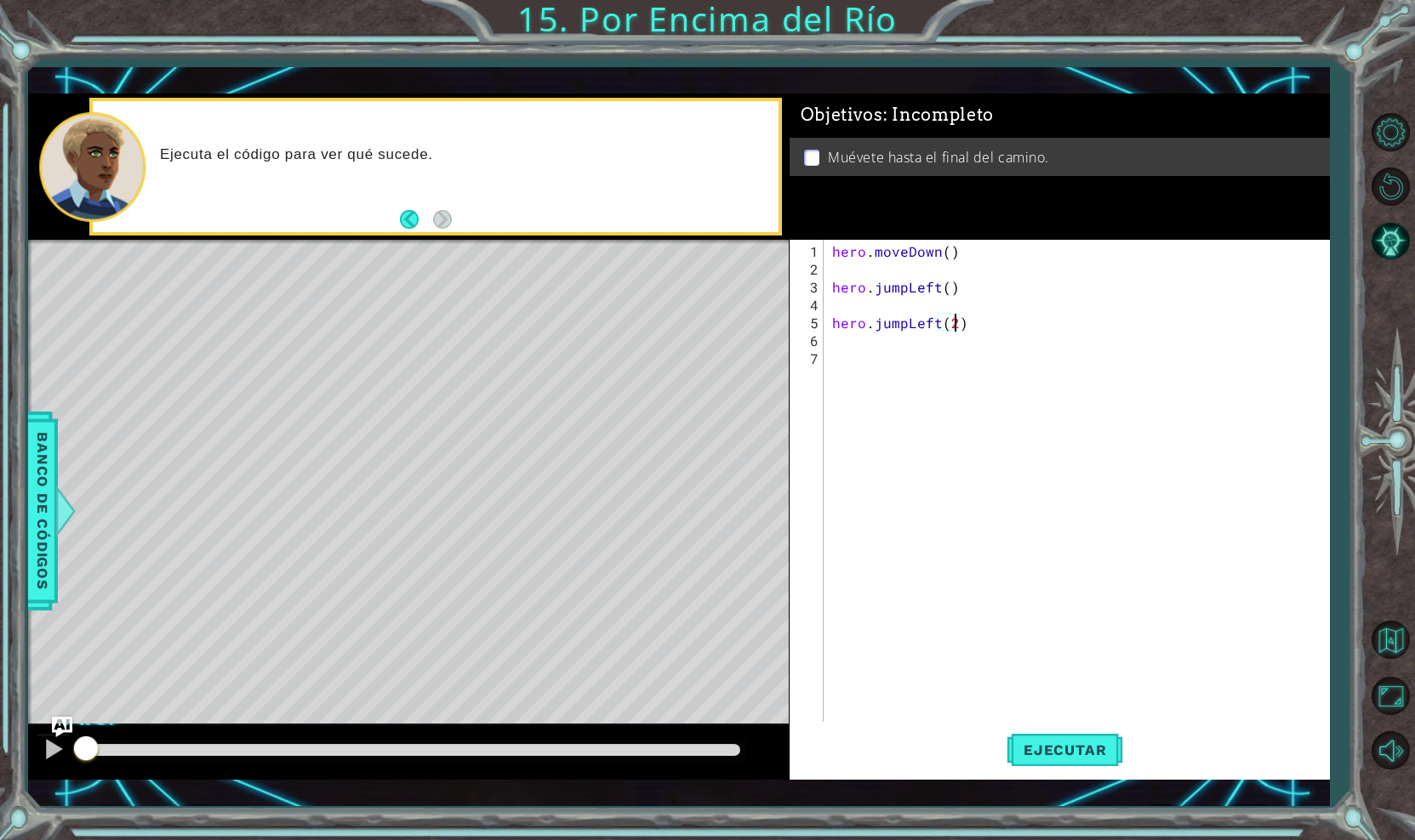
scroll to position [0, 8]
click at [863, 345] on div "hero . moveDown ( ) hero . jumpLeft ( ) hero . jumpLeft ( 2 )" at bounding box center [1081, 501] width 505 height 518
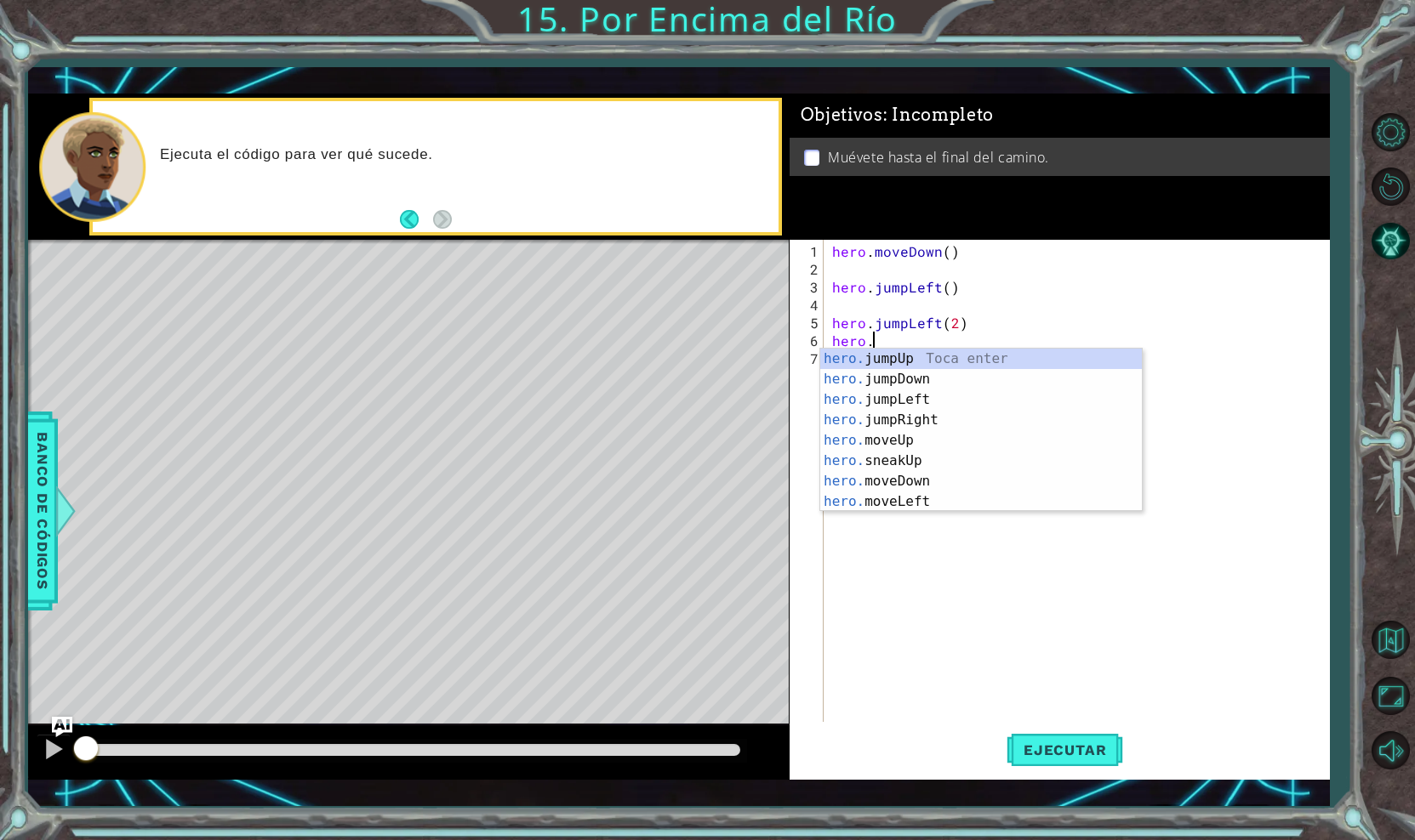
scroll to position [0, 2]
type textarea "hero.j"
click at [850, 375] on div "hero.j umpUp Toca enter hero.j umpDown Toca enter hero.j umpLeft Toca enter her…" at bounding box center [980, 409] width 321 height 122
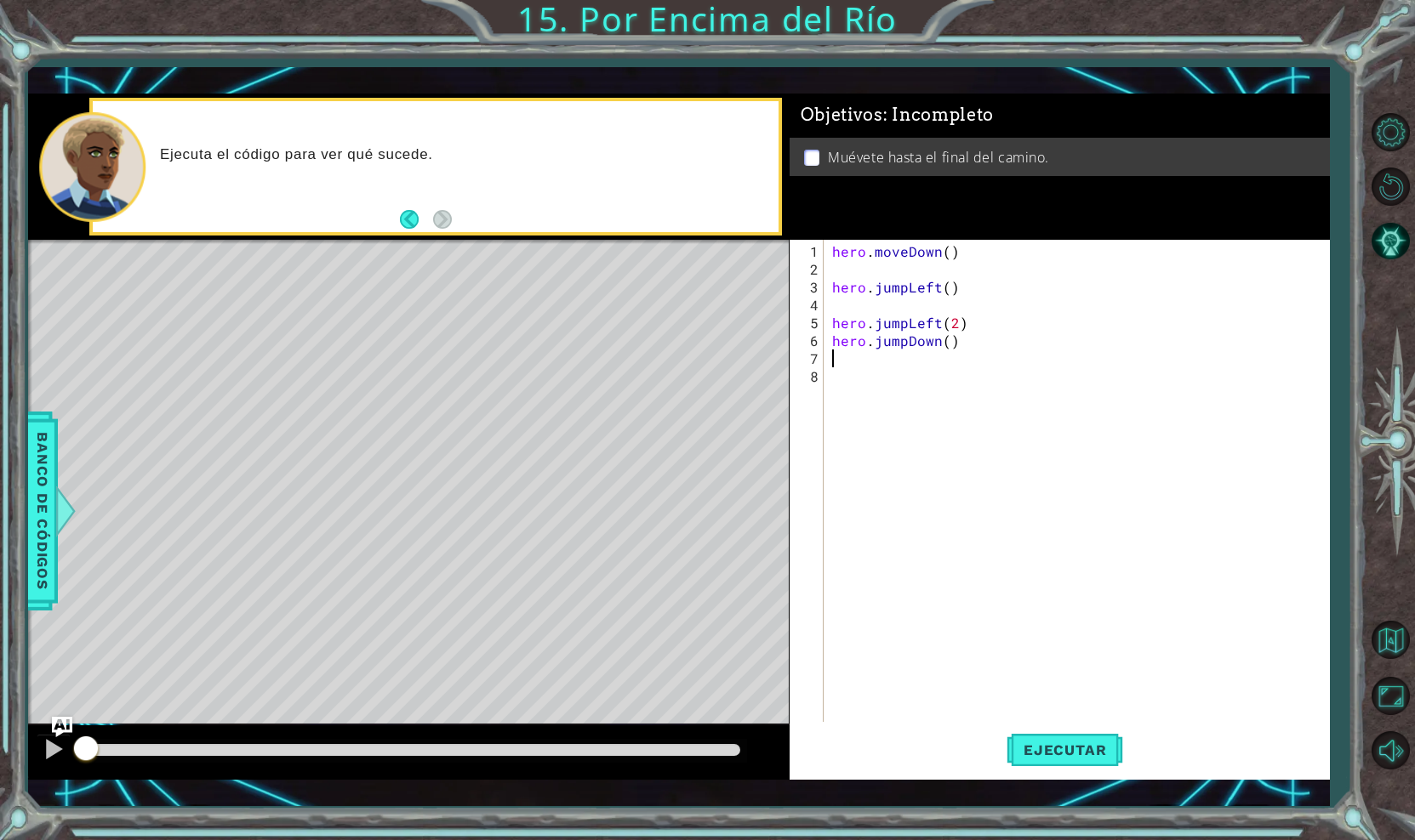
scroll to position [0, 0]
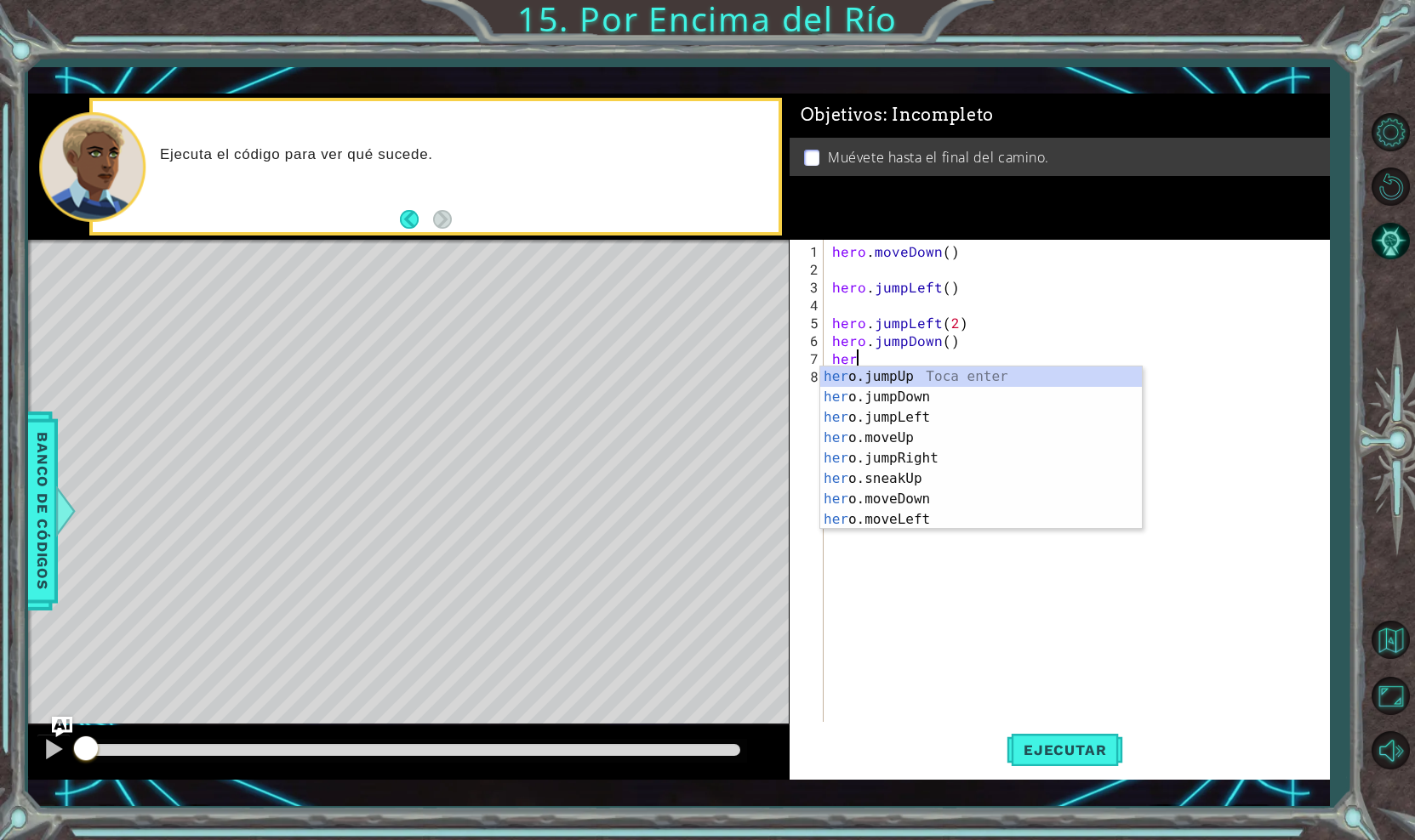
type textarea "hero"
click at [913, 436] on div "hero .jumpUp Toca enter hero .jumpDown Toca enter hero .jumpLeft Toca enter her…" at bounding box center [980, 468] width 321 height 204
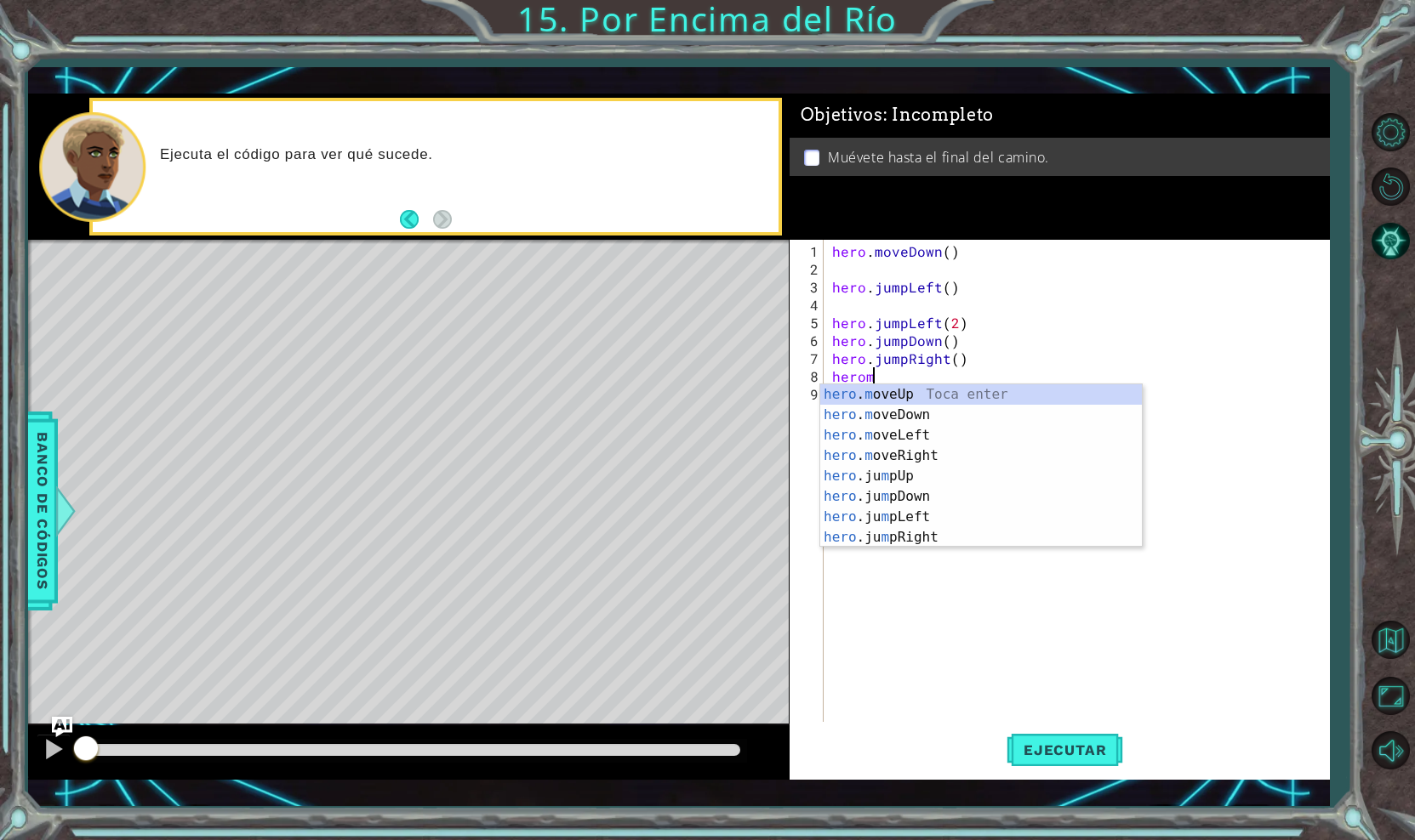
scroll to position [0, 2]
click at [893, 450] on div "hero . m oveUp Toca enter hero . m oveDown Toca enter hero . m oveLeft Toca ent…" at bounding box center [980, 486] width 321 height 204
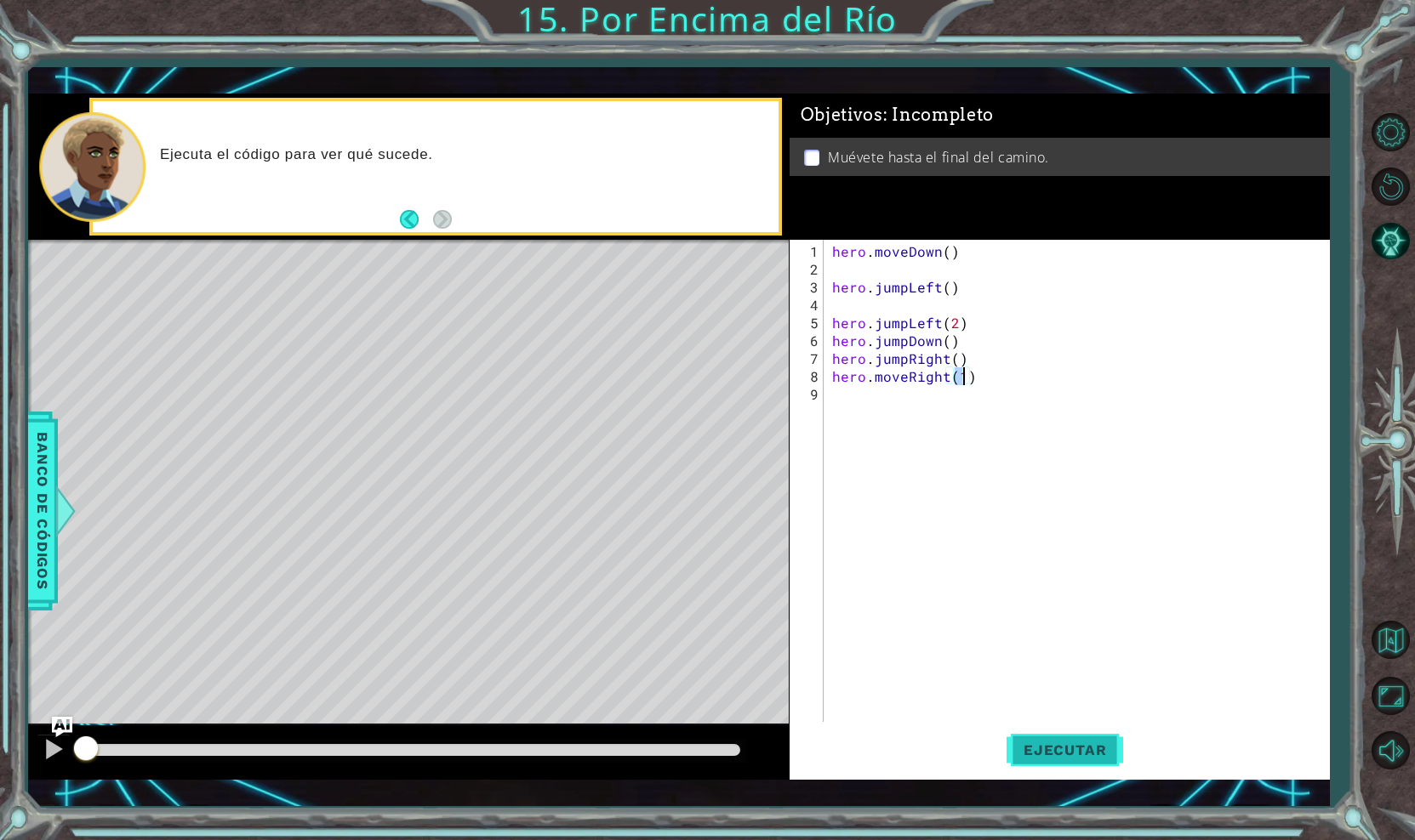
click at [1070, 738] on button "Ejecutar" at bounding box center [1065, 750] width 116 height 54
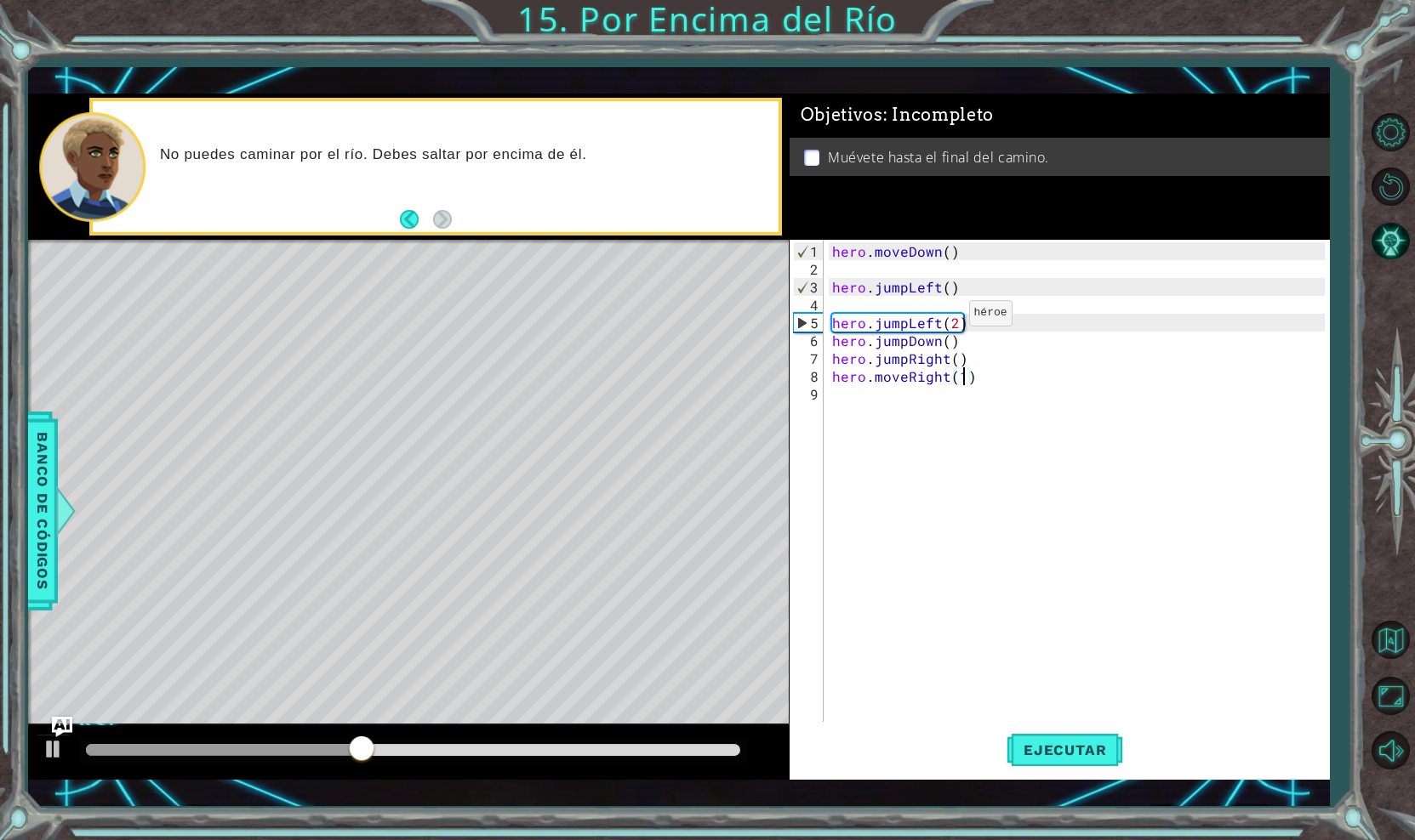
click at [941, 320] on div "hero . moveDown ( ) hero . jumpLeft ( ) hero . jumpLeft ( 2 ) hero . jumpDown (…" at bounding box center [1081, 501] width 505 height 518
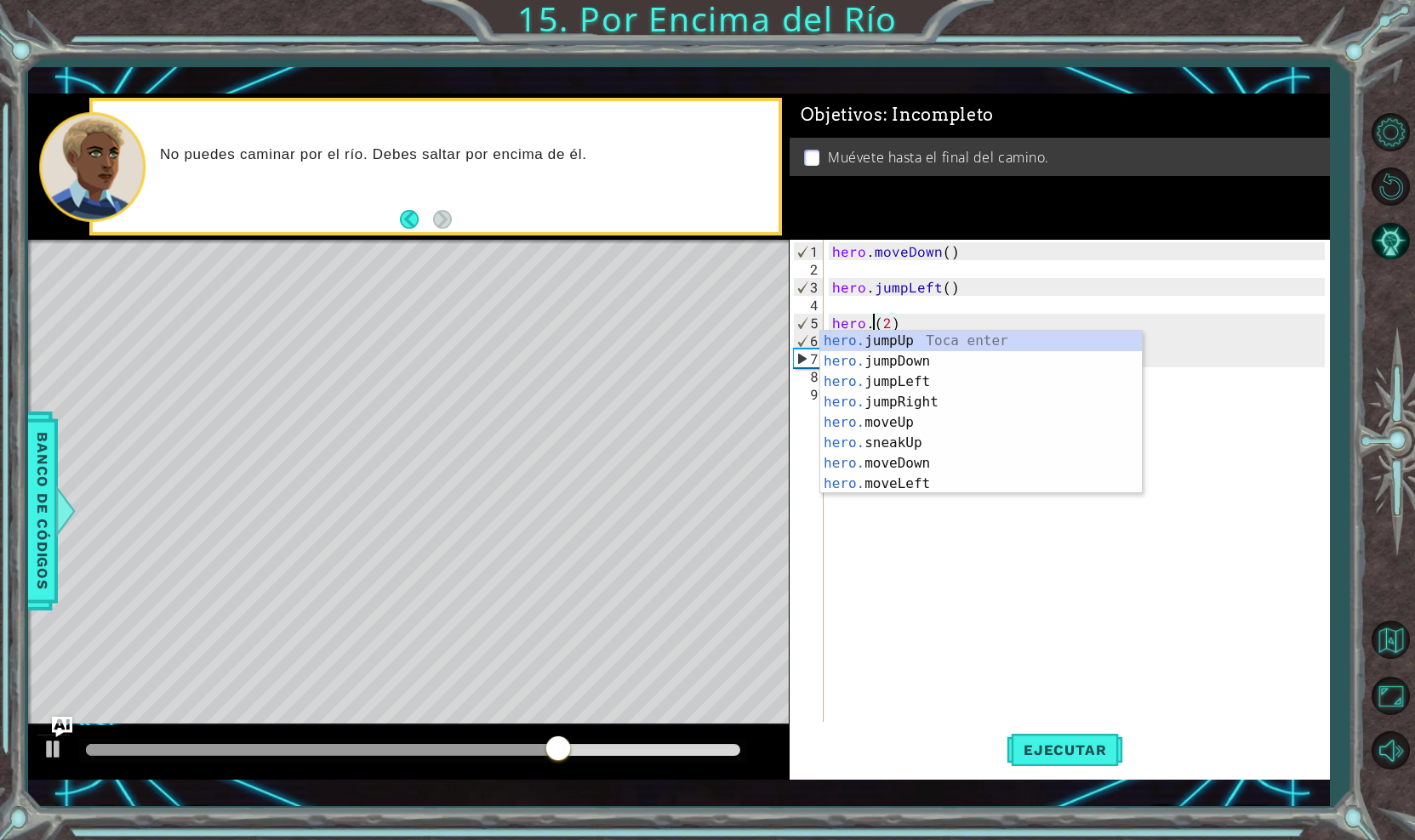
scroll to position [0, 3]
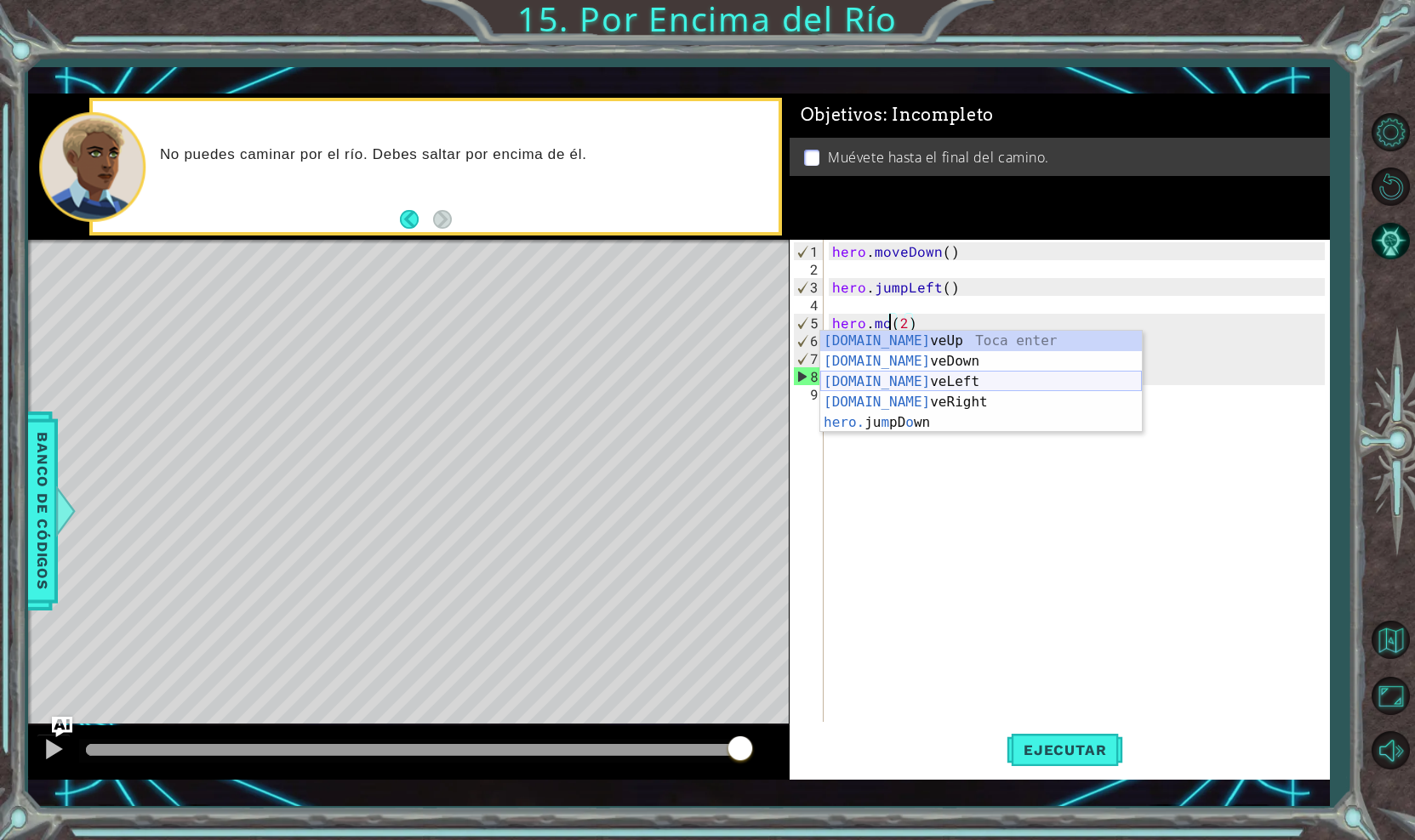
click at [931, 380] on div "[DOMAIN_NAME] veUp Toca enter [DOMAIN_NAME] veDown Toca enter [DOMAIN_NAME] veL…" at bounding box center [980, 402] width 321 height 143
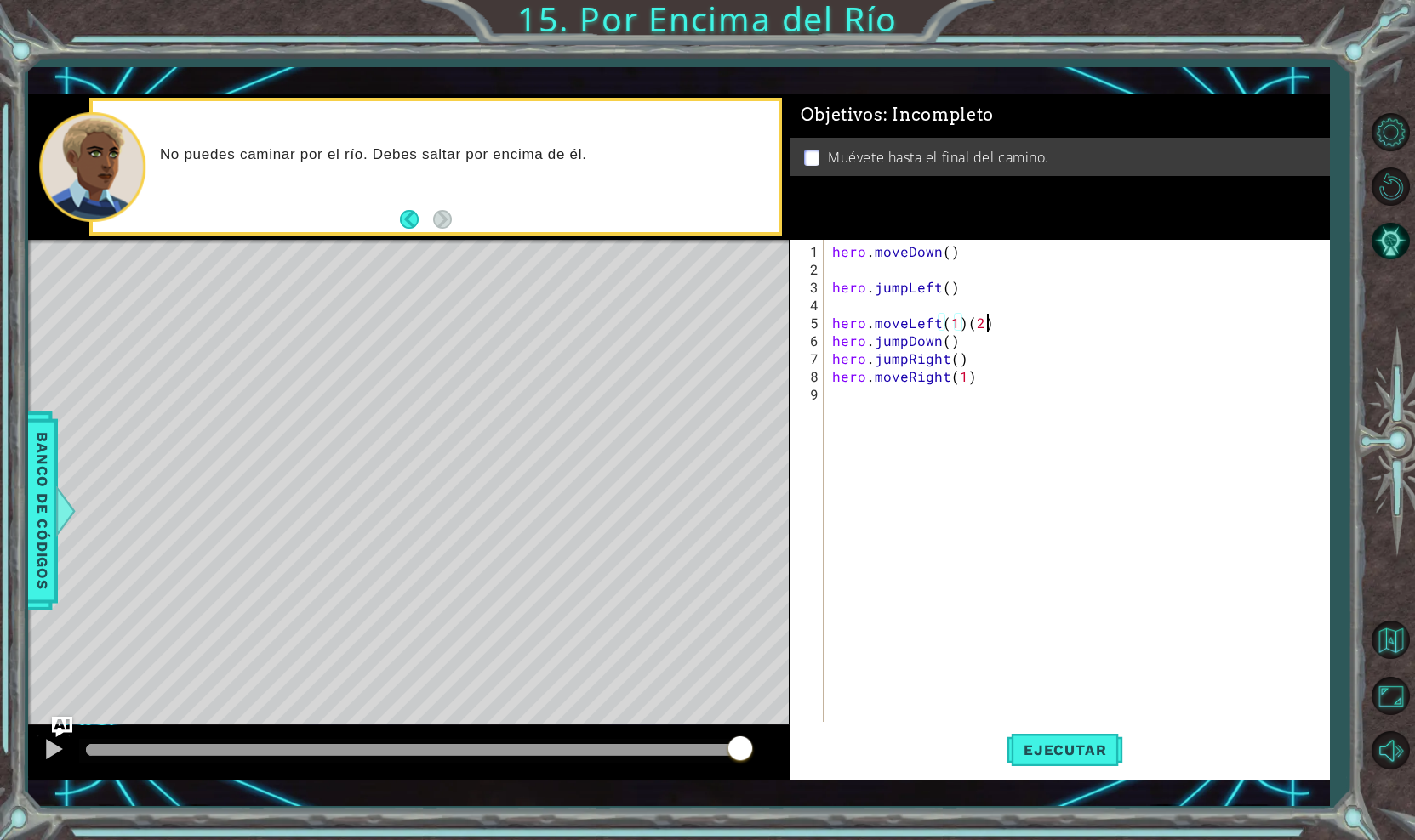
click at [989, 326] on div "hero . moveDown ( ) hero . jumpLeft ( ) hero . moveLeft ( 1 ) ( 2 ) hero . jump…" at bounding box center [1081, 501] width 505 height 518
type textarea "hero.moveLeft(1)"
click at [1059, 741] on span "Ejecutar" at bounding box center [1065, 750] width 116 height 17
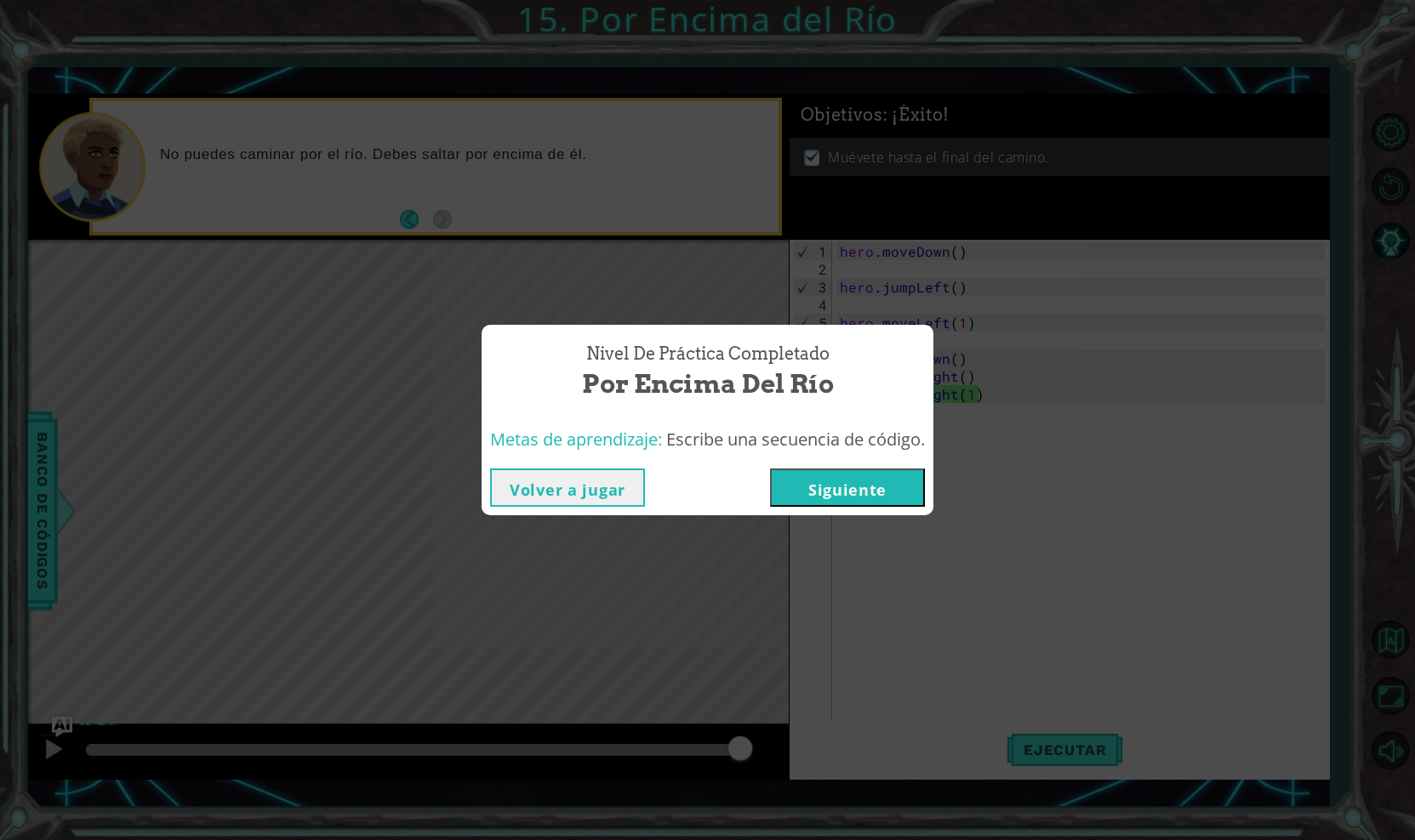
click at [888, 493] on button "Siguiente" at bounding box center [847, 487] width 155 height 38
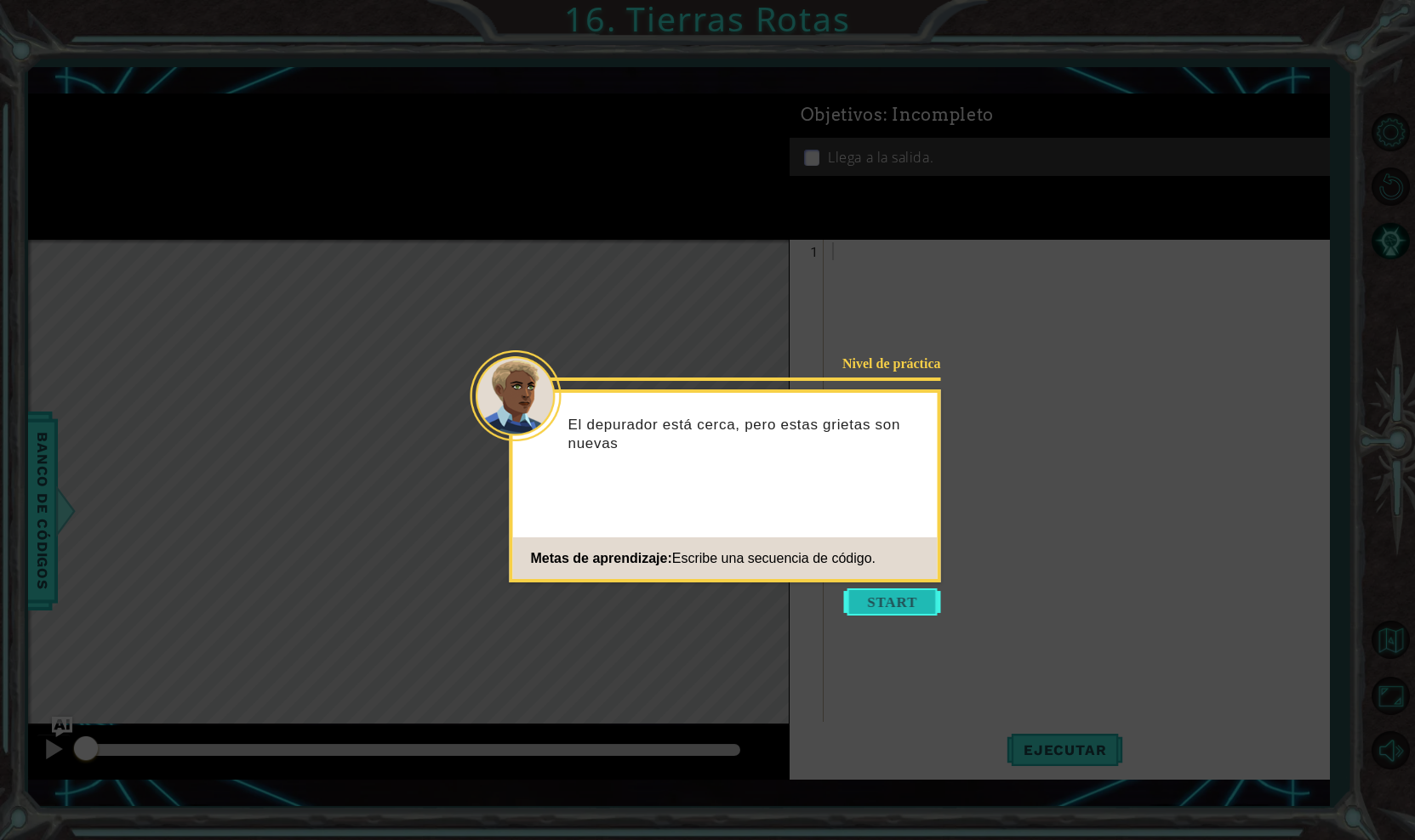
click at [908, 598] on button "Start" at bounding box center [893, 602] width 97 height 27
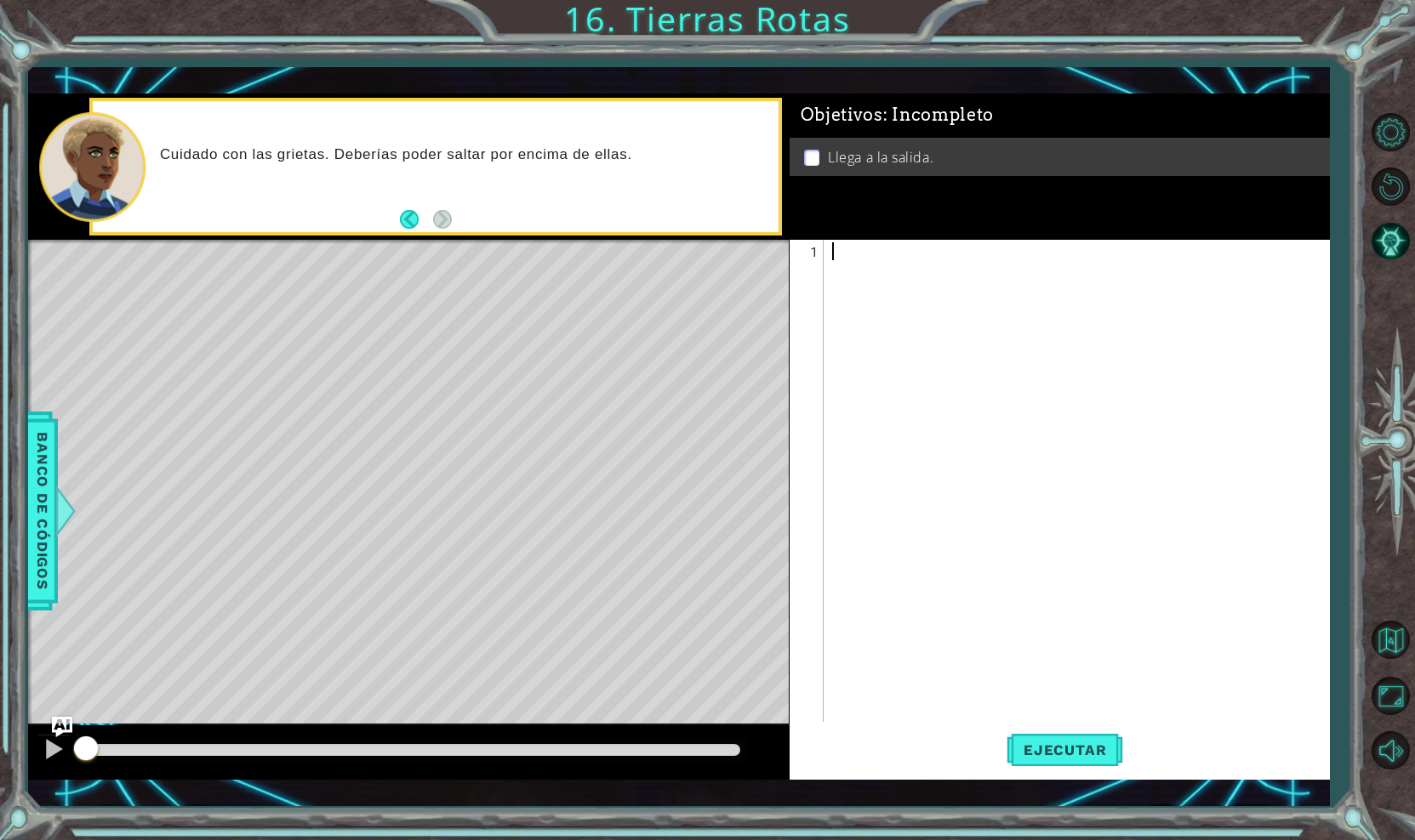
click at [929, 472] on div at bounding box center [1081, 501] width 505 height 518
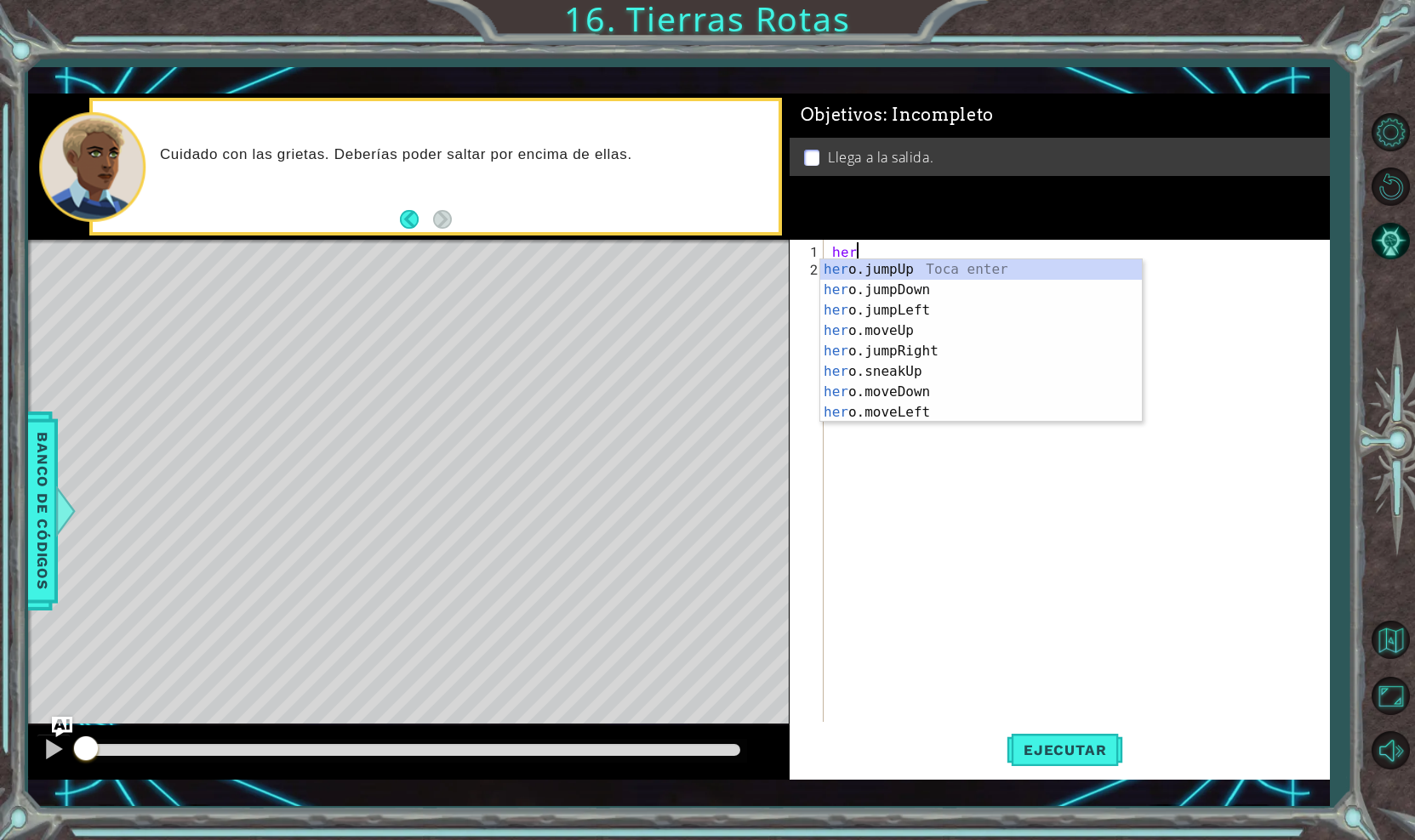
type textarea "hero"
click at [909, 268] on div "hero .jumpUp Toca enter hero .jumpDown Toca enter hero .jumpLeft Toca enter her…" at bounding box center [980, 361] width 321 height 204
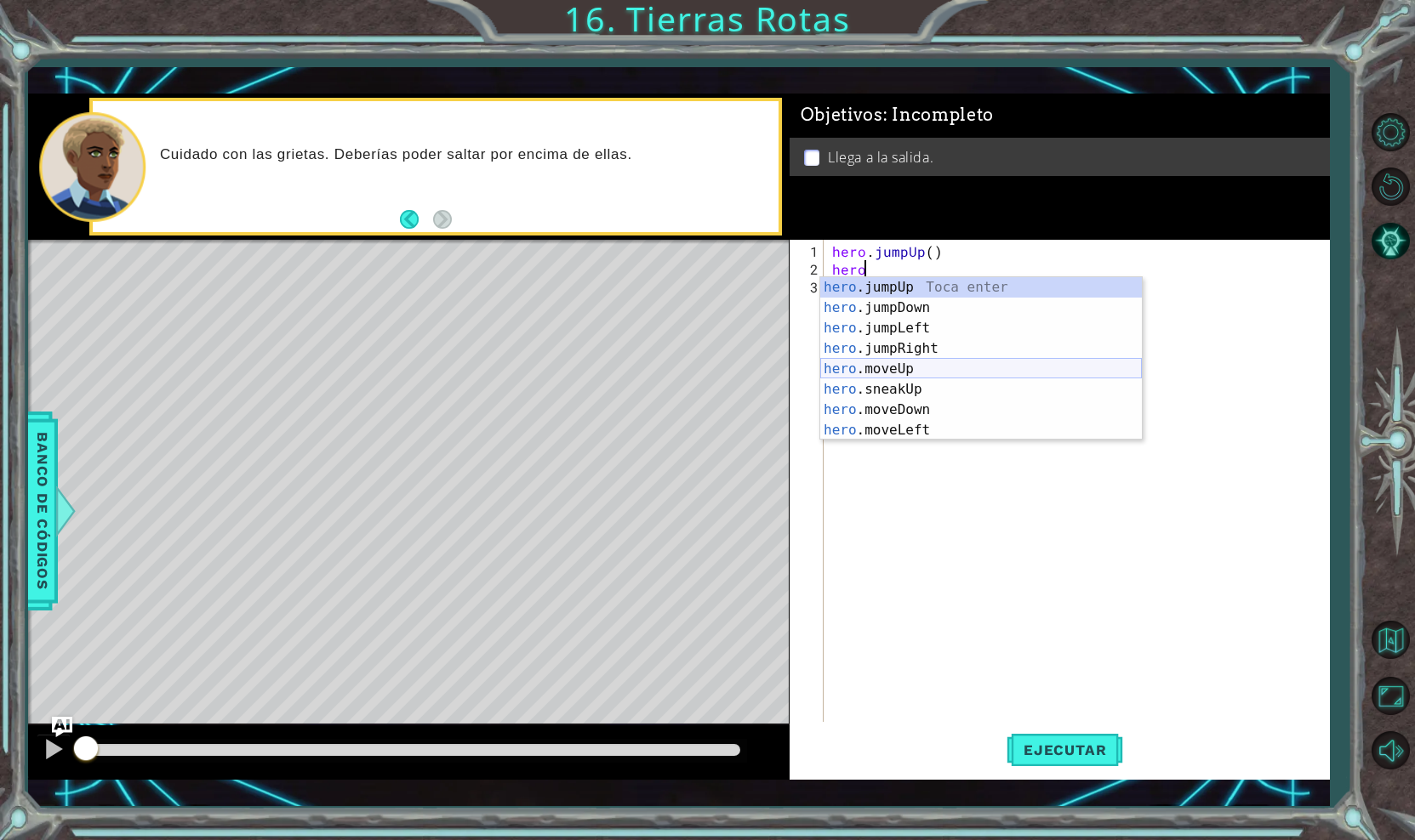
click at [903, 370] on div "hero .jumpUp Toca enter hero .jumpDown Toca enter hero .jumpLeft Toca enter her…" at bounding box center [980, 379] width 321 height 204
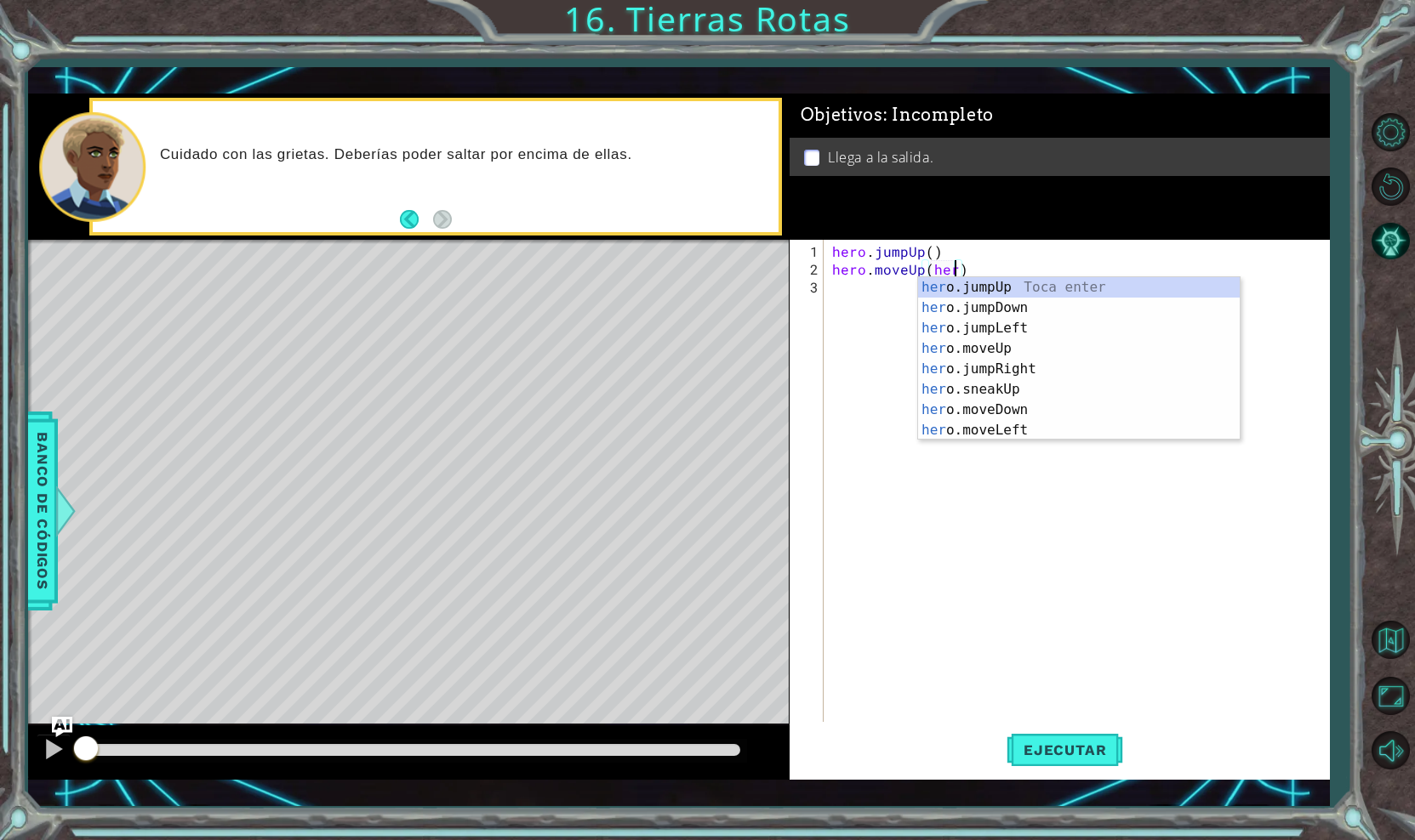
scroll to position [0, 8]
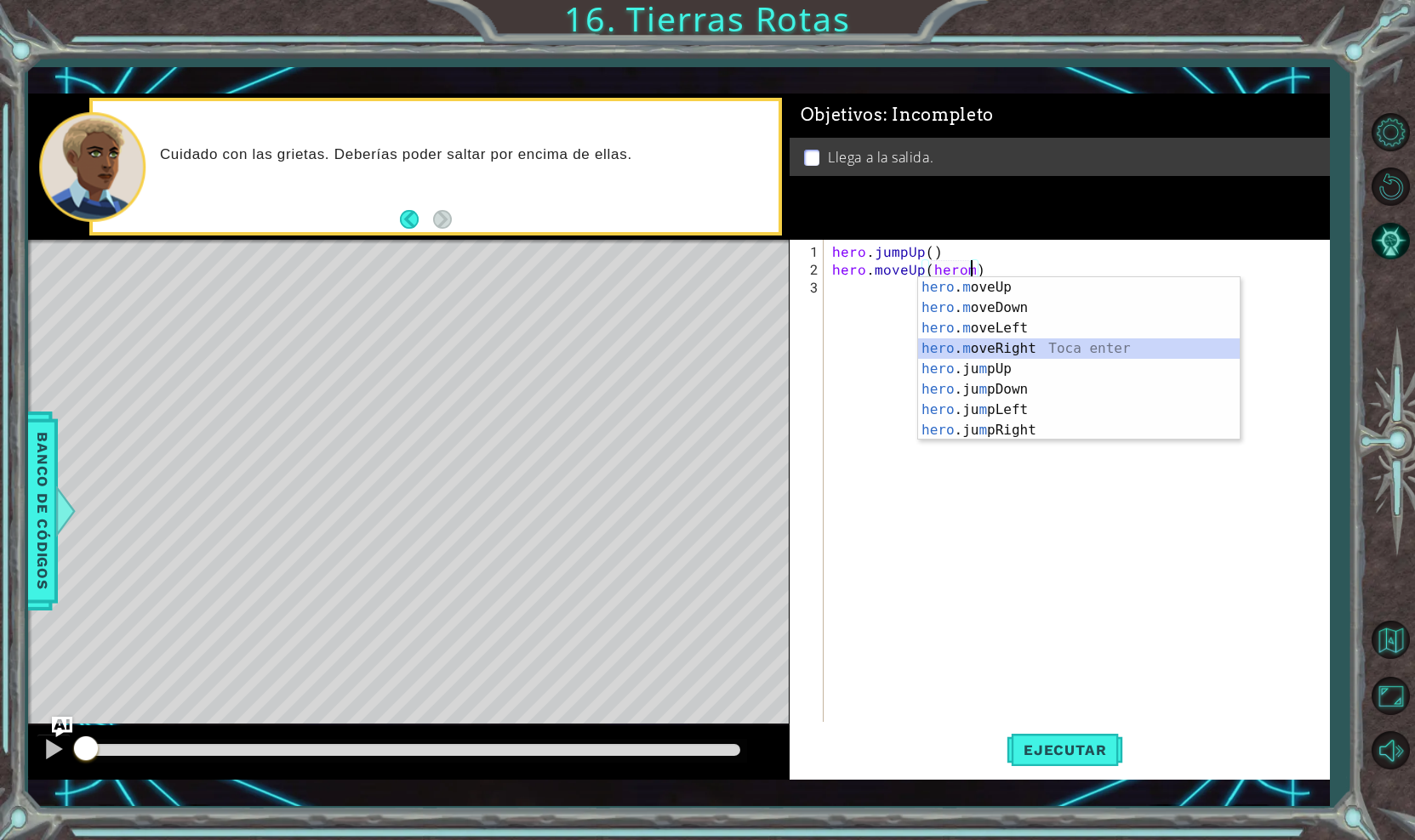
click at [994, 351] on div "hero . m oveUp Toca enter hero . m oveDown Toca enter hero . m oveLeft Toca ent…" at bounding box center [1078, 379] width 321 height 204
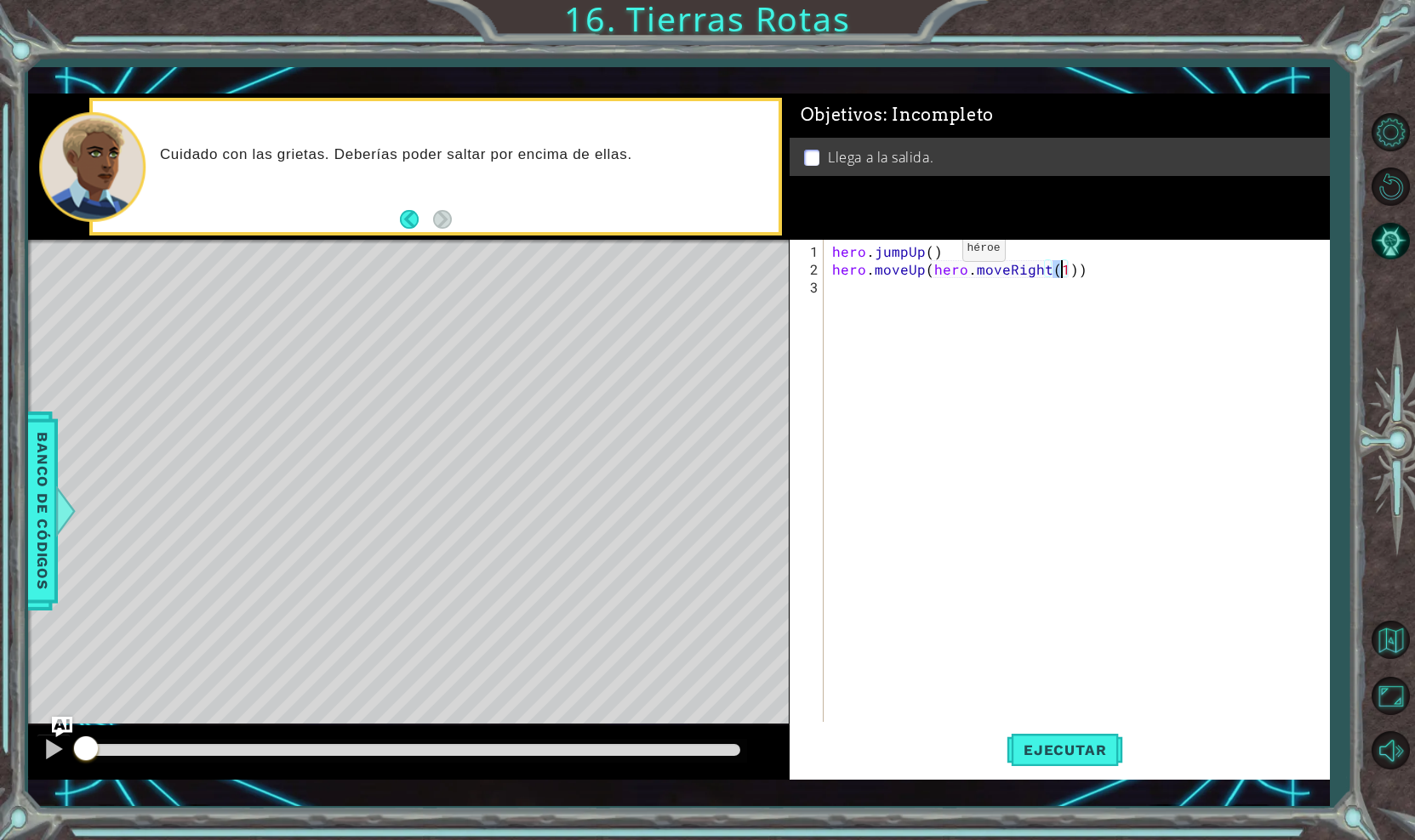
click at [935, 255] on div "hero . jumpUp ( ) hero . moveUp ( hero . moveRight ( 1 ))" at bounding box center [1081, 501] width 505 height 518
click at [1068, 266] on div "hero . jumpUp ( ) hero . moveUp ( hero . moveRight ( 1 ))" at bounding box center [1081, 501] width 505 height 518
drag, startPoint x: 1081, startPoint y: 272, endPoint x: 926, endPoint y: 271, distance: 155.0
click at [926, 271] on div "hero . jumpUp ( ) hero . moveUp ( hero . moveRight ( 1 ))" at bounding box center [1081, 501] width 505 height 518
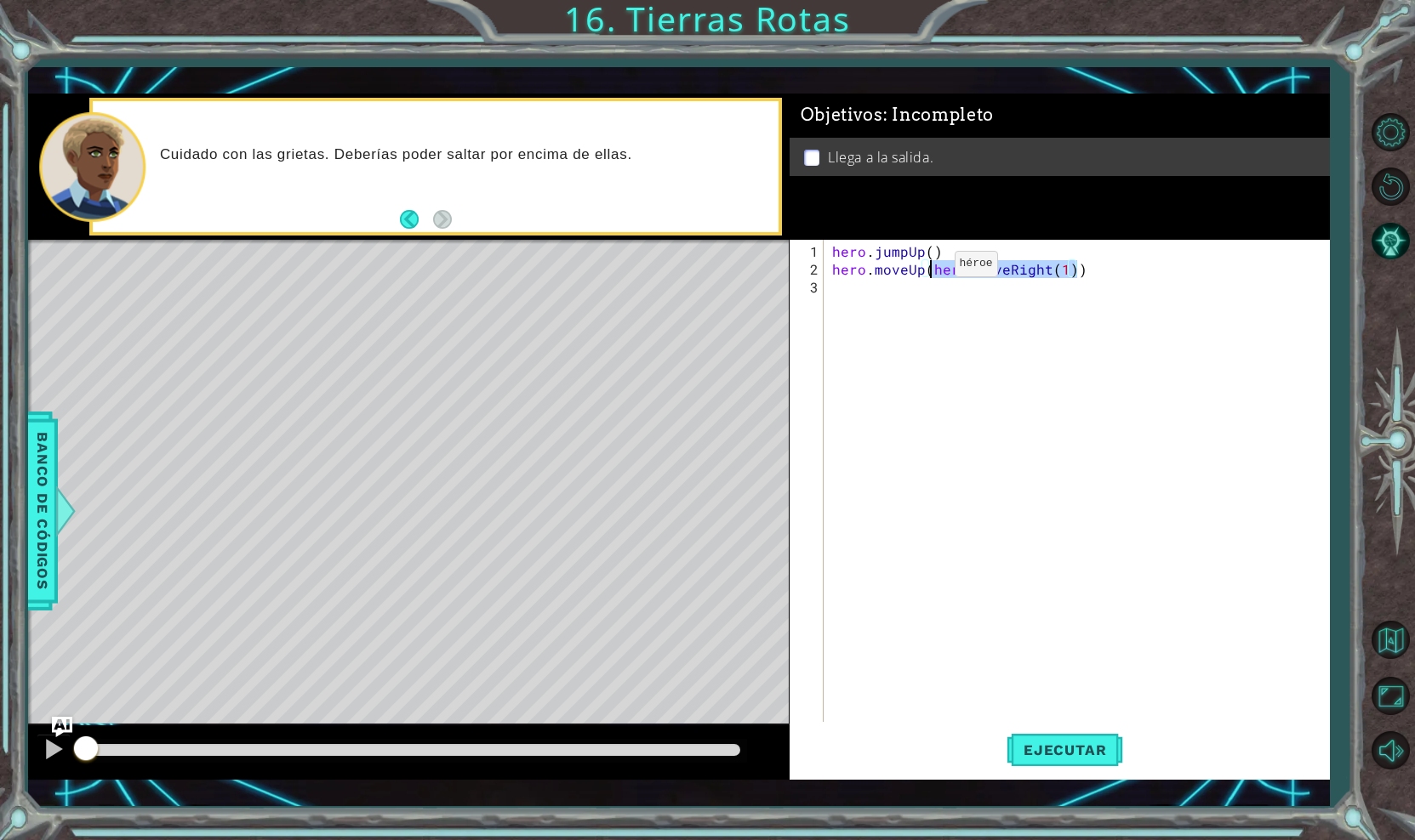
scroll to position [0, 5]
type textarea "hero.moveUp(1)"
click at [839, 292] on div "hero . jumpUp ( ) hero . moveUp ( 1 )" at bounding box center [1081, 501] width 505 height 518
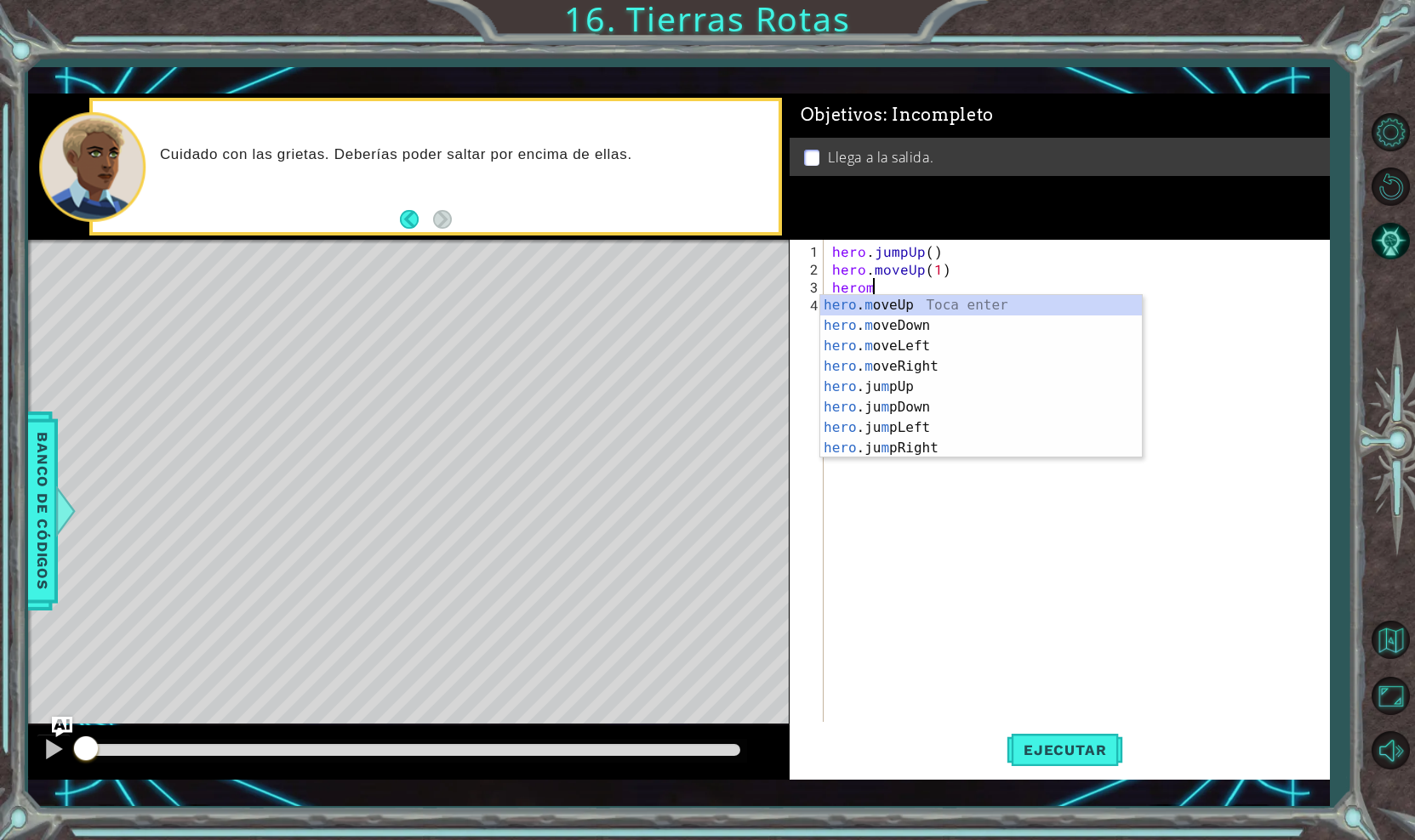
scroll to position [0, 2]
click at [874, 368] on div "hero . mo veUp Toca enter hero . mo veDown Toca enter hero . mo veLeft Toca ent…" at bounding box center [980, 366] width 321 height 143
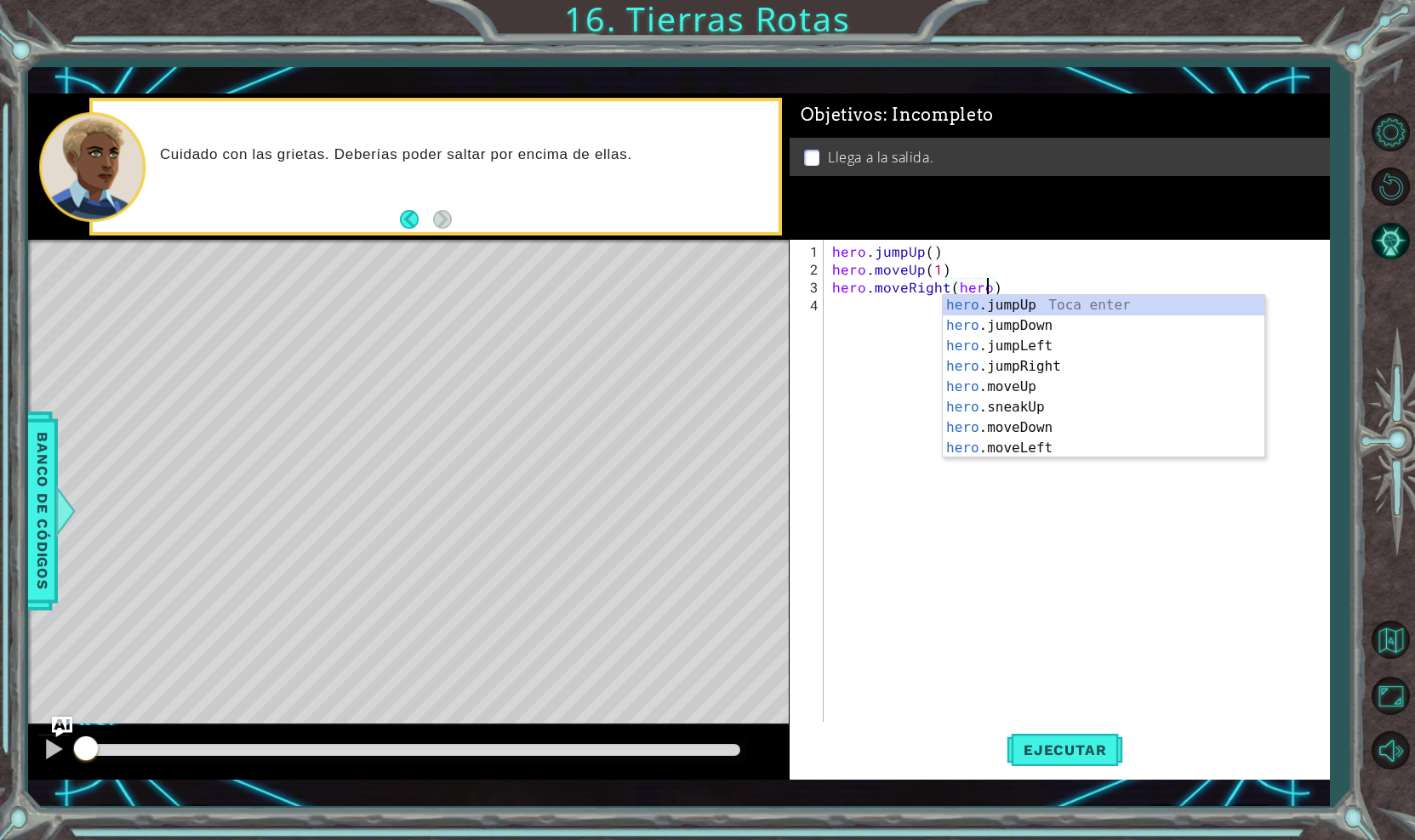
scroll to position [0, 10]
click at [1006, 369] on div "hero .jumpUp Toca enter hero .jumpDown Toca enter hero .jumpLeft Toca enter her…" at bounding box center [1102, 397] width 321 height 204
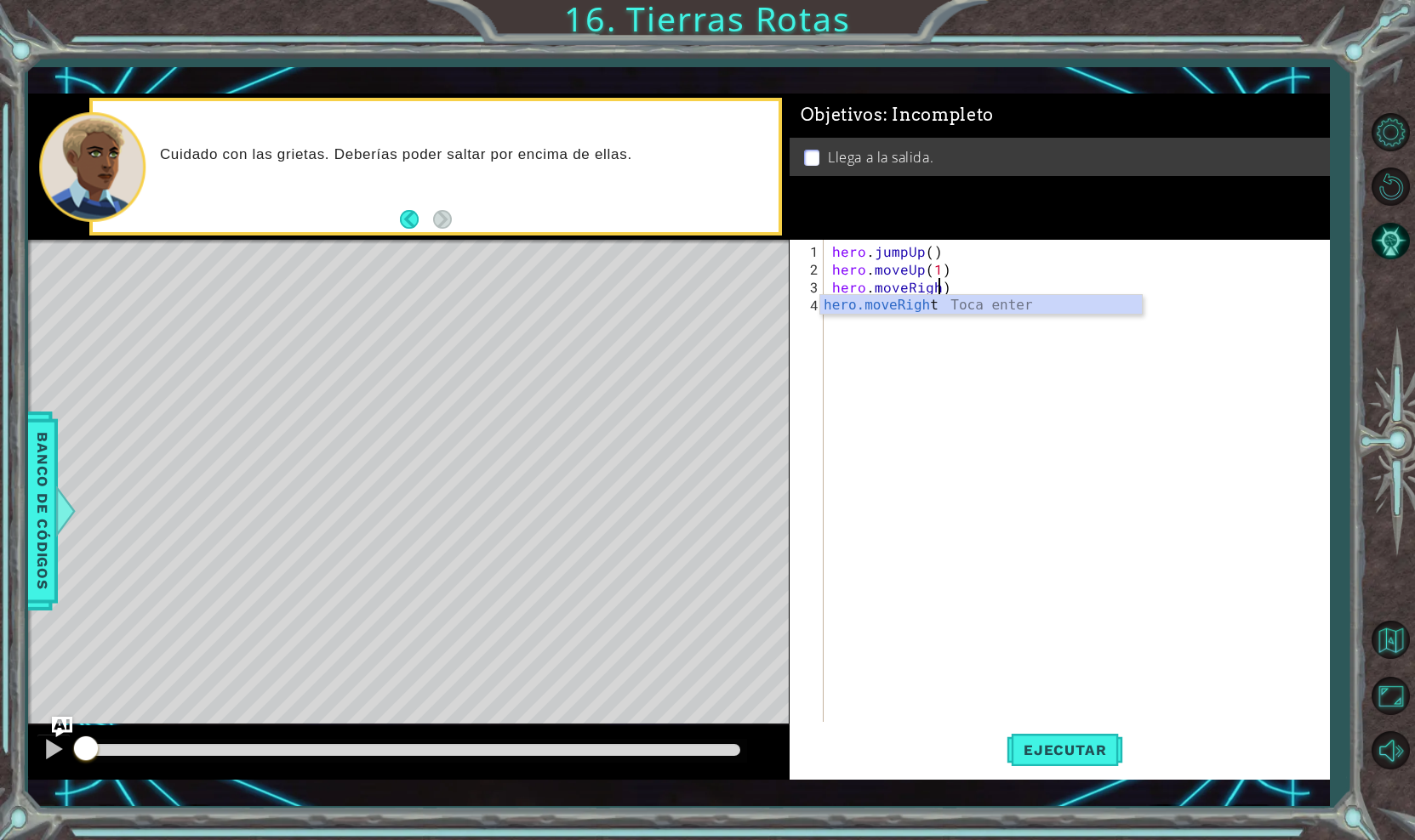
scroll to position [0, 6]
type textarea "hero.moveRight(1)"
click at [953, 328] on div "hero . jumpUp ( ) hero . moveUp ( 1 ) hero . moveRight ( 1 )" at bounding box center [1081, 501] width 505 height 518
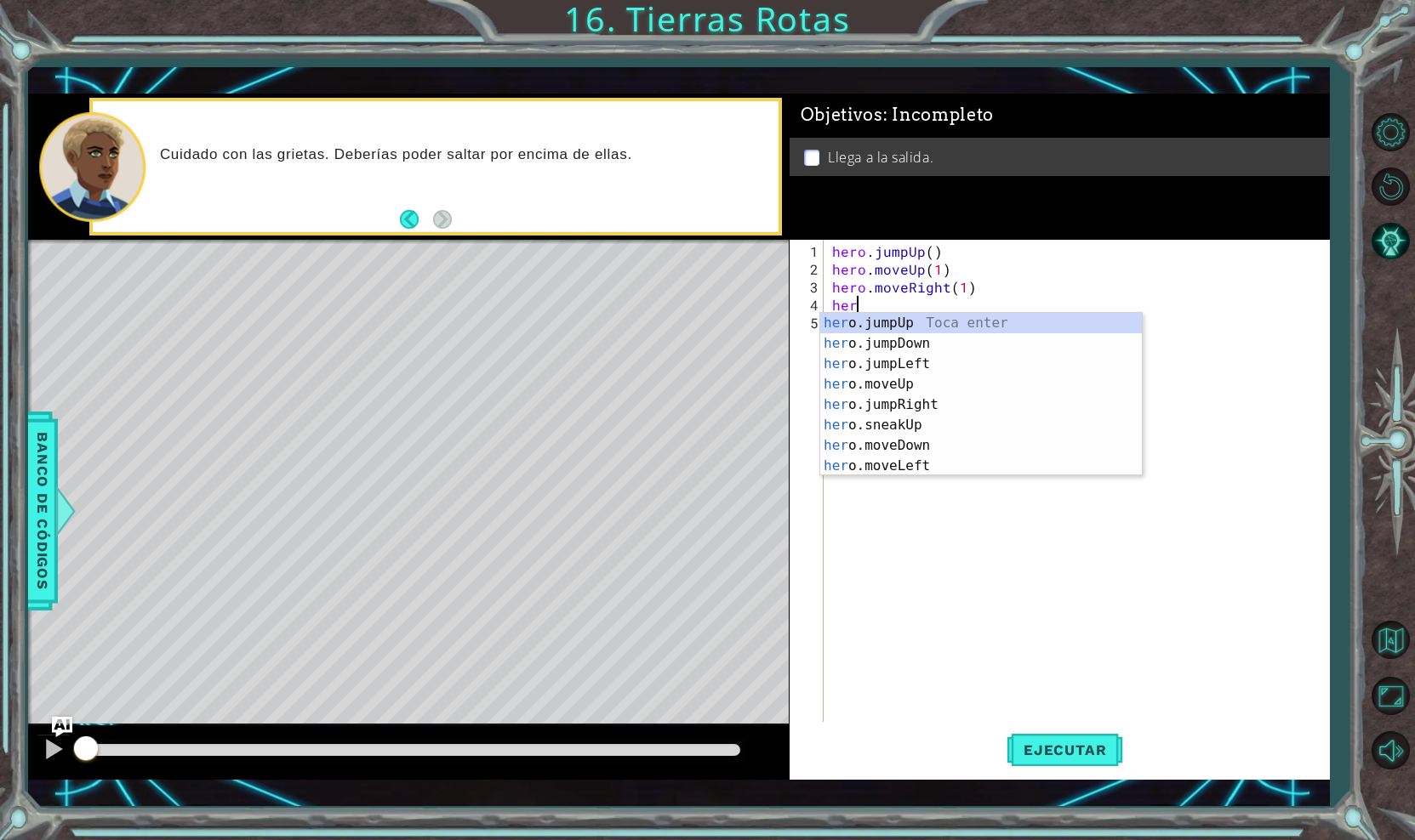
type textarea "hero"
click at [859, 382] on div "hero .jumpUp Toca enter hero .jumpDown Toca enter hero .jumpLeft Toca enter her…" at bounding box center [980, 415] width 321 height 204
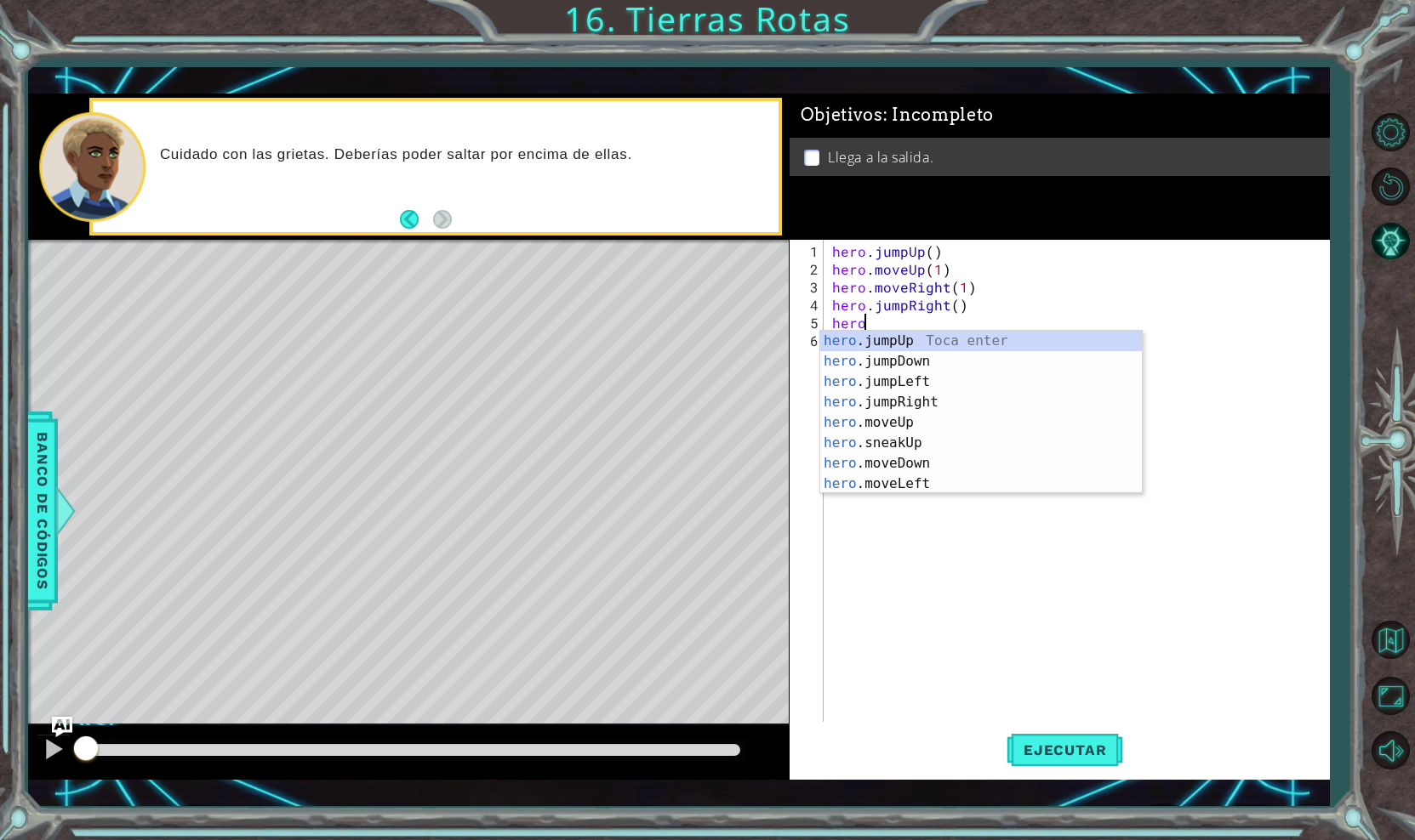
scroll to position [0, 2]
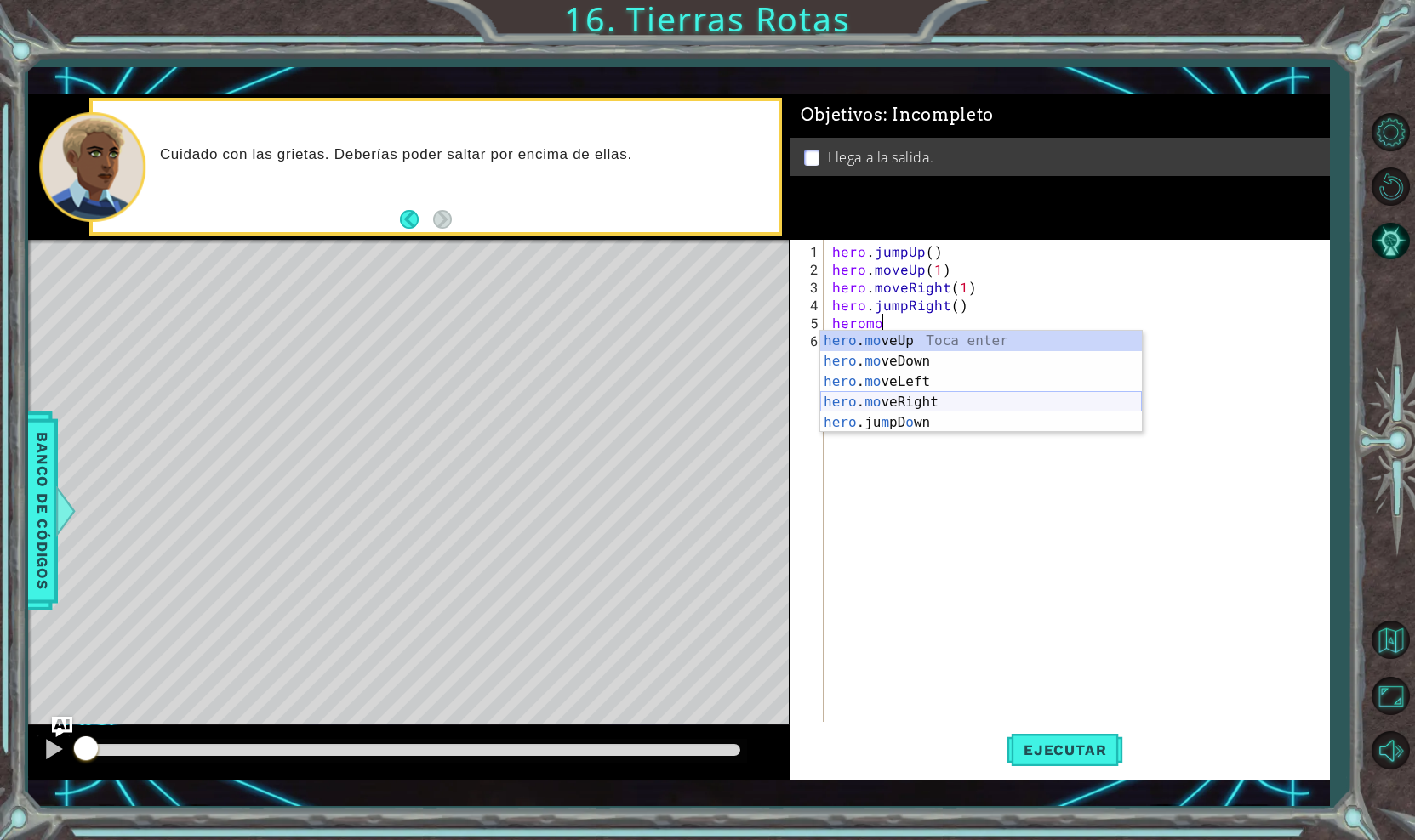
click at [953, 408] on div "hero . mo veUp Toca enter hero . mo veDown Toca enter hero . mo veLeft Toca ent…" at bounding box center [980, 402] width 321 height 143
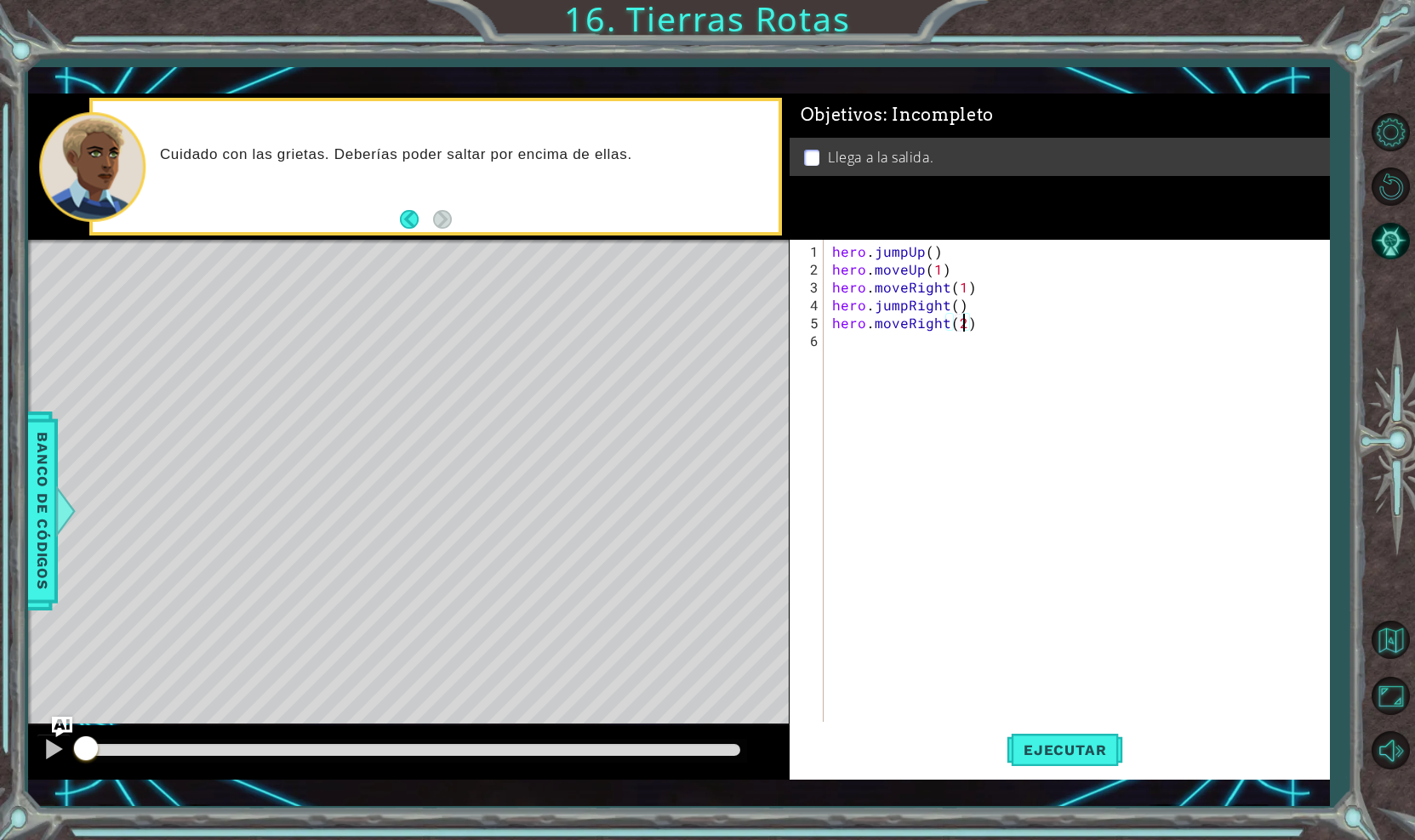
scroll to position [0, 8]
type textarea "hero.moveRight(2)"
click at [1052, 741] on span "Ejecutar" at bounding box center [1065, 750] width 116 height 17
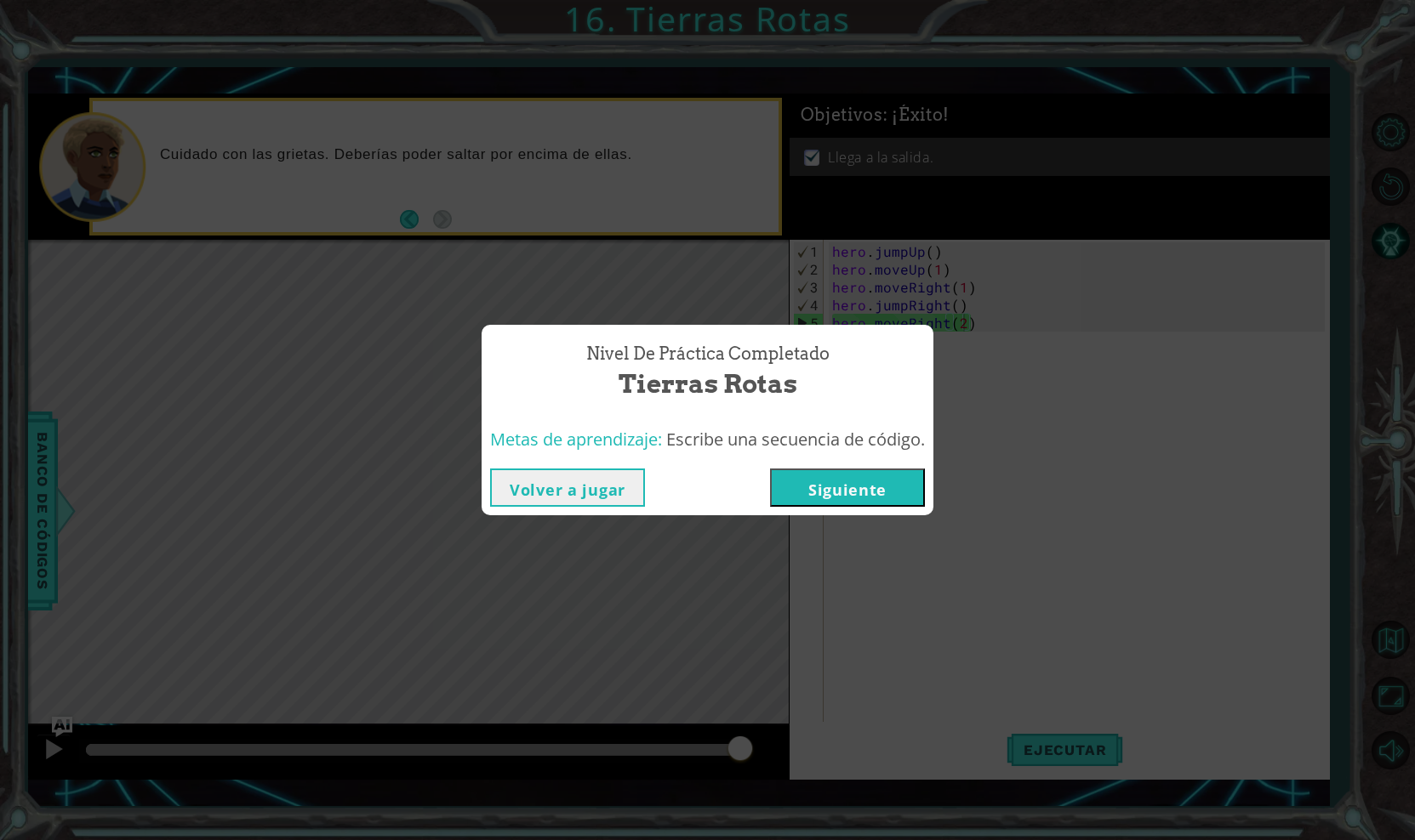
click at [883, 479] on button "Siguiente" at bounding box center [847, 487] width 155 height 38
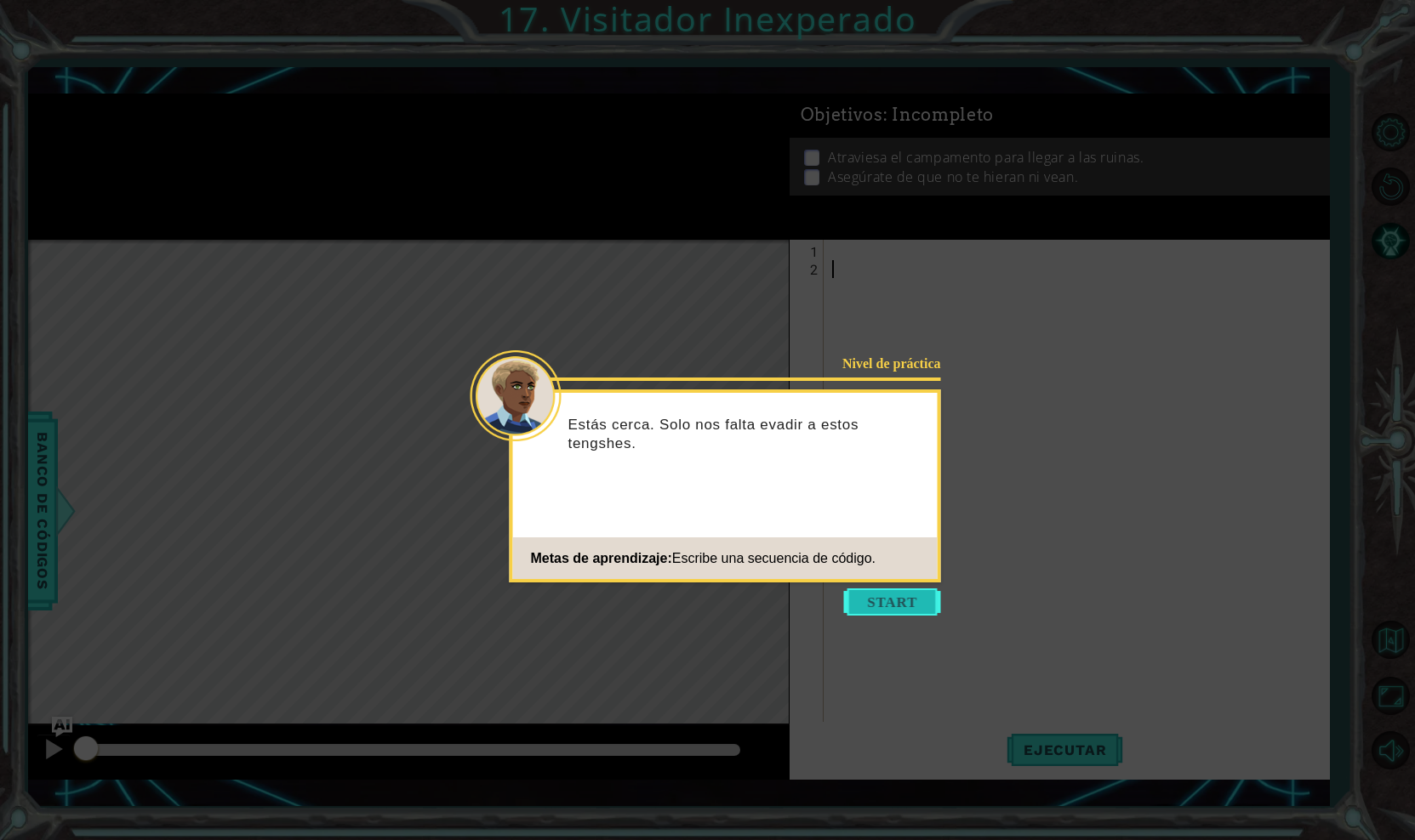
click at [884, 603] on button "Start" at bounding box center [893, 602] width 97 height 27
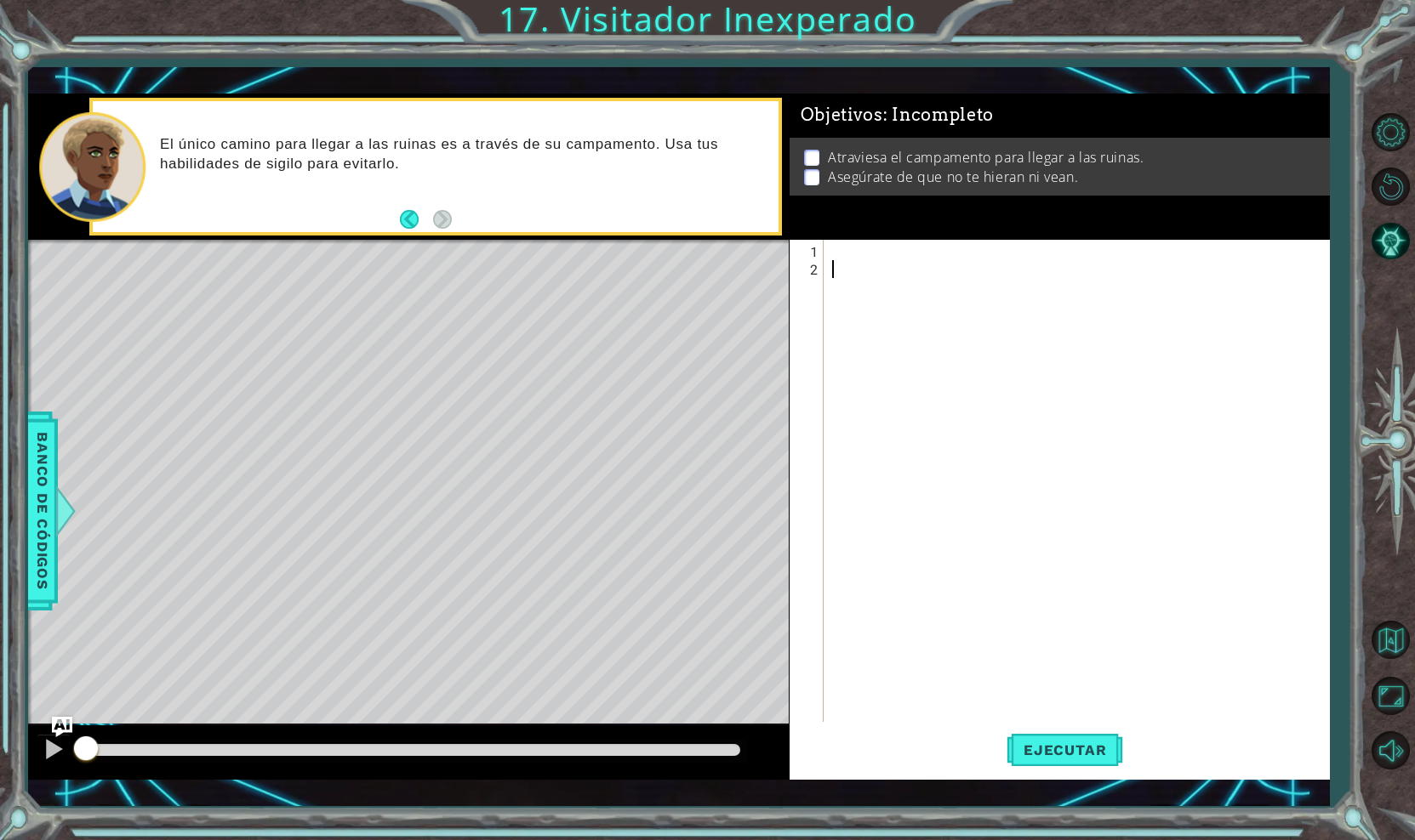
type textarea "<"
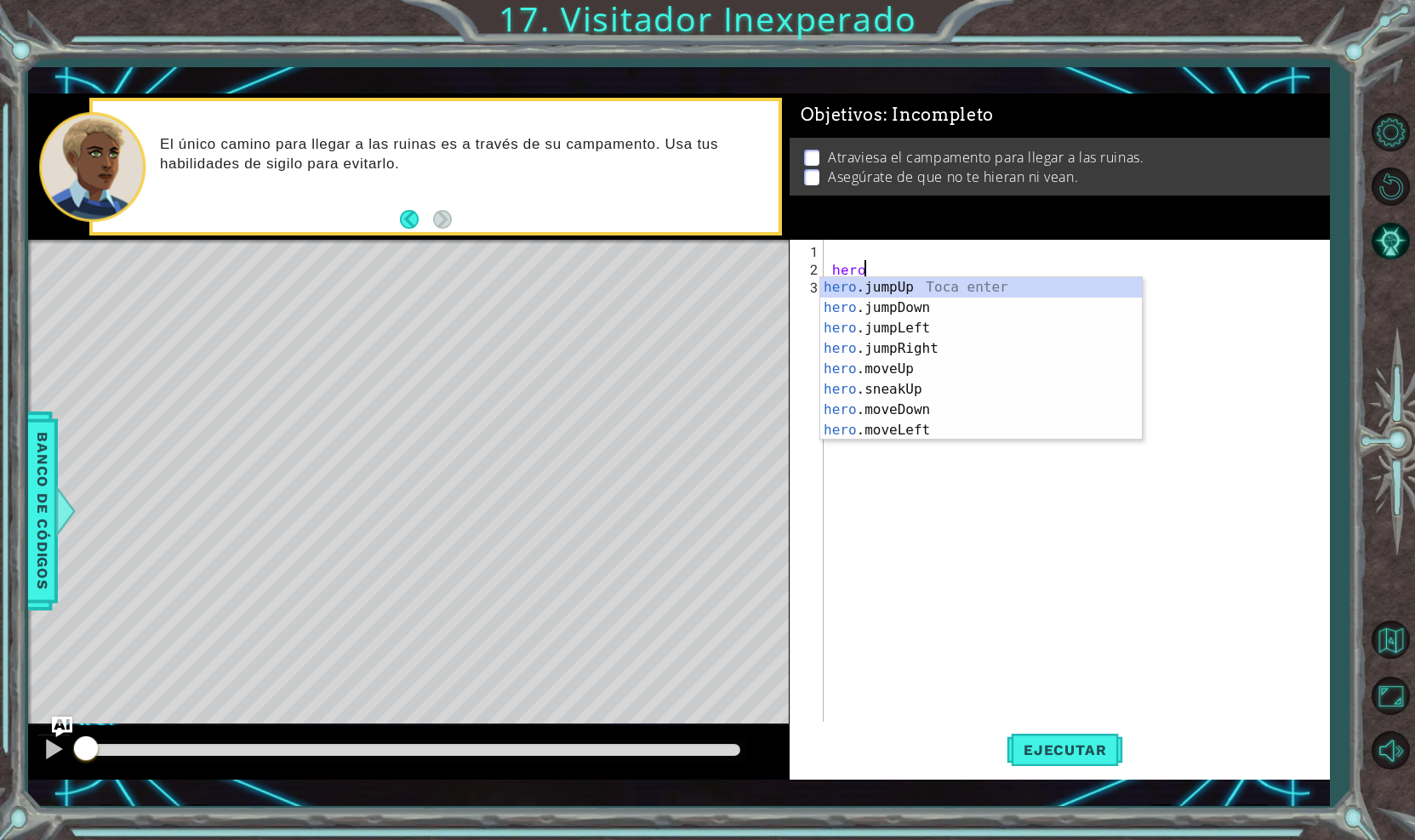
scroll to position [0, 1]
click at [909, 371] on div "hero .jumpUp Toca enter hero .jumpDown Toca enter hero .jumpLeft Toca enter her…" at bounding box center [980, 379] width 321 height 204
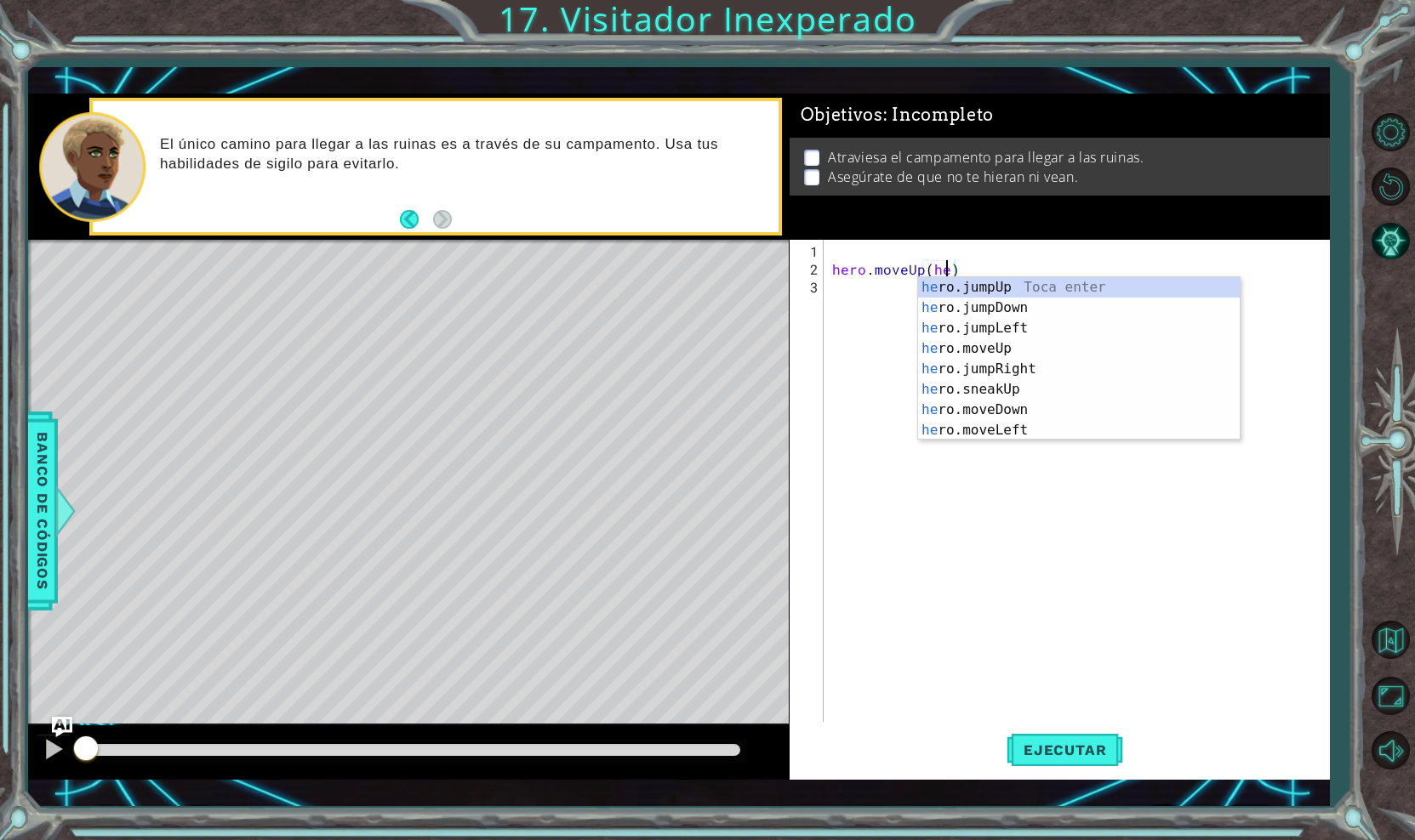
scroll to position [0, 6]
type textarea "hero.moveUp()"
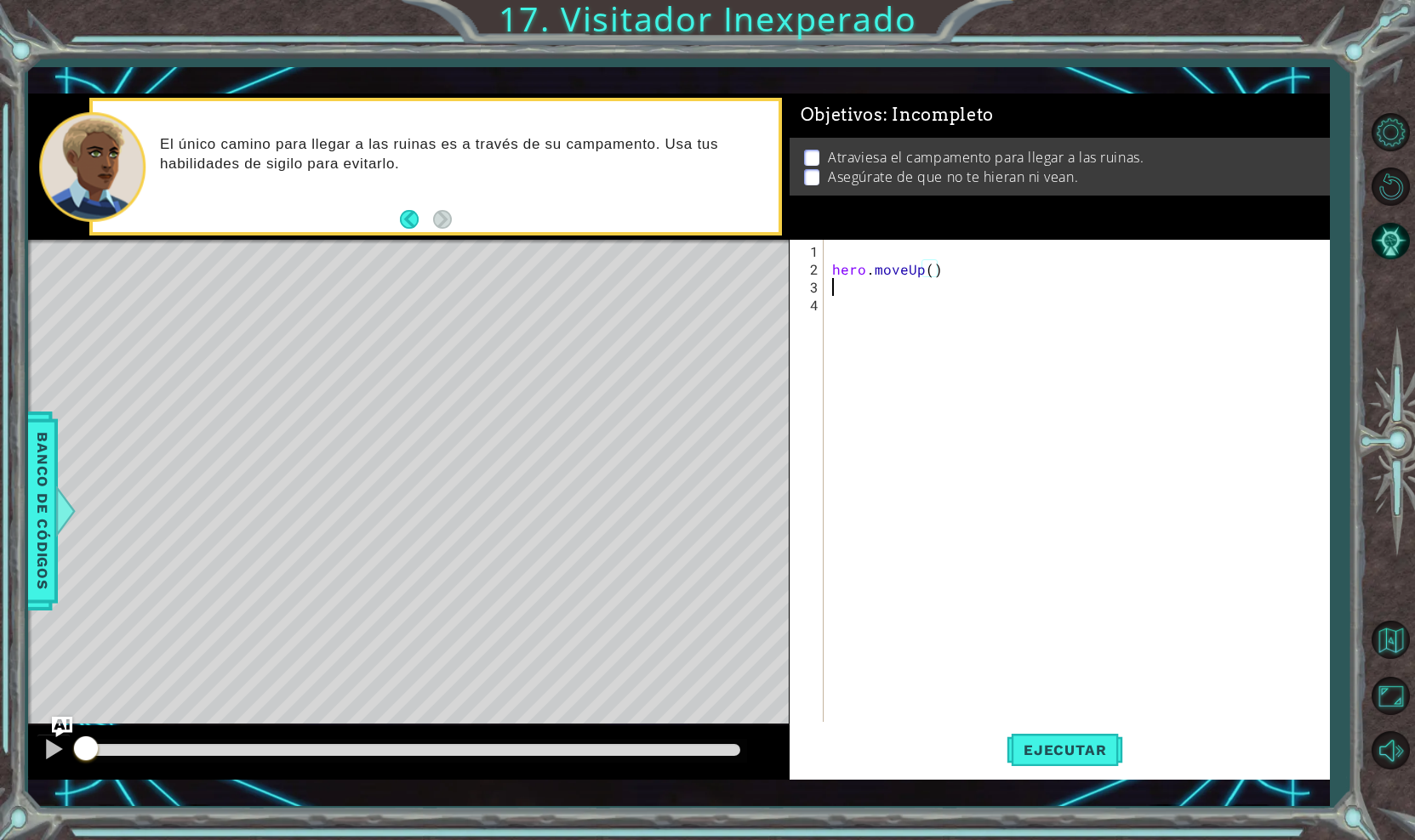
scroll to position [0, 0]
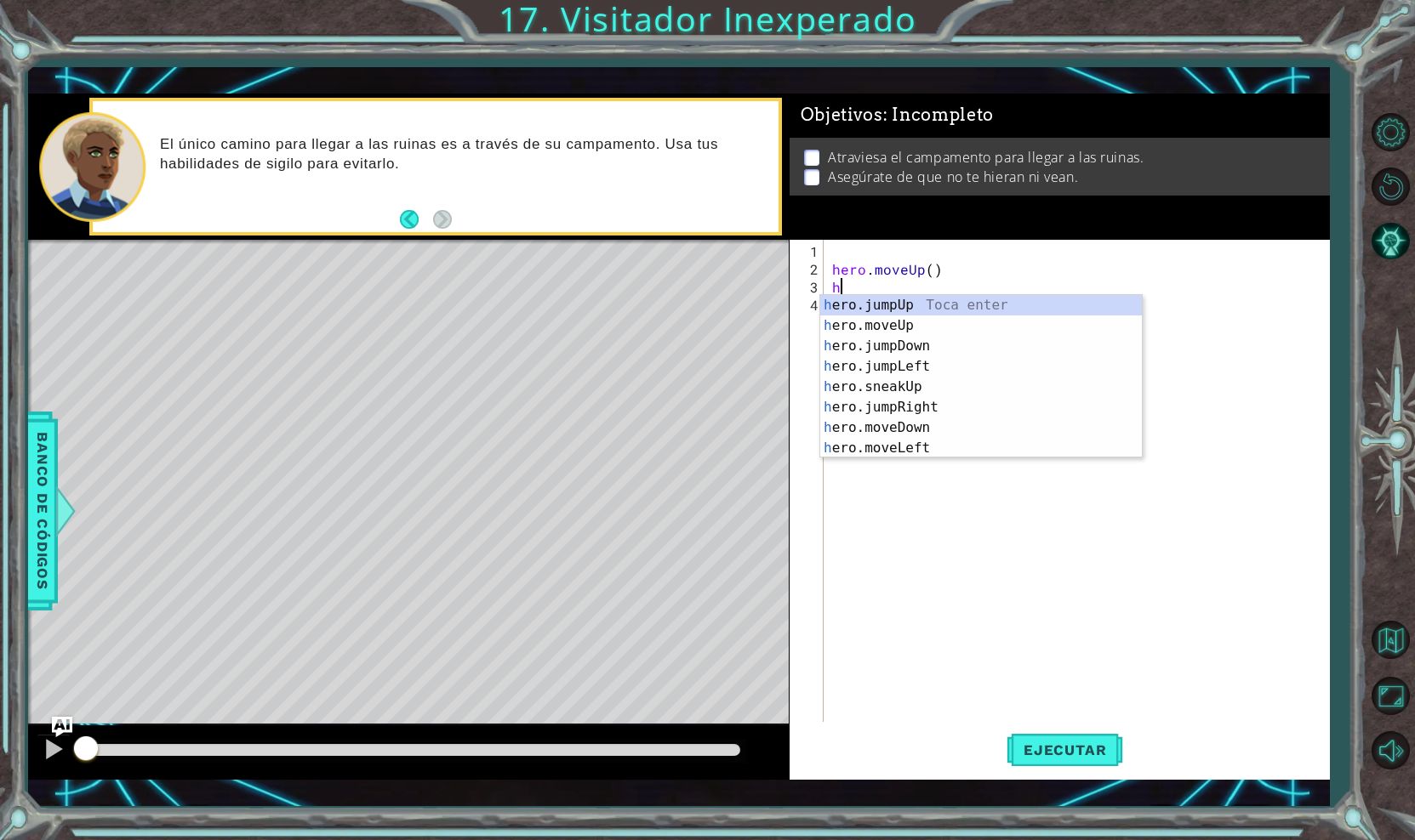
type textarea "hero"
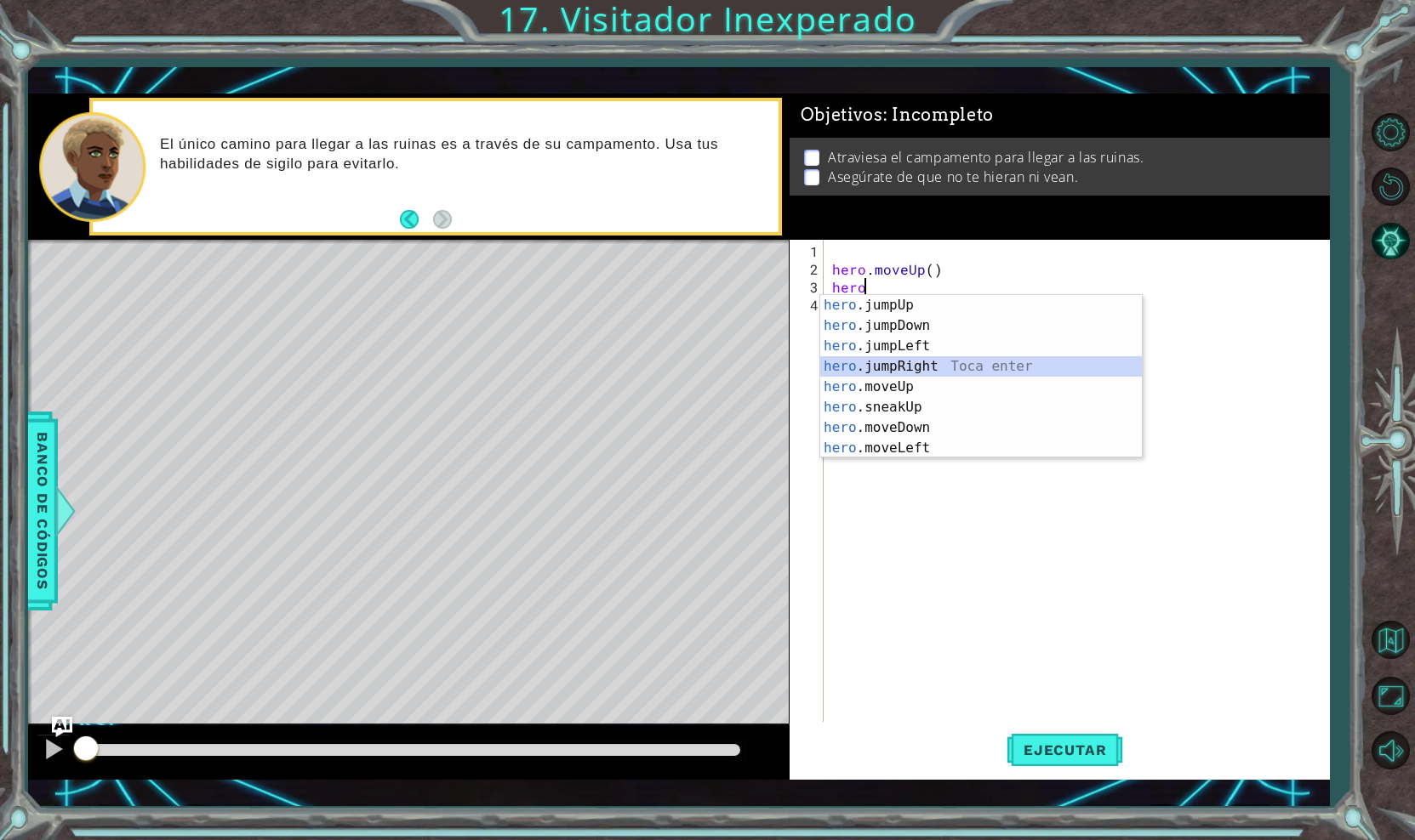
click at [914, 363] on div "hero .jumpUp Toca enter hero .jumpDown Toca enter hero .jumpLeft Toca enter her…" at bounding box center [980, 397] width 321 height 204
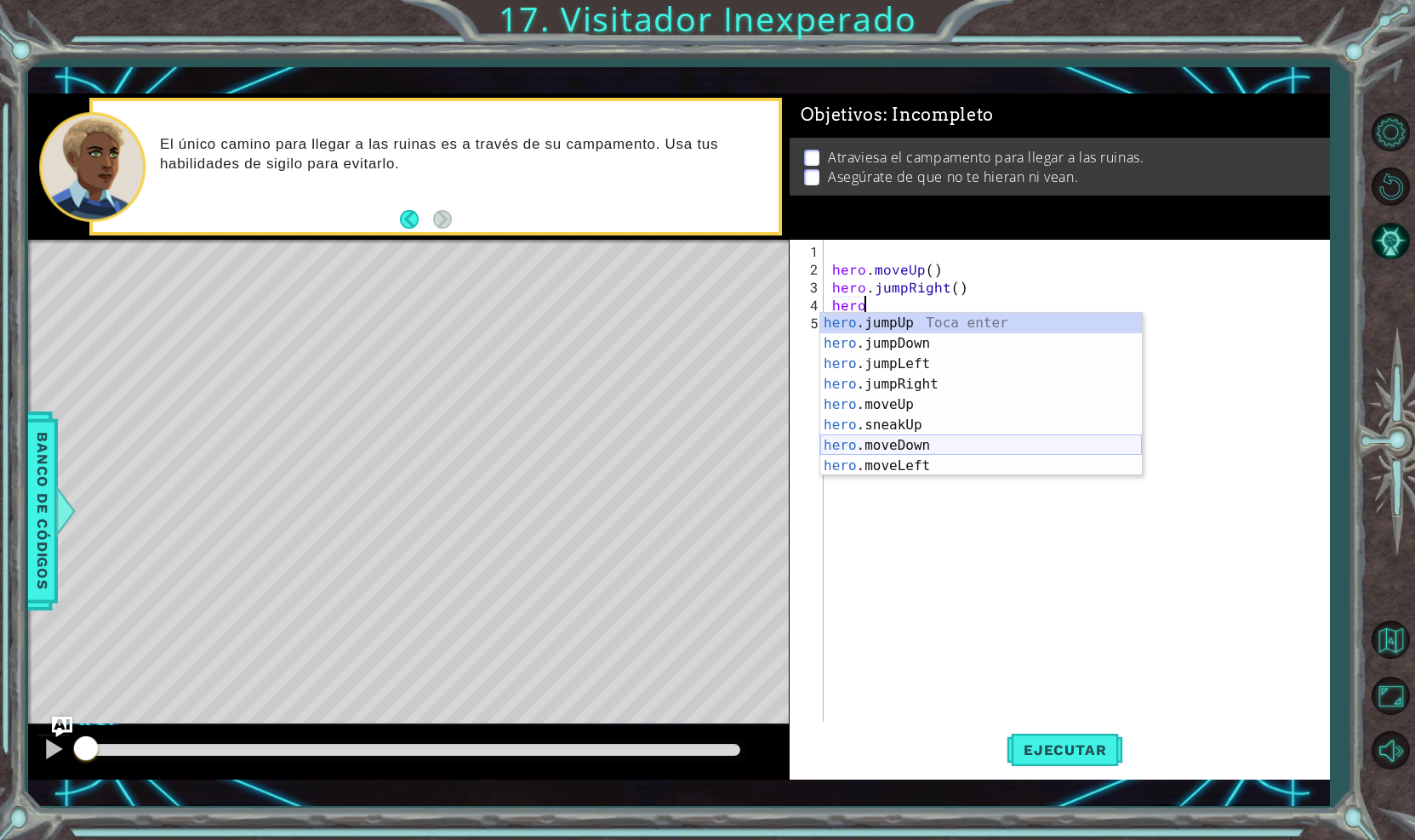
click at [935, 444] on div "hero .jumpUp Toca enter hero .jumpDown Toca enter hero .jumpLeft Toca enter her…" at bounding box center [980, 415] width 321 height 204
click at [899, 342] on div "hero. jumpUp Toca enter hero. jumpDown Toca enter hero. jumpLeft Toca enter her…" at bounding box center [980, 415] width 321 height 204
type textarea "hero.jumpDown()"
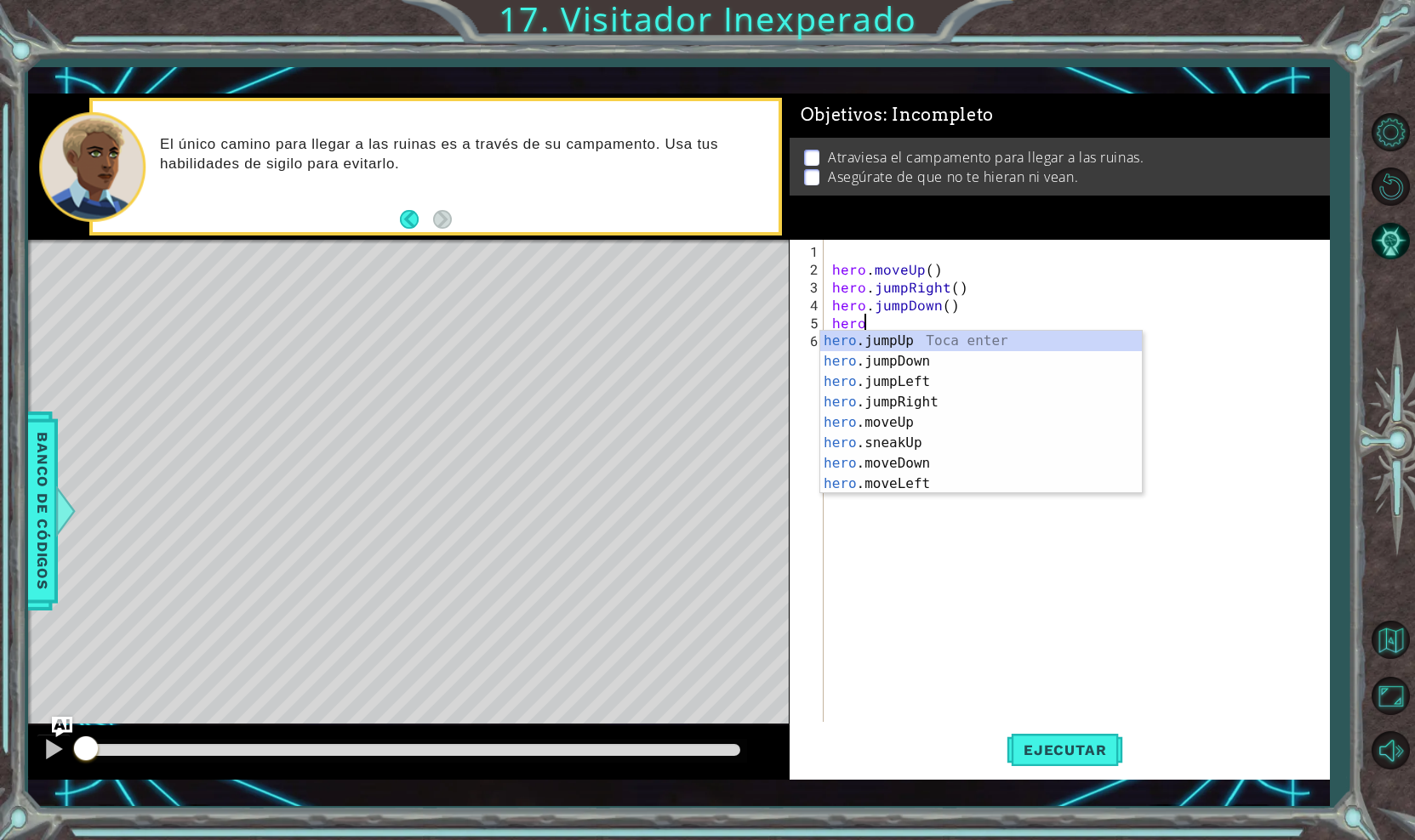
scroll to position [0, 2]
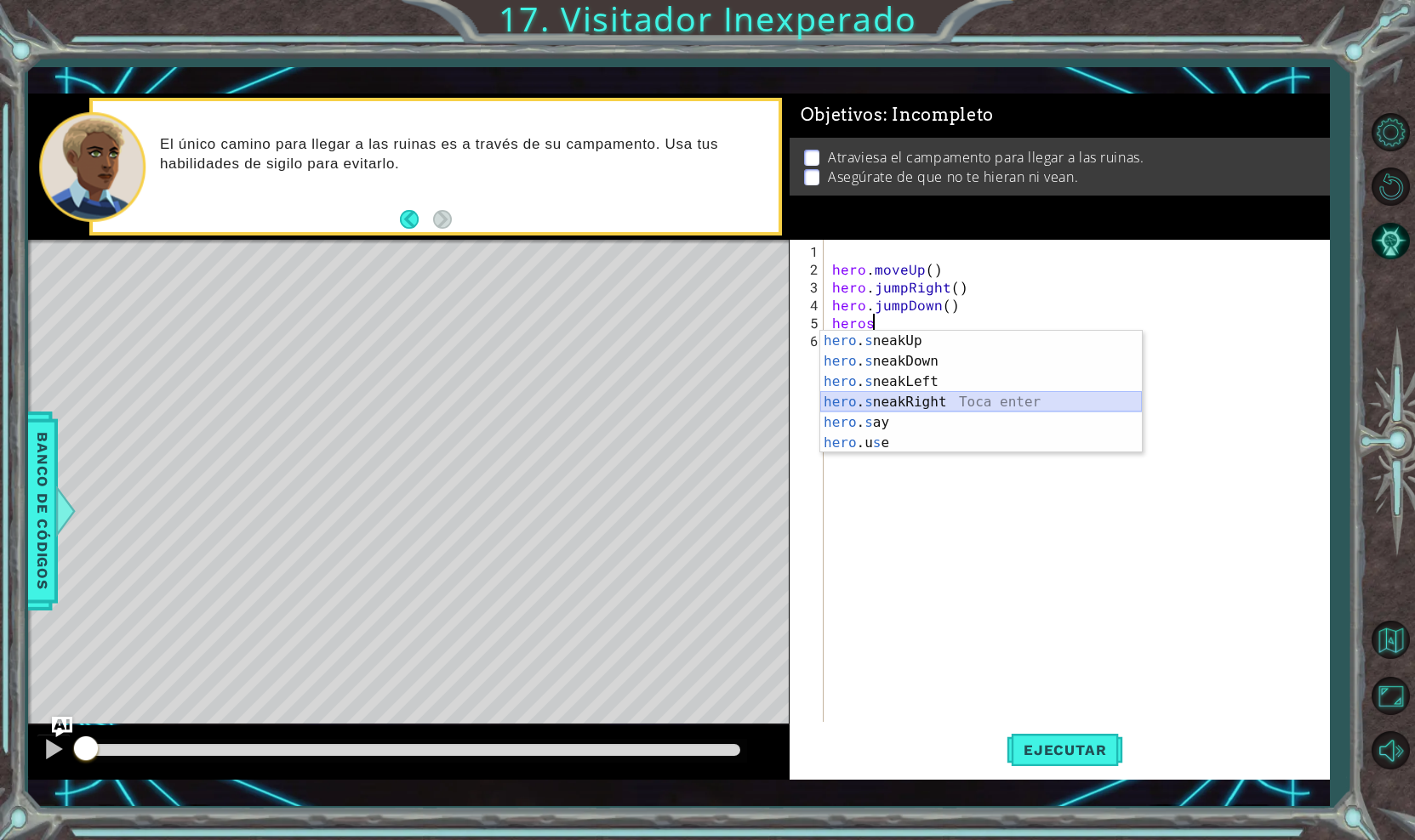
click at [902, 400] on div "hero . s neakUp Toca enter hero . s neakDown Toca enter hero . s neakLeft Toca …" at bounding box center [980, 412] width 321 height 163
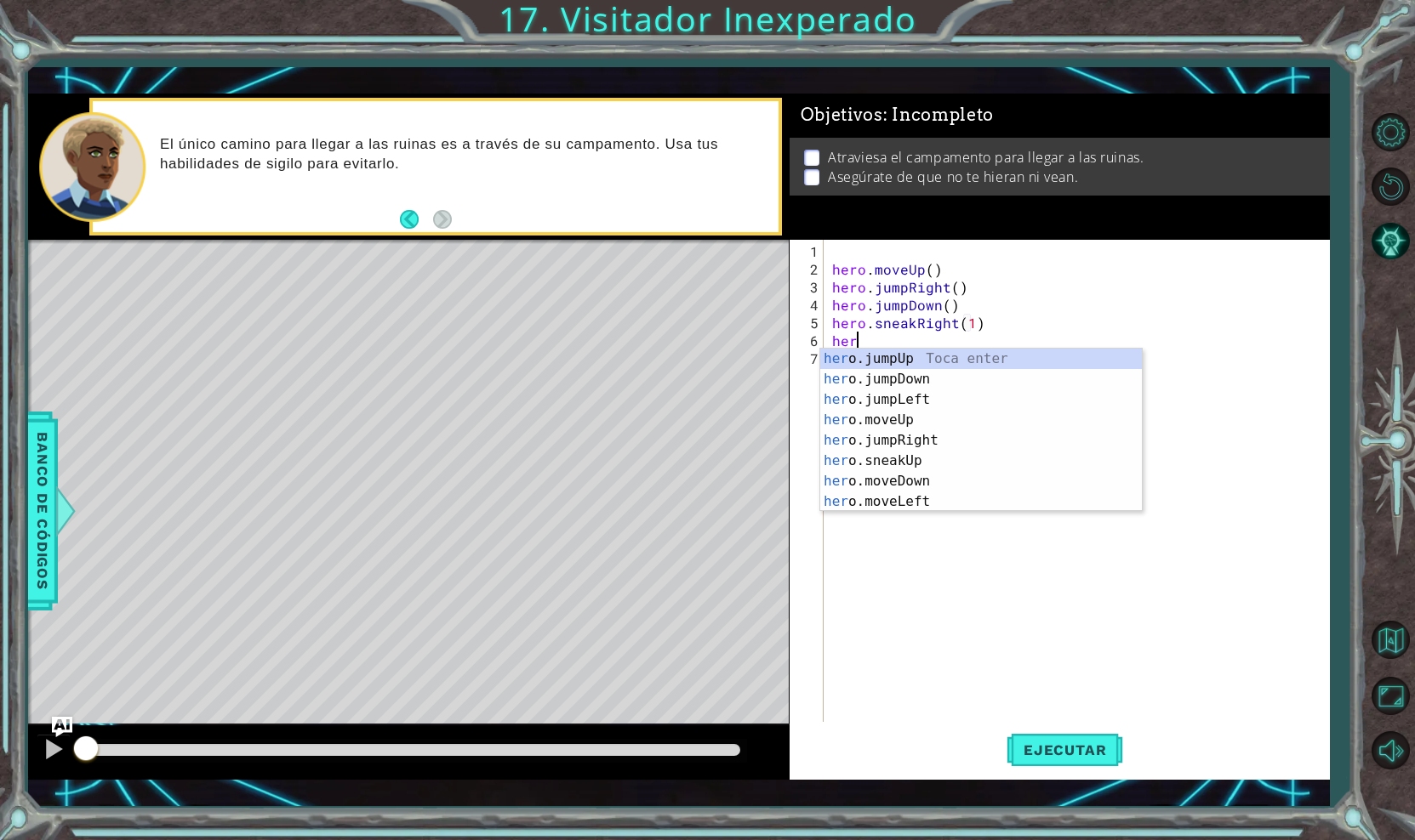
scroll to position [0, 11]
click at [899, 359] on div "hero . s neakUp Toca enter hero . s neakDown Toca enter hero . s neakLeft Toca …" at bounding box center [980, 430] width 321 height 163
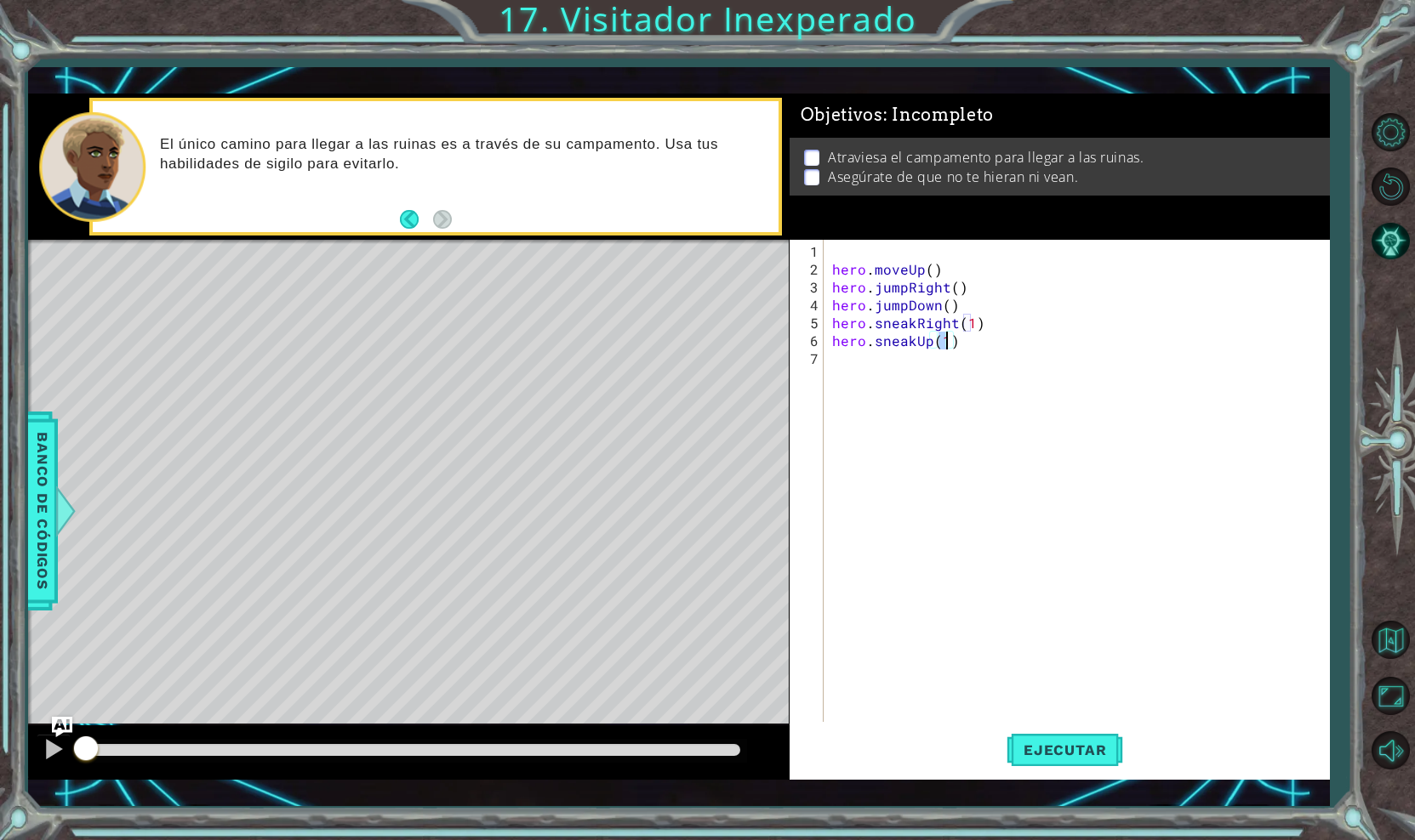
type textarea "hero.sneakUp(2)"
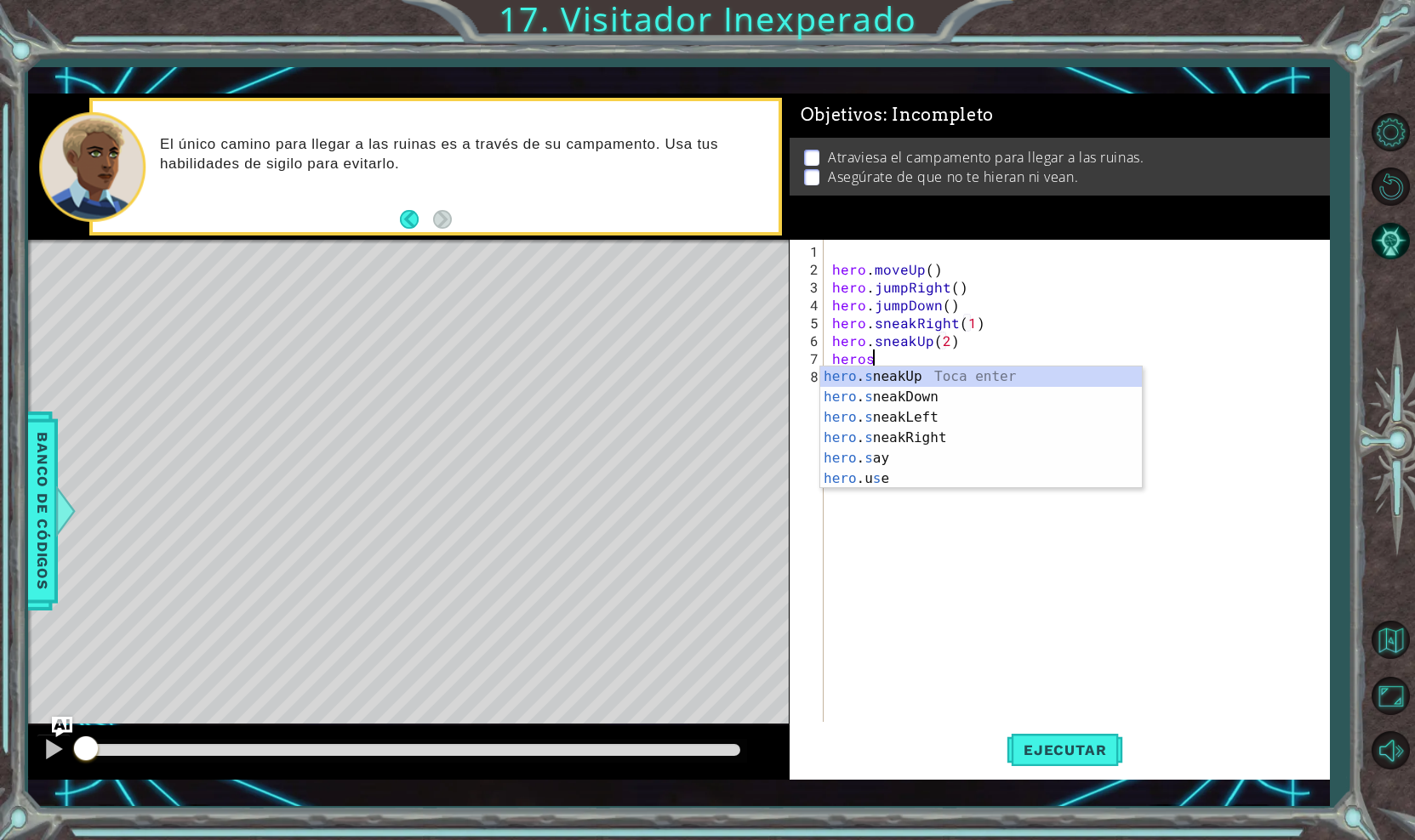
scroll to position [0, 2]
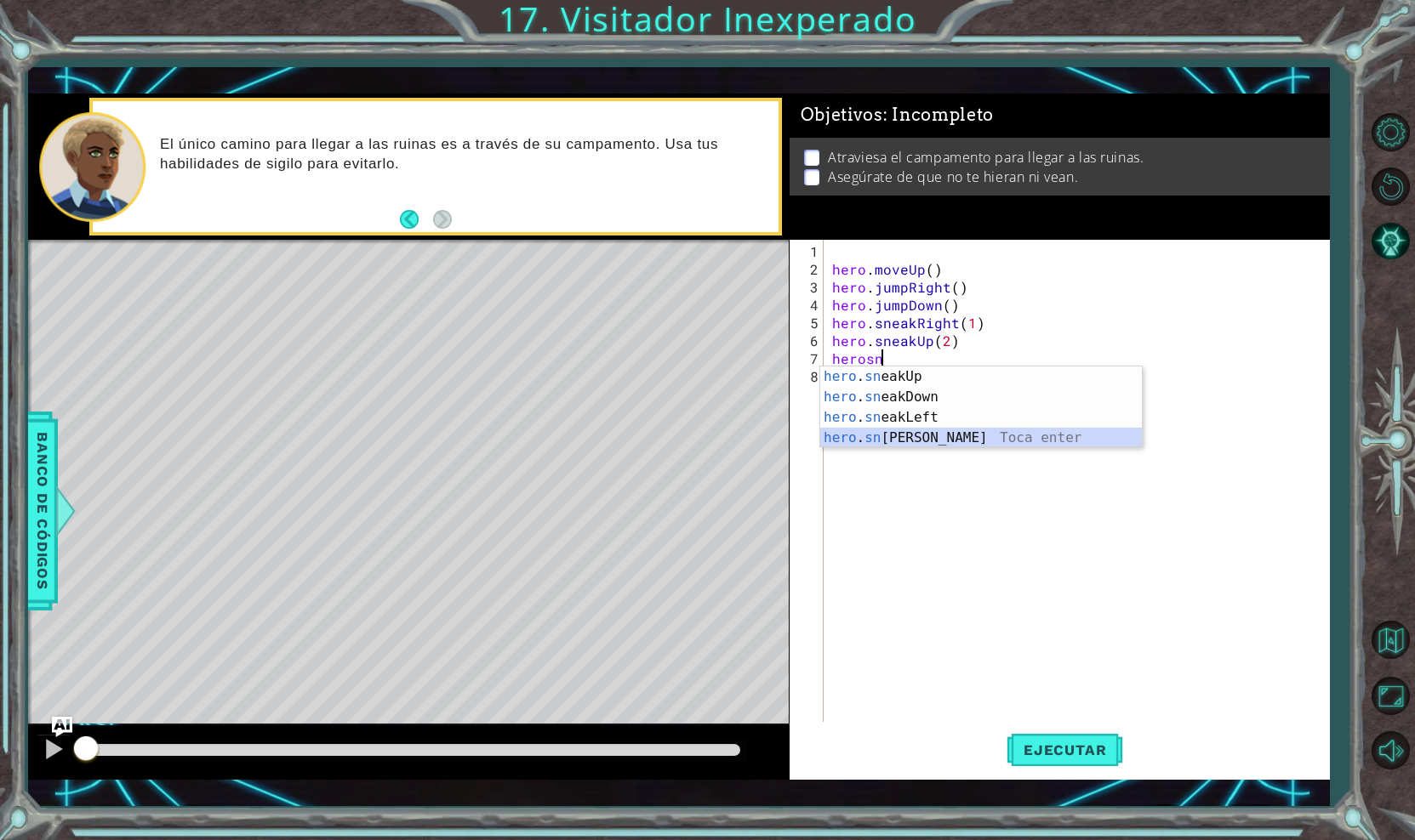
click at [939, 436] on div "hero . sn eakUp Toca enter hero . sn eakDown Toca enter hero . sn eakLeft Toca …" at bounding box center [980, 428] width 321 height 122
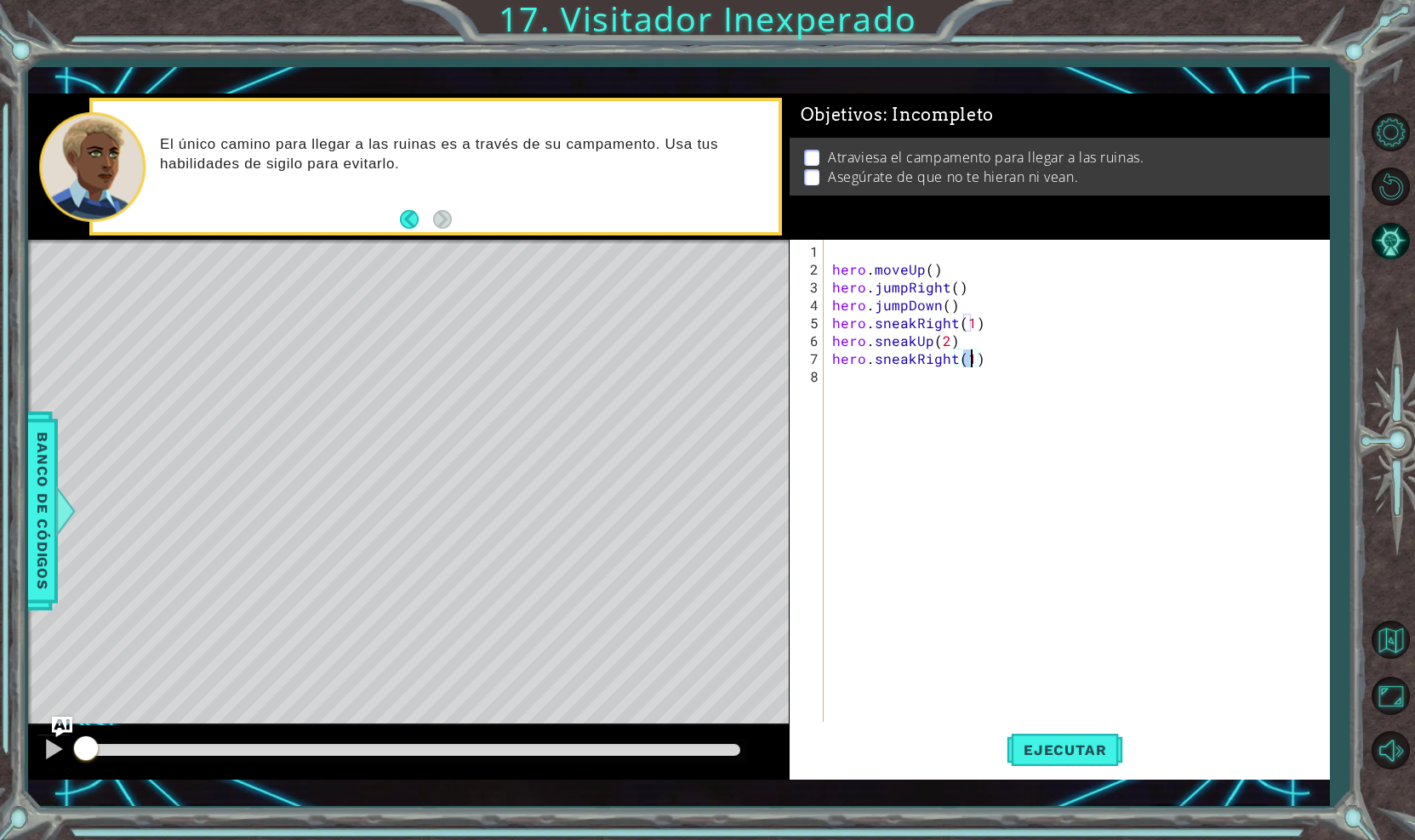
type textarea "hero.sneakRight(2)"
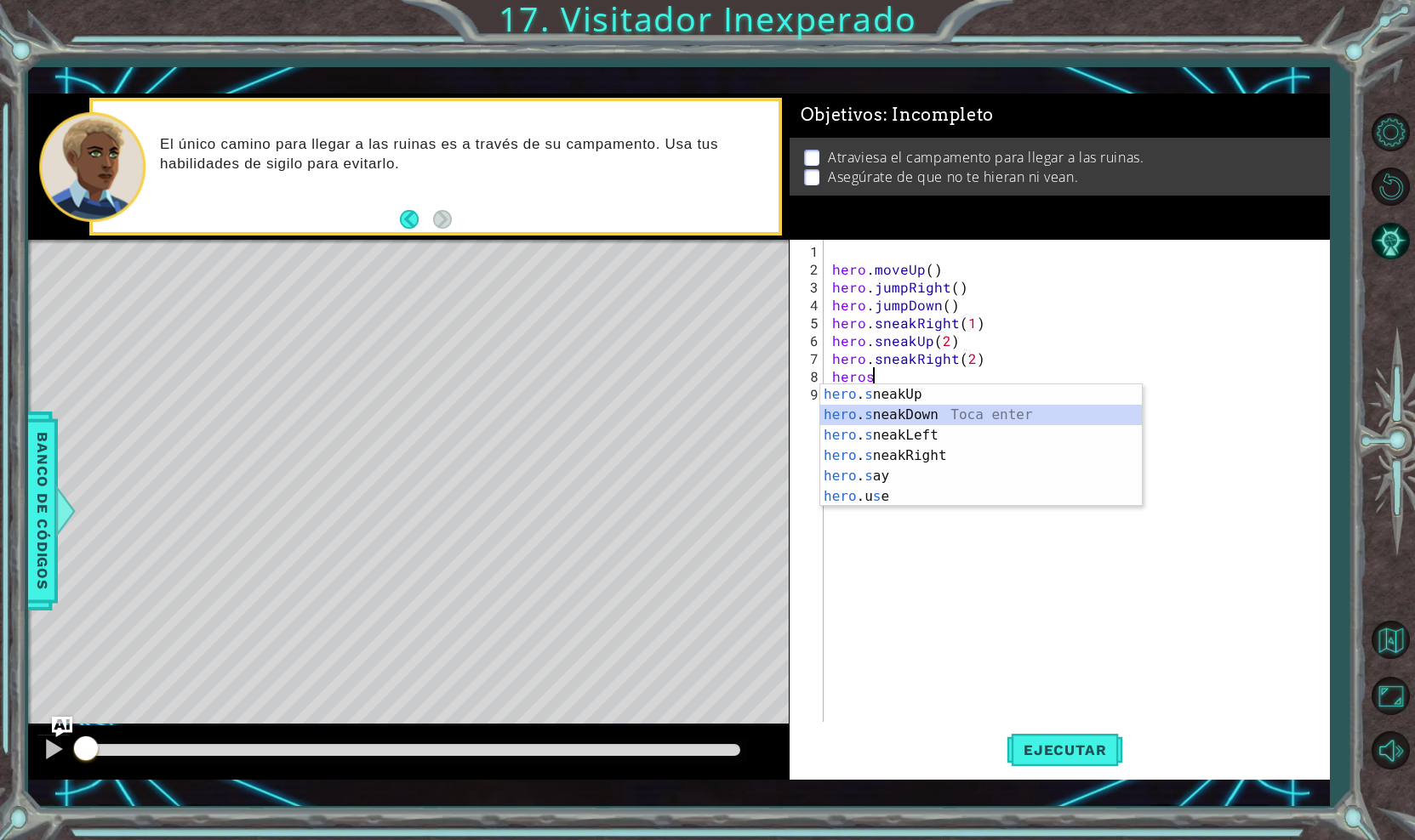
click at [924, 417] on div "hero . s neakUp Toca enter hero . s neakDown Toca enter hero . s neakLeft Toca …" at bounding box center [980, 466] width 321 height 163
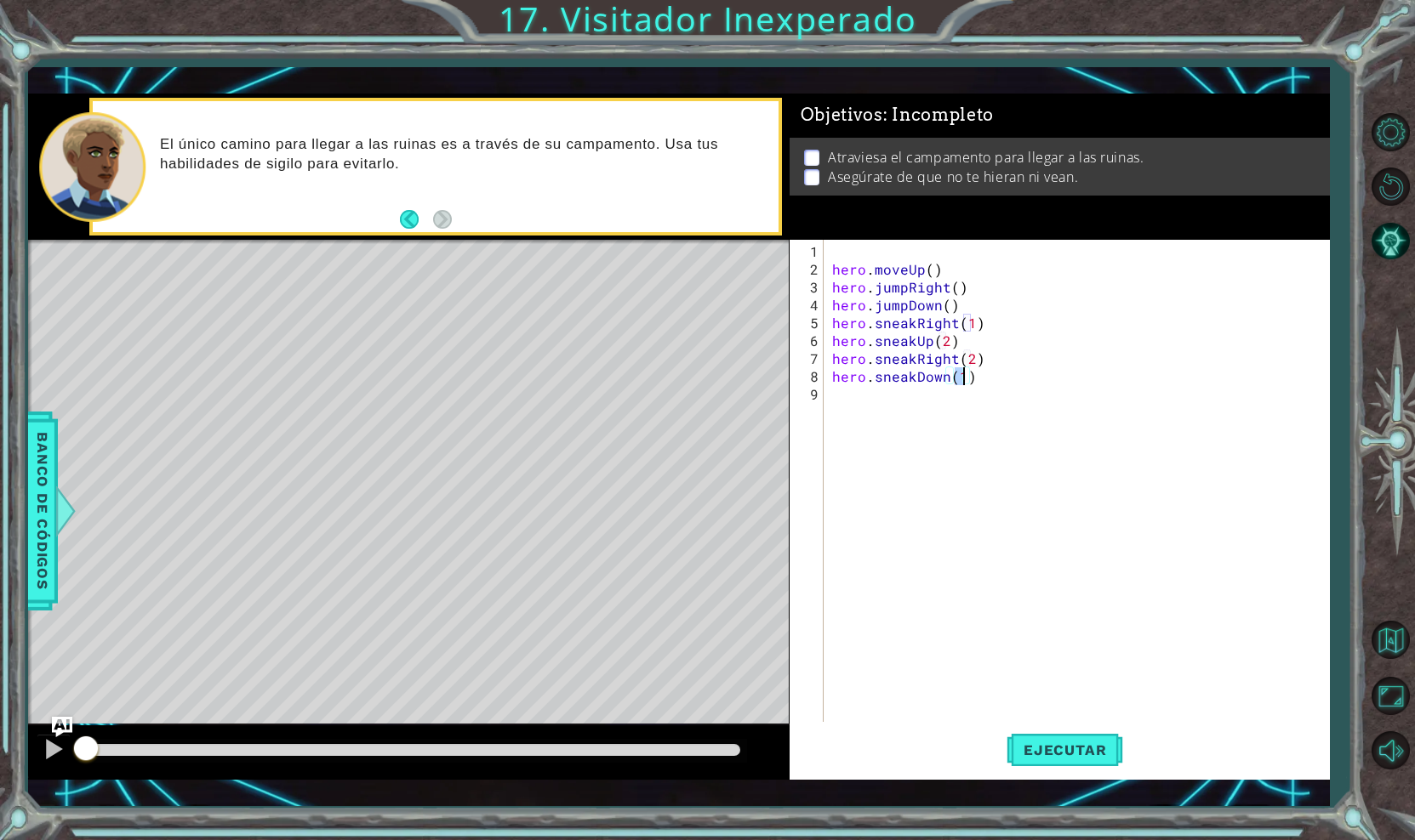
scroll to position [0, 8]
type textarea "hero.sneakDown(2)"
click at [1034, 738] on button "Ejecutar" at bounding box center [1065, 750] width 116 height 54
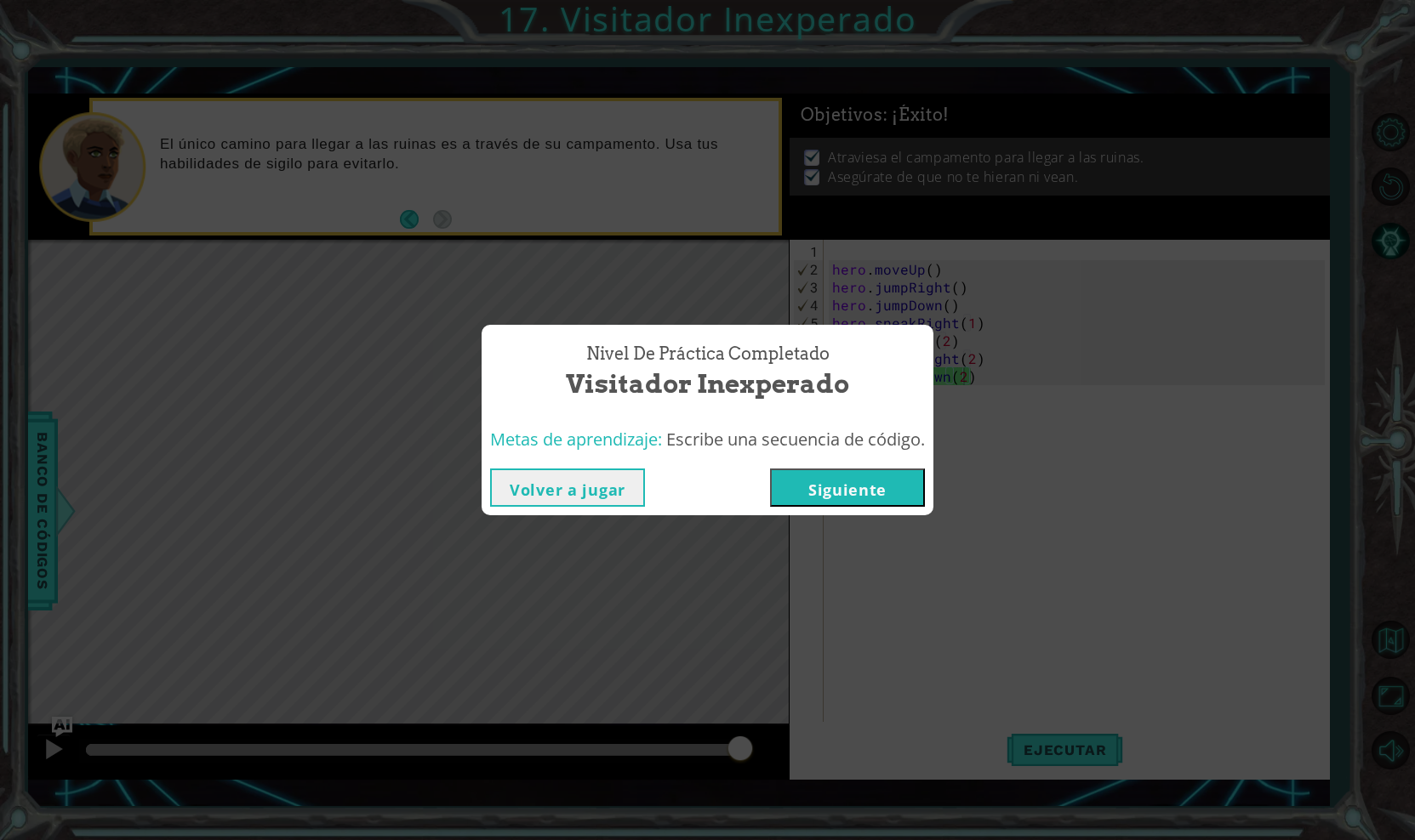
click at [882, 491] on button "Siguiente" at bounding box center [847, 487] width 155 height 38
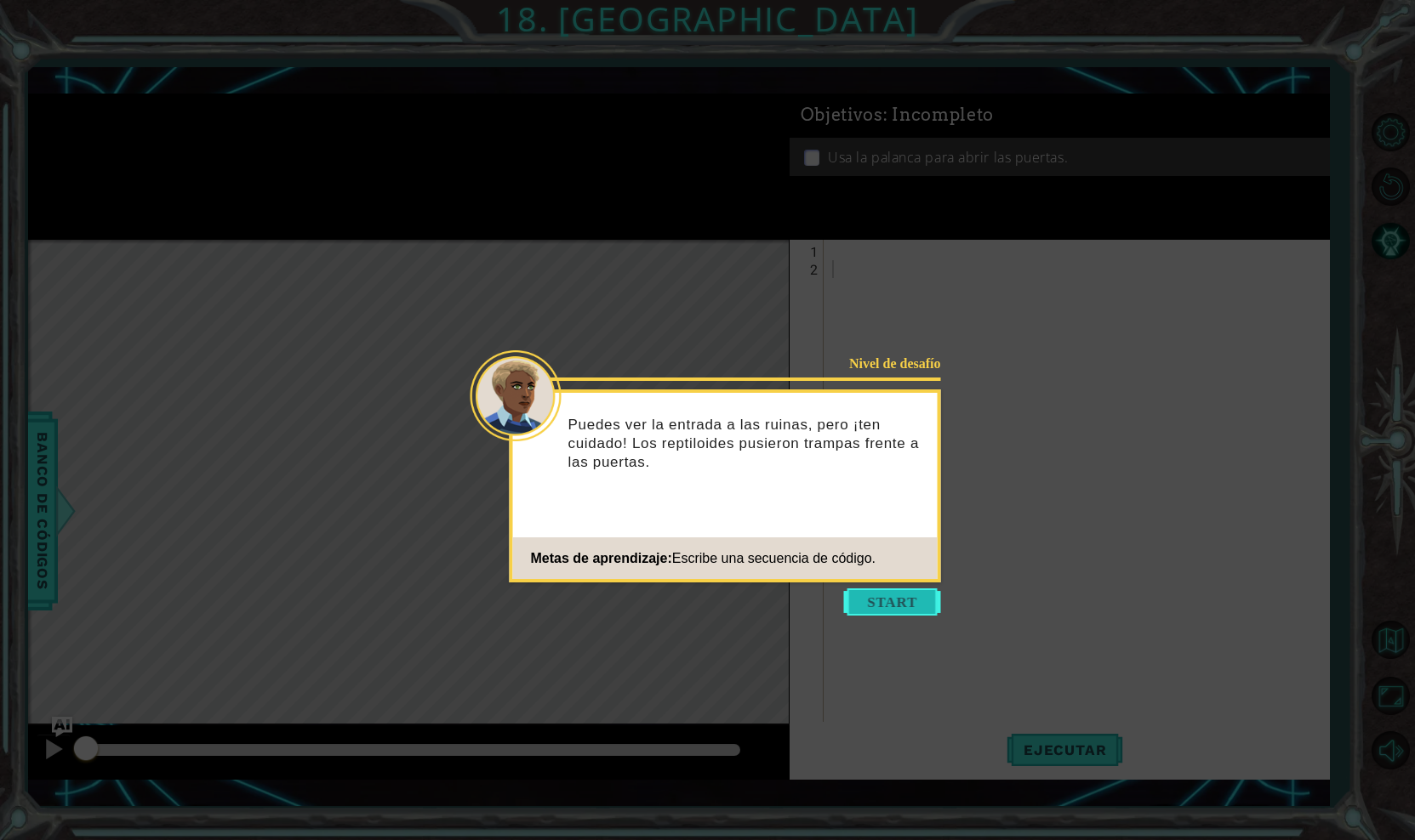
click at [883, 589] on body "1 ההההההההההההההההההההההההההההההההההההההההההההההההההההההההההההההההההההההההההההה…" at bounding box center [708, 420] width 1415 height 840
click at [880, 617] on icon at bounding box center [708, 420] width 1415 height 840
click at [881, 609] on button "Start" at bounding box center [893, 602] width 97 height 27
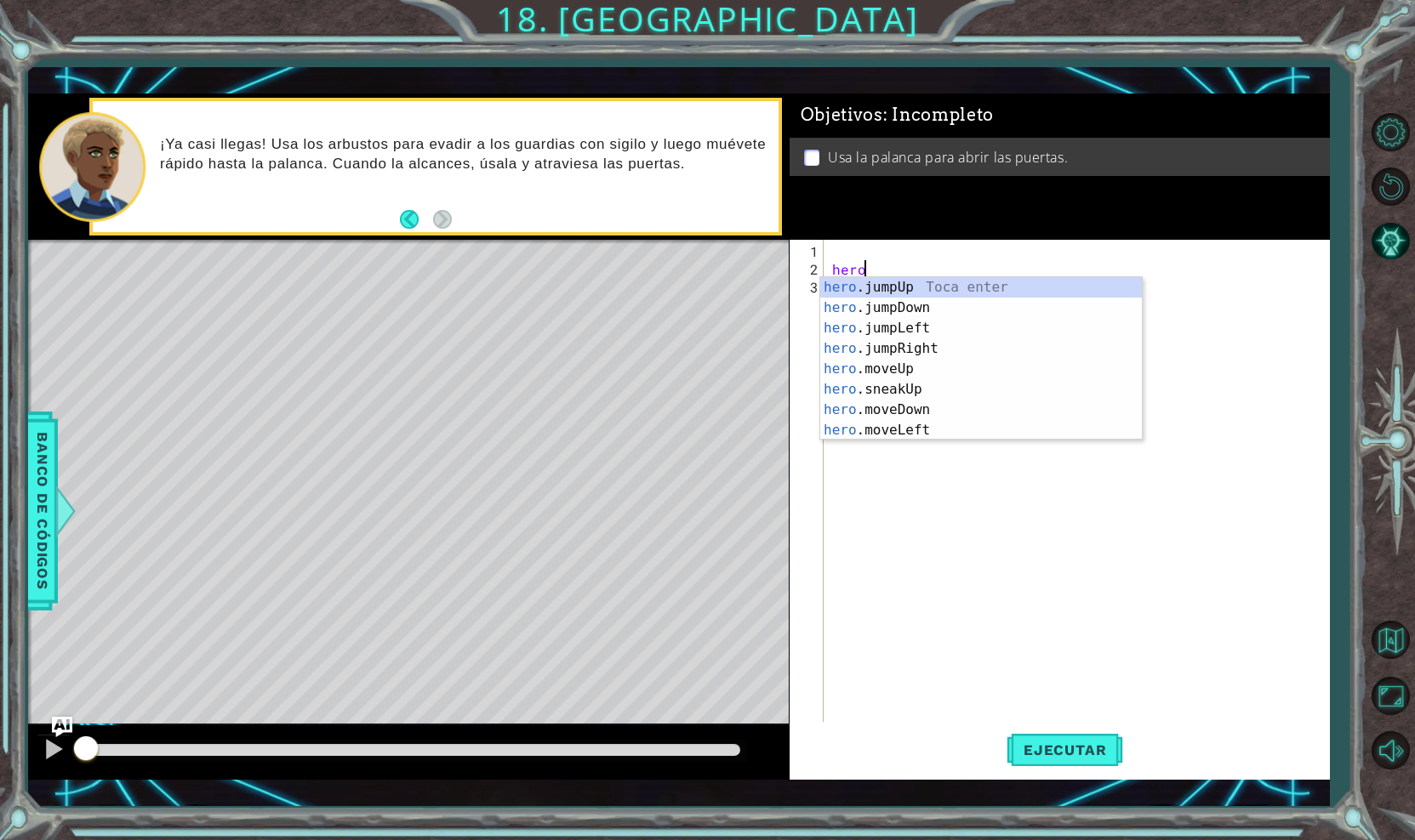
scroll to position [0, 2]
click at [952, 349] on div "hero . s neakUp Toca enter hero . s neakDown Toca enter hero . s neakLeft Toca …" at bounding box center [980, 359] width 321 height 163
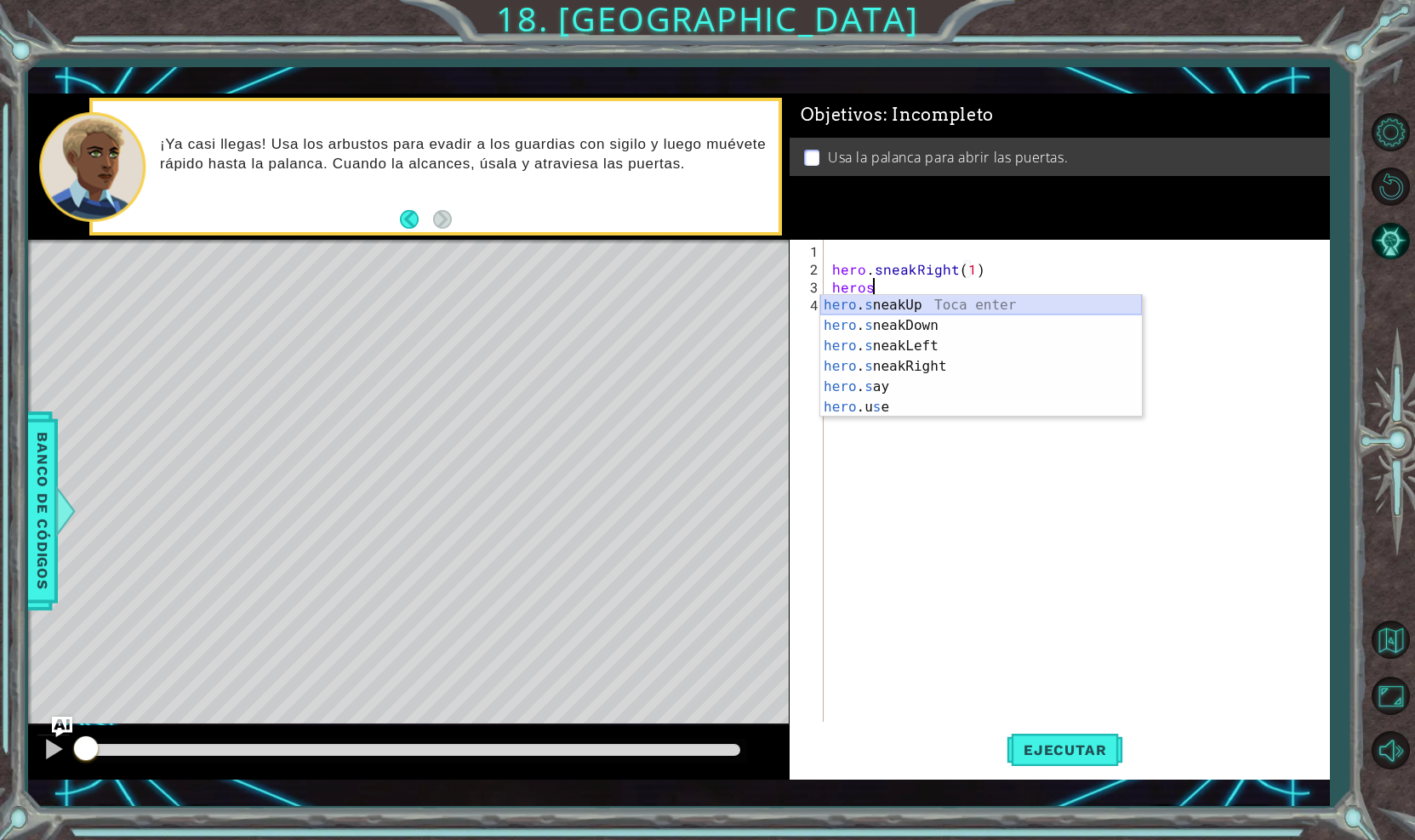
click at [921, 307] on div "hero . s neakUp Toca enter hero . s neakDown Toca enter hero . s neakLeft Toca …" at bounding box center [980, 376] width 321 height 163
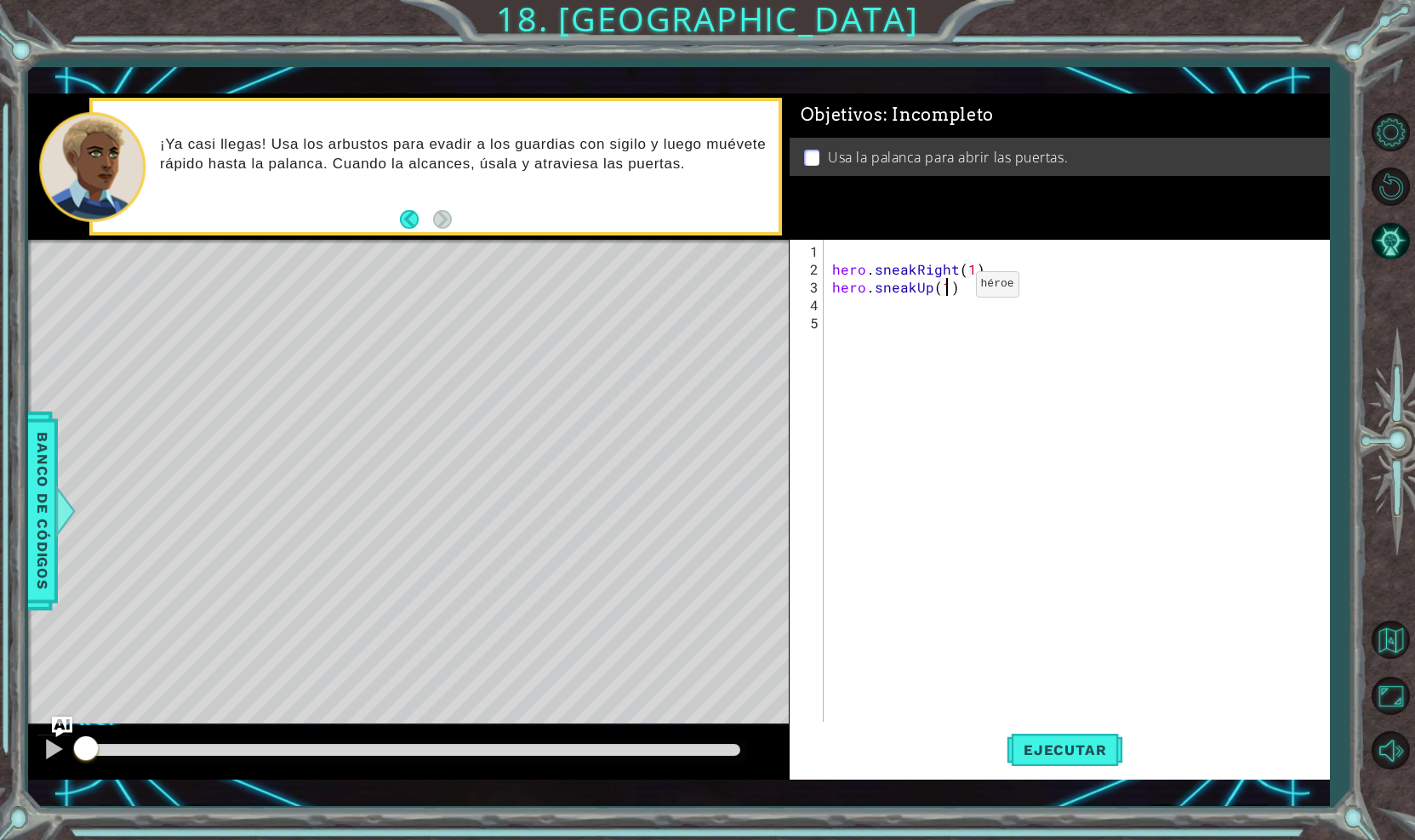
click at [947, 291] on div "hero . sneakRight ( 1 ) hero . sneakUp ( 1 )" at bounding box center [1081, 501] width 505 height 518
type textarea "hero.sneakUp(2)"
click at [851, 307] on div "hero . sneakRight ( 1 ) hero . sneakUp ( 2 )" at bounding box center [1081, 501] width 505 height 518
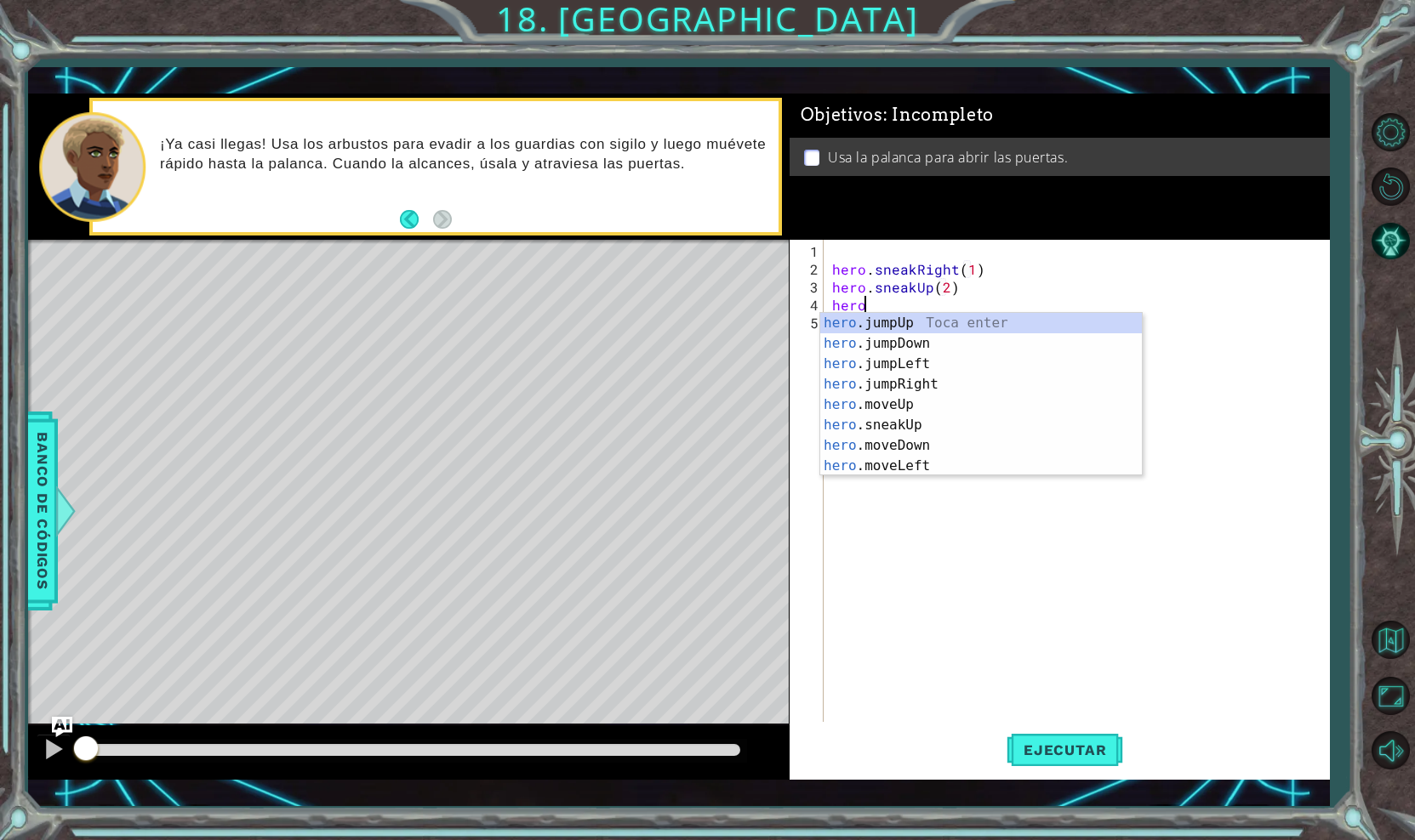
scroll to position [0, 2]
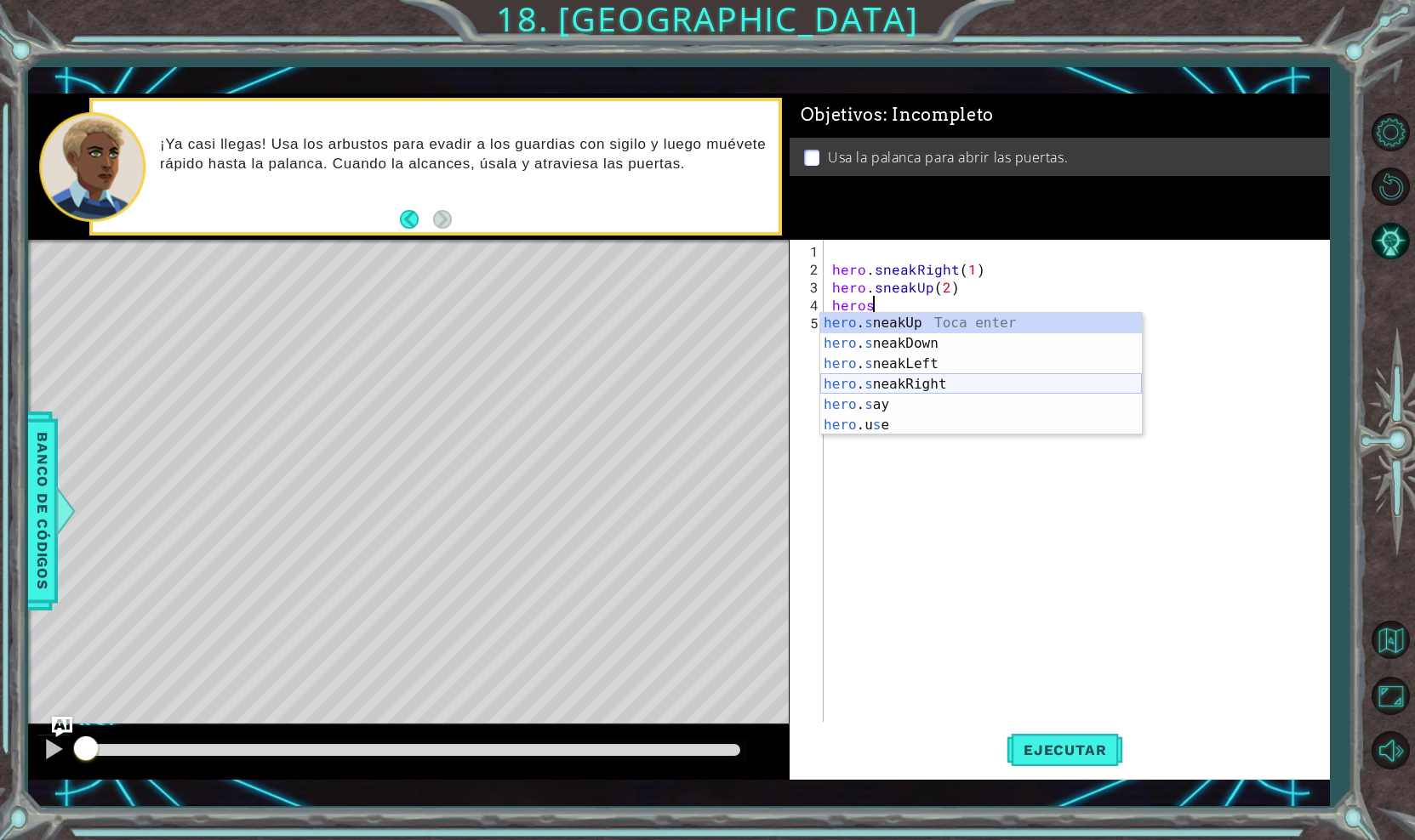
click at [922, 386] on div "hero . s neakUp Toca enter hero . s neakDown Toca enter hero . s neakLeft Toca …" at bounding box center [980, 395] width 321 height 163
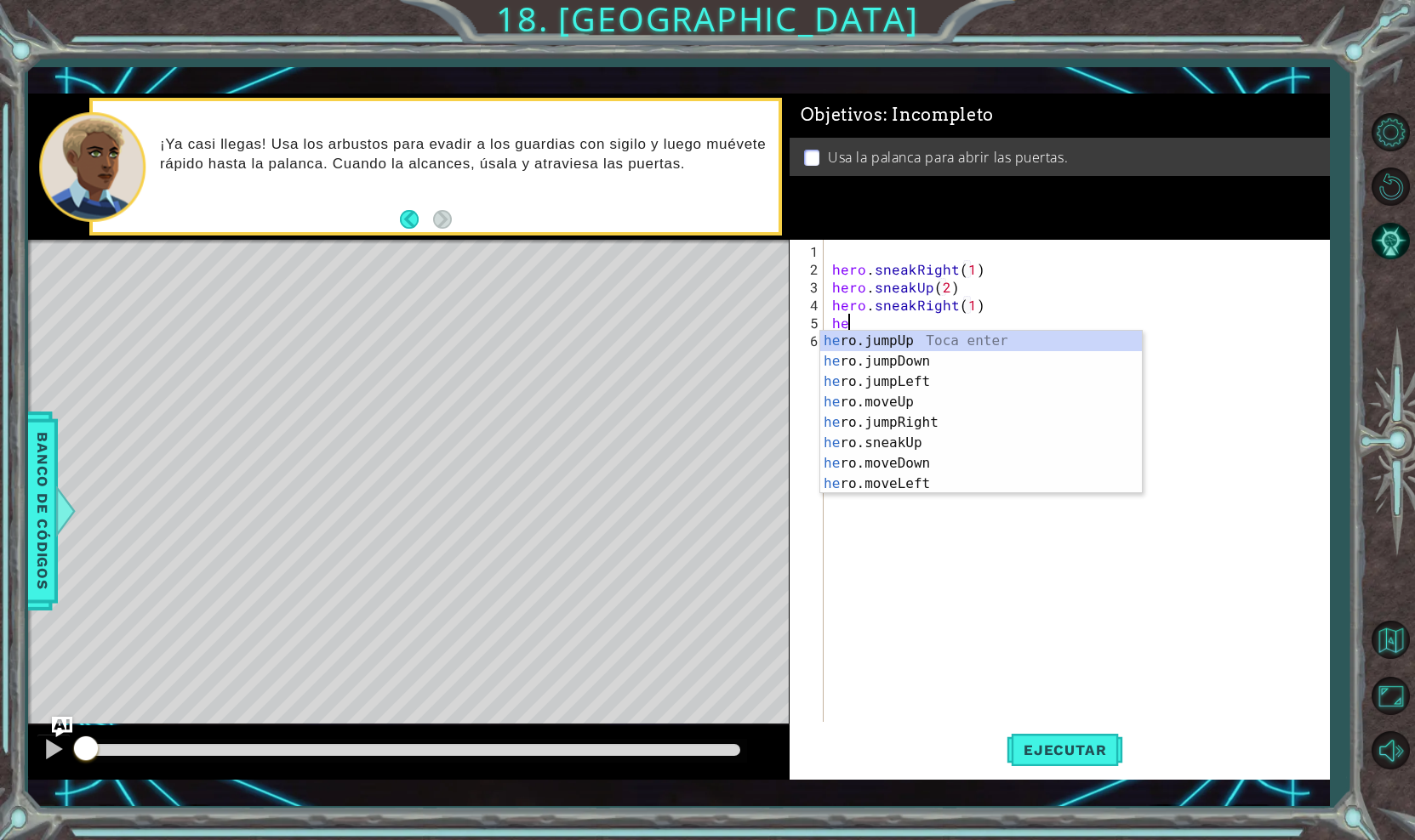
scroll to position [0, 11]
click at [851, 348] on div "hero . s neakUp Toca enter hero . s neakDown Toca enter hero . s neakLeft Toca …" at bounding box center [980, 412] width 321 height 163
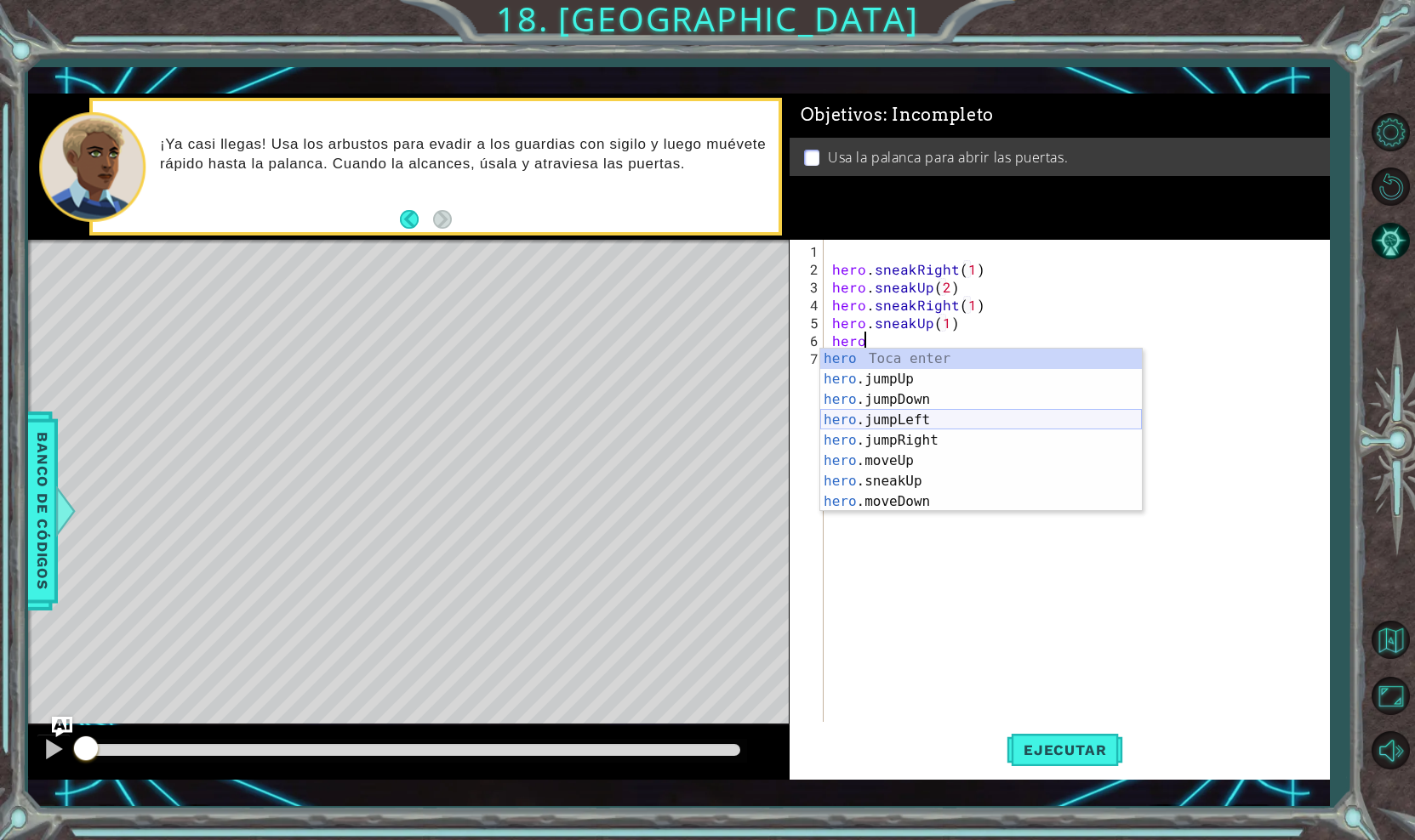
scroll to position [0, 10]
click at [933, 417] on div "hero . m oveUp Toca enter hero . m oveDown Toca enter hero . m oveLeft Toca ent…" at bounding box center [980, 450] width 321 height 204
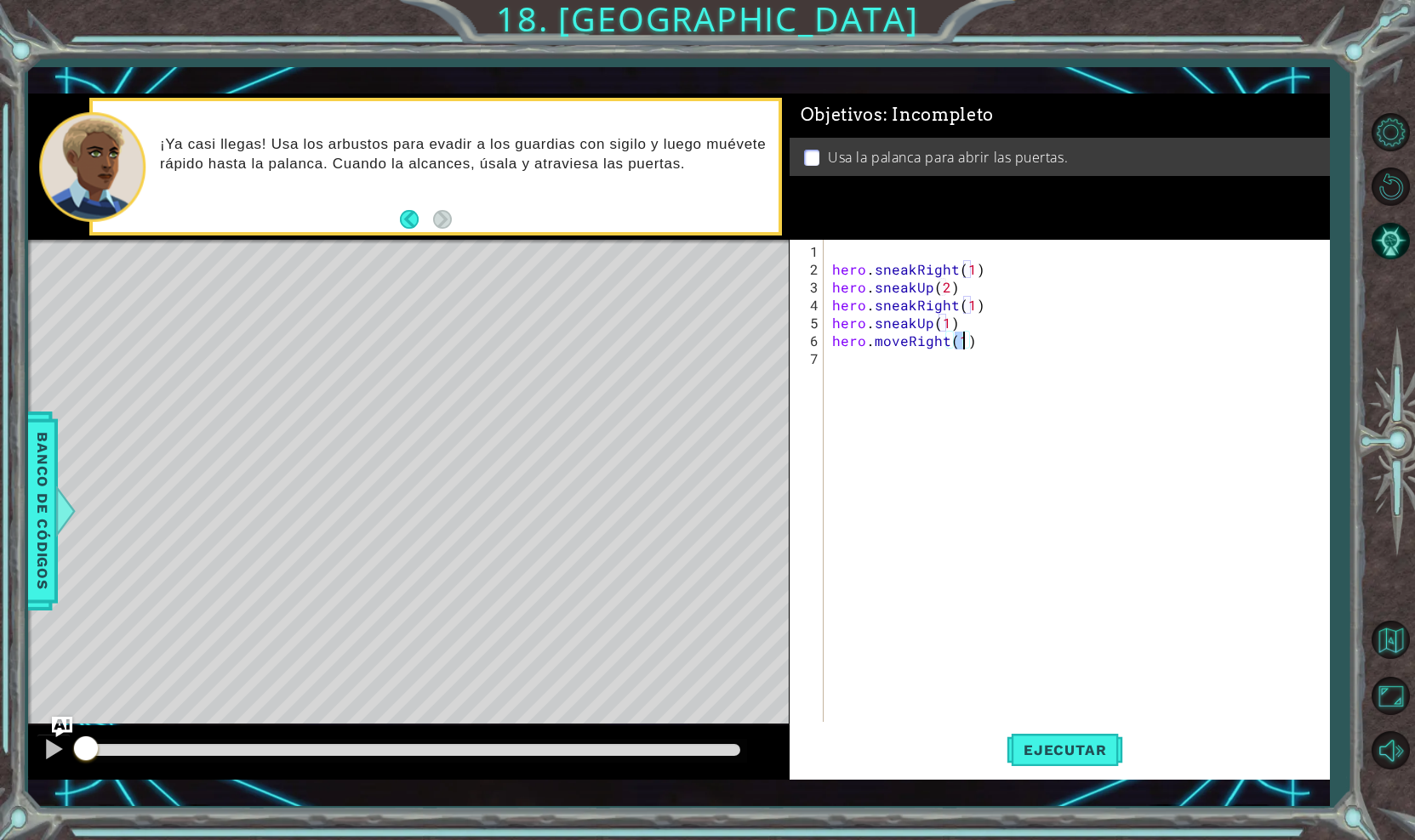
type textarea "hero.moveRight(2)"
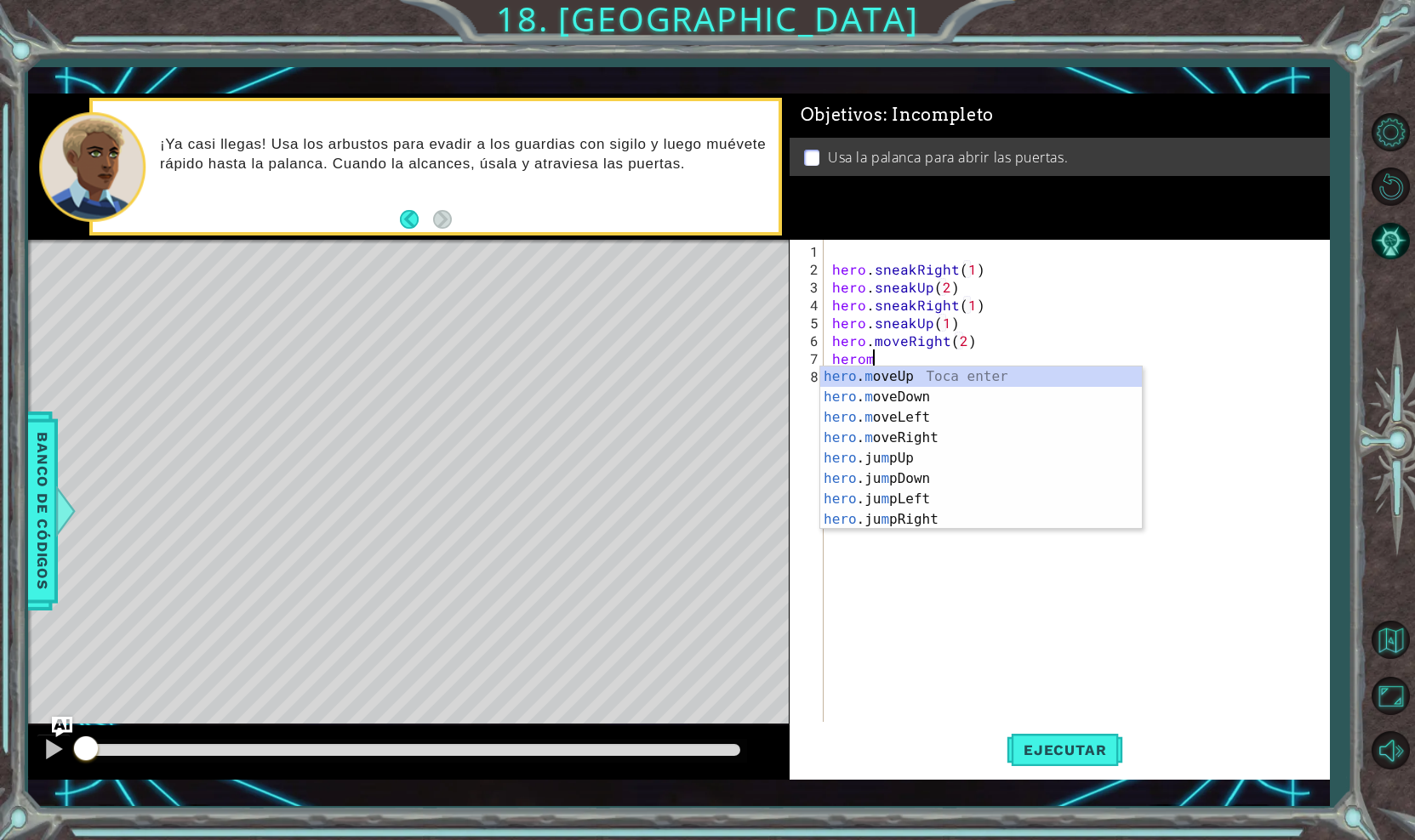
scroll to position [0, 2]
click at [900, 394] on div "hero . mo veUp Toca enter hero . mo veDown Toca enter hero . mo veLeft Toca ent…" at bounding box center [980, 437] width 321 height 143
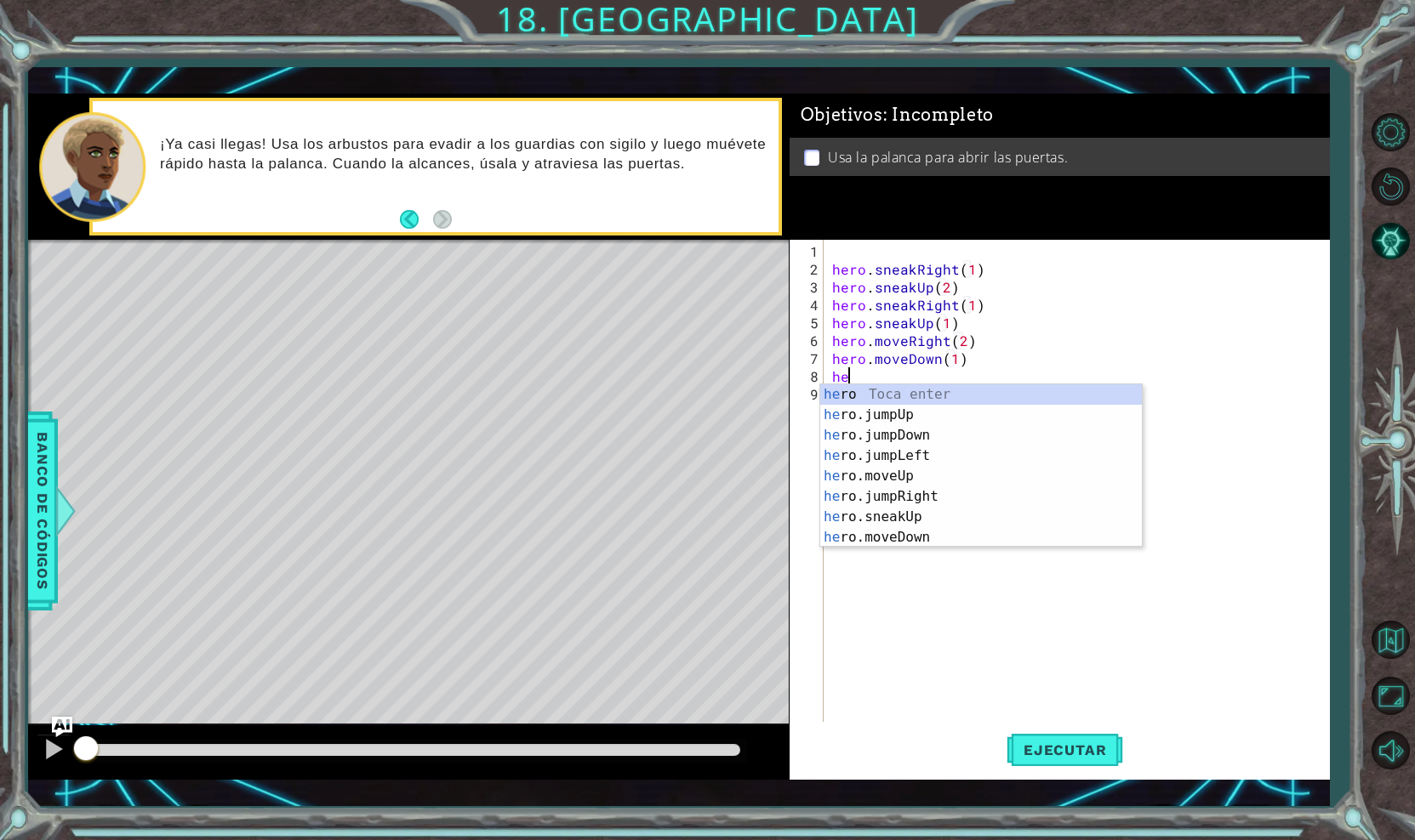
type textarea "hero.moveDown(1)hero"
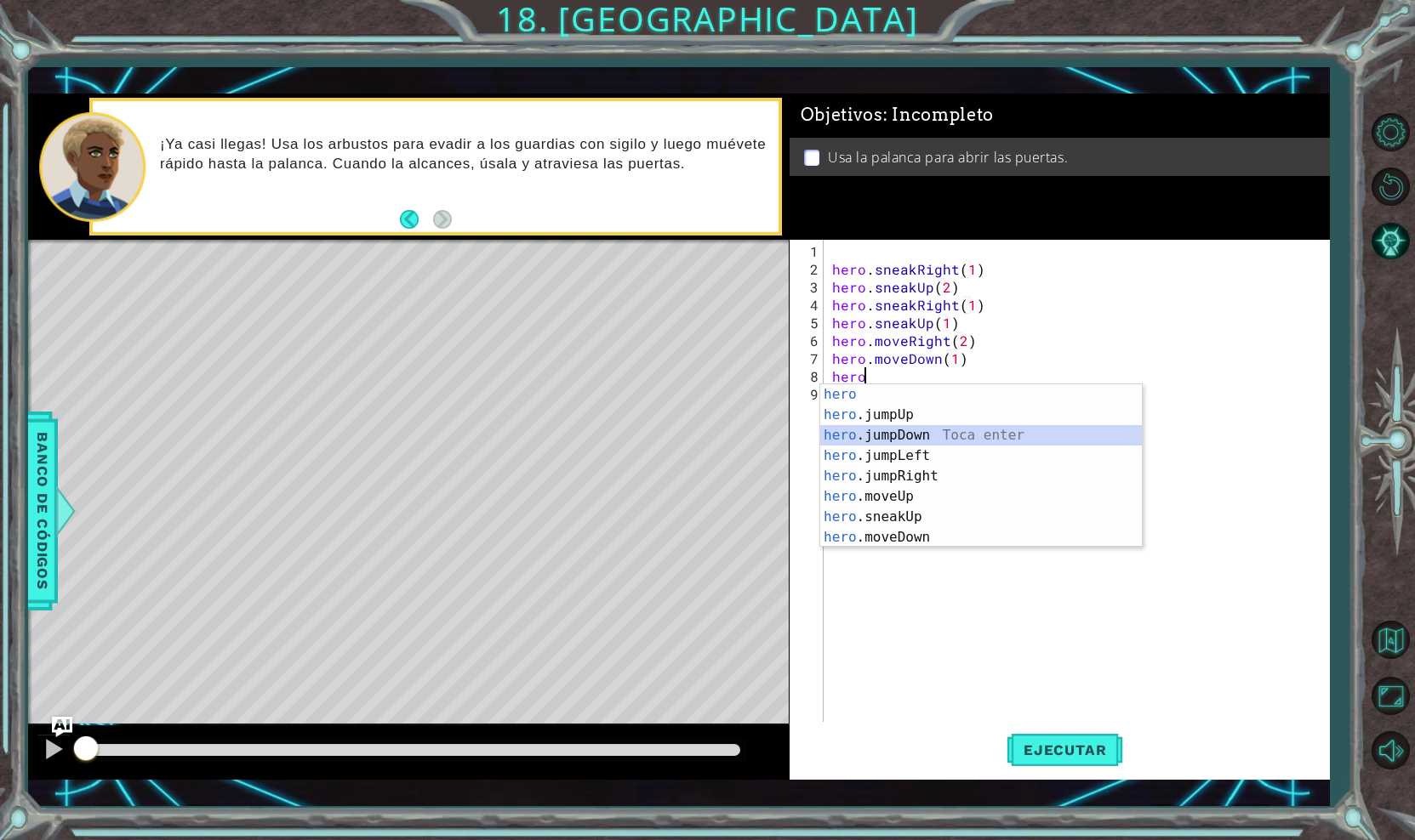
click at [867, 437] on div "hero Toca enter hero .jumpUp Toca enter hero .jumpDown Toca enter hero .jumpLef…" at bounding box center [980, 486] width 321 height 204
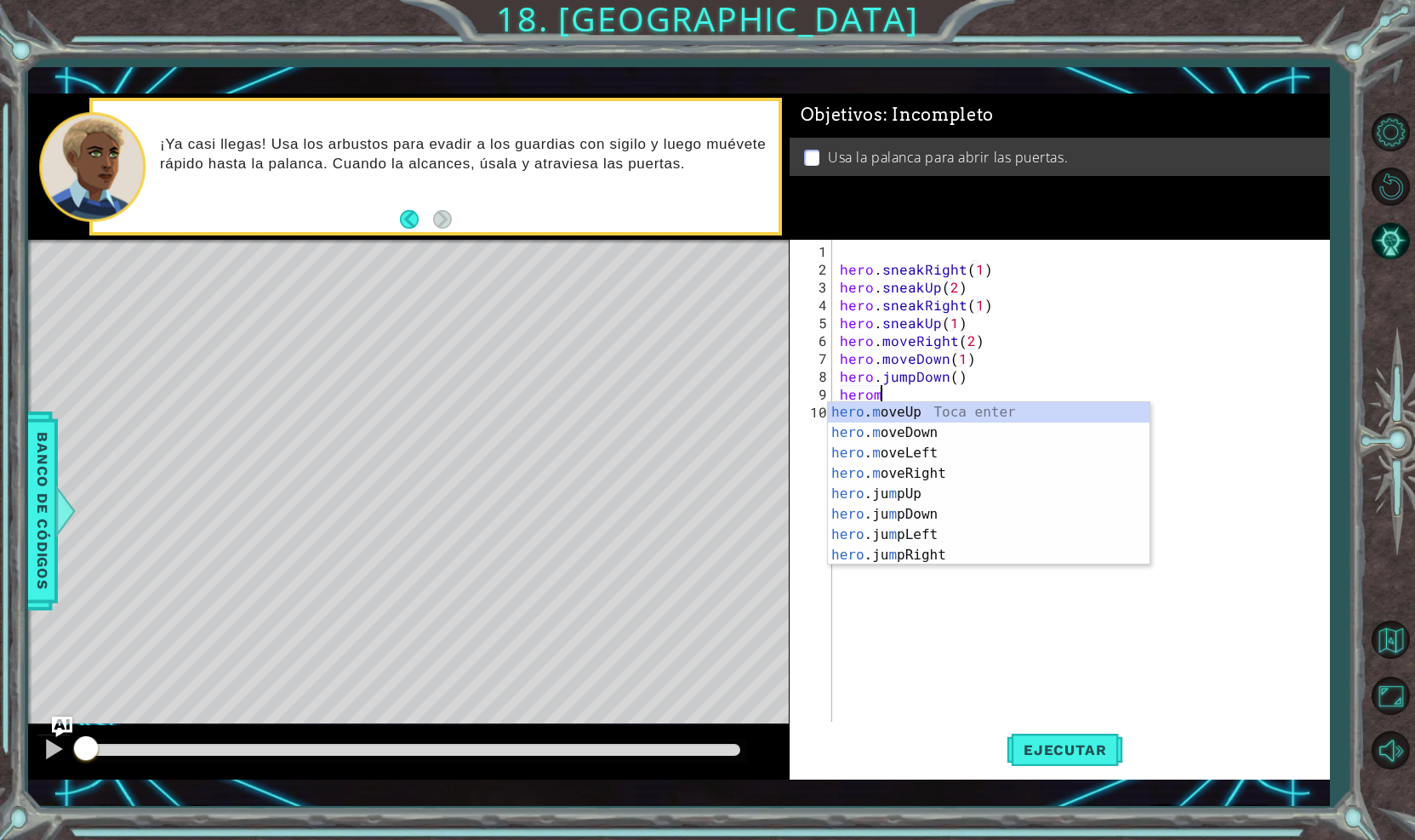
scroll to position [0, 2]
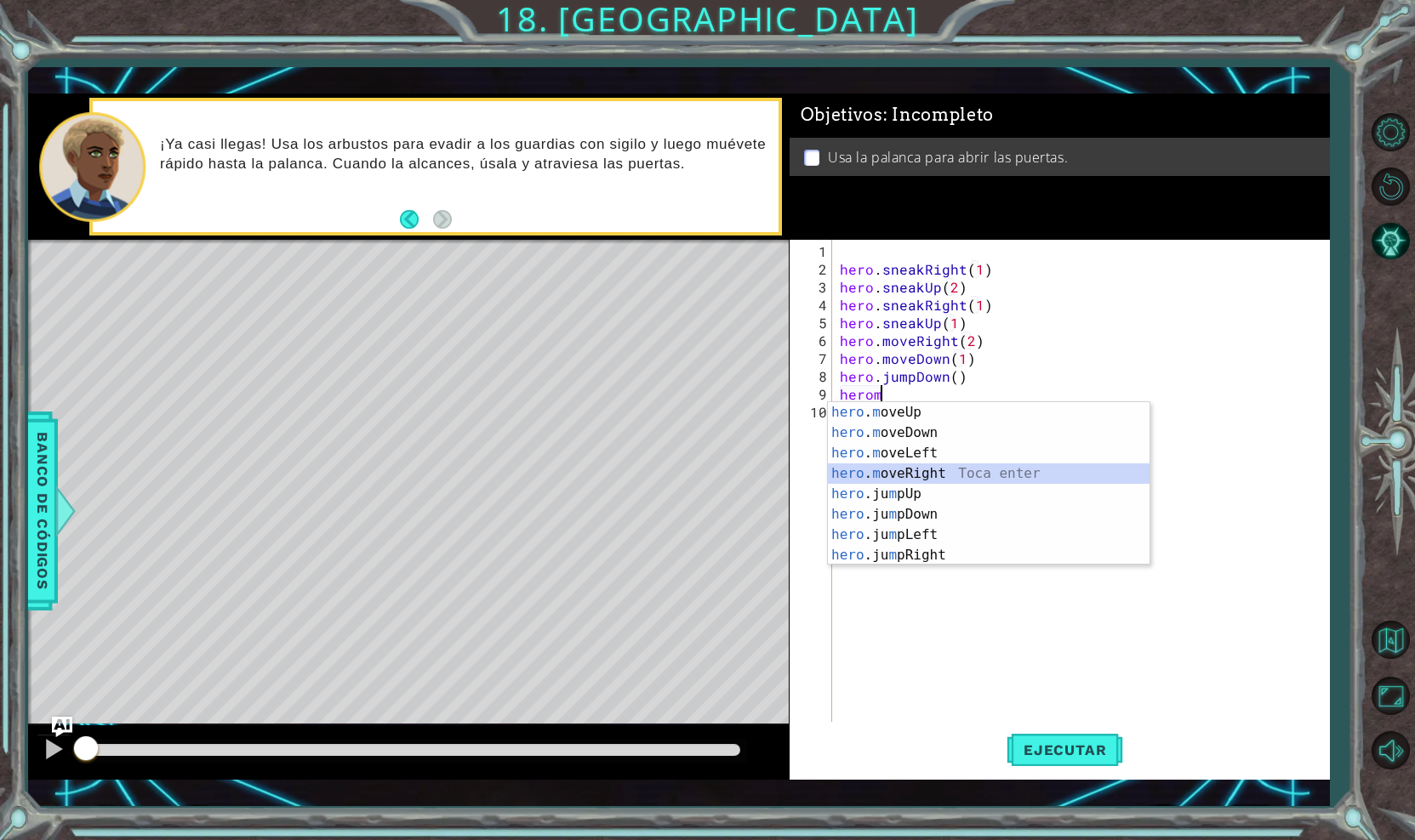
click at [904, 474] on div "hero . m oveUp Toca enter hero . m oveDown Toca enter hero . m oveLeft Toca ent…" at bounding box center [988, 504] width 321 height 204
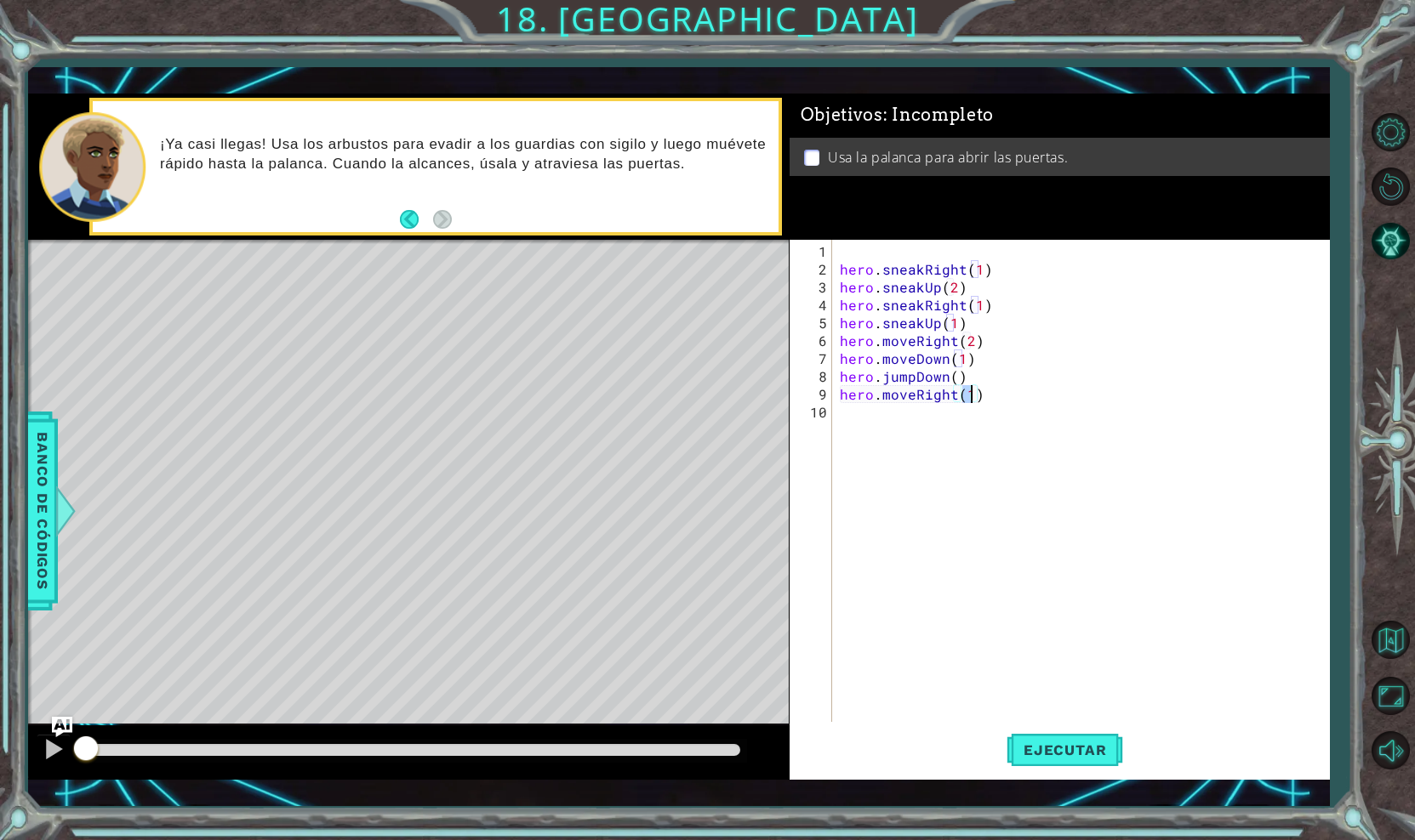
type textarea "hero.moveRight(2)"
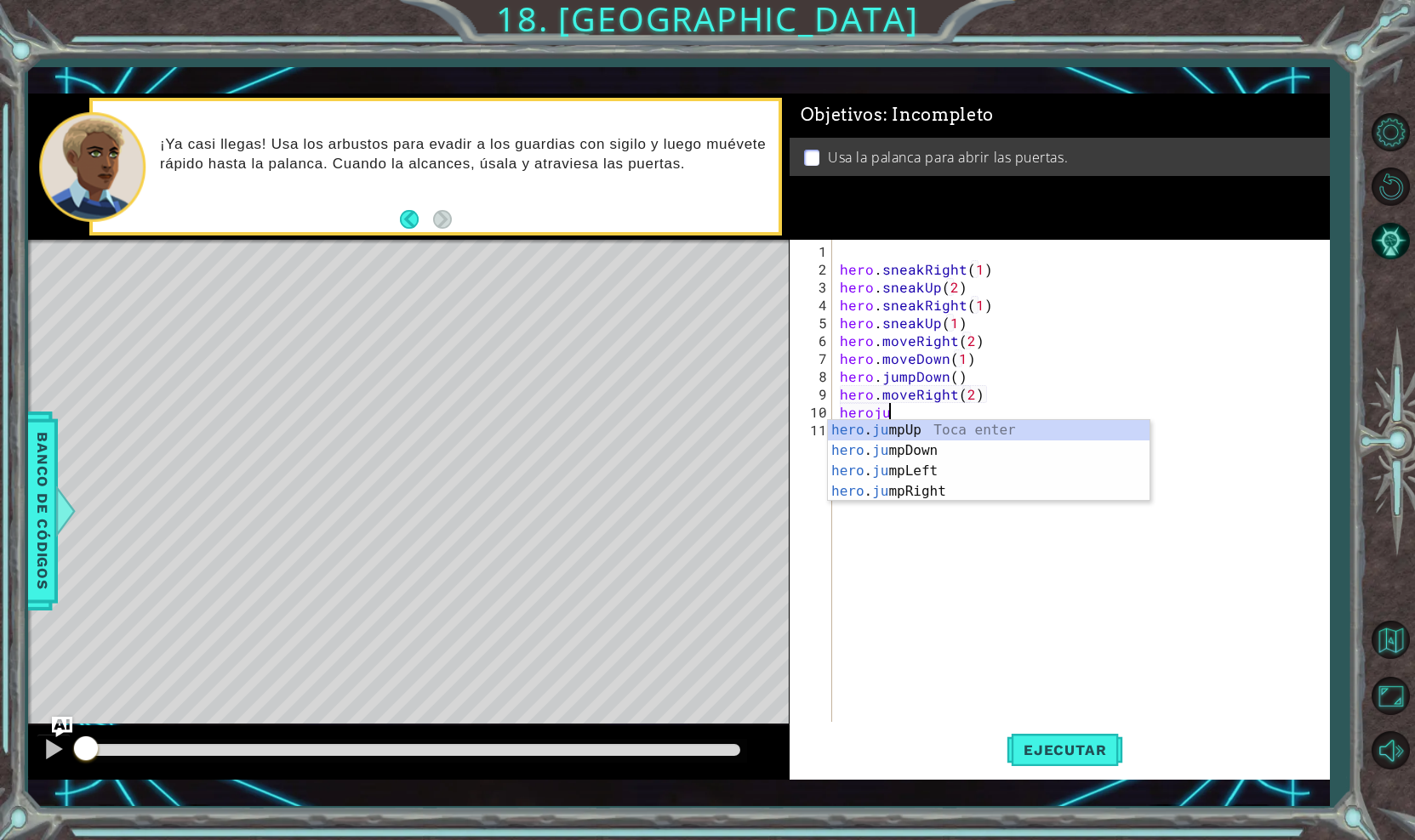
type textarea "heroj"
click at [932, 436] on div "hero . j umpUp Toca enter hero . j umpDown Toca enter hero . j umpLeft Toca ent…" at bounding box center [988, 481] width 321 height 122
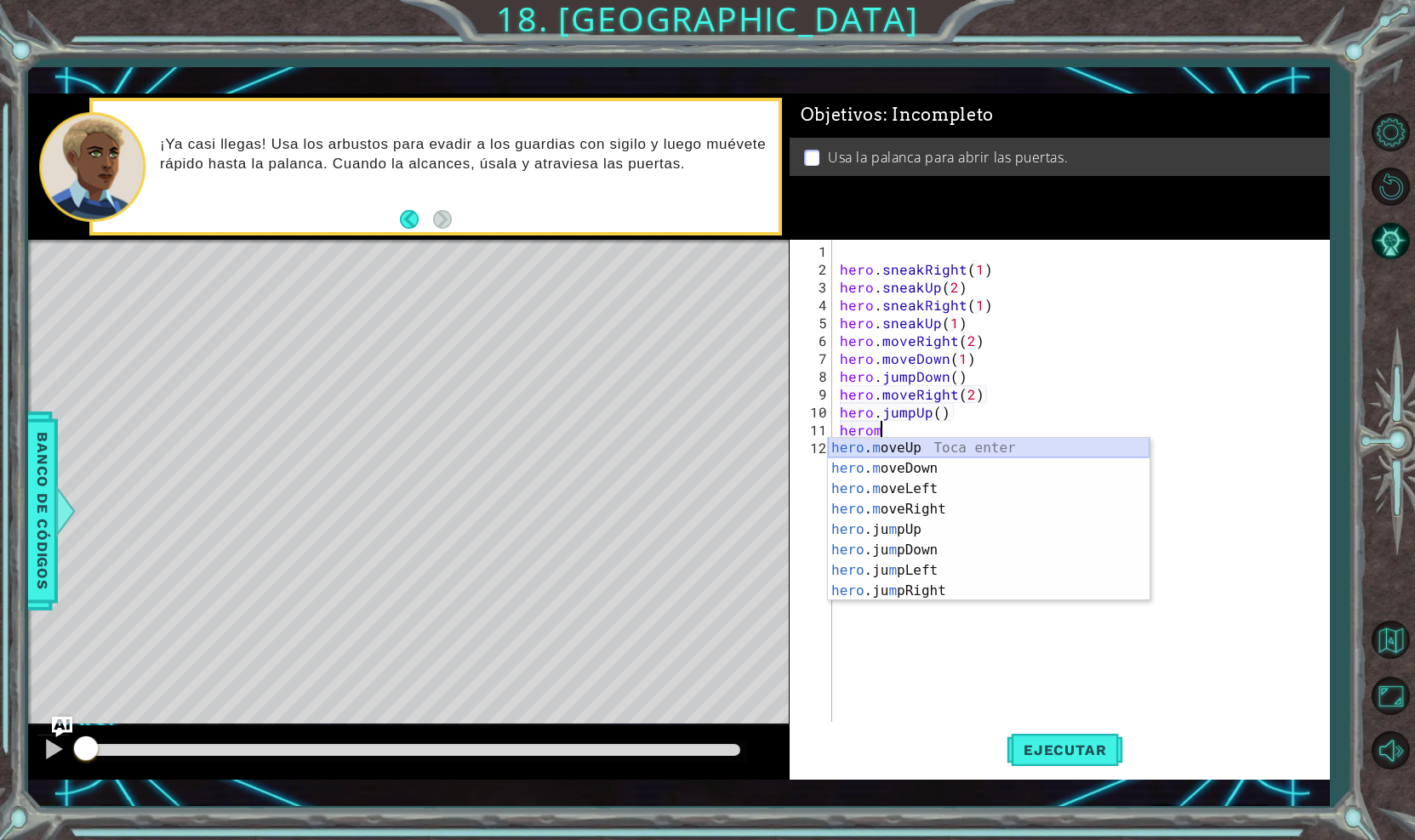
click at [906, 447] on div "hero . m oveUp Toca enter hero . m oveDown Toca enter hero . m oveLeft Toca ent…" at bounding box center [988, 539] width 321 height 204
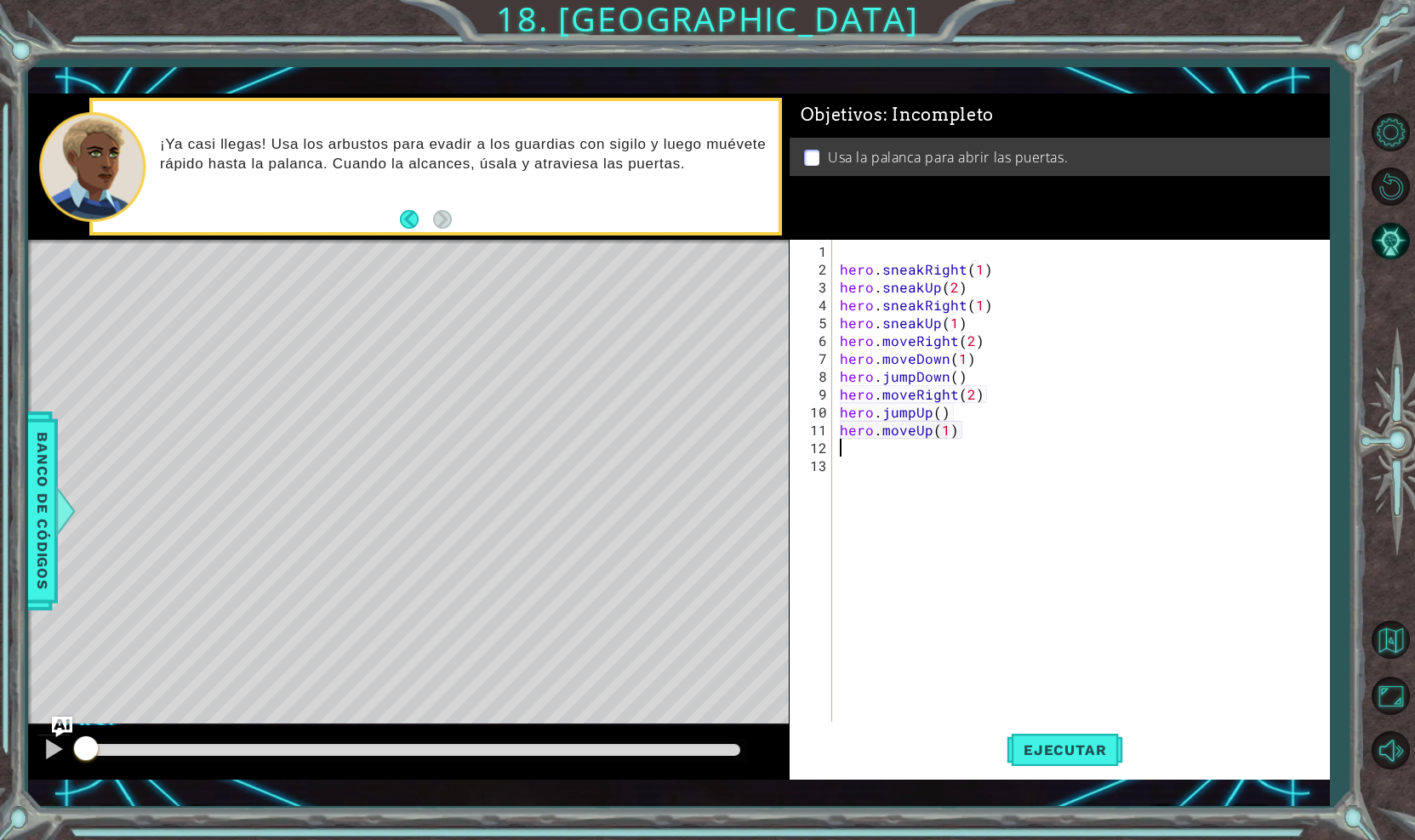
type textarea "hero.moveUp(1)g"
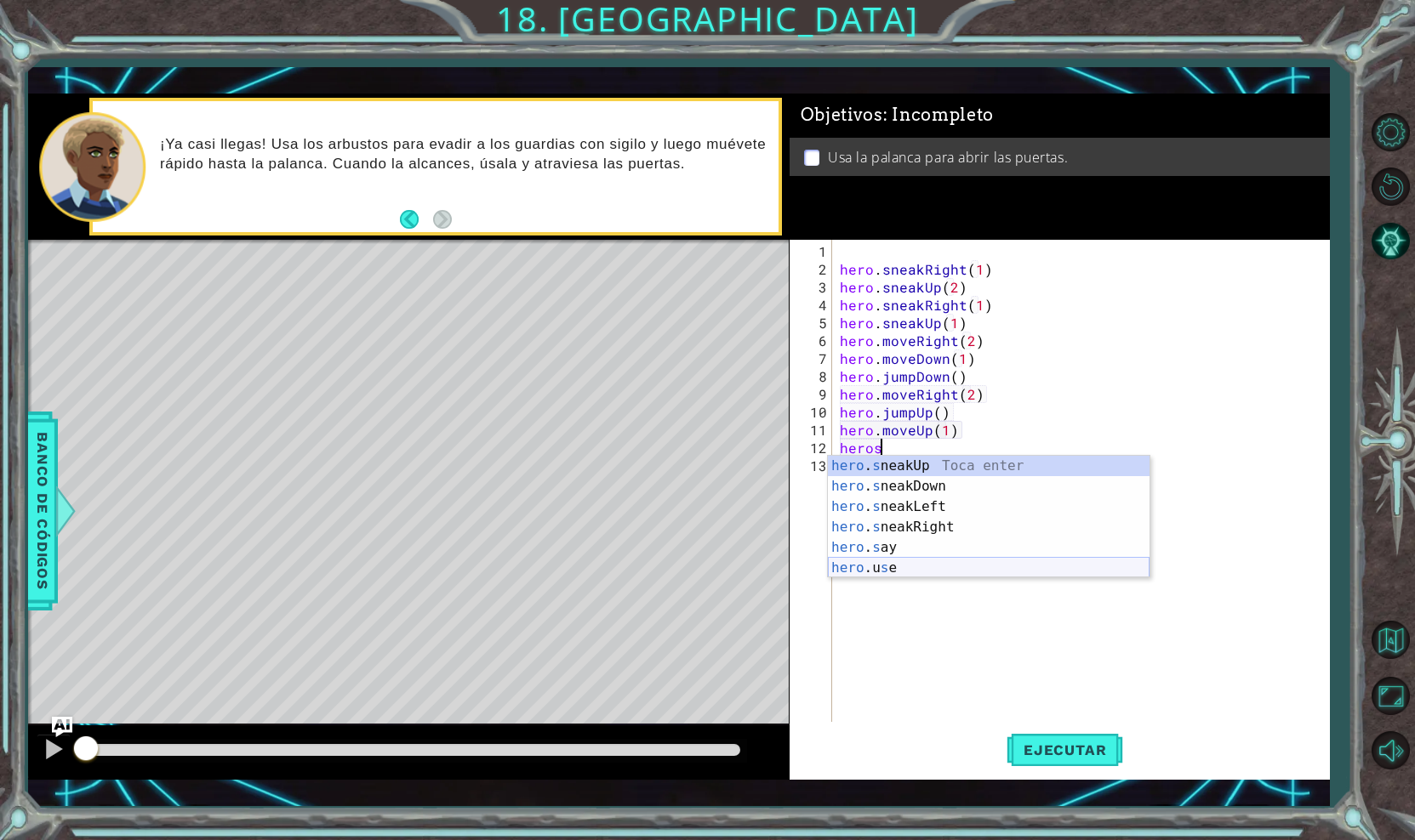
click at [897, 568] on div "hero . s neakUp Toca enter hero . s neakDown Toca enter hero . s neakLeft Toca …" at bounding box center [988, 537] width 321 height 163
type textarea "hero.use("string")"
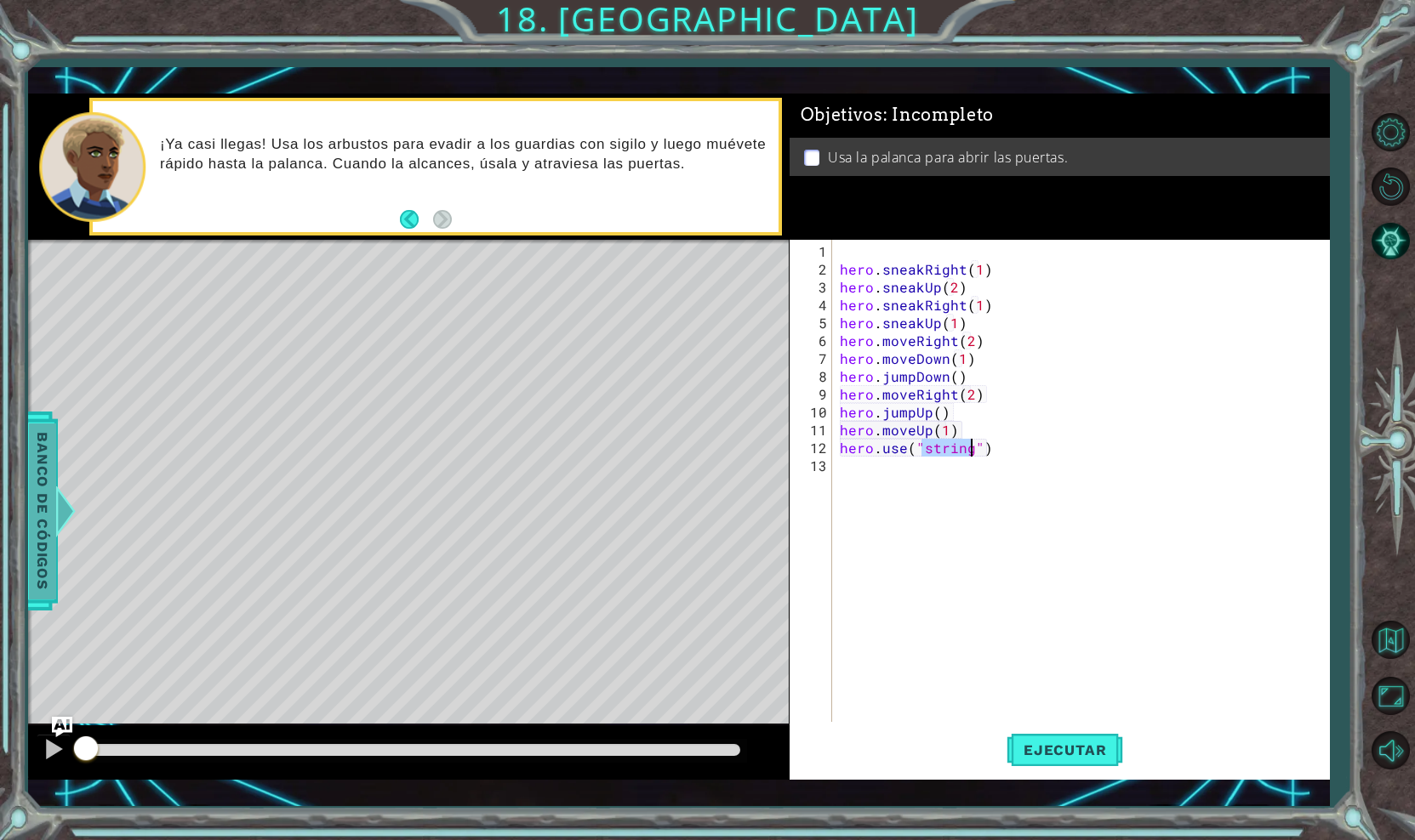
click at [60, 529] on div at bounding box center [66, 511] width 21 height 51
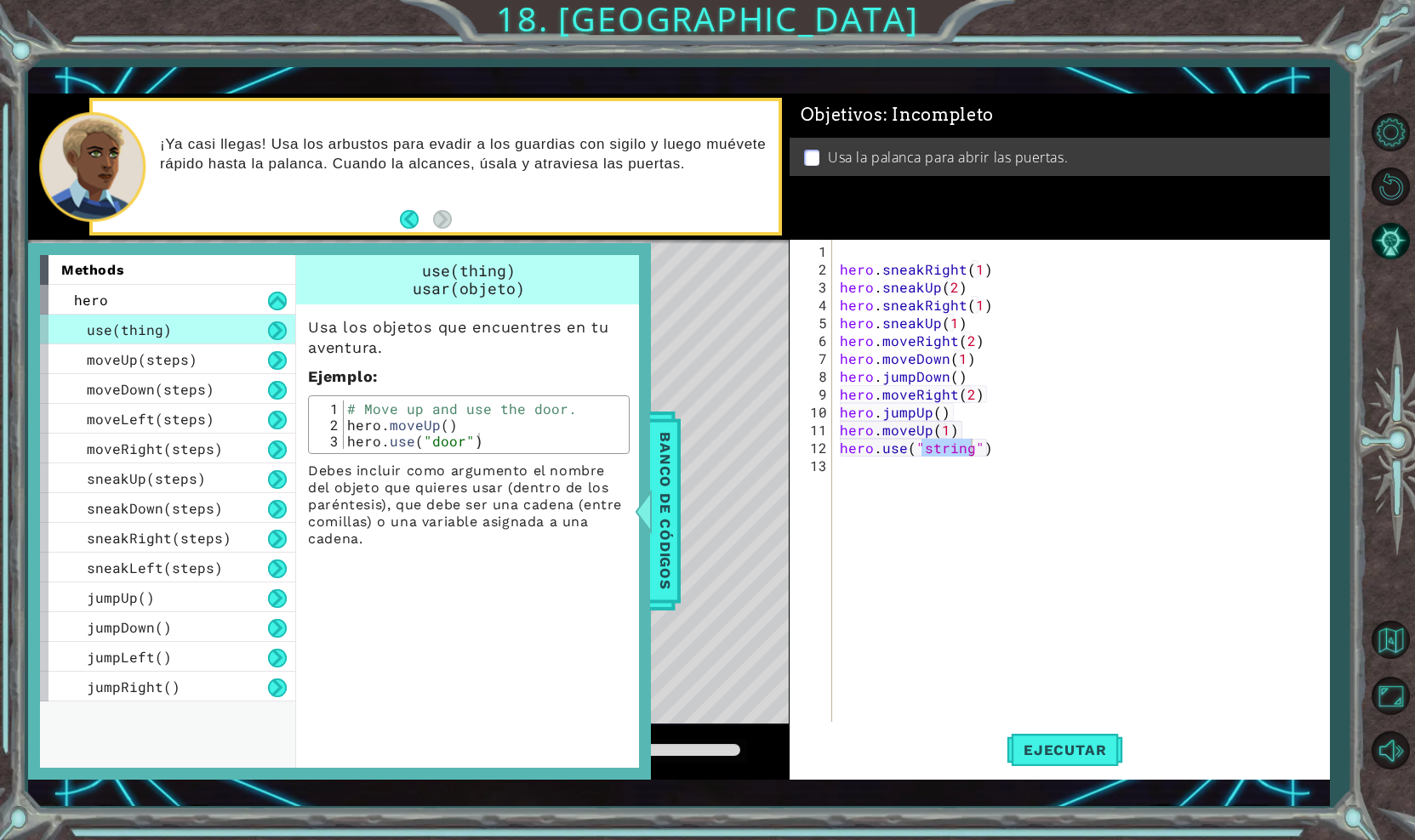
click at [203, 332] on div "use(thing)" at bounding box center [167, 329] width 255 height 30
click at [275, 326] on button at bounding box center [277, 330] width 18 height 18
click at [277, 331] on button at bounding box center [277, 330] width 18 height 18
type textarea "hero.use("door")"
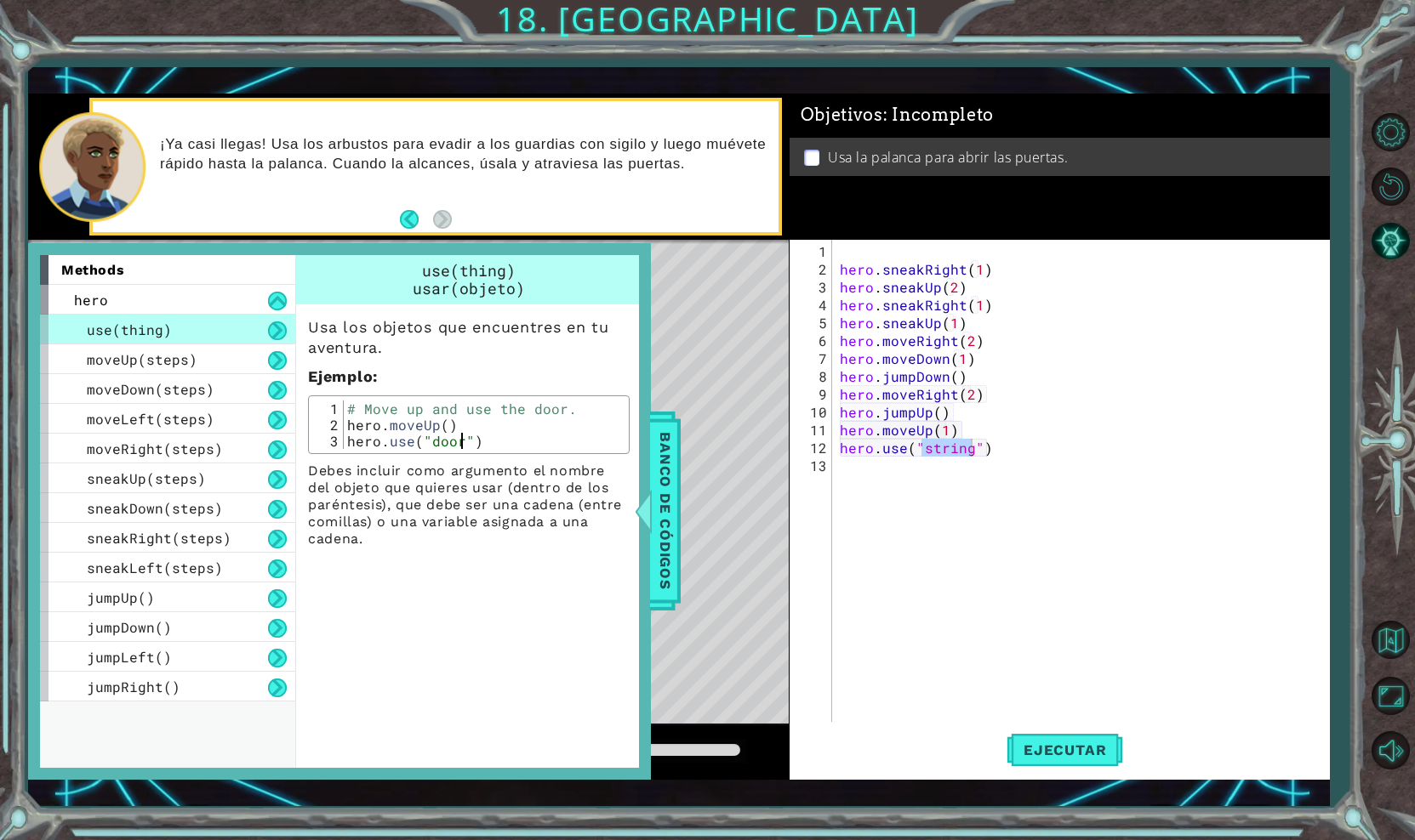
click at [458, 446] on div "# Move up and use the door. hero . moveUp ( ) hero . use ( "door" )" at bounding box center [484, 440] width 281 height 81
click at [960, 450] on div "hero . sneakRight ( 1 ) hero . sneakUp ( 2 ) hero . sneakRight ( 1 ) hero . sne…" at bounding box center [1085, 501] width 497 height 518
click at [995, 460] on div "hero . sneakRight ( 1 ) hero . sneakUp ( 2 ) hero . sneakRight ( 1 ) hero . sne…" at bounding box center [1085, 501] width 497 height 518
click at [1049, 761] on button "Ejecutar" at bounding box center [1065, 750] width 116 height 54
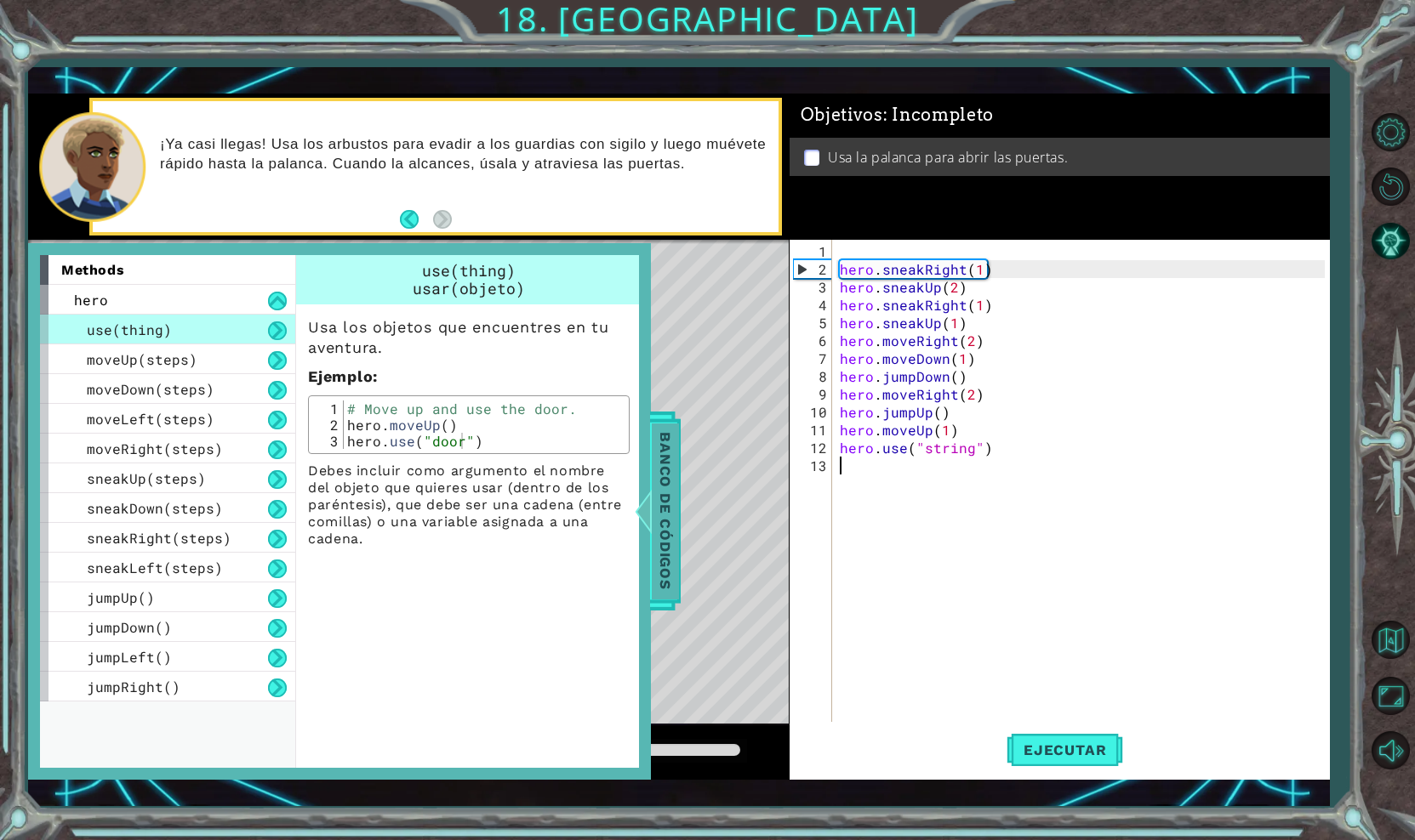
click at [663, 534] on span "Banco de códigos" at bounding box center [665, 511] width 27 height 176
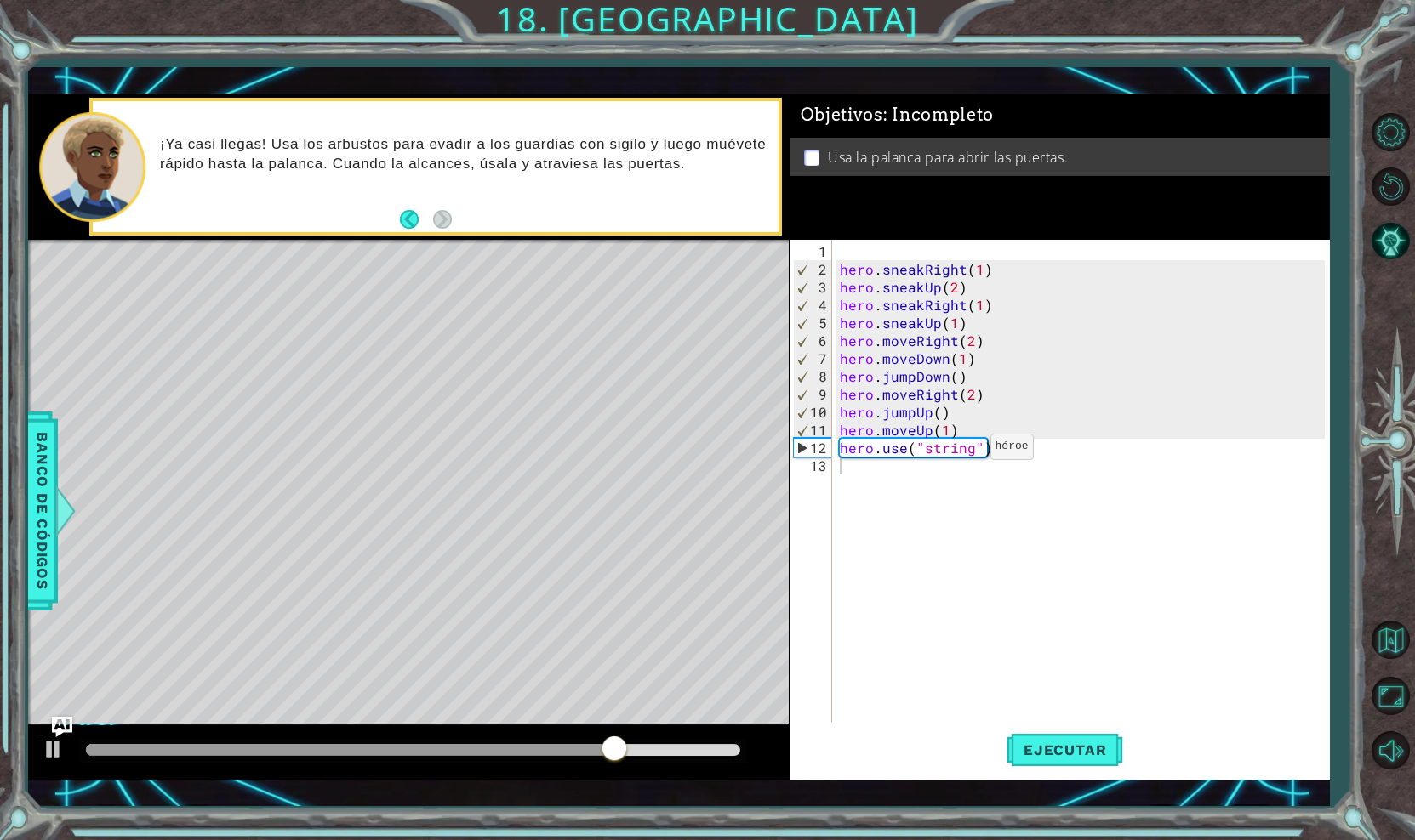
click at [969, 453] on div "hero . sneakRight ( 1 ) hero . sneakUp ( 2 ) hero . sneakRight ( 1 ) hero . sne…" at bounding box center [1085, 501] width 497 height 518
type textarea "hero.use("lever")"
click at [898, 472] on div "hero . sneakRight ( 1 ) hero . sneakUp ( 2 ) hero . sneakRight ( 1 ) hero . sne…" at bounding box center [1085, 501] width 497 height 518
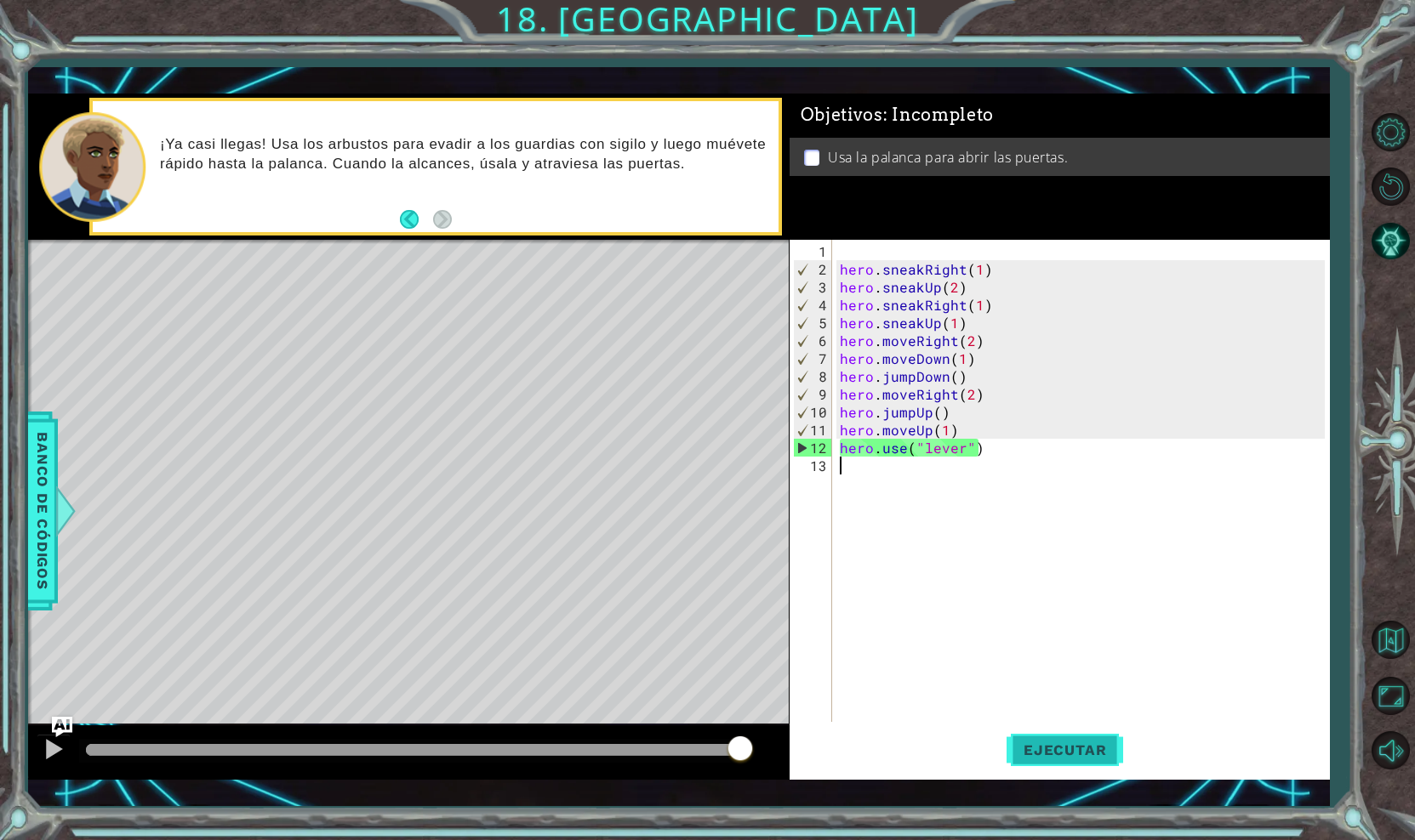
click at [1038, 749] on span "Ejecutar" at bounding box center [1065, 750] width 116 height 17
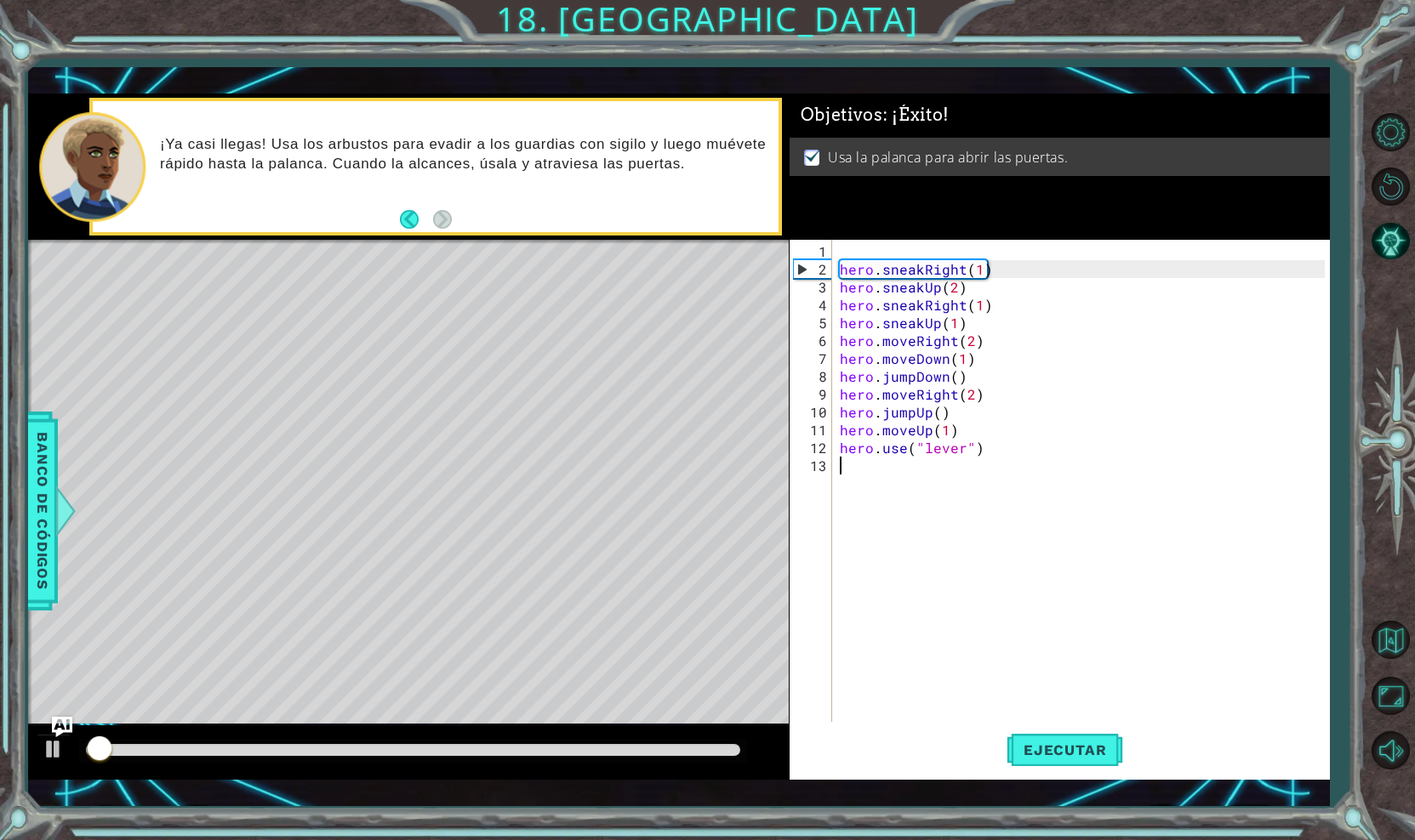
click at [685, 747] on div at bounding box center [412, 750] width 653 height 12
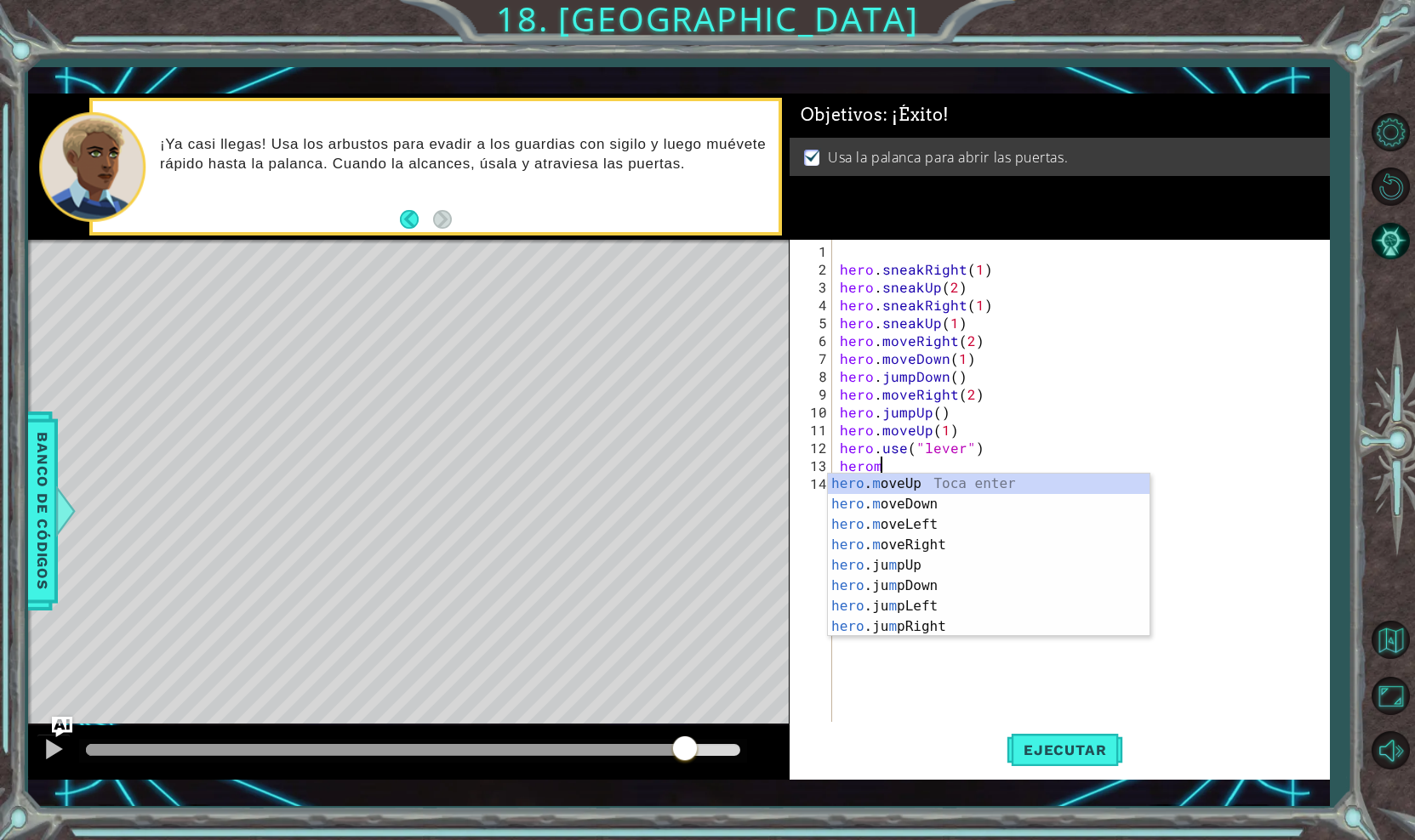
scroll to position [0, 2]
click at [941, 542] on div "hero . m oveUp Toca enter hero . m oveDown Toca enter hero . m oveLeft Toca ent…" at bounding box center [988, 575] width 321 height 204
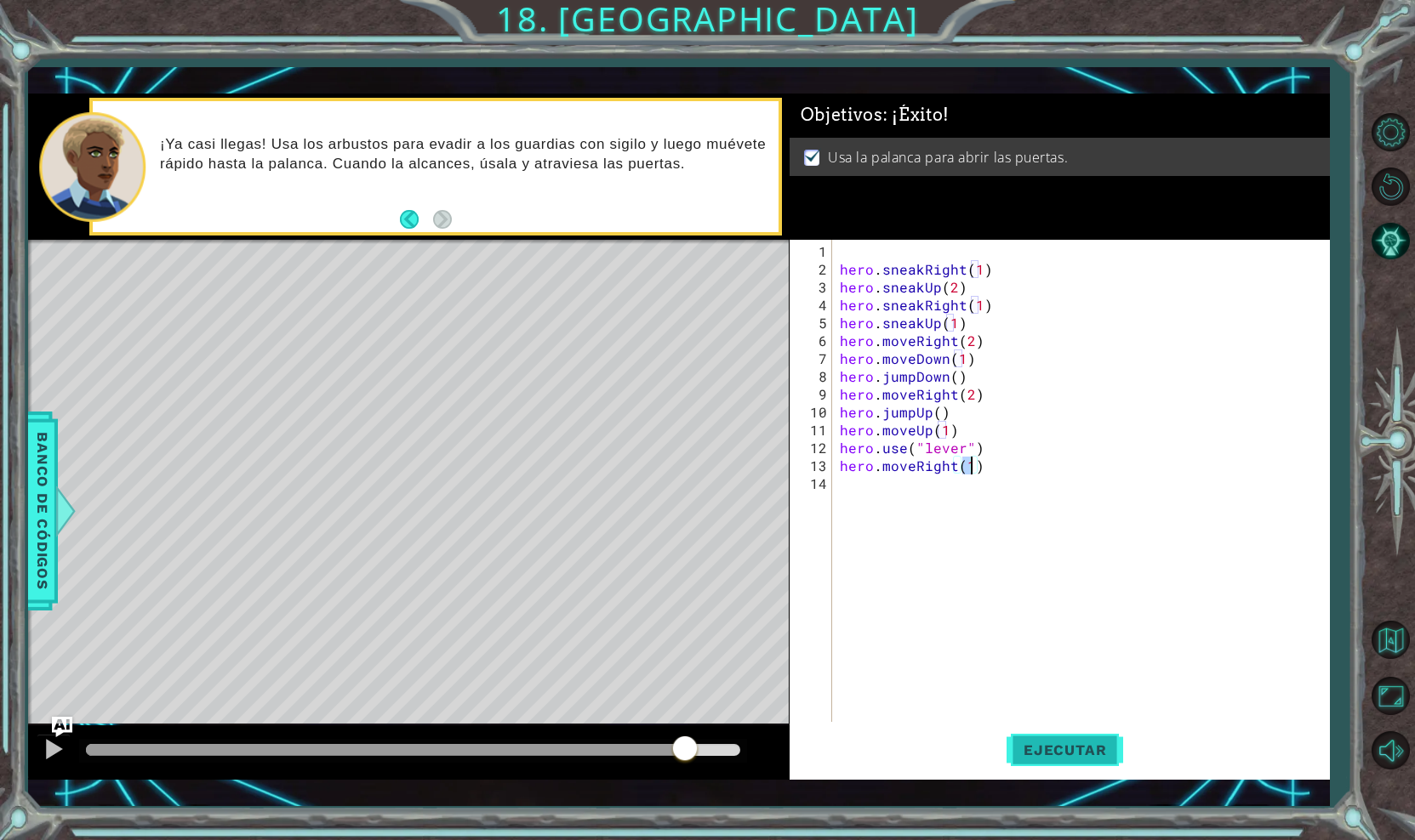
click at [1036, 753] on span "Ejecutar" at bounding box center [1065, 750] width 116 height 17
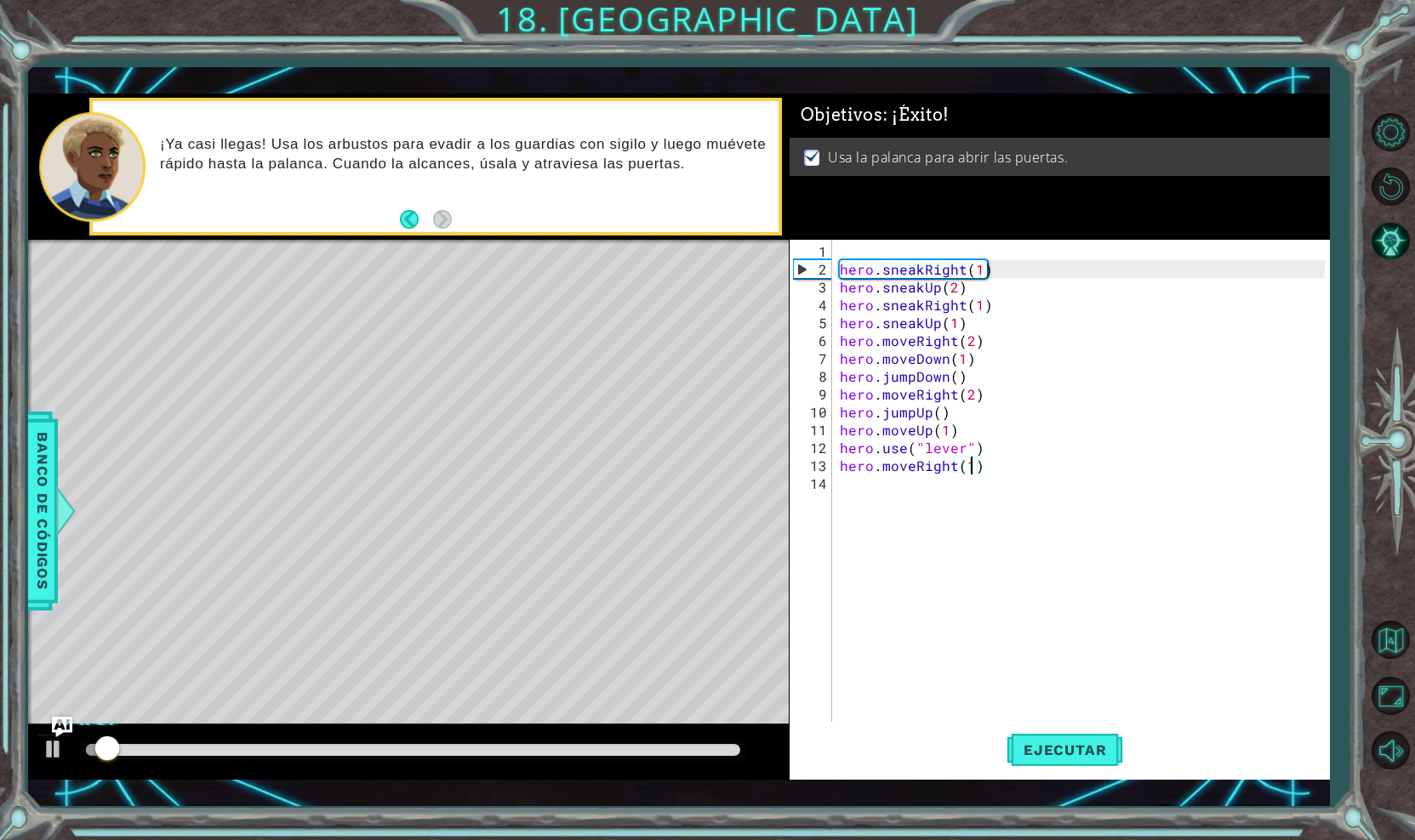
click at [689, 753] on div at bounding box center [412, 750] width 653 height 12
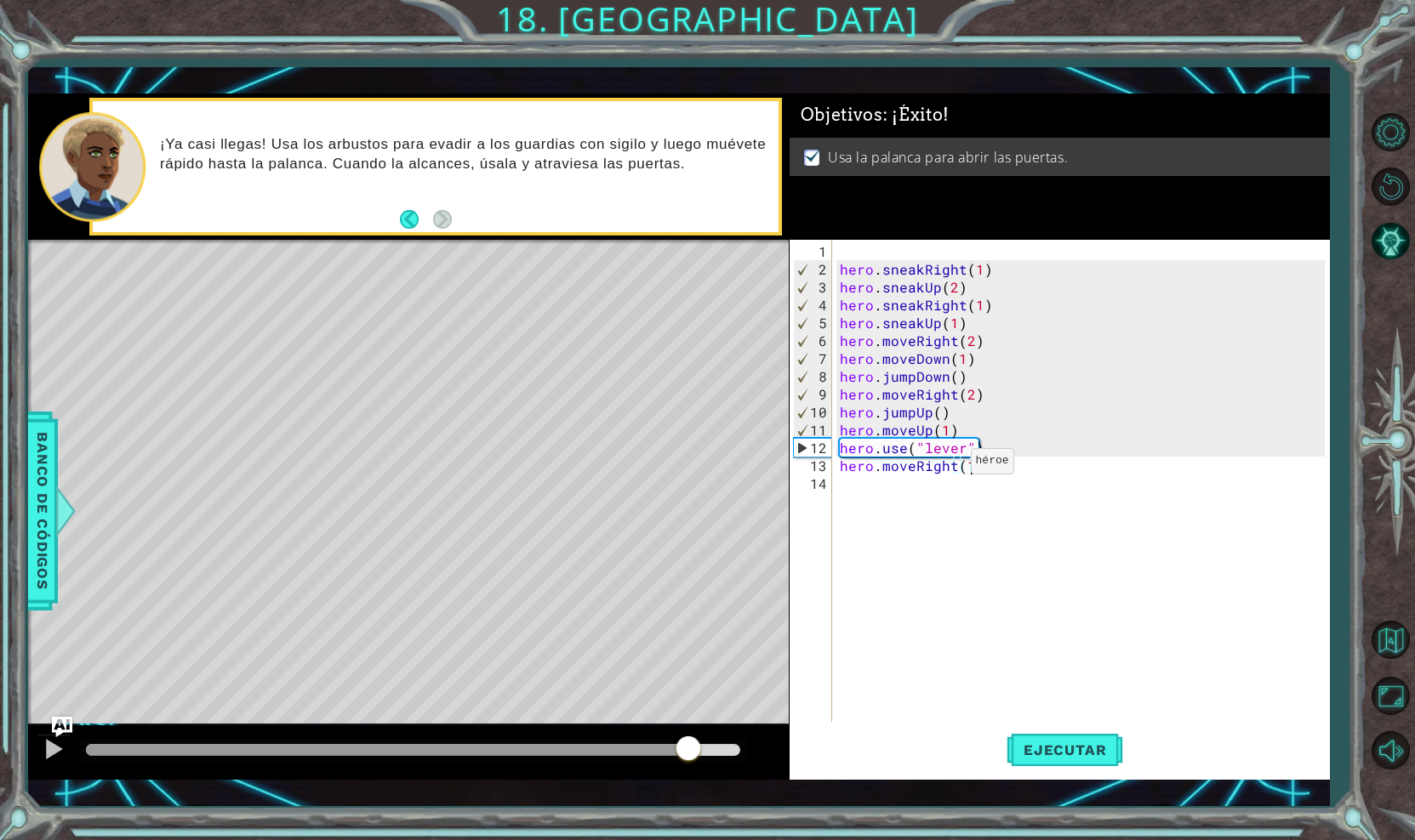
click at [947, 468] on div "hero . sneakRight ( 1 ) hero . sneakUp ( 2 ) hero . sneakRight ( 1 ) hero . sne…" at bounding box center [1085, 501] width 497 height 518
click at [956, 471] on div "hero . sneakRight ( 1 ) hero . sneakUp ( 2 ) hero . sneakRight ( 1 ) hero . sne…" at bounding box center [1085, 501] width 497 height 518
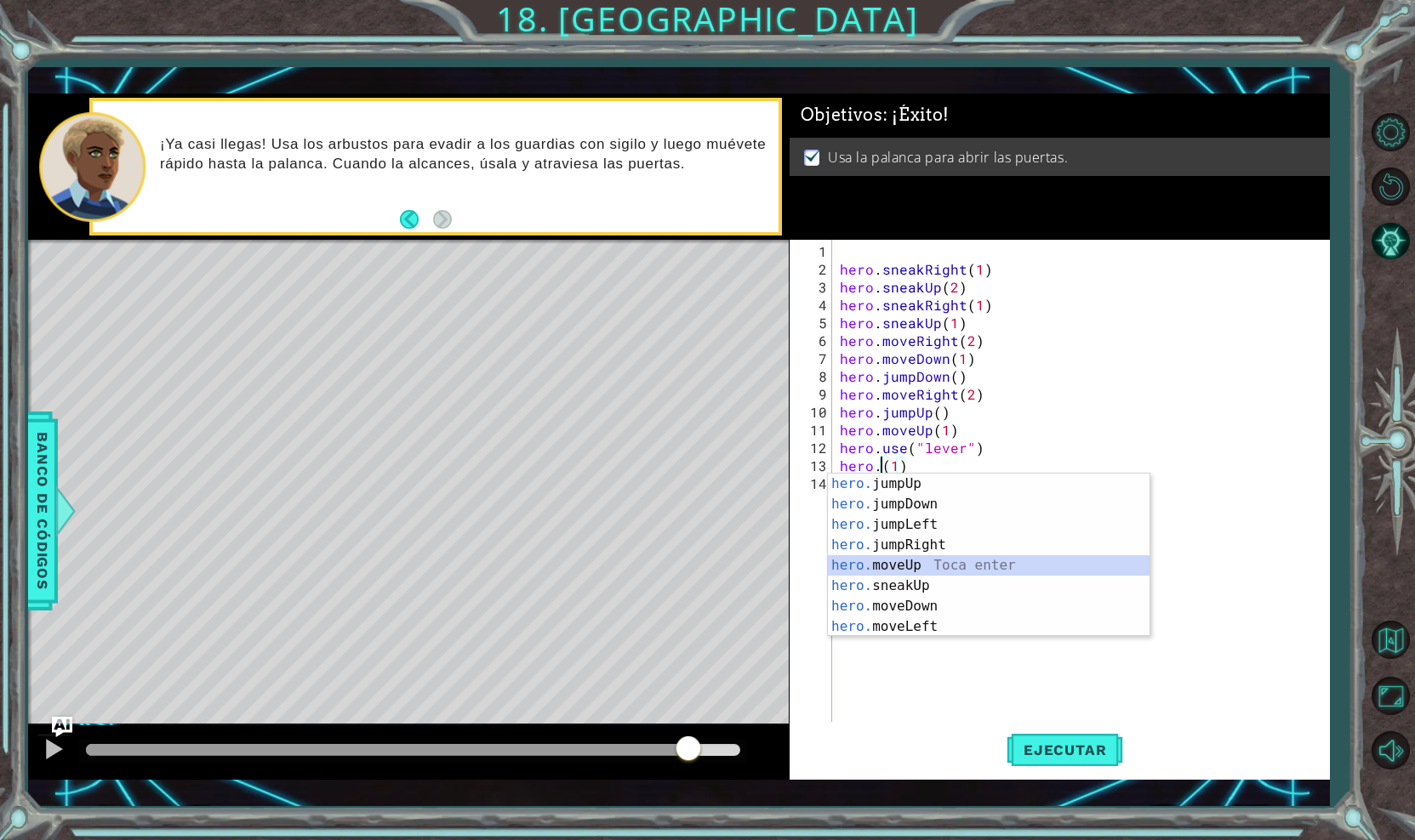
click at [901, 563] on div "hero. jumpUp Toca enter hero. jumpDown Toca enter hero. jumpLeft Toca enter her…" at bounding box center [988, 575] width 321 height 204
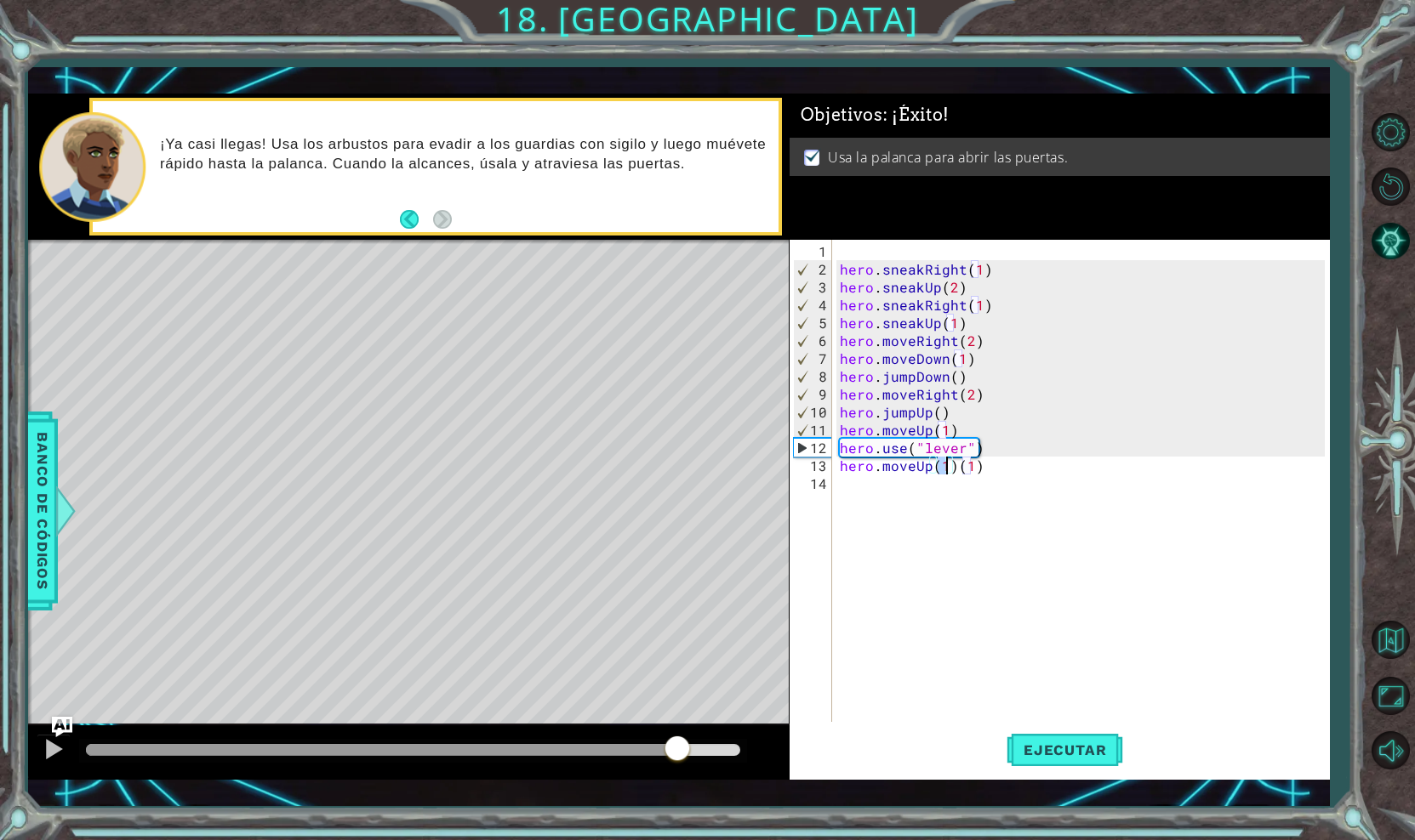
click at [979, 467] on div "hero . sneakRight ( 1 ) hero . sneakUp ( 2 ) hero . sneakRight ( 1 ) hero . sne…" at bounding box center [1085, 501] width 497 height 518
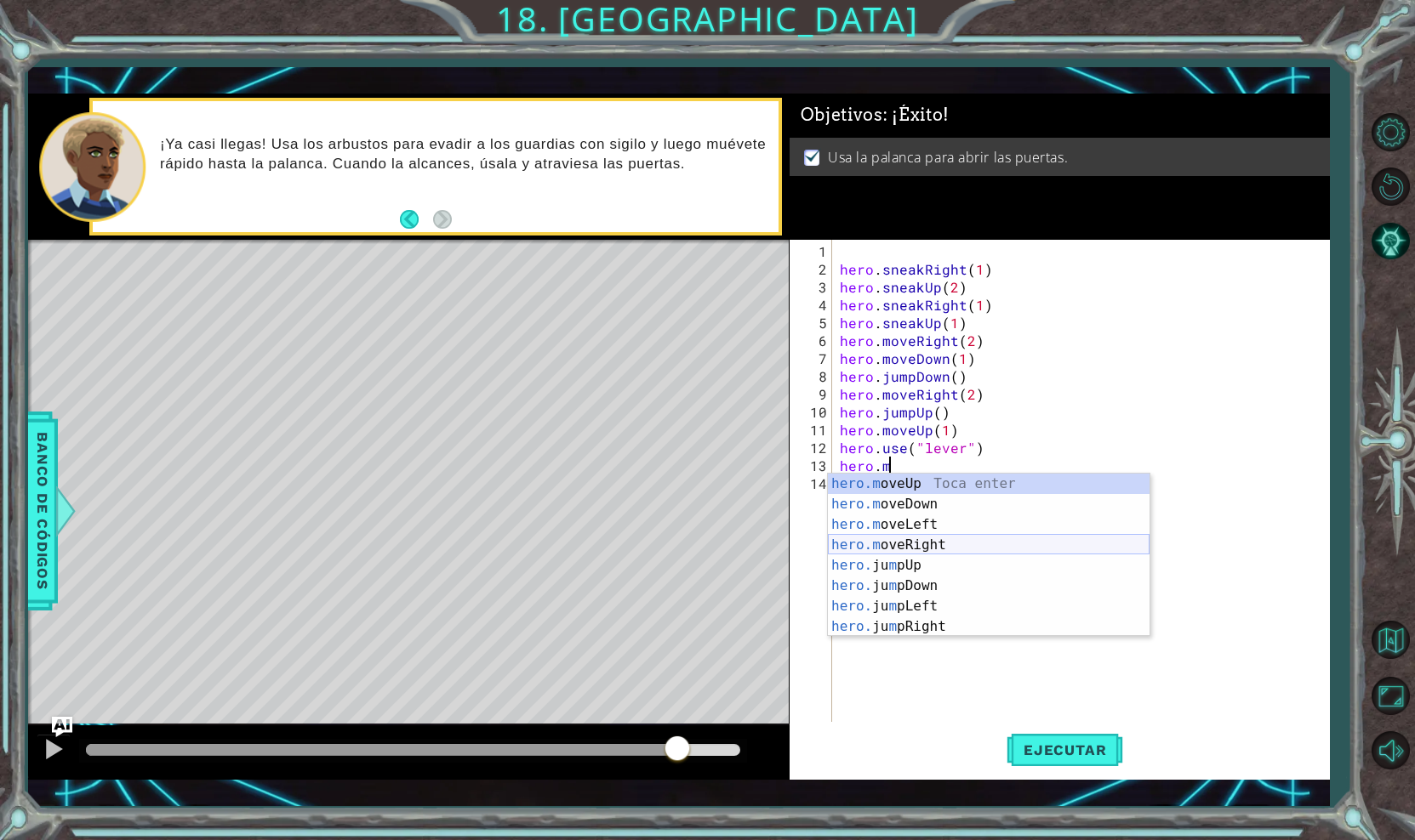
click at [928, 543] on div "hero.m oveUp Toca enter hero.m oveDown Toca enter hero.m oveLeft Toca enter her…" at bounding box center [988, 575] width 321 height 204
type textarea "hero.moveRight(1)"
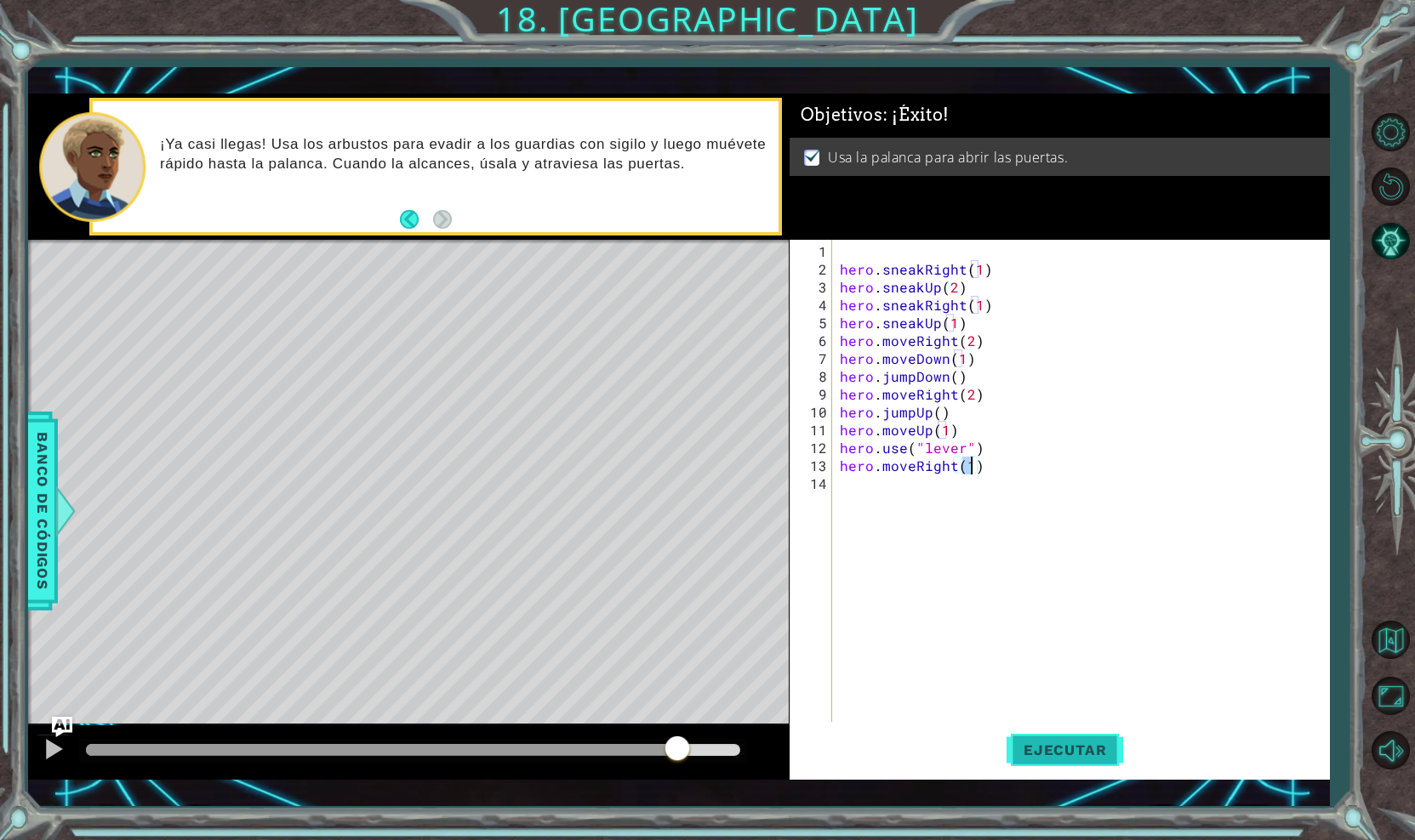
click at [1031, 747] on span "Ejecutar" at bounding box center [1065, 750] width 116 height 17
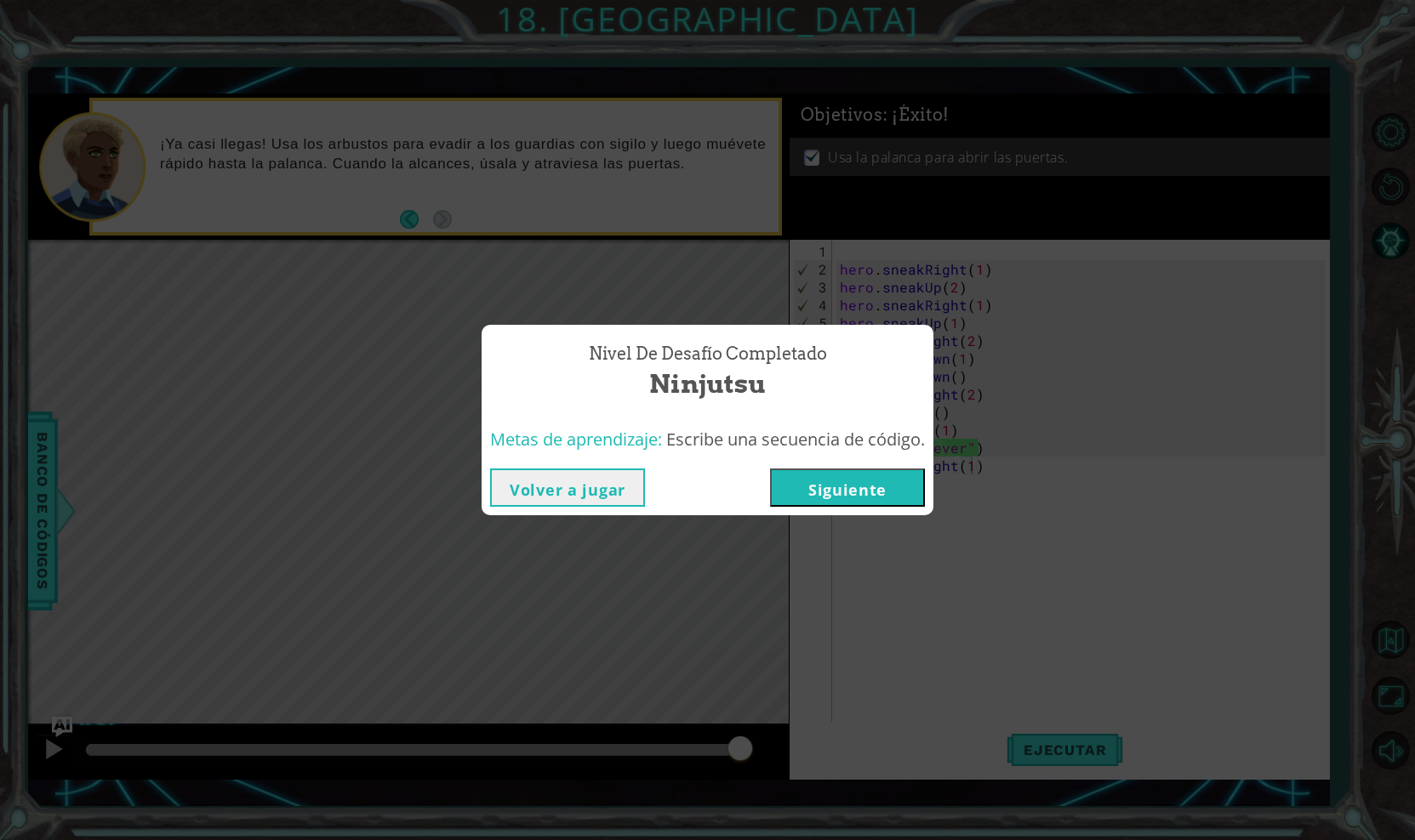
click at [836, 476] on button "Siguiente" at bounding box center [847, 487] width 155 height 38
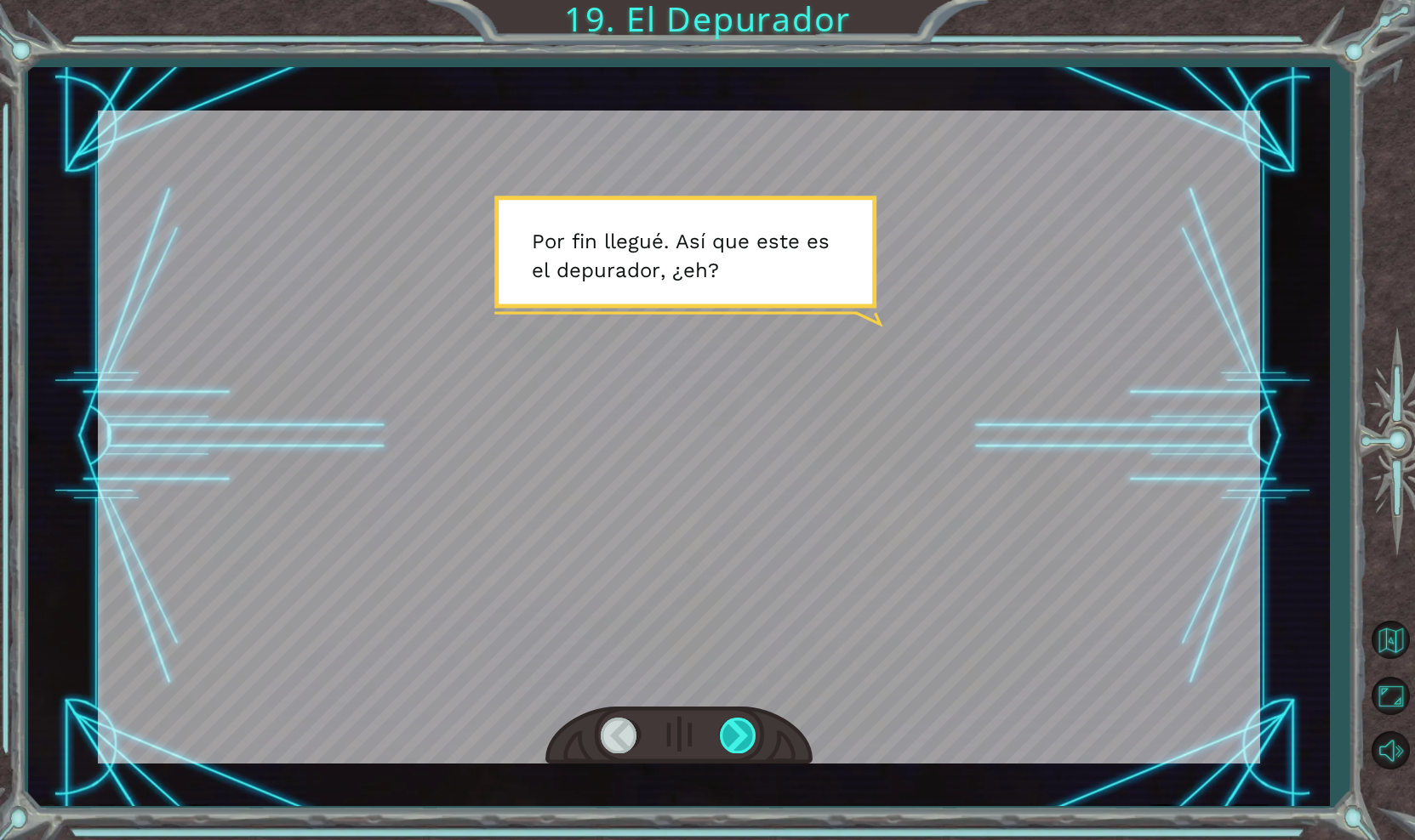
click at [729, 735] on div at bounding box center [739, 735] width 38 height 35
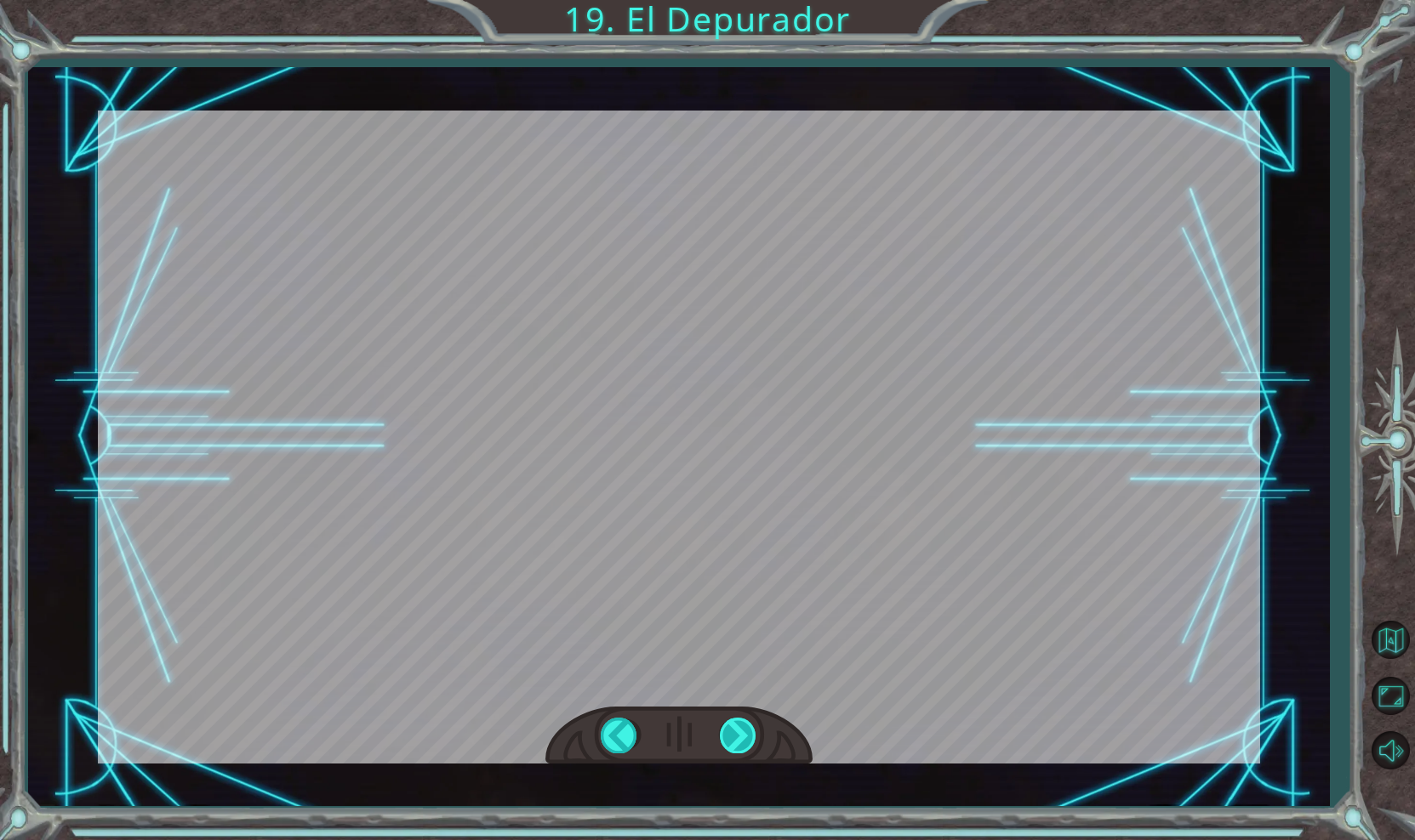
click at [744, 737] on div at bounding box center [739, 735] width 38 height 35
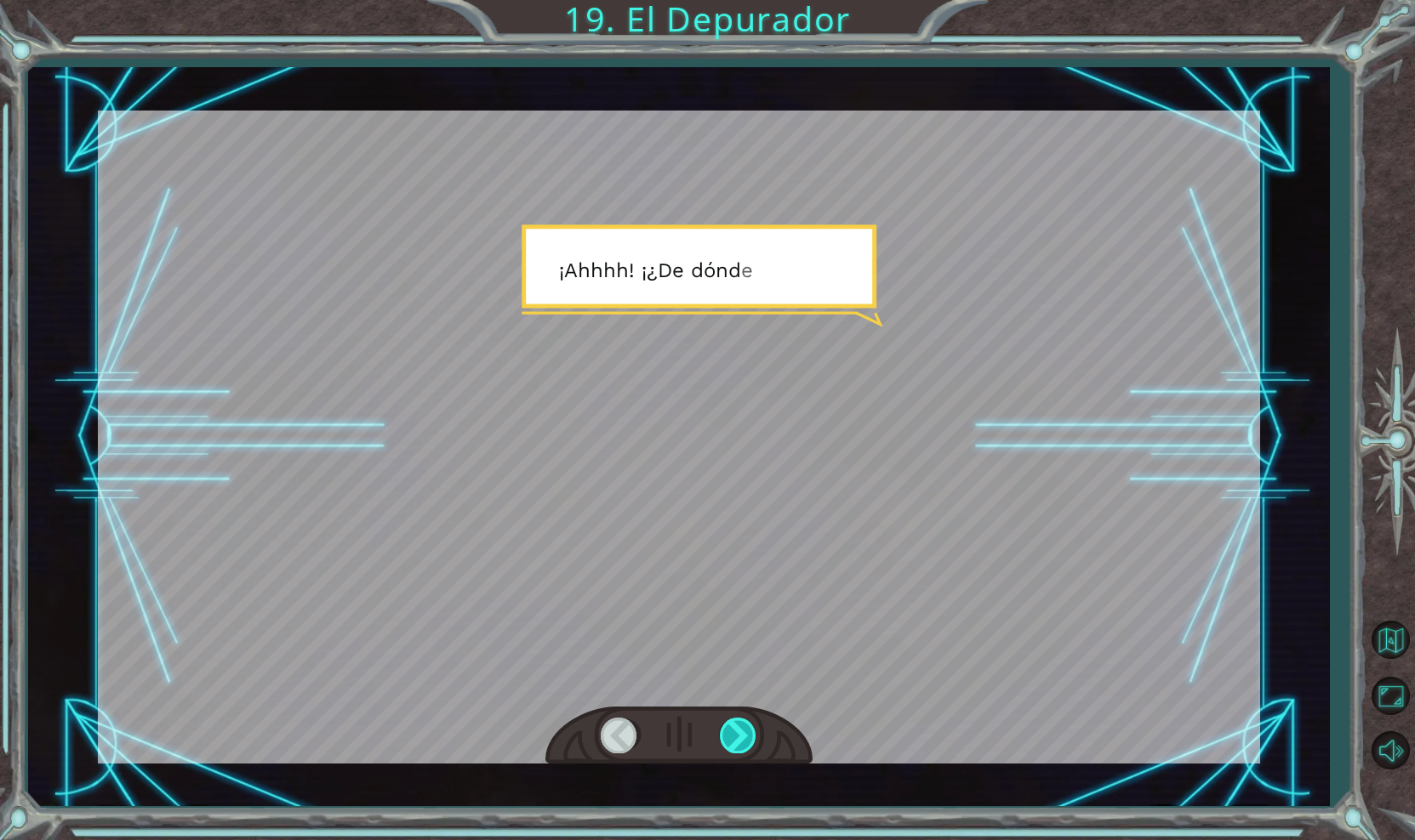
click at [744, 737] on div at bounding box center [739, 735] width 38 height 35
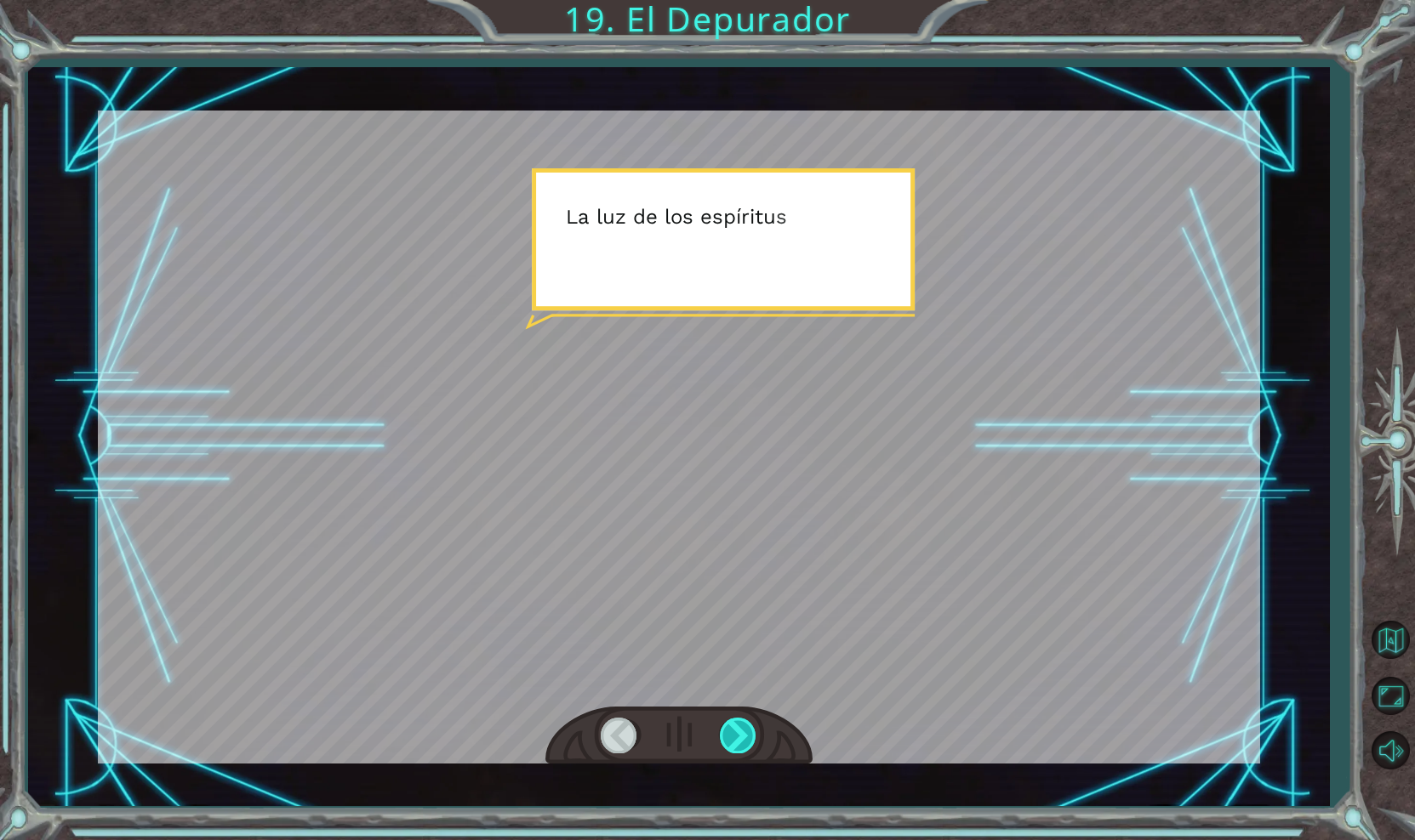
click at [744, 737] on div at bounding box center [739, 735] width 38 height 35
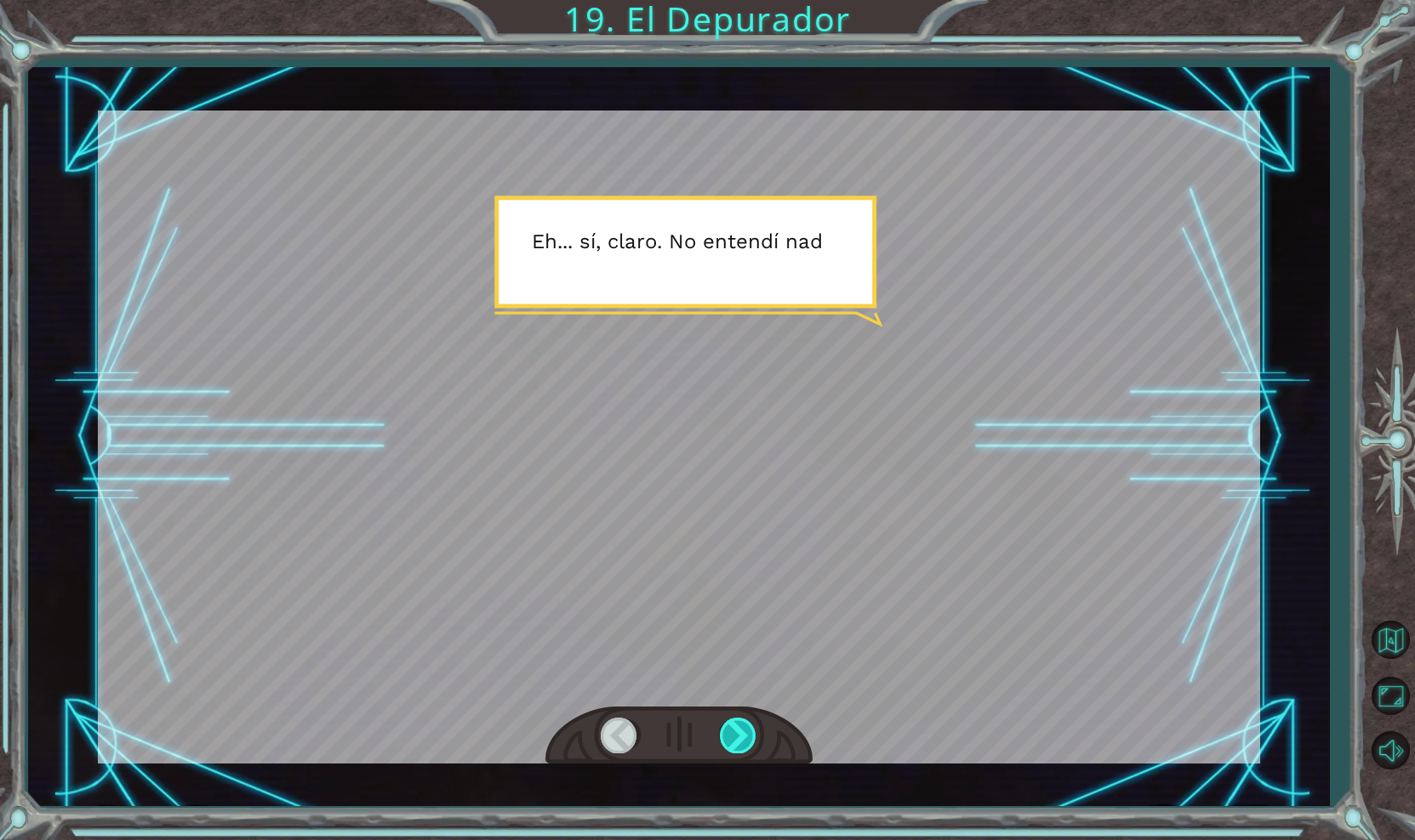
click at [744, 737] on div at bounding box center [739, 735] width 38 height 35
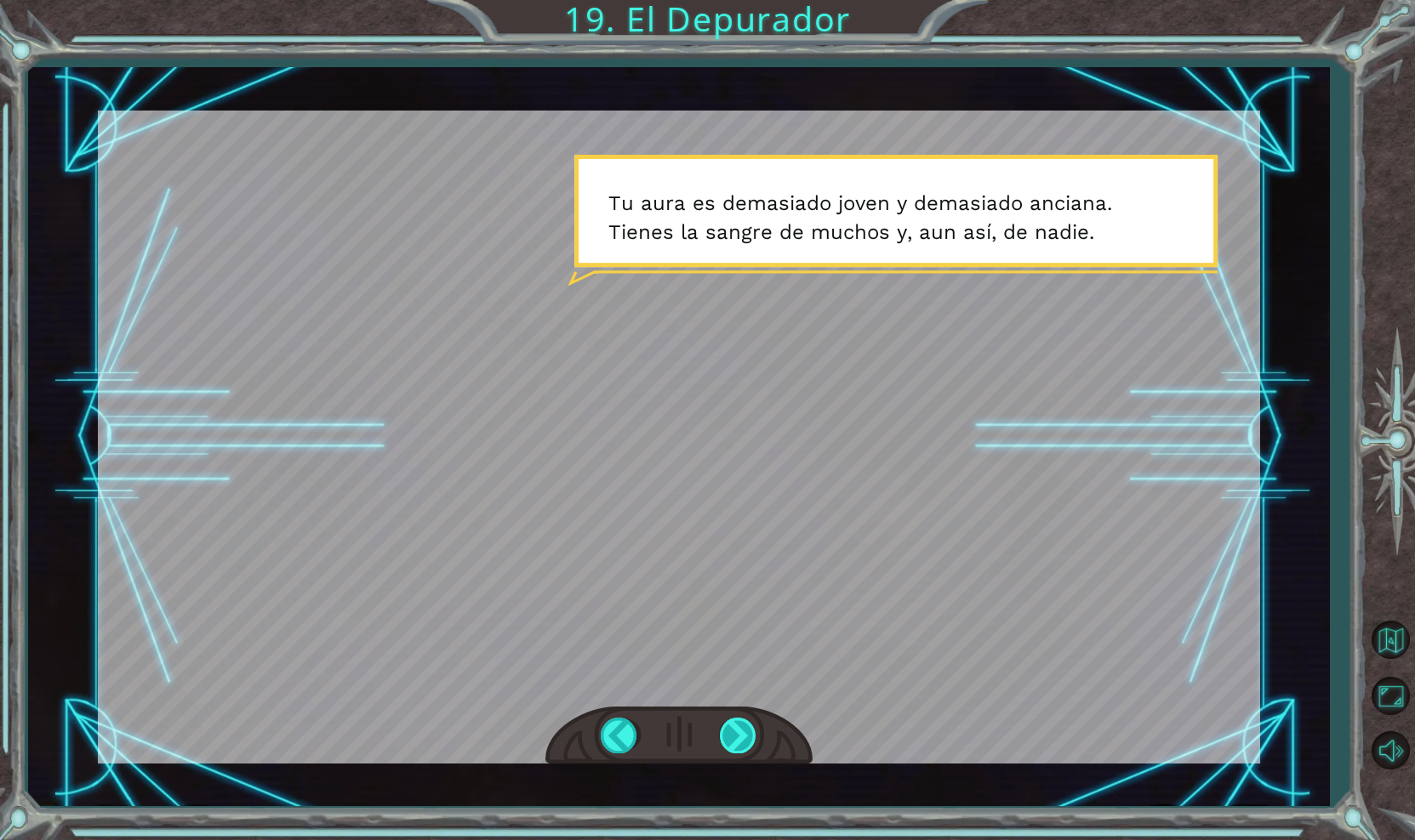
click at [744, 737] on div at bounding box center [739, 735] width 38 height 35
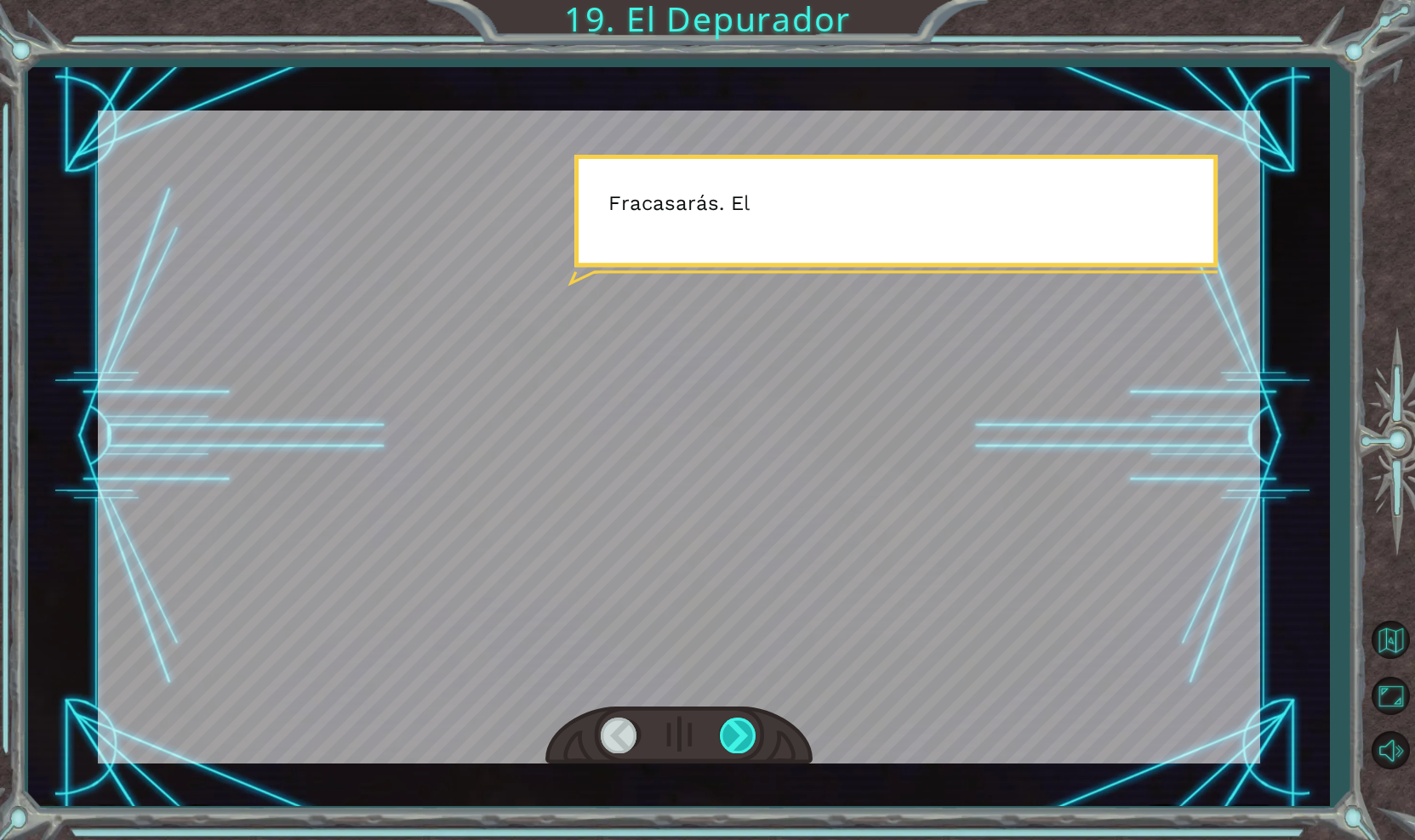
click at [744, 737] on div at bounding box center [739, 735] width 38 height 35
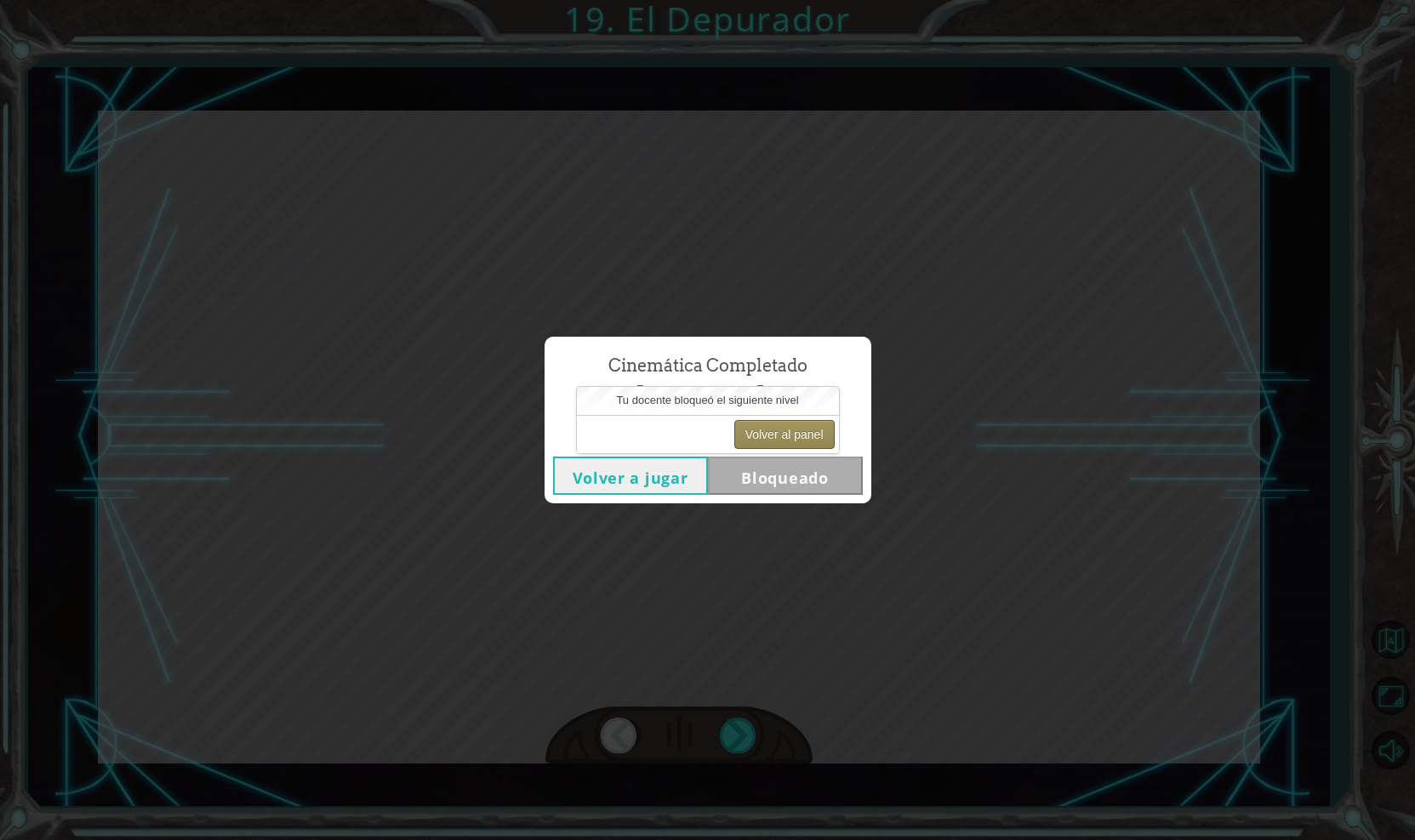
click at [770, 429] on button "Volver al panel" at bounding box center [784, 435] width 100 height 29
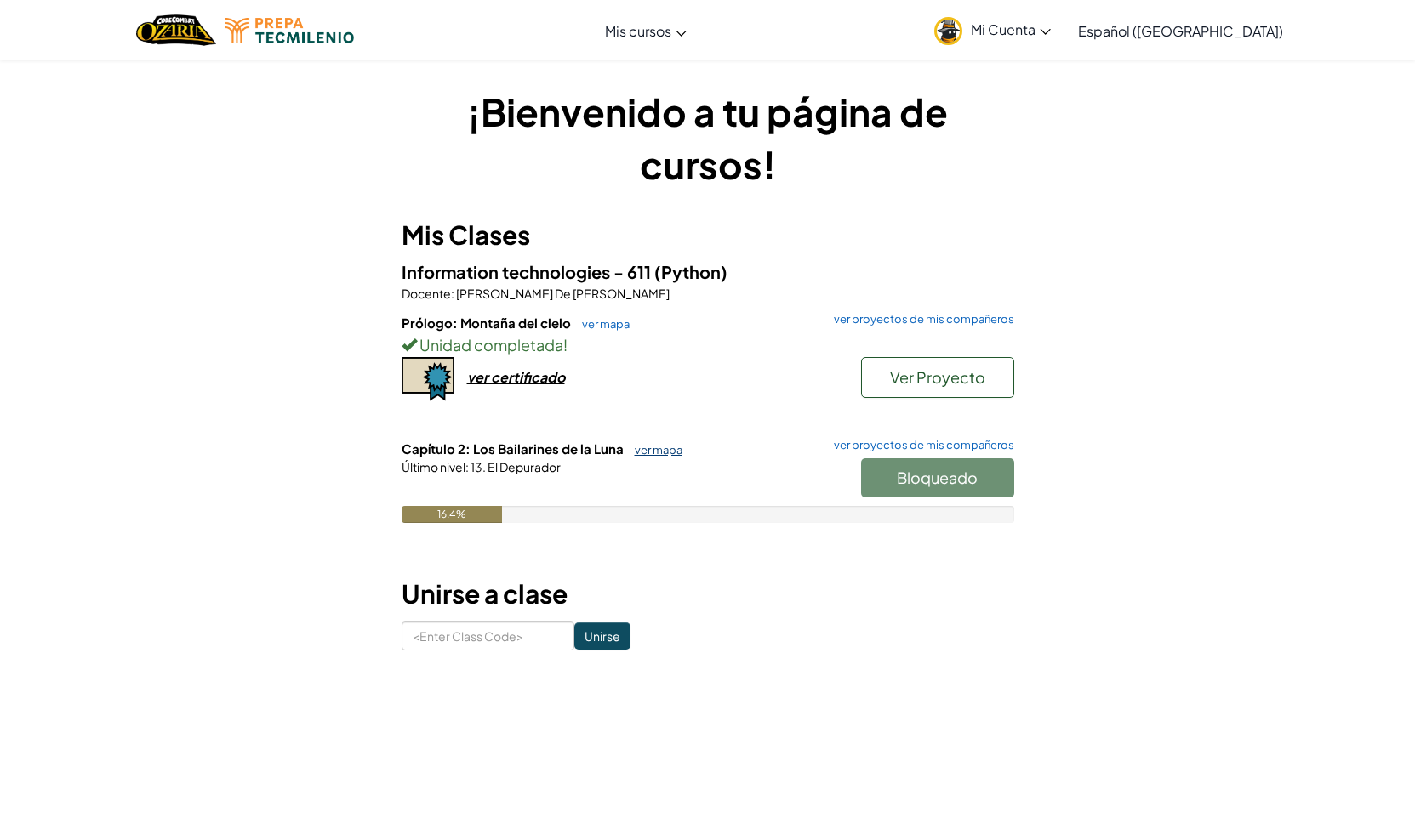
click at [659, 446] on link "ver mapa" at bounding box center [654, 450] width 56 height 14
